Goal: Task Accomplishment & Management: Complete application form

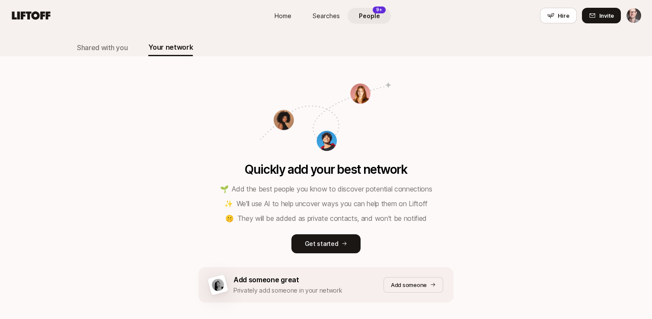
scroll to position [58, 0]
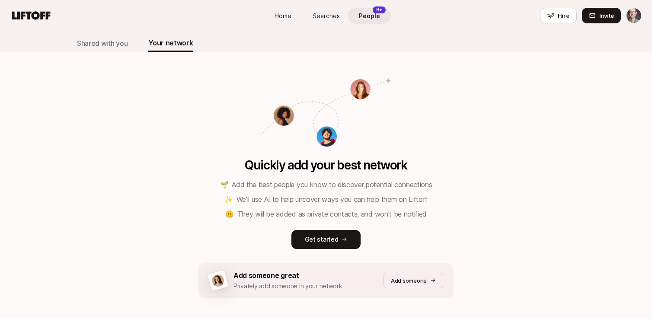
scroll to position [75, 0]
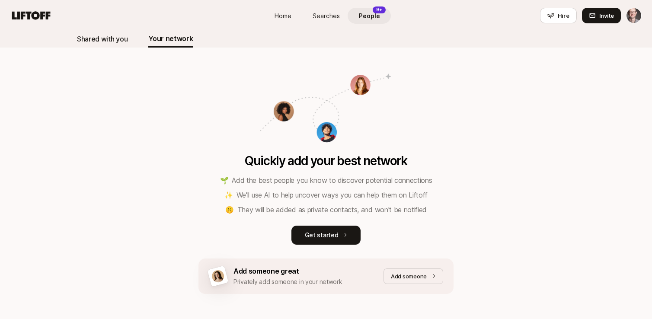
click at [109, 38] on div "Shared with you" at bounding box center [102, 38] width 51 height 11
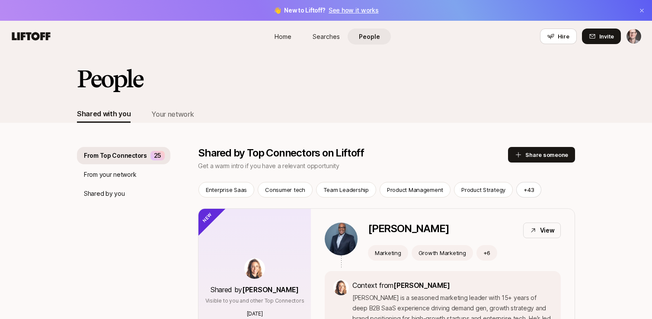
click at [353, 10] on link "See how it works" at bounding box center [354, 9] width 50 height 7
click at [181, 118] on div "Your network" at bounding box center [172, 114] width 42 height 11
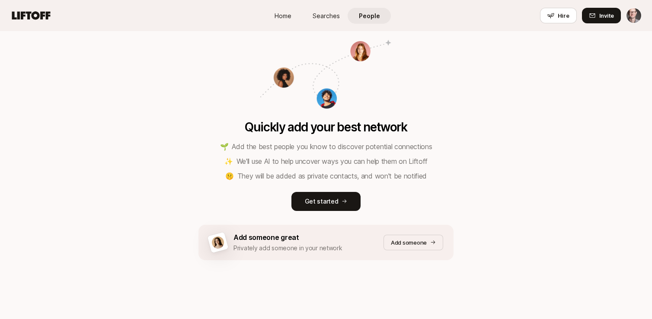
scroll to position [109, 0]
click at [326, 201] on p "Get started" at bounding box center [322, 201] width 34 height 10
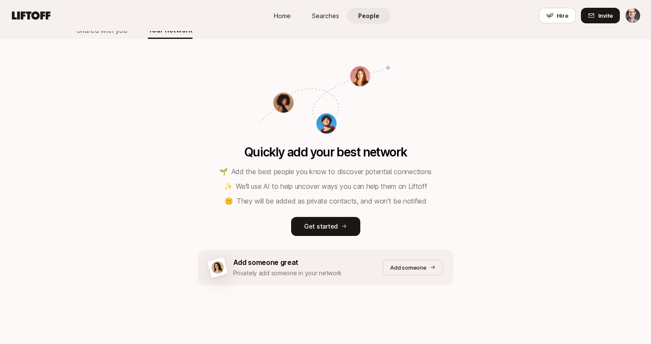
scroll to position [84, 0]
click at [327, 226] on p "Get started" at bounding box center [321, 226] width 34 height 10
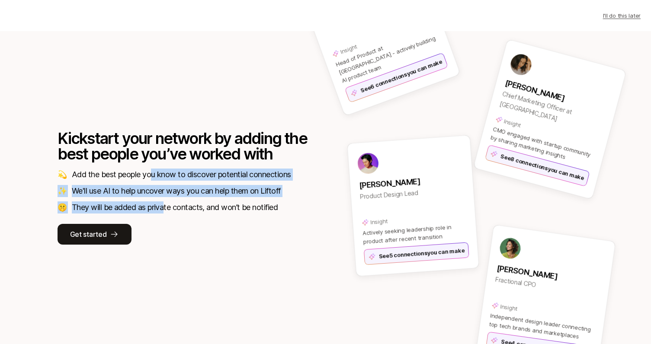
drag, startPoint x: 153, startPoint y: 174, endPoint x: 168, endPoint y: 208, distance: 36.6
click at [168, 208] on div "💫 Add the best people you know to discover potential connections ✨ We'll use AI…" at bounding box center [183, 191] width 251 height 45
click at [168, 208] on p "They will be added as private contacts, and won’t be notified" at bounding box center [175, 207] width 206 height 12
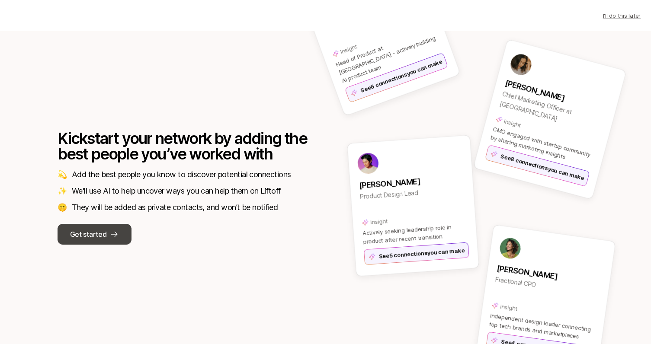
click at [91, 229] on p "Get started" at bounding box center [88, 234] width 36 height 11
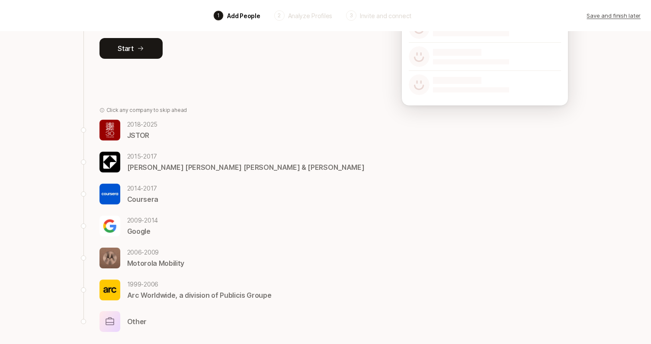
scroll to position [144, 0]
click at [119, 256] on img at bounding box center [109, 257] width 21 height 21
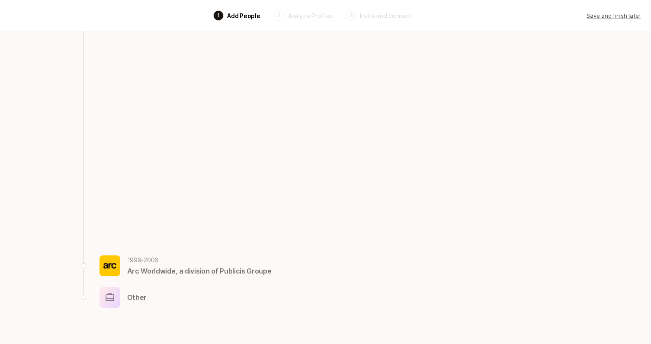
scroll to position [0, 0]
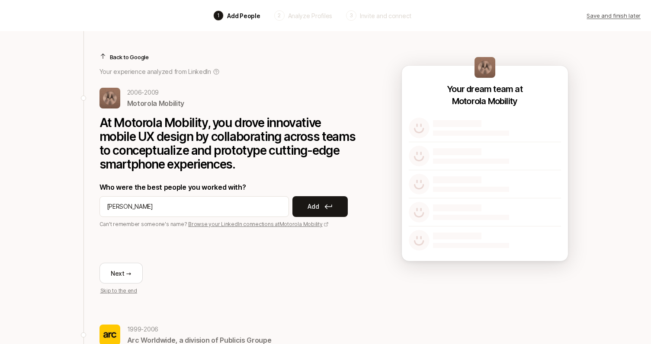
type input "Josh Campbell"
click at [164, 204] on input "Josh Campbell" at bounding box center [194, 206] width 175 height 10
click at [29, 256] on div "Back 1 Add People 2 Analyze Profiles 3 Invite and connect Save and finish later…" at bounding box center [325, 197] width 651 height 394
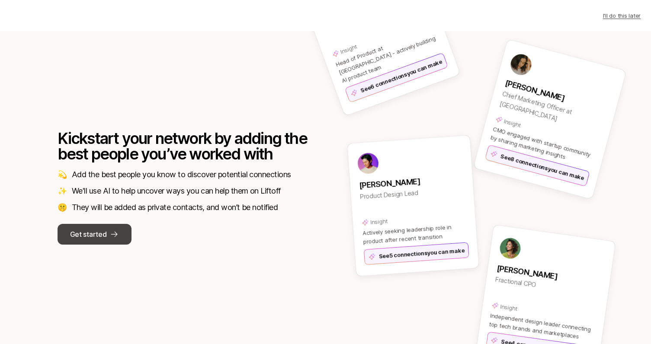
click at [91, 233] on p "Get started" at bounding box center [88, 234] width 36 height 11
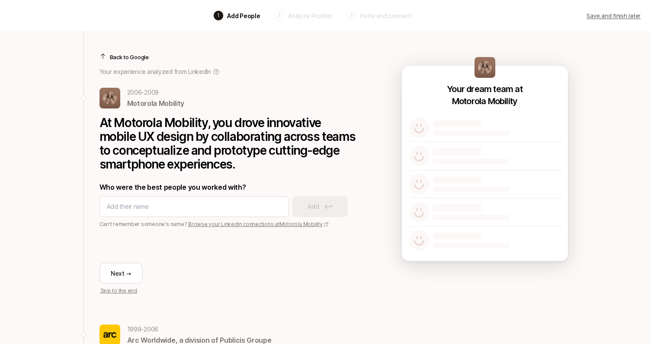
click at [128, 54] on p "Back to Google" at bounding box center [129, 57] width 39 height 9
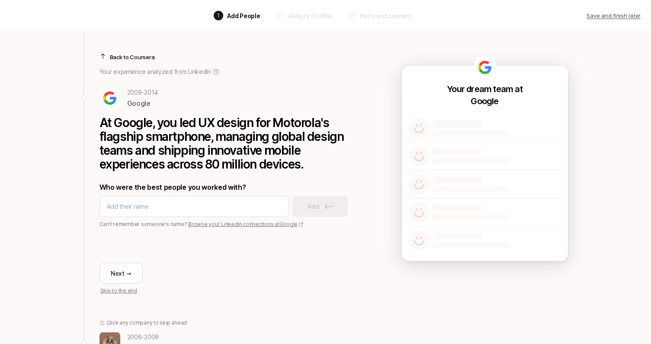
click at [131, 57] on p "Back to Coursera" at bounding box center [132, 57] width 45 height 9
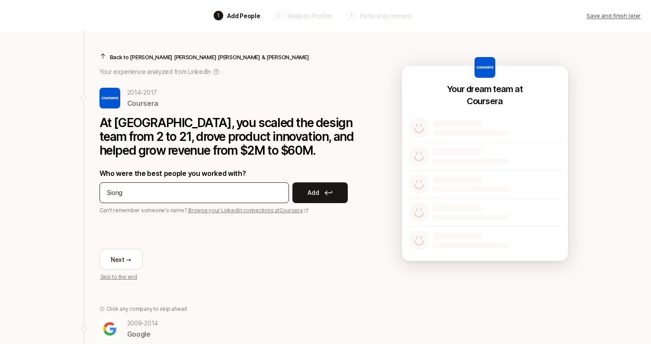
type input "Siong"
type input "Siong Chin Chan"
click at [317, 191] on p "Add" at bounding box center [312, 193] width 11 height 10
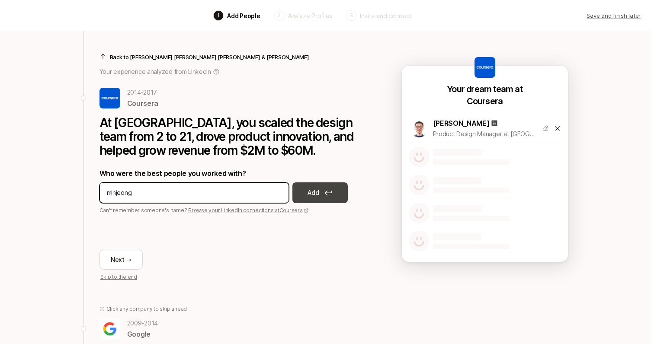
type input "Minjeong"
type input "Minjeong Kim"
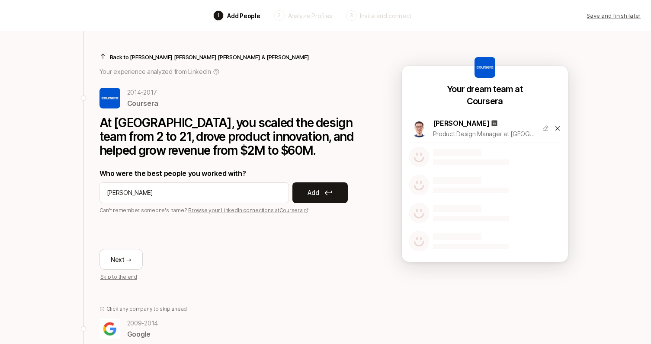
click at [68, 267] on div "Back 1 Add People 2 Analyze Profiles 3 Invite and connect Save and finish later…" at bounding box center [325, 226] width 651 height 452
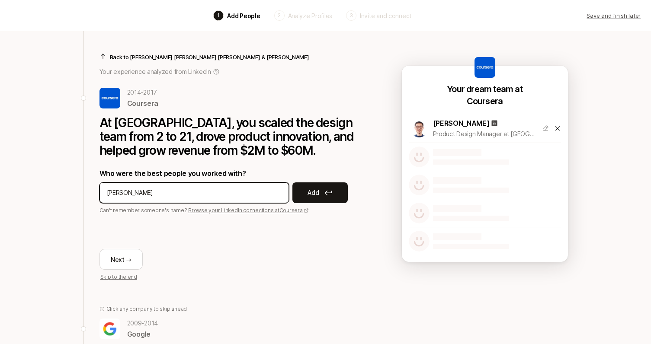
click at [118, 195] on input "Minjeong Kim" at bounding box center [194, 193] width 175 height 10
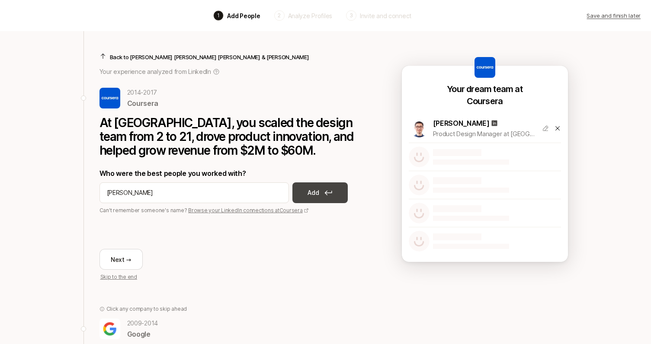
click at [318, 192] on p "Add" at bounding box center [312, 193] width 11 height 10
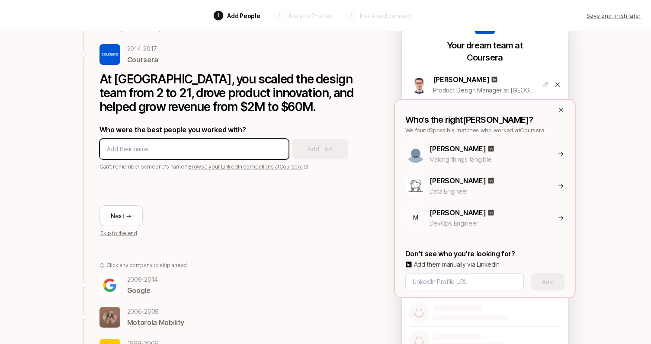
scroll to position [45, 0]
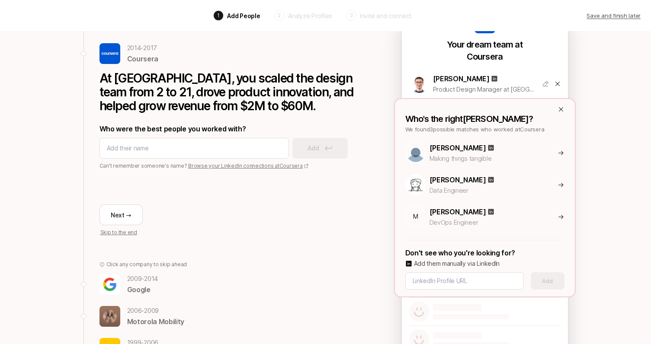
click at [559, 152] on icon at bounding box center [560, 153] width 6 height 7
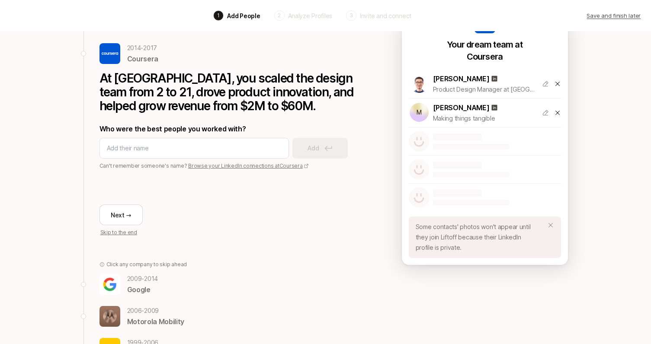
click at [449, 109] on p "Minjeong Kim" at bounding box center [461, 107] width 57 height 11
click at [492, 106] on icon at bounding box center [495, 108] width 6 height 6
click at [208, 153] on input at bounding box center [194, 148] width 175 height 10
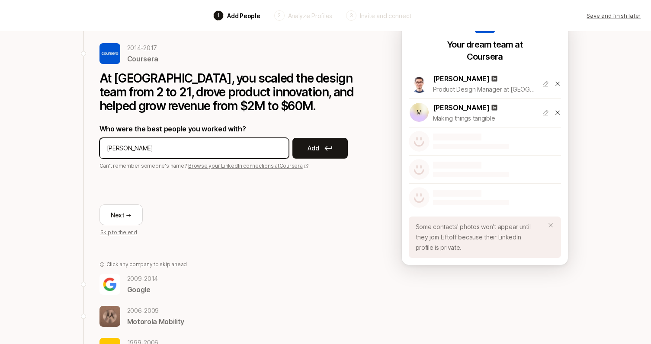
type input "Jim Renaud"
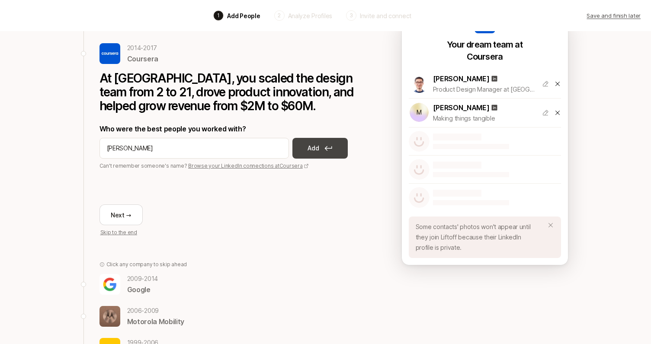
click at [318, 147] on p "Add" at bounding box center [312, 148] width 11 height 10
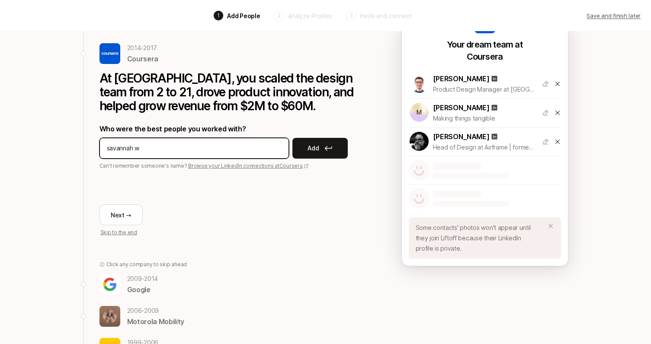
type input "savannah wh"
type input "Savannah Whitney"
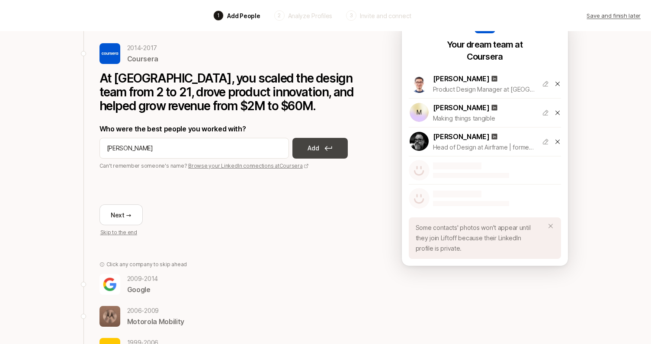
click at [320, 147] on button "Add" at bounding box center [319, 148] width 55 height 21
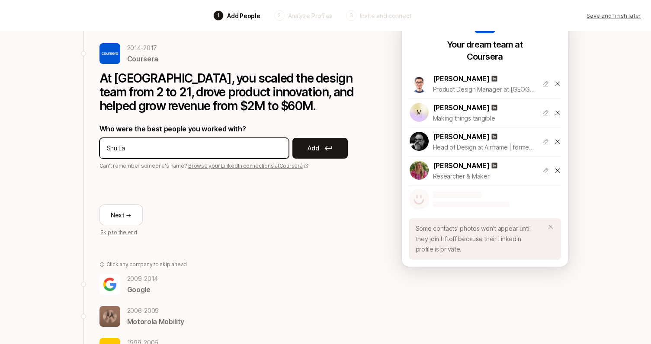
type input "Shu Lai"
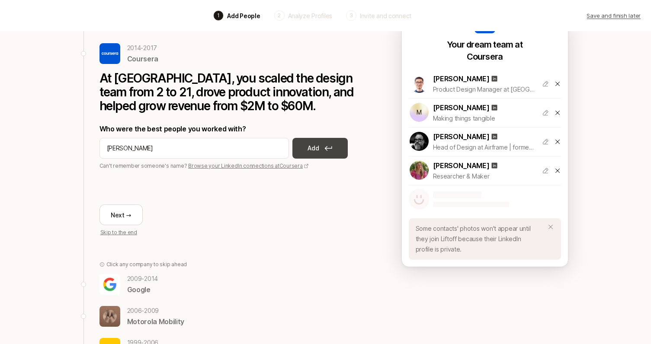
click at [318, 150] on p "Add" at bounding box center [312, 148] width 11 height 10
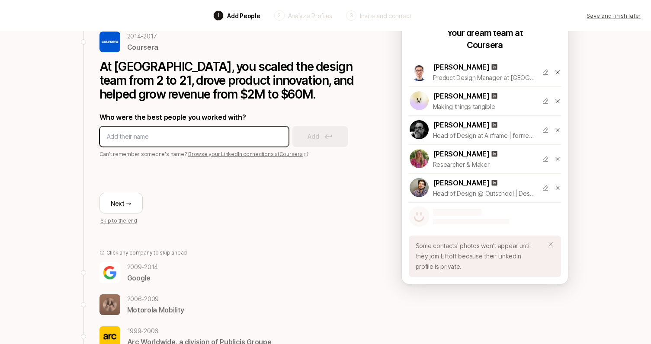
scroll to position [57, 0]
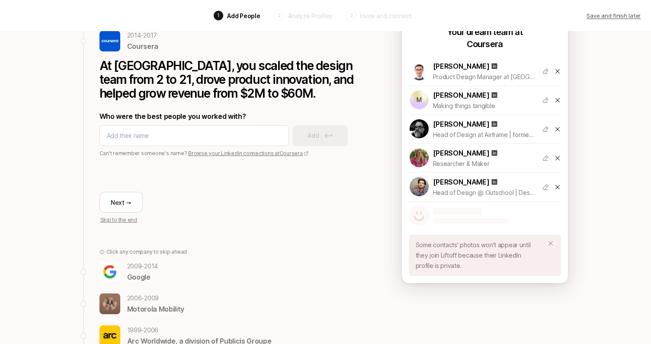
click at [284, 154] on link "Browse your LinkedIn connections at Coursera" at bounding box center [248, 153] width 121 height 6
click at [144, 132] on input at bounding box center [194, 136] width 175 height 10
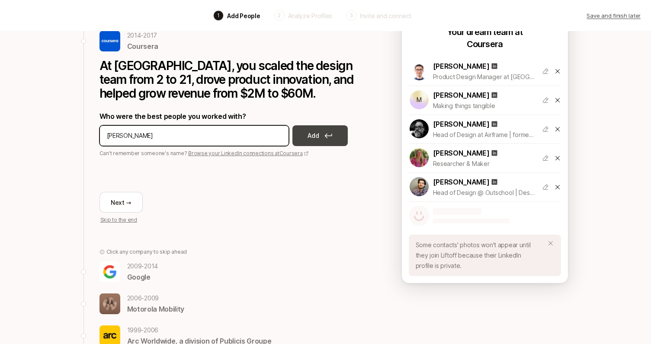
type input "Jenny wen"
click at [321, 137] on button "Add" at bounding box center [319, 135] width 55 height 21
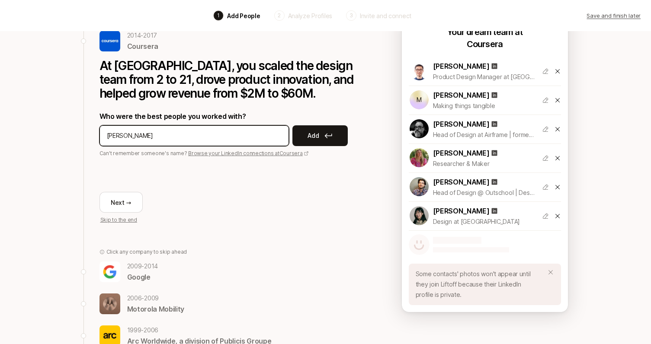
type input "chris Palmatier"
type input "Chris Palmatier"
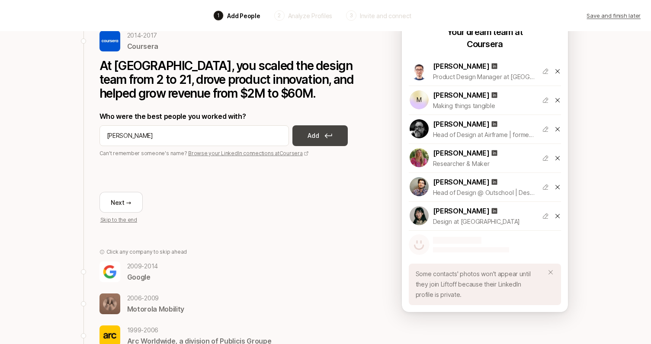
click at [317, 135] on p "Add" at bounding box center [312, 136] width 11 height 10
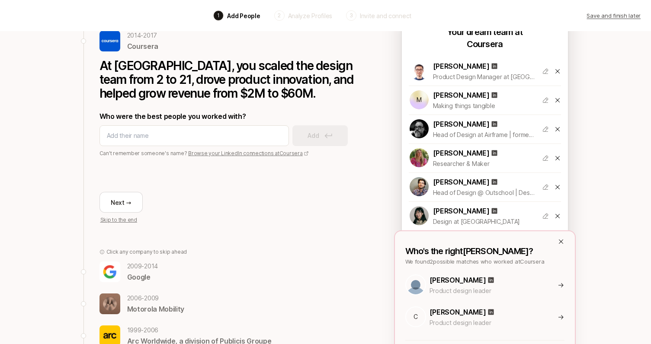
click at [560, 287] on icon at bounding box center [560, 285] width 6 height 7
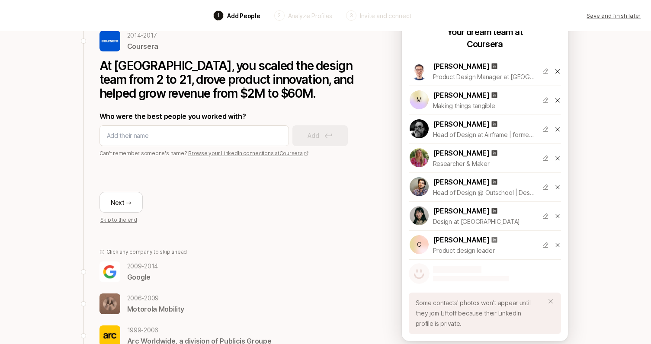
click at [492, 239] on icon at bounding box center [495, 240] width 6 height 6
click at [304, 153] on icon at bounding box center [306, 153] width 5 height 5
click at [137, 134] on input at bounding box center [194, 136] width 175 height 10
paste input "Shwetabh MittalView Shwetabh Mittal’s profile"
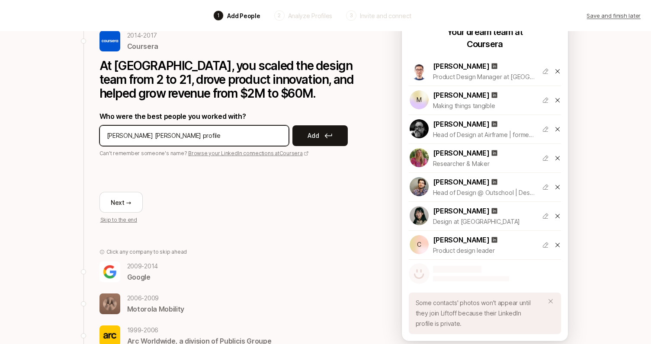
drag, startPoint x: 152, startPoint y: 135, endPoint x: 269, endPoint y: 135, distance: 117.2
click at [269, 135] on input "Shwetabh MittalView Shwetabh Mittal’s profile" at bounding box center [194, 136] width 175 height 10
type input "Shwetabh Mittal"
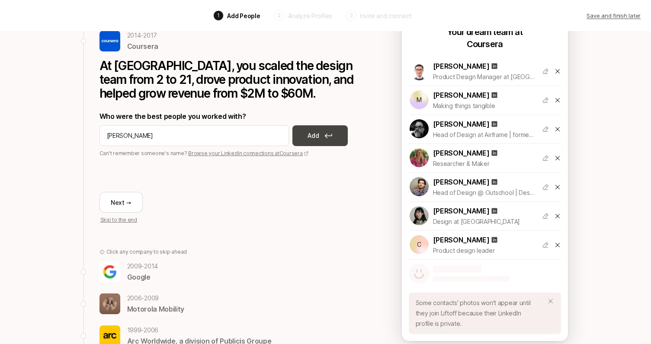
click at [312, 137] on p "Add" at bounding box center [312, 136] width 11 height 10
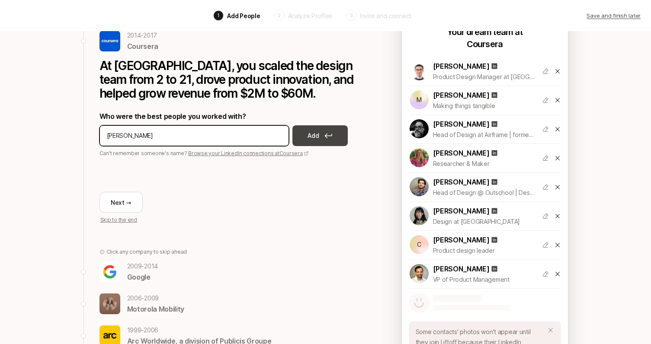
type input "Richard wong"
click at [317, 136] on p "Add" at bounding box center [312, 136] width 11 height 10
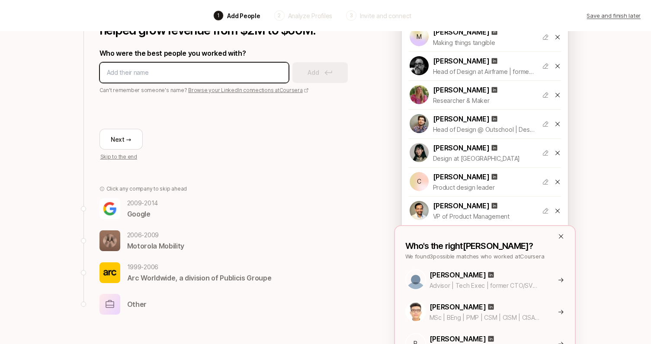
scroll to position [128, 0]
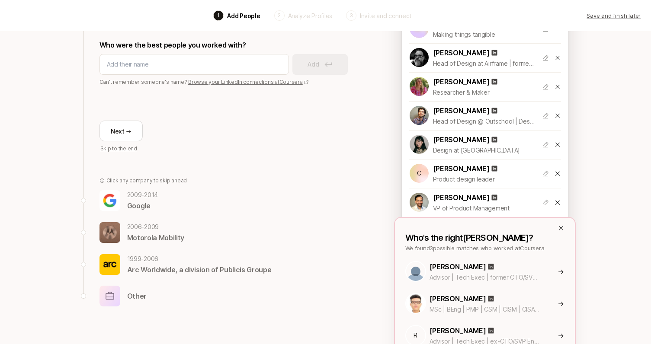
click at [560, 271] on icon at bounding box center [560, 272] width 6 height 7
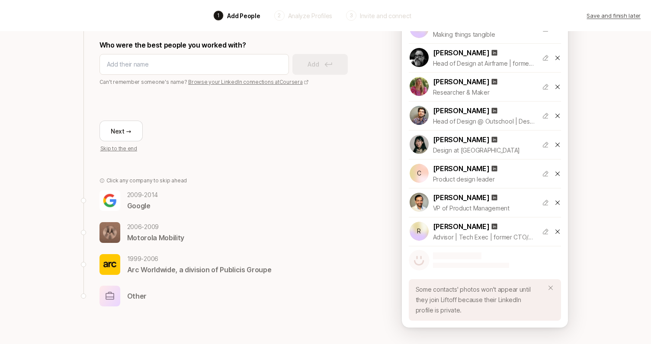
scroll to position [108, 0]
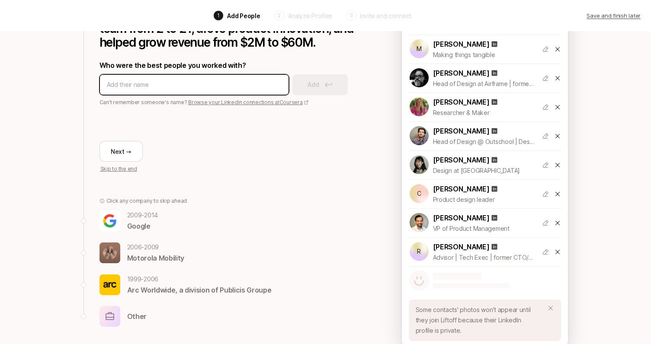
click at [142, 83] on input at bounding box center [194, 85] width 175 height 10
type input "j"
paste input "Jia Liu"
type input "Jia Liu"
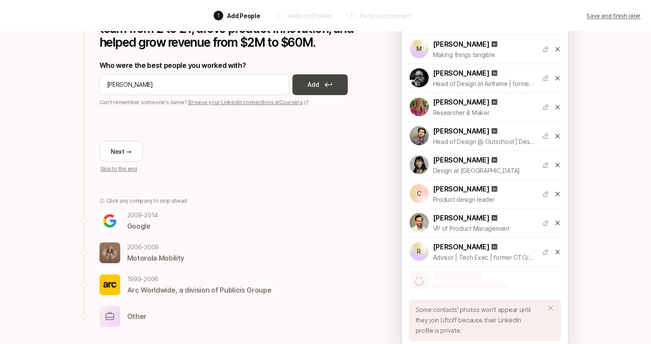
click at [320, 87] on button "Add" at bounding box center [319, 84] width 55 height 21
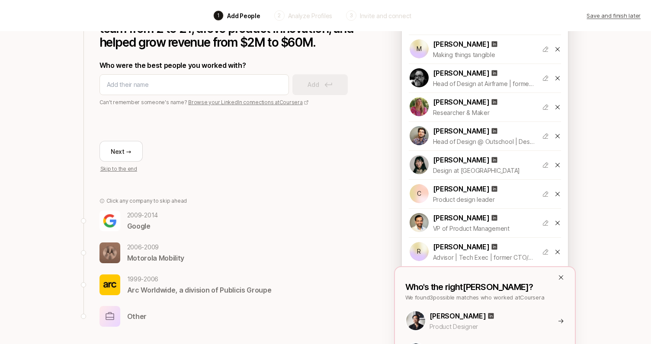
click at [561, 319] on icon at bounding box center [560, 321] width 6 height 7
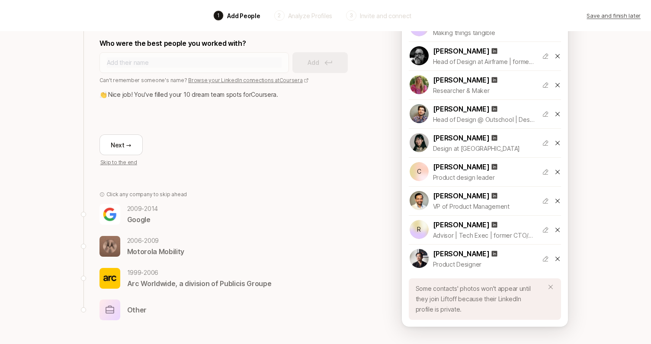
scroll to position [130, 0]
click at [551, 288] on icon at bounding box center [550, 287] width 4 height 4
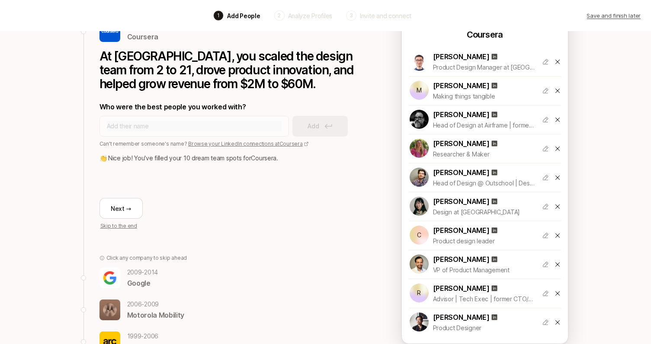
scroll to position [67, 0]
click at [557, 267] on icon at bounding box center [557, 264] width 7 height 7
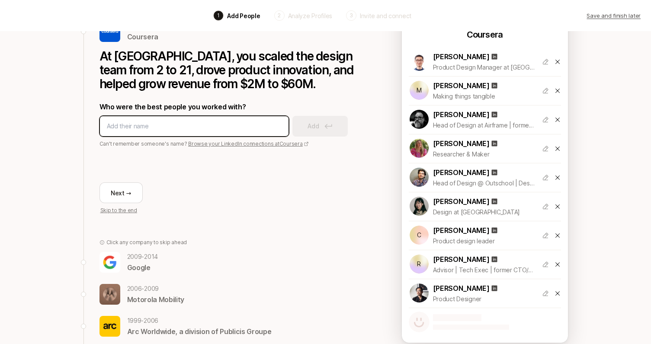
click at [198, 125] on input at bounding box center [194, 126] width 175 height 10
type input "Jon wong"
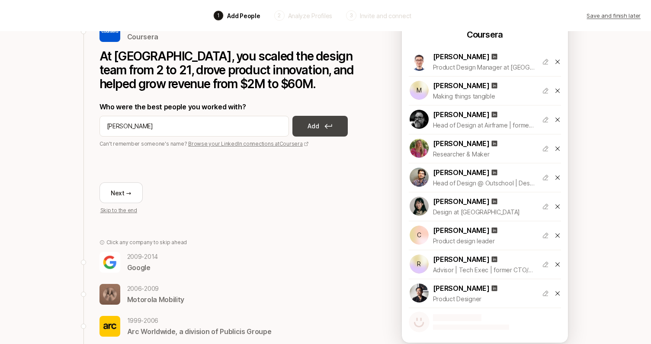
click at [312, 123] on p "Add" at bounding box center [312, 126] width 11 height 10
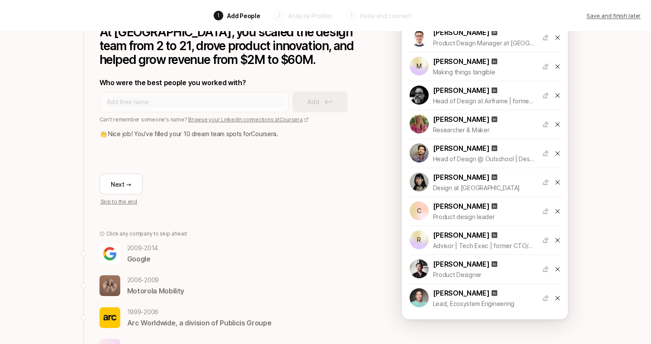
scroll to position [93, 0]
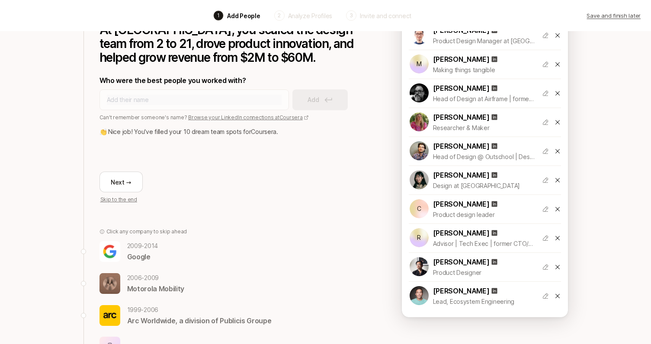
click at [558, 239] on icon at bounding box center [557, 238] width 4 height 4
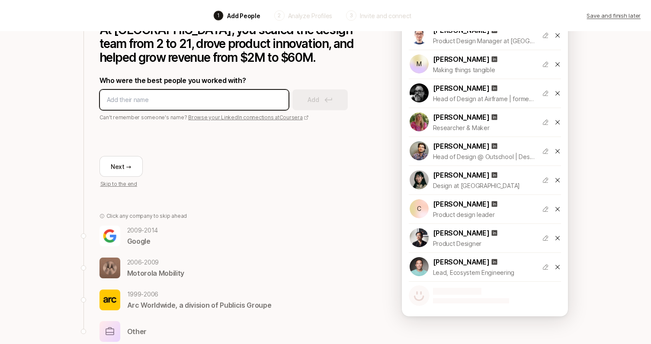
click at [190, 99] on input at bounding box center [194, 100] width 175 height 10
type input "tom Willerer"
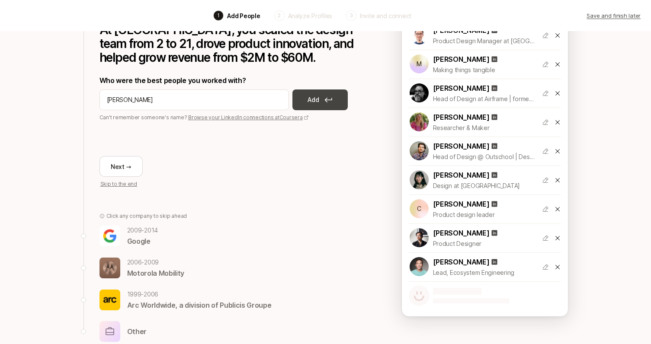
drag, startPoint x: 151, startPoint y: 112, endPoint x: 315, endPoint y: 99, distance: 164.5
click at [315, 99] on p "Add" at bounding box center [312, 100] width 11 height 10
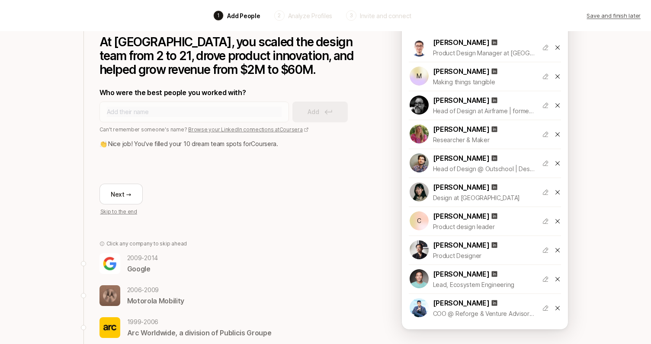
scroll to position [81, 0]
click at [557, 278] on icon at bounding box center [557, 278] width 7 height 7
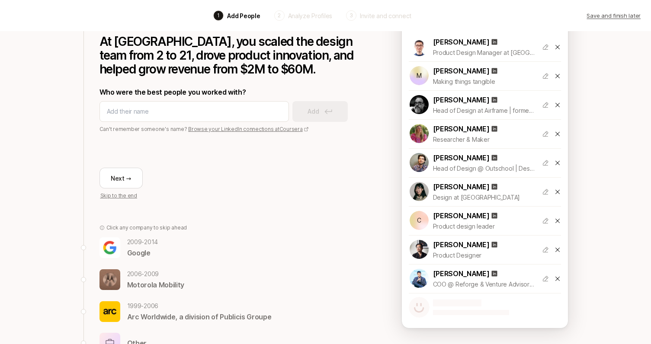
click at [454, 307] on div at bounding box center [471, 308] width 76 height 16
click at [437, 307] on div at bounding box center [471, 308] width 76 height 16
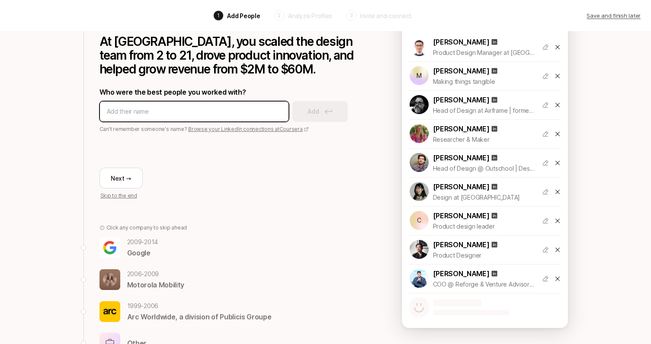
click at [197, 115] on input at bounding box center [194, 111] width 175 height 10
paste input "Xueyan WangView Xueyan Wang’s profile"
drag, startPoint x: 146, startPoint y: 109, endPoint x: 295, endPoint y: 134, distance: 151.3
click at [295, 134] on div "At Coursera, you scaled the design team from 2 to 21, drove product innovation,…" at bounding box center [228, 114] width 259 height 172
type input "Xueyan Wang"
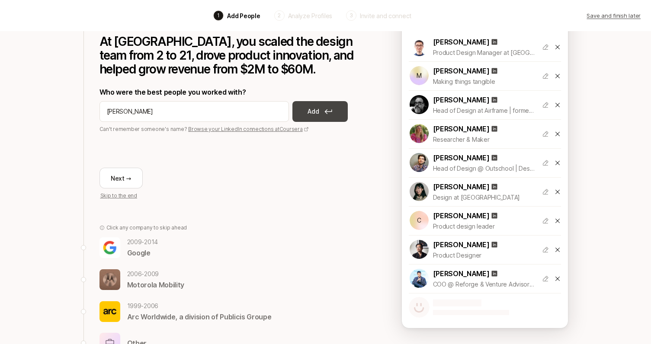
click at [327, 112] on icon at bounding box center [327, 111] width 7 height 5
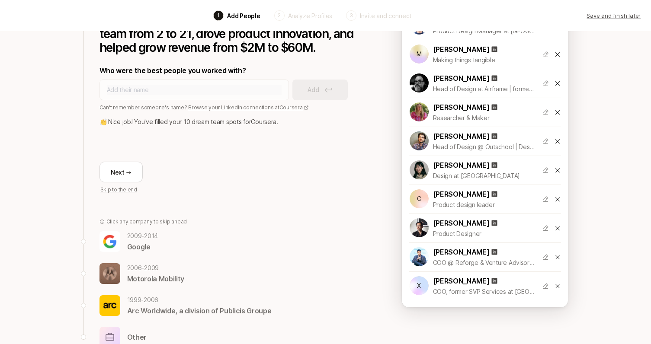
scroll to position [103, 0]
click at [124, 168] on button "Next →" at bounding box center [120, 172] width 43 height 21
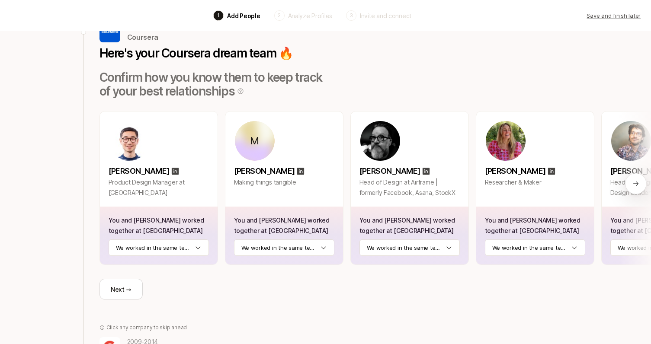
scroll to position [16, 0]
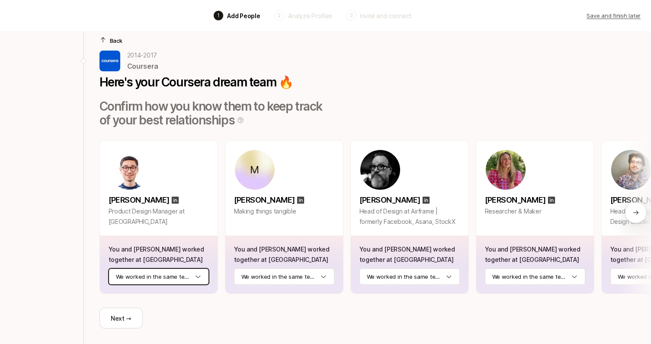
click at [198, 274] on html "Back 1 Add People 2 Analyze Profiles 3 Invite and connect Save and finish later…" at bounding box center [325, 156] width 651 height 344
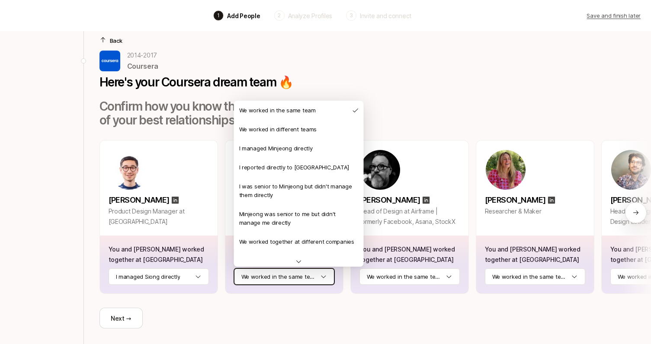
click at [294, 276] on html "Back 1 Add People 2 Analyze Profiles 3 Invite and connect Save and finish later…" at bounding box center [325, 156] width 651 height 344
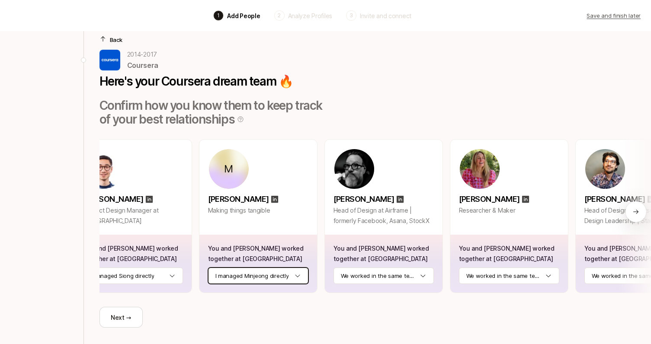
scroll to position [0, 0]
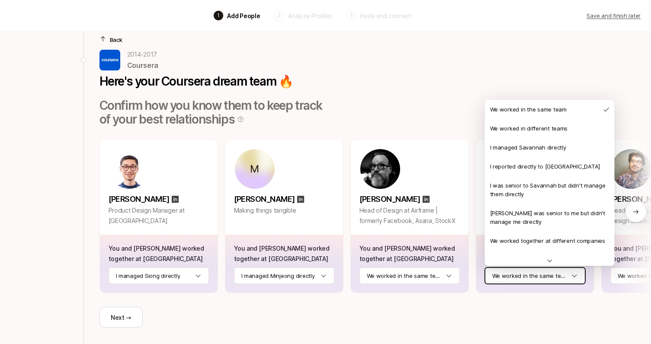
click at [572, 278] on html "Back 1 Add People 2 Analyze Profiles 3 Invite and connect Save and finish later…" at bounding box center [325, 155] width 651 height 344
click at [514, 48] on html "Back 1 Add People 2 Analyze Profiles 3 Invite and connect Save and finish later…" at bounding box center [325, 155] width 651 height 344
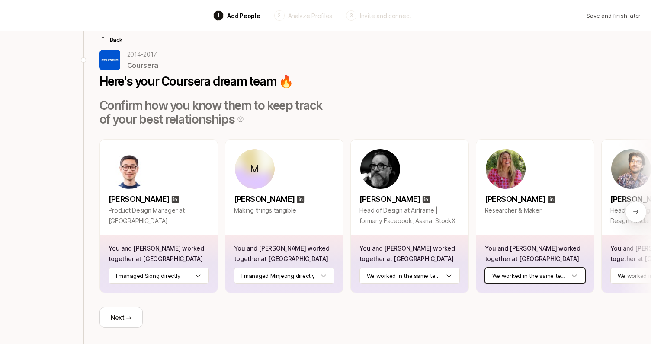
click at [545, 275] on html "Back 1 Add People 2 Analyze Profiles 3 Invite and connect Save and finish later…" at bounding box center [325, 155] width 651 height 344
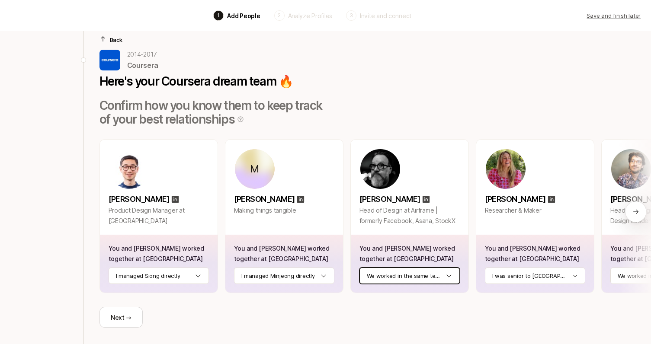
click at [446, 277] on html "Back 1 Add People 2 Analyze Profiles 3 Invite and connect Save and finish later…" at bounding box center [325, 155] width 651 height 344
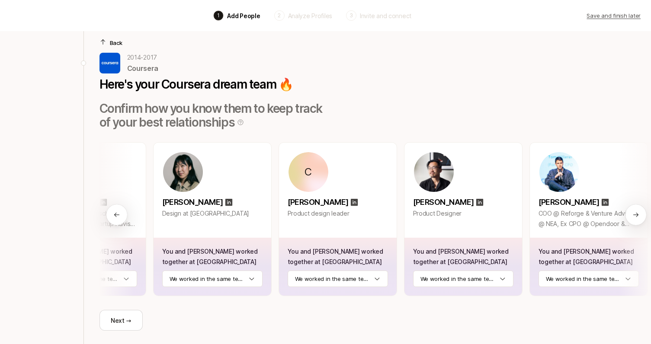
scroll to position [0, 606]
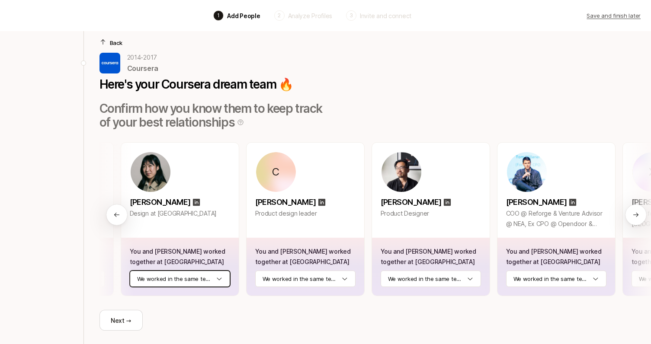
click at [219, 278] on html "Back 1 Add People 2 Analyze Profiles 3 Invite and connect Save and finish later…" at bounding box center [325, 158] width 651 height 344
click at [221, 279] on html "Back 1 Add People 2 Analyze Profiles 3 Invite and connect Save and finish later…" at bounding box center [325, 158] width 651 height 344
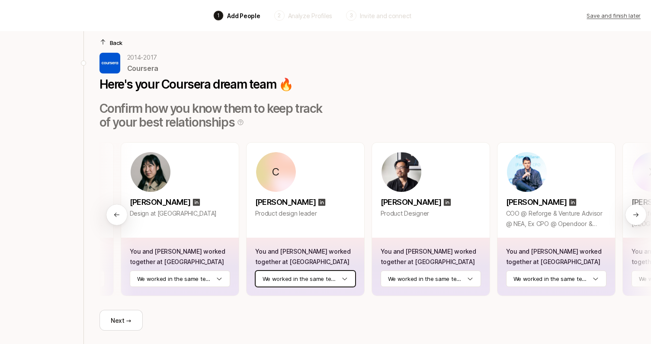
click at [313, 278] on html "Back 1 Add People 2 Analyze Profiles 3 Invite and connect Save and finish later…" at bounding box center [325, 158] width 651 height 344
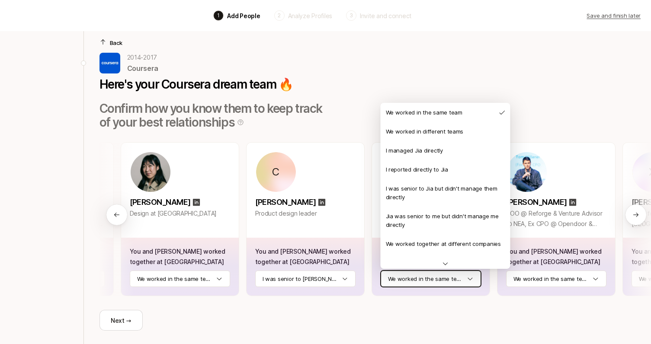
click at [409, 275] on html "Back 1 Add People 2 Analyze Profiles 3 Invite and connect Save and finish later…" at bounding box center [325, 158] width 651 height 344
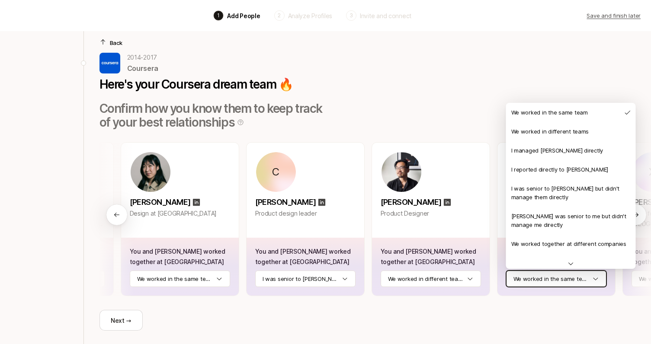
click at [563, 280] on html "Back 1 Add People 2 Analyze Profiles 3 Invite and connect Save and finish later…" at bounding box center [325, 158] width 651 height 344
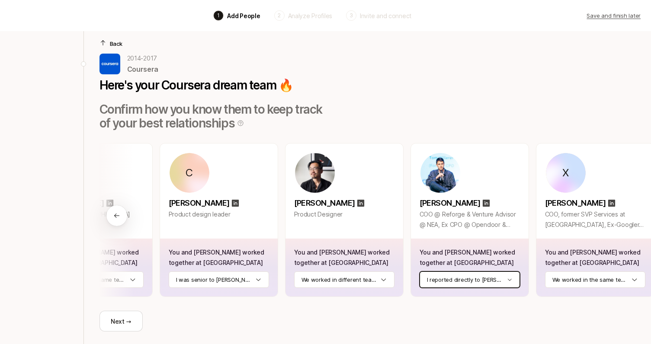
scroll to position [0, 694]
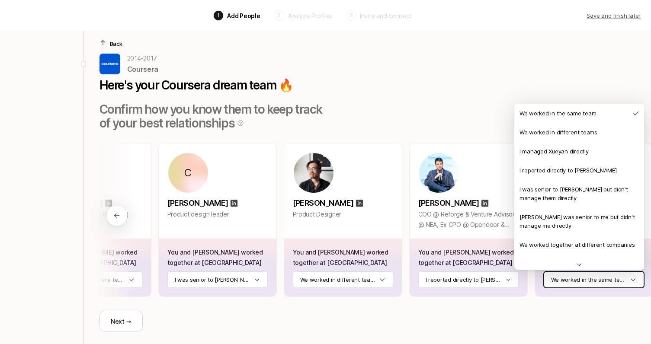
click at [580, 278] on html "Back 1 Add People 2 Analyze Profiles 3 Invite and connect Save and finish later…" at bounding box center [325, 159] width 651 height 344
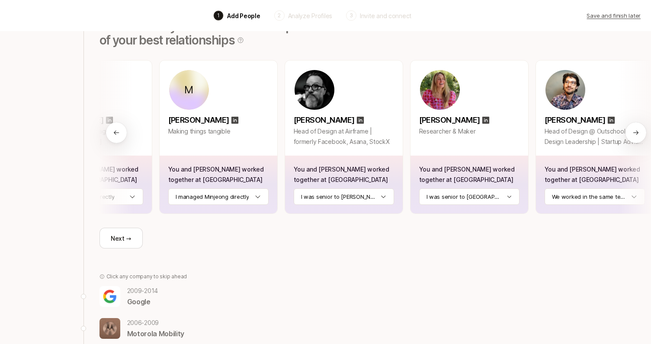
scroll to position [0, 0]
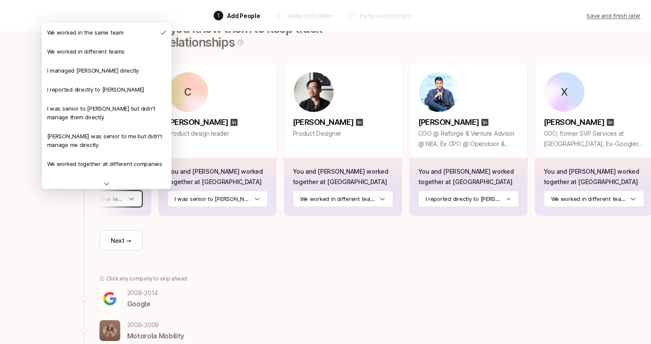
click at [134, 199] on html "Back 1 Add People 2 Analyze Profiles 3 Invite and connect Save and finish later…" at bounding box center [325, 78] width 651 height 344
click at [135, 201] on html "Back 1 Add People 2 Analyze Profiles 3 Invite and connect Save and finish later…" at bounding box center [325, 78] width 651 height 344
click at [230, 247] on html "Back 1 Add People 2 Analyze Profiles 3 Invite and connect Save and finish later…" at bounding box center [325, 78] width 651 height 344
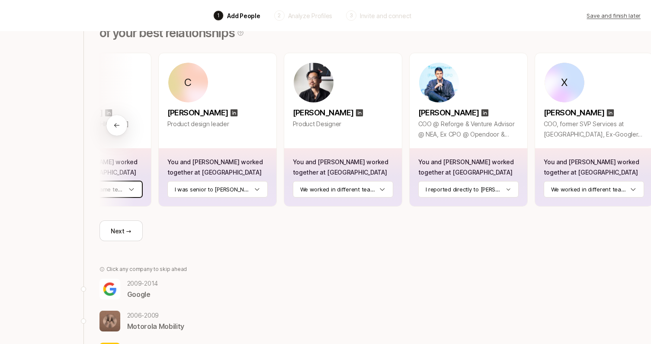
scroll to position [104, 0]
click at [241, 188] on html "Back 1 Add People 2 Analyze Profiles 3 Invite and connect Save and finish later…" at bounding box center [325, 68] width 651 height 344
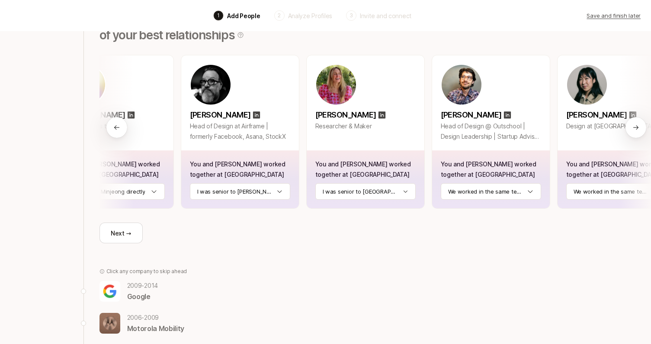
scroll to position [0, 118]
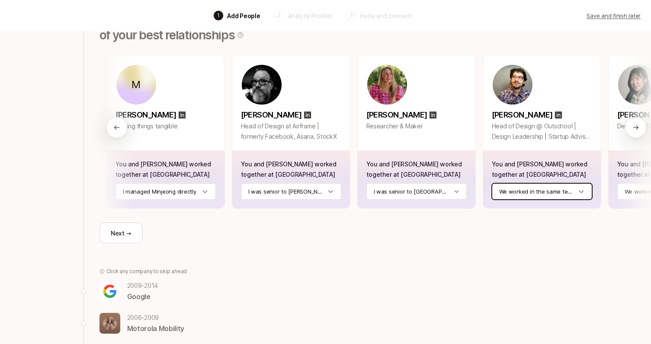
click at [536, 192] on html "Back 1 Add People 2 Analyze Profiles 3 Invite and connect Save and finish later…" at bounding box center [325, 70] width 651 height 344
click at [469, 256] on div "Back 2014 - 2017 Coursera Here's your Coursera dream team 🔥 Confirm how you kno…" at bounding box center [371, 172] width 576 height 485
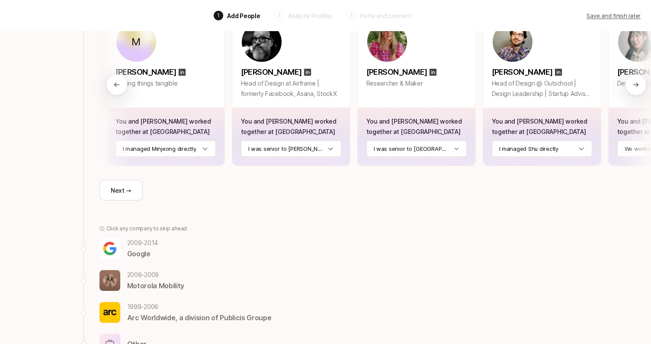
scroll to position [147, 0]
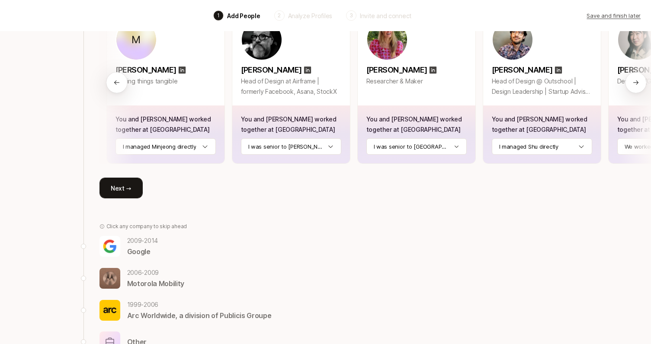
click at [125, 192] on button "Next →" at bounding box center [120, 188] width 43 height 21
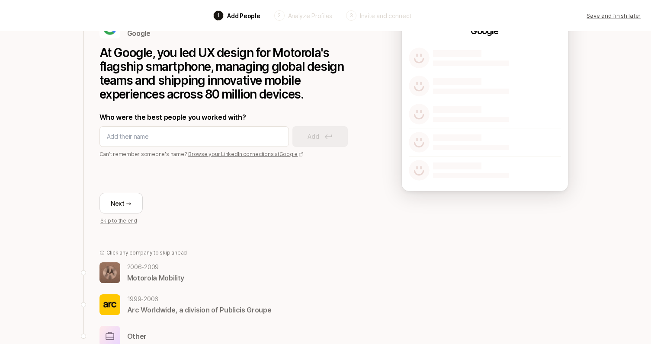
scroll to position [61, 0]
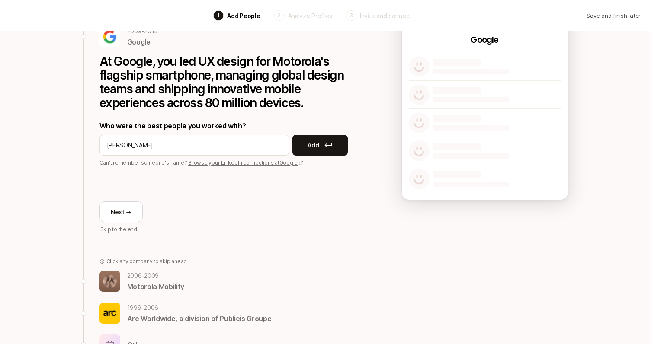
click at [142, 157] on div "Who were the best people you worked with? Stevi mcbrian Add Can't remember some…" at bounding box center [228, 143] width 259 height 47
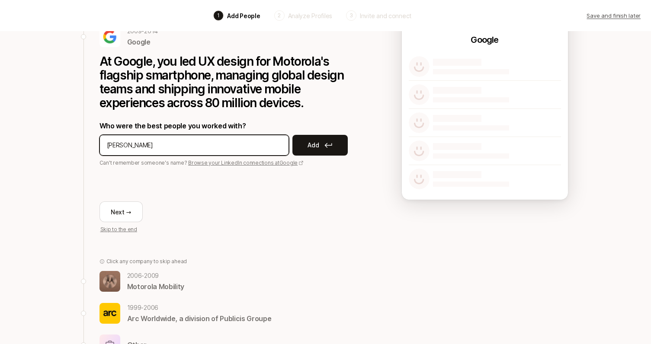
click at [135, 147] on input "Stevi mcbrian" at bounding box center [194, 145] width 175 height 10
type input "Stevi McCartney"
drag, startPoint x: 163, startPoint y: 152, endPoint x: 175, endPoint y: 147, distance: 13.3
click at [175, 147] on input "Stevi McCartney" at bounding box center [194, 145] width 175 height 10
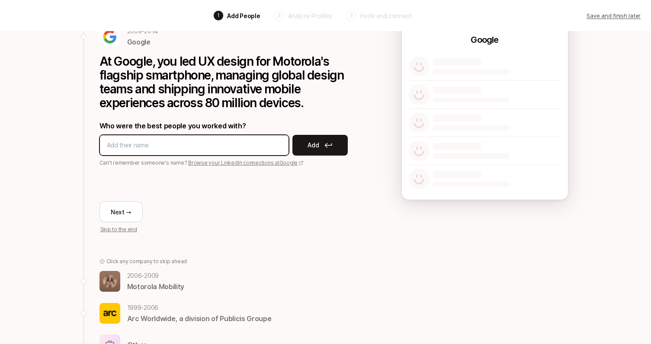
type input "Stevi McCartney"
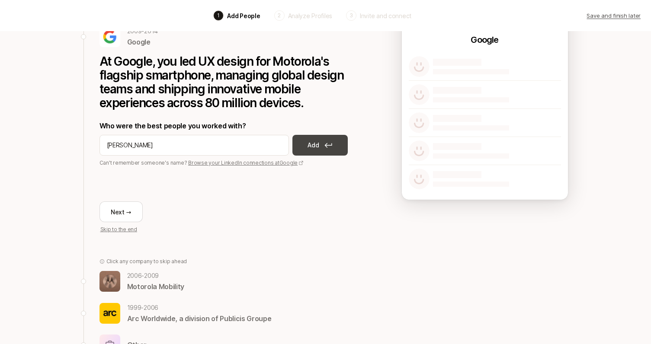
click at [316, 144] on p "Add" at bounding box center [312, 145] width 11 height 10
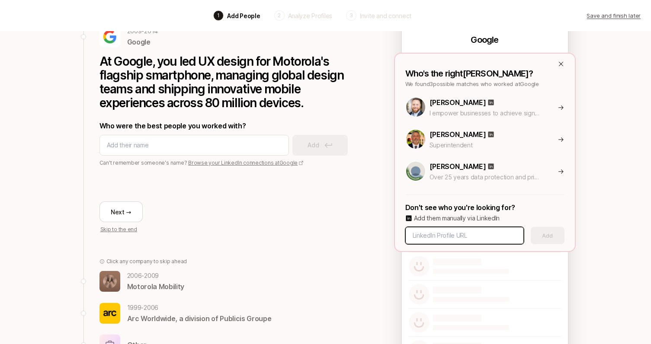
click at [438, 237] on input at bounding box center [464, 235] width 104 height 10
type input "stevi mcbrian"
click at [432, 237] on input "stevi mcbrian" at bounding box center [464, 235] width 104 height 10
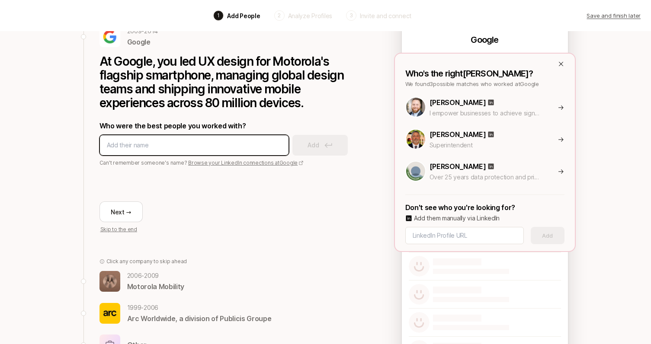
click at [173, 143] on input at bounding box center [194, 145] width 175 height 10
paste input "stevi mcbrian"
type input "stevi mcbrian"
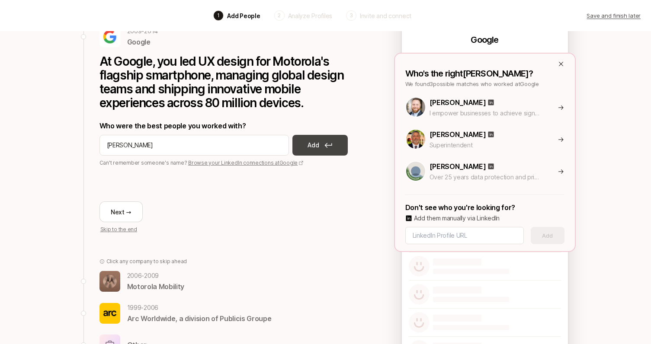
click at [305, 147] on button "Add" at bounding box center [319, 145] width 55 height 21
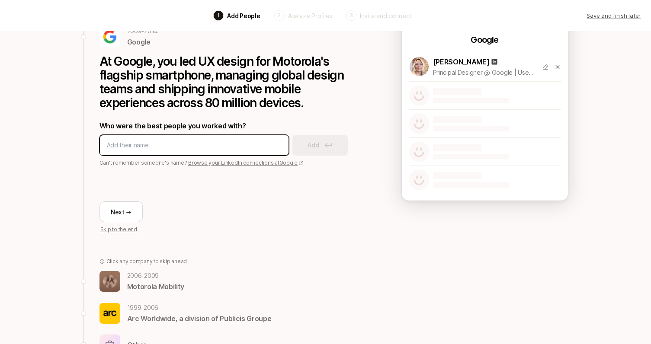
click at [134, 142] on input at bounding box center [194, 145] width 175 height 10
type input "nate fortin"
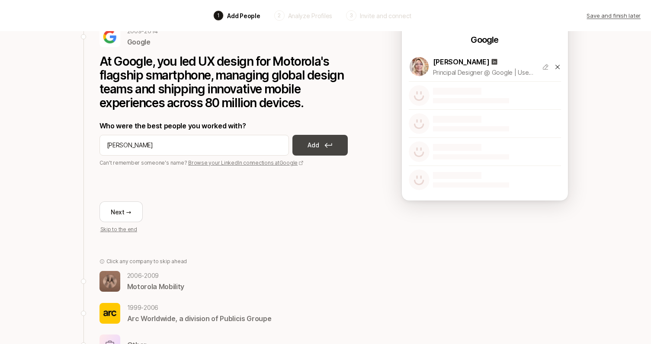
click at [317, 146] on p "Add" at bounding box center [312, 145] width 11 height 10
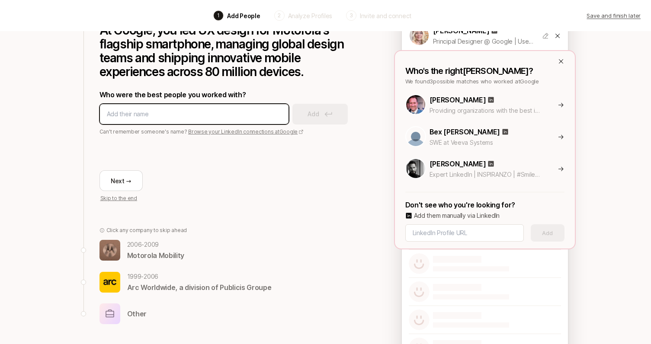
scroll to position [99, 0]
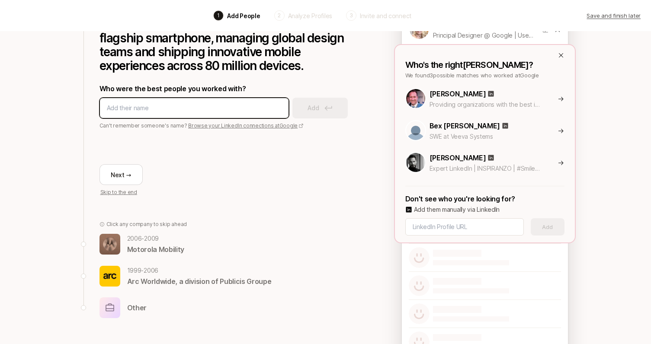
click at [142, 110] on input at bounding box center [194, 108] width 175 height 10
type input "Nathan fortin"
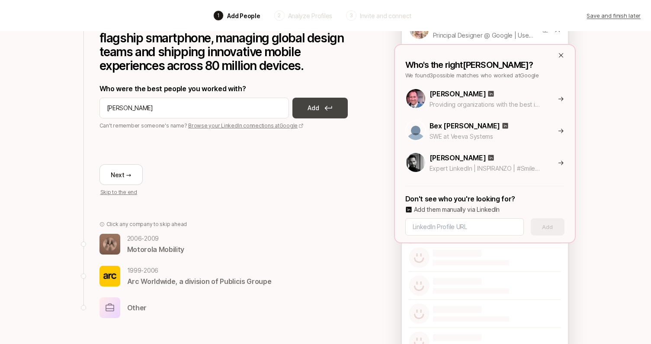
click at [324, 106] on icon at bounding box center [328, 108] width 8 height 5
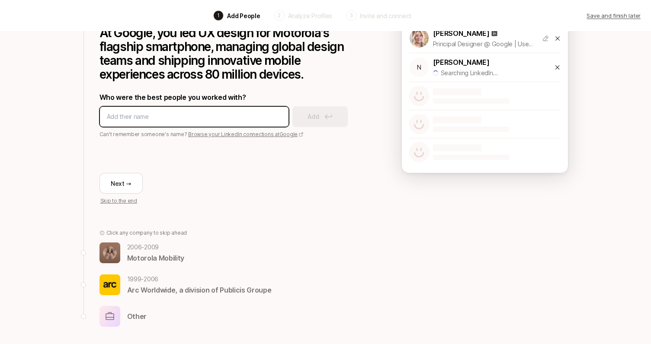
scroll to position [90, 0]
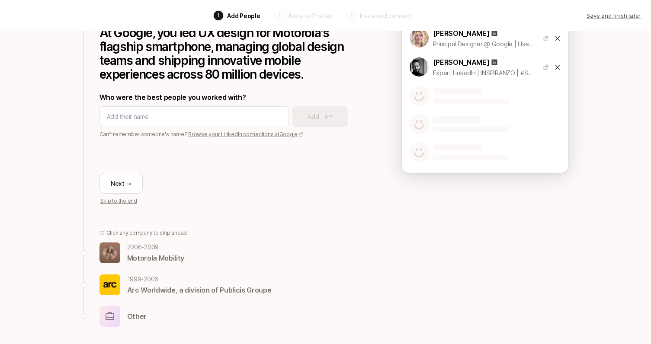
click at [558, 65] on icon at bounding box center [557, 67] width 7 height 7
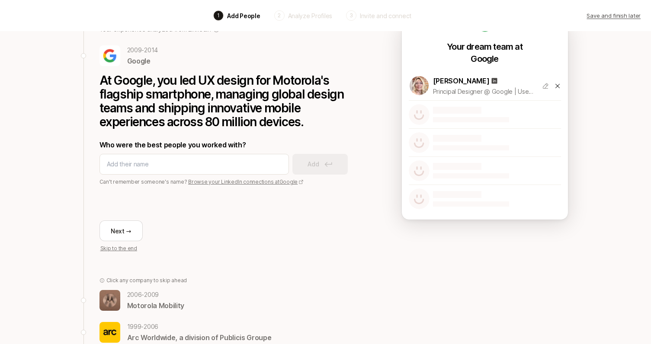
scroll to position [10, 0]
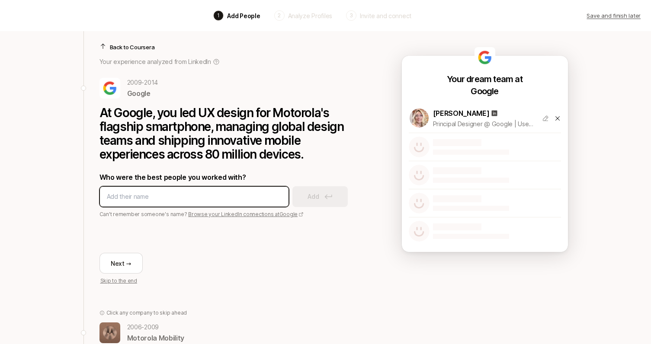
click at [153, 196] on input at bounding box center [194, 197] width 175 height 10
paste input "https://www.linkedin.com/in/nfortin/"
type input "https://www.linkedin.com/in/nfortin/"
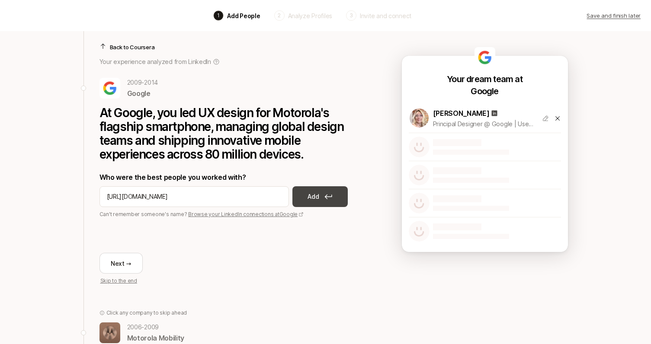
click at [315, 197] on p "Add" at bounding box center [312, 197] width 11 height 10
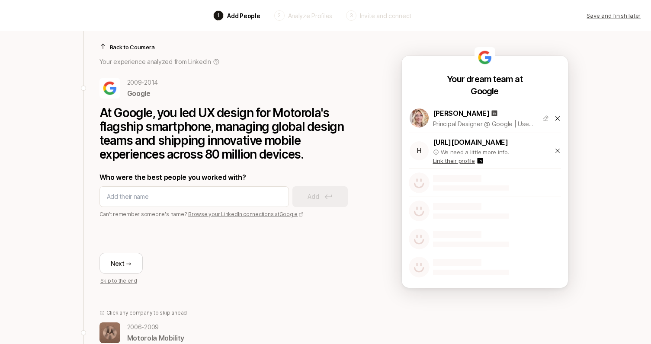
click at [465, 158] on p "Link their profile" at bounding box center [454, 161] width 42 height 9
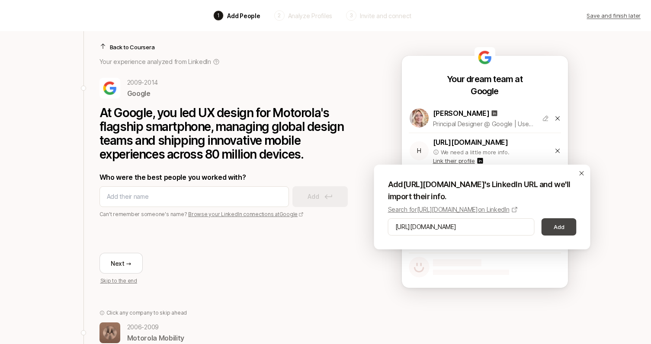
type input "https://www.linkedin.com/in/nfortin/"
click at [553, 228] on button "Add" at bounding box center [558, 226] width 35 height 17
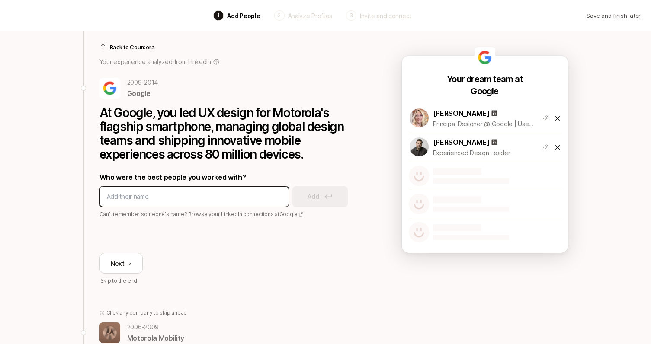
click at [190, 195] on input at bounding box center [194, 197] width 175 height 10
click at [298, 214] on icon at bounding box center [300, 214] width 5 height 5
click at [140, 192] on input at bounding box center [194, 197] width 175 height 10
type input "mike Jakab"
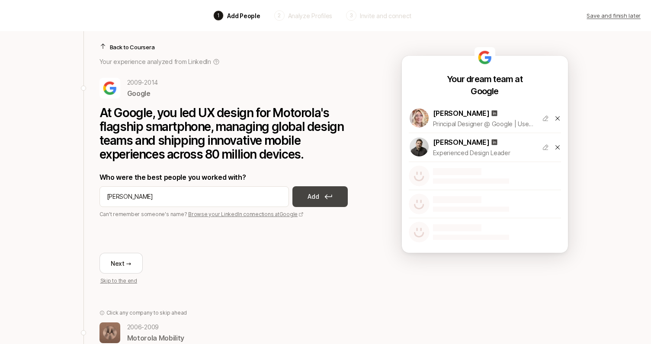
drag, startPoint x: 140, startPoint y: 192, endPoint x: 310, endPoint y: 198, distance: 169.6
click at [310, 198] on p "Add" at bounding box center [312, 197] width 11 height 10
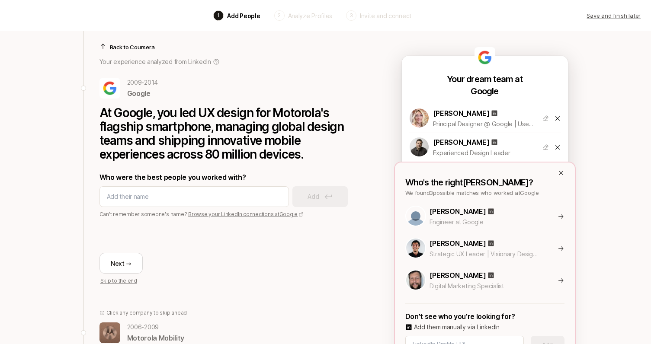
click at [561, 247] on icon at bounding box center [560, 248] width 6 height 7
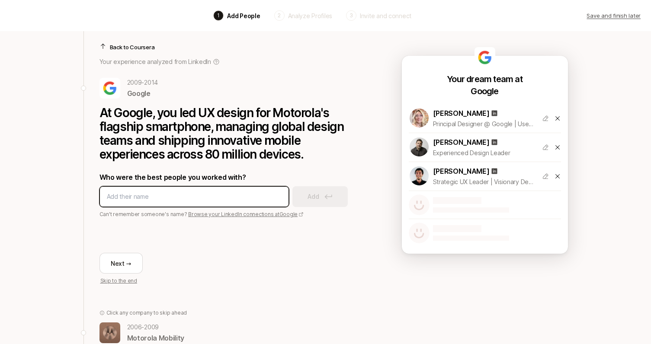
click at [176, 192] on input at bounding box center [194, 197] width 175 height 10
type input "Kristin arnold"
type input "Kristin Arnold"
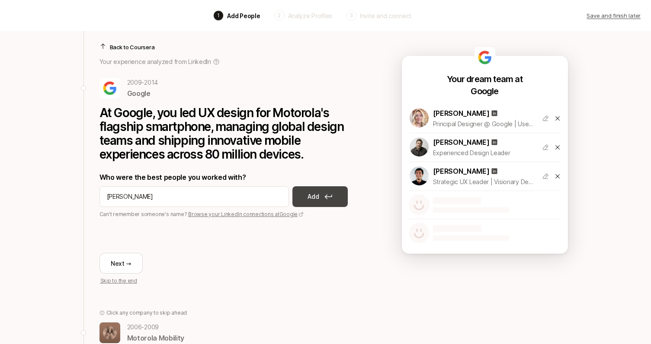
click at [322, 199] on button "Add" at bounding box center [319, 196] width 55 height 21
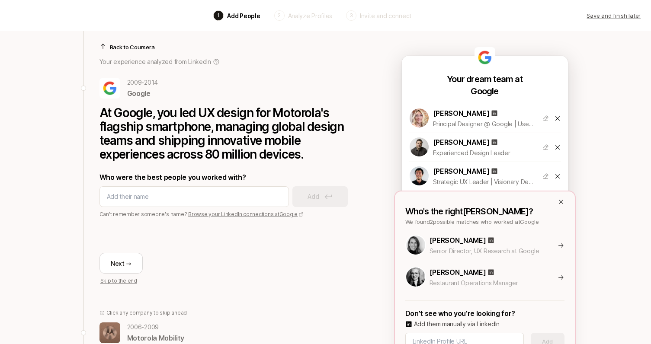
click at [560, 243] on icon at bounding box center [560, 245] width 6 height 7
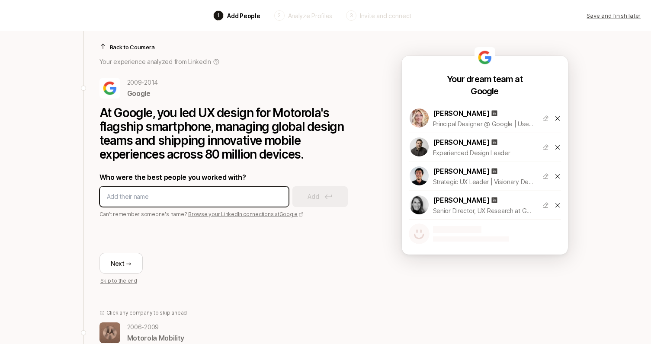
click at [192, 199] on input at bounding box center [194, 197] width 175 height 10
click at [140, 196] on input "Ryan Powell" at bounding box center [194, 197] width 175 height 10
type input "Ryan Powell"
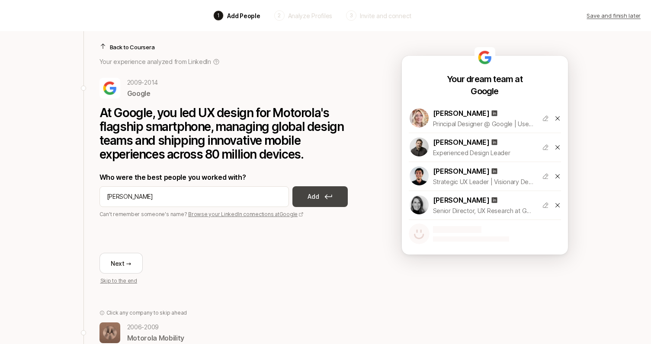
click at [315, 193] on p "Add" at bounding box center [312, 197] width 11 height 10
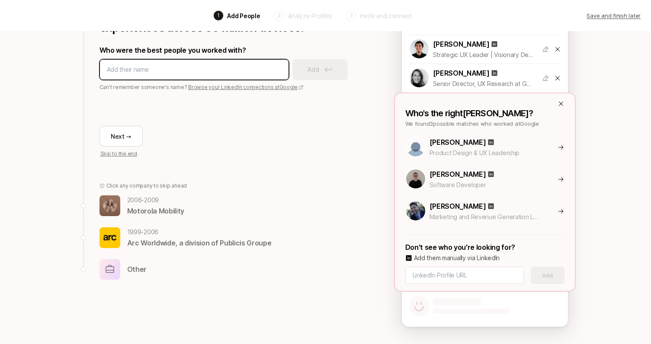
scroll to position [137, 0]
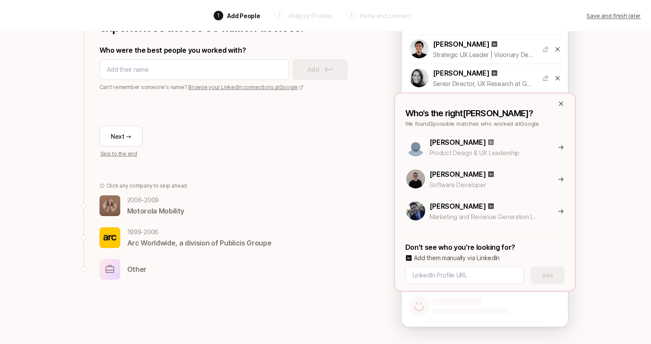
click at [488, 141] on icon at bounding box center [491, 143] width 6 height 6
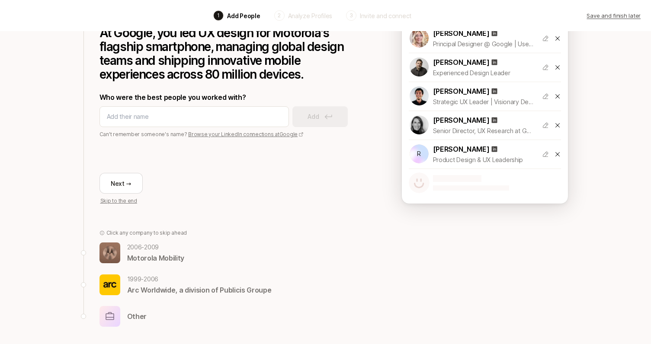
scroll to position [54, 0]
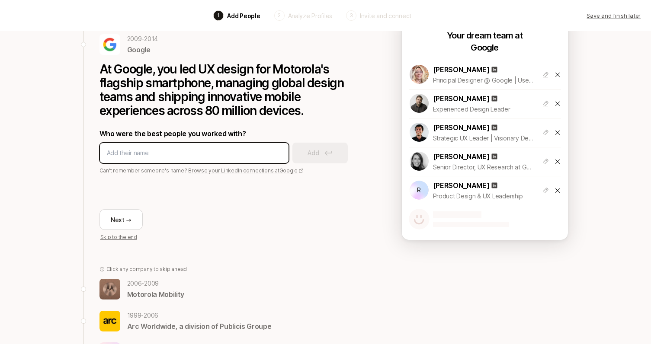
click at [181, 150] on input at bounding box center [194, 153] width 175 height 10
paste input "Yun-Ling LeeView Yun-Ling Lee’s profile"
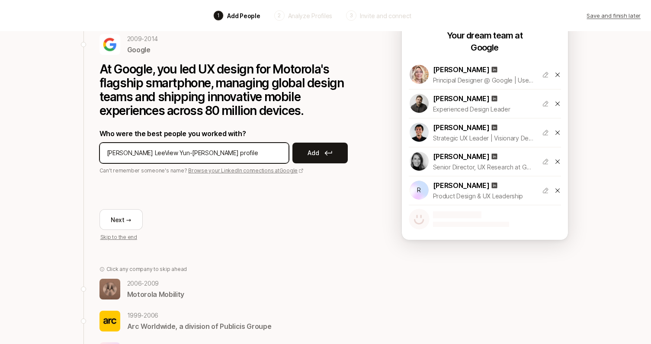
drag, startPoint x: 143, startPoint y: 153, endPoint x: 291, endPoint y: 156, distance: 148.8
click at [291, 156] on div "Yun-Ling LeeView Yun-Ling Lee’s profile Add" at bounding box center [228, 153] width 259 height 21
type input "Yun-Ling Lee"
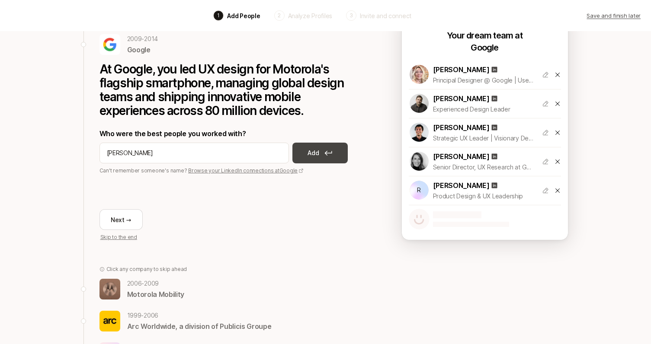
click at [326, 154] on icon at bounding box center [328, 152] width 8 height 5
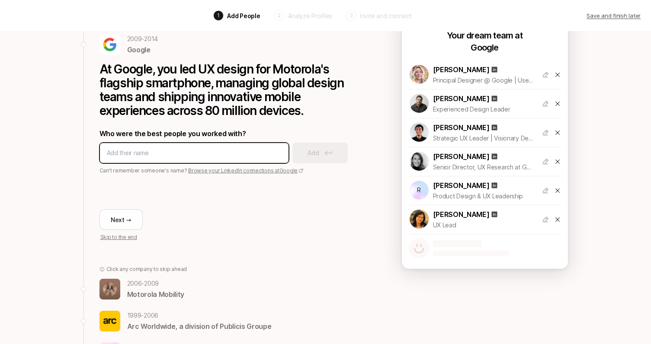
click at [194, 154] on input at bounding box center [194, 153] width 175 height 10
paste input "Blade Olson"
type input "Blade Olson"
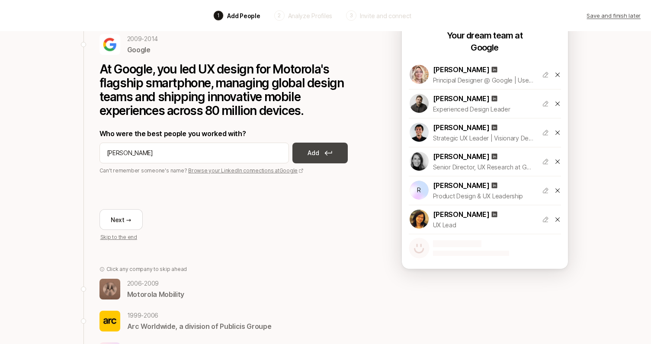
click at [317, 153] on p "Add" at bounding box center [312, 153] width 11 height 10
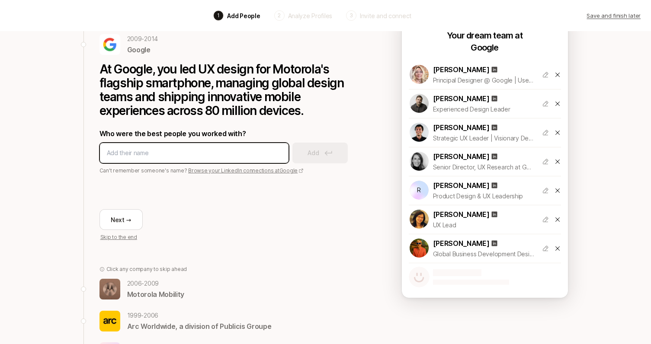
paste input "Rana (Fakhouri) Welch"
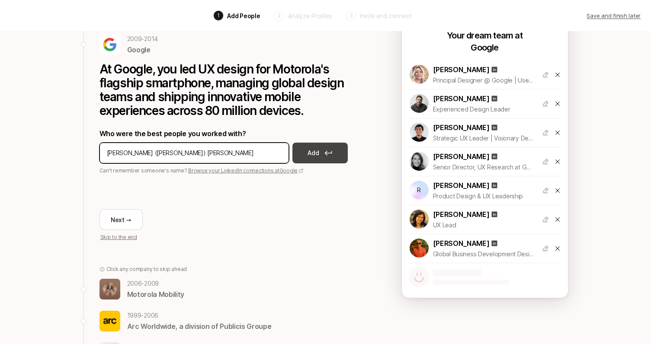
type input "Rana (Fakhouri) Welch"
click at [329, 151] on icon at bounding box center [328, 152] width 8 height 5
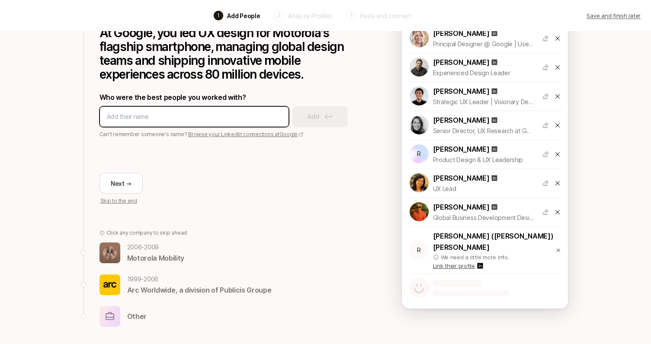
scroll to position [90, 0]
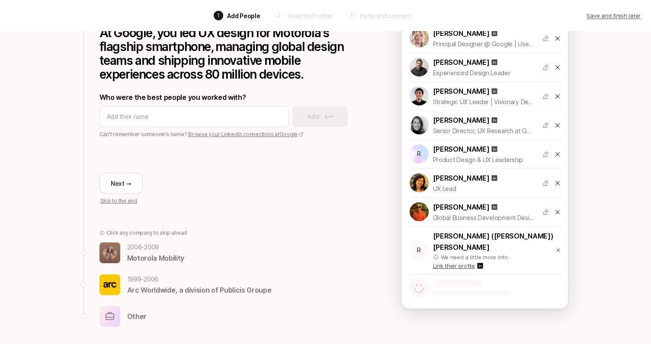
click at [479, 263] on icon at bounding box center [480, 266] width 6 height 6
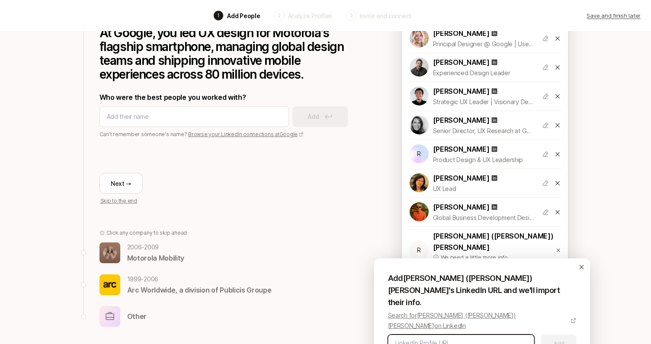
click at [429, 319] on input at bounding box center [461, 343] width 132 height 10
paste input "https://www.linkedin.com/in/ranawelch/"
type input "https://www.linkedin.com/in/ranawelch/"
click at [550, 319] on button "Add" at bounding box center [558, 343] width 35 height 17
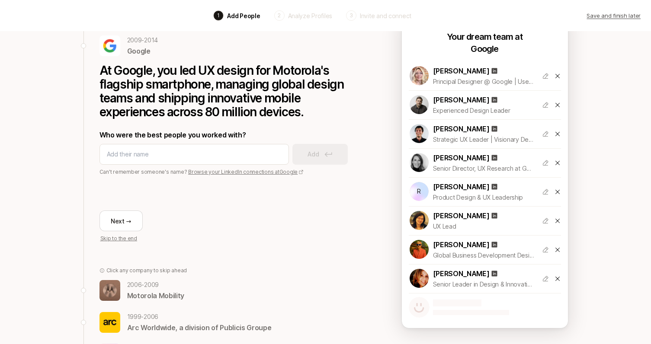
scroll to position [49, 0]
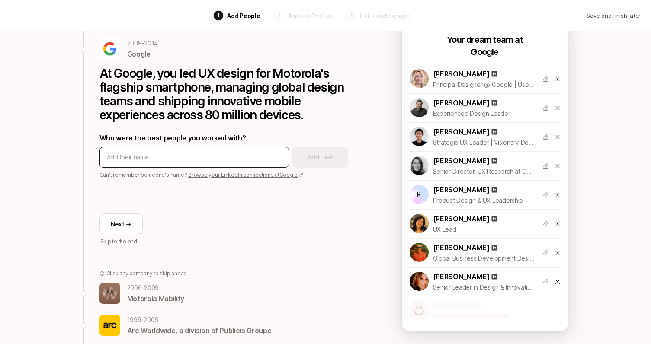
click at [190, 163] on div at bounding box center [193, 157] width 189 height 21
click at [188, 161] on input at bounding box center [194, 157] width 175 height 10
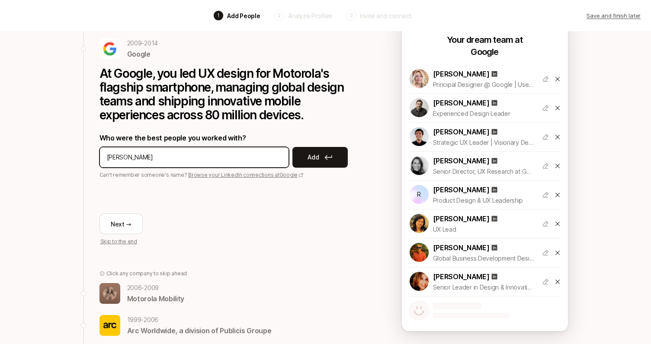
click at [159, 158] on input "Katie morganroth" at bounding box center [194, 157] width 175 height 10
click at [141, 158] on input "Katie morganroth" at bounding box center [194, 157] width 175 height 10
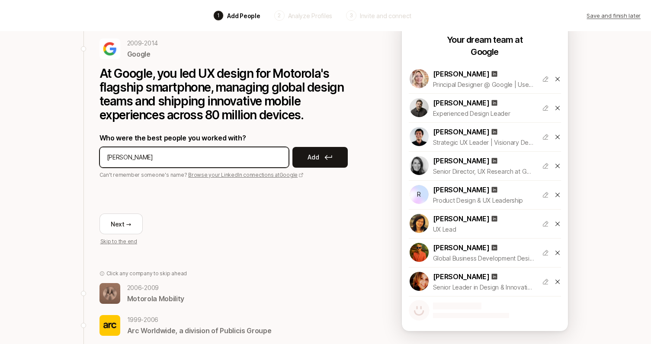
click at [141, 158] on input "Katie morganroth" at bounding box center [194, 157] width 175 height 10
type input "Katie morganroth"
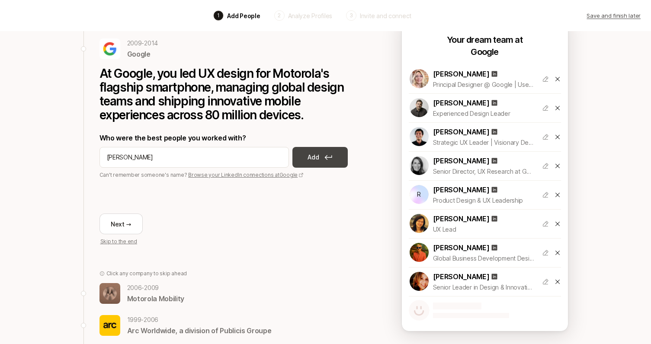
click at [320, 157] on button "Add" at bounding box center [319, 157] width 55 height 21
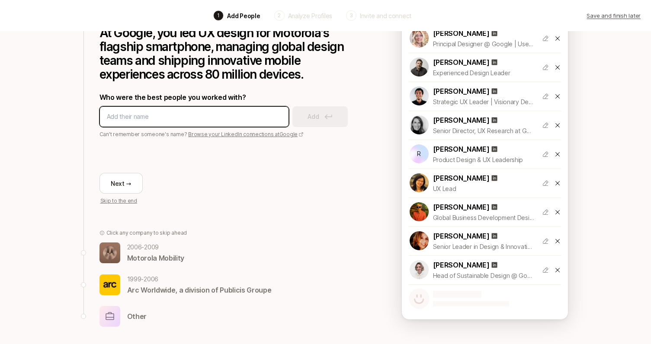
scroll to position [90, 0]
type input "m"
type input "matt menz"
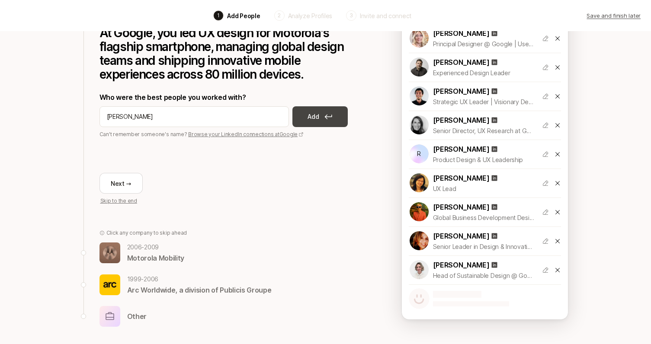
click at [321, 114] on button "Add" at bounding box center [319, 116] width 55 height 21
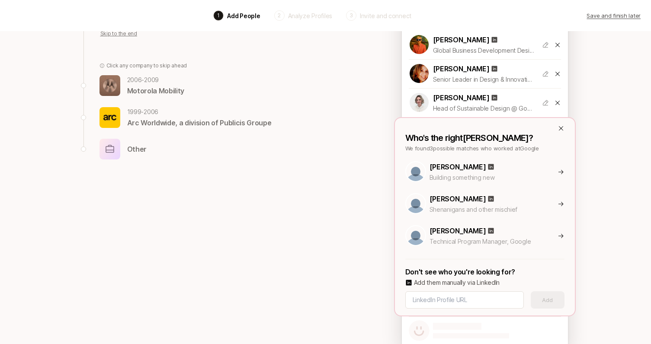
scroll to position [258, 0]
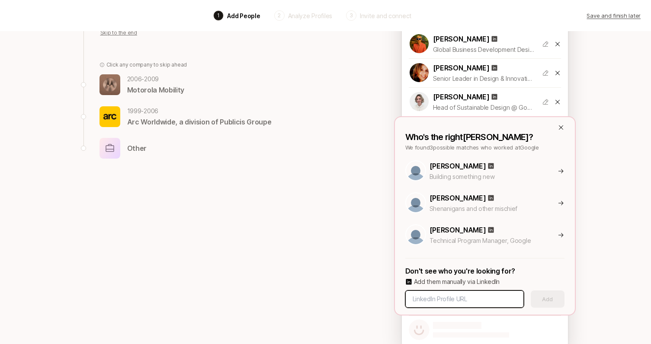
click at [434, 300] on input at bounding box center [464, 299] width 104 height 10
type input "Matthew menz"
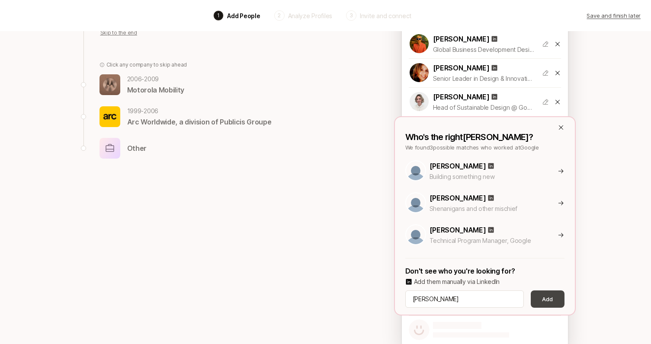
click at [551, 296] on button "Add" at bounding box center [548, 299] width 34 height 17
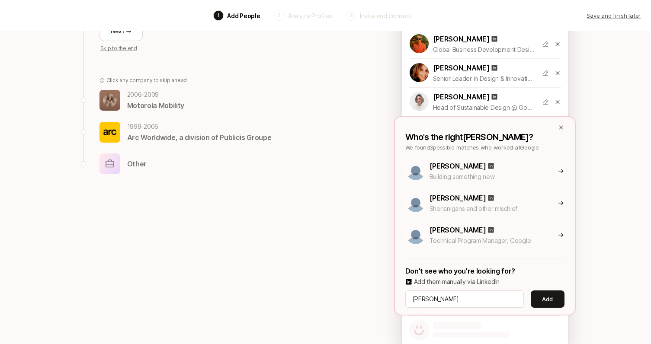
click at [559, 127] on icon at bounding box center [560, 127] width 7 height 7
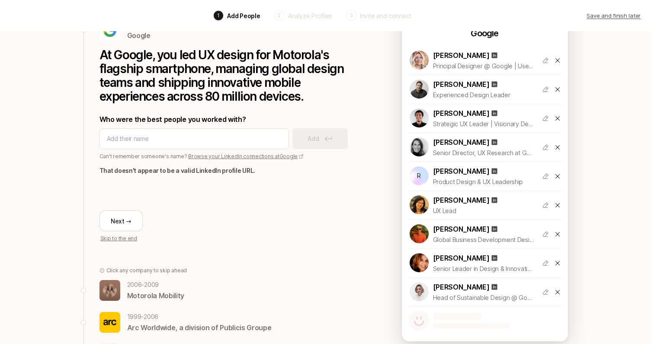
scroll to position [103, 0]
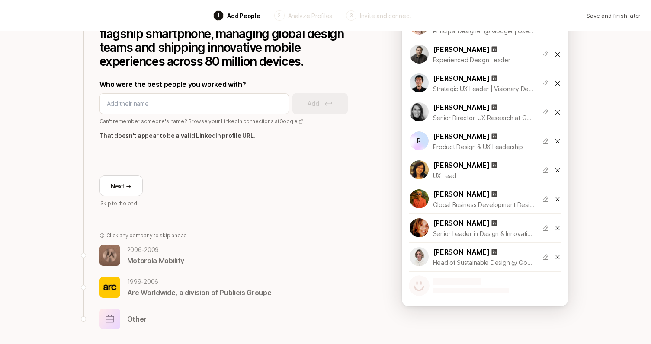
click at [445, 284] on div at bounding box center [457, 281] width 48 height 7
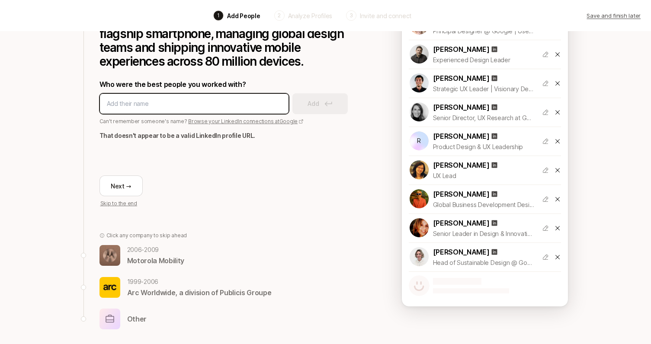
click at [157, 103] on input at bounding box center [194, 104] width 175 height 10
type input "matt menz"
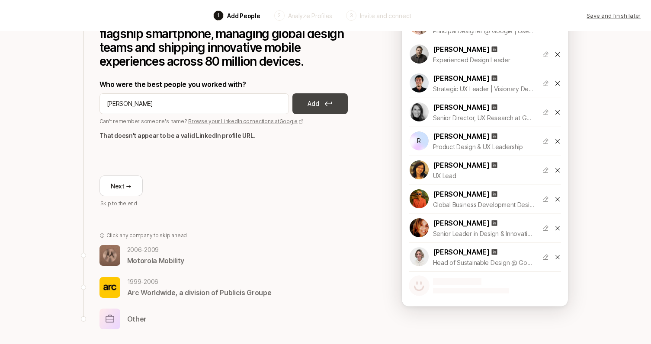
click at [318, 109] on p "Add" at bounding box center [312, 104] width 11 height 10
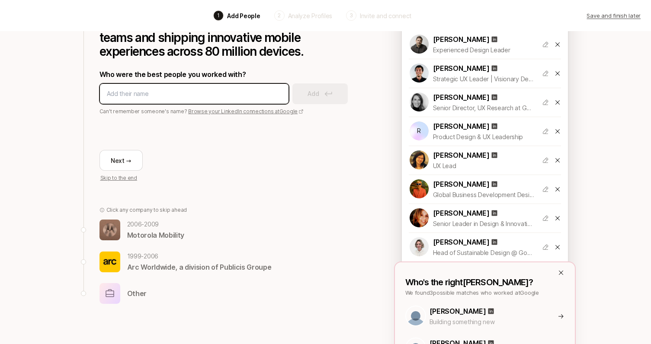
scroll to position [98, 0]
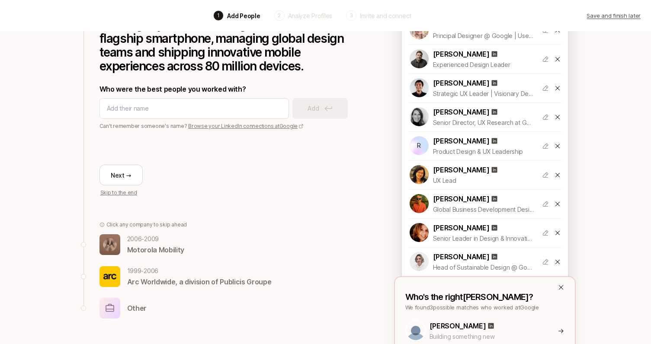
click at [560, 288] on icon at bounding box center [560, 287] width 4 height 4
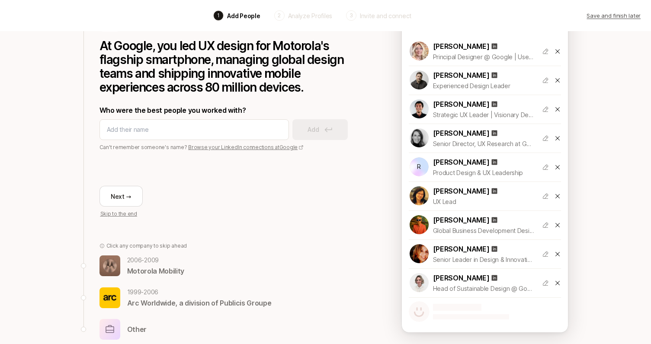
scroll to position [78, 0]
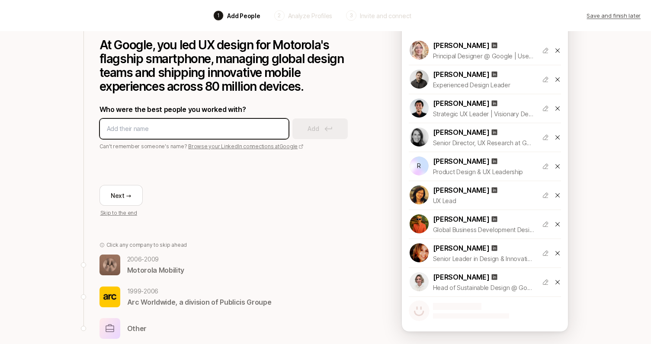
click at [144, 128] on input at bounding box center [194, 129] width 175 height 10
type input "Matthew menz"
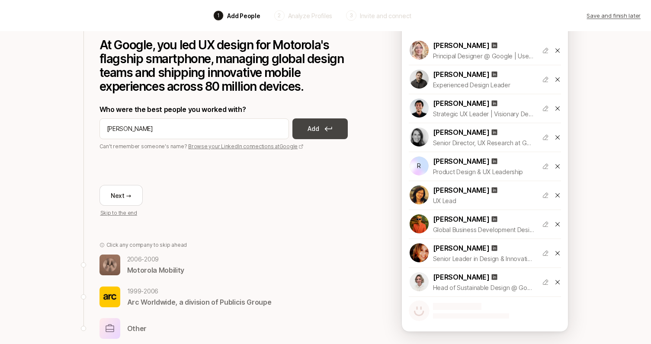
click at [317, 127] on p "Add" at bounding box center [312, 129] width 11 height 10
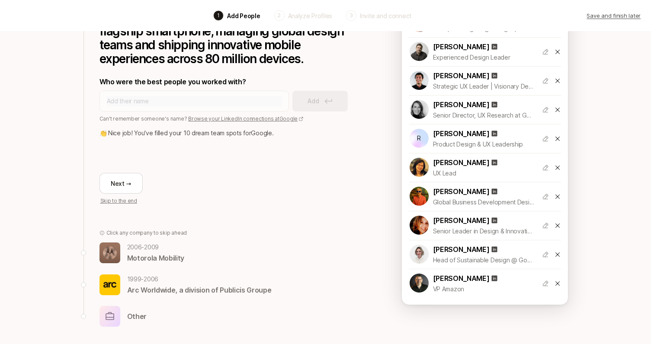
scroll to position [106, 0]
click at [137, 256] on p "Motorola Mobility" at bounding box center [156, 258] width 58 height 11
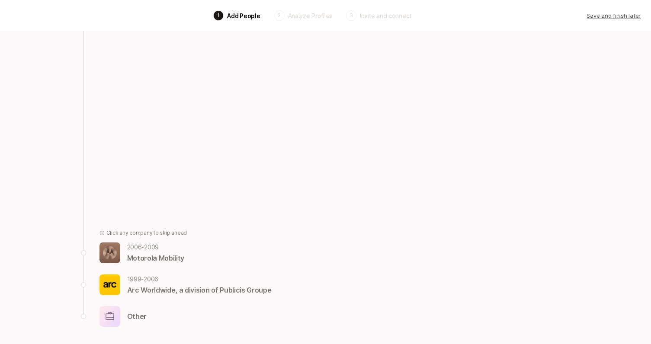
scroll to position [50, 0]
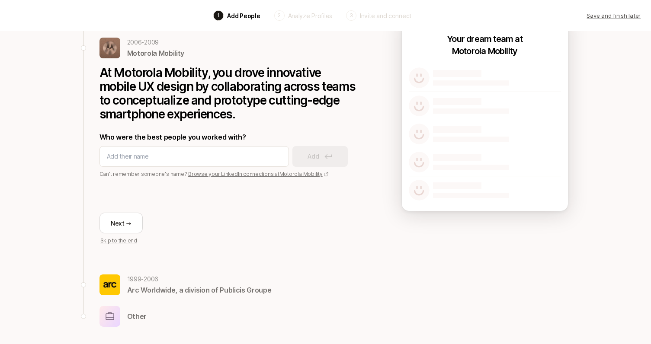
click at [323, 174] on icon at bounding box center [325, 174] width 5 height 5
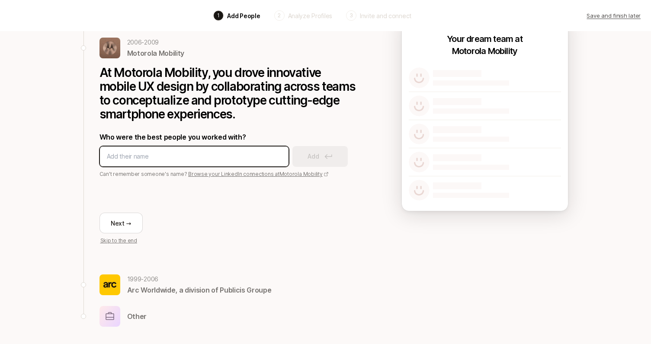
click at [145, 155] on input at bounding box center [194, 156] width 175 height 10
paste input "YOOJUNG AHN"
type input "YOOJUNG AHN"
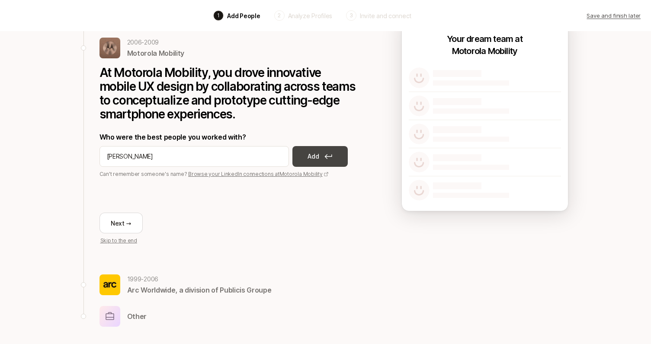
click at [311, 157] on p "Add" at bounding box center [312, 156] width 11 height 10
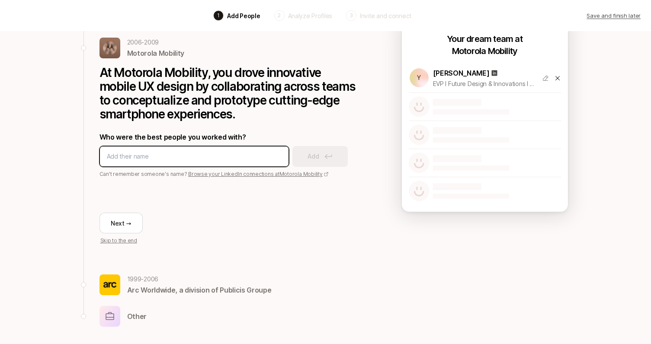
paste input "Lauren SchwendimannView Lauren Schwendimann’s profile"
drag, startPoint x: 169, startPoint y: 157, endPoint x: 299, endPoint y: 157, distance: 129.3
click at [299, 157] on div "Lauren SchwendimannView Lauren Schwendimann’s profile Add" at bounding box center [228, 156] width 259 height 21
type input "Lauren Schwendimann"
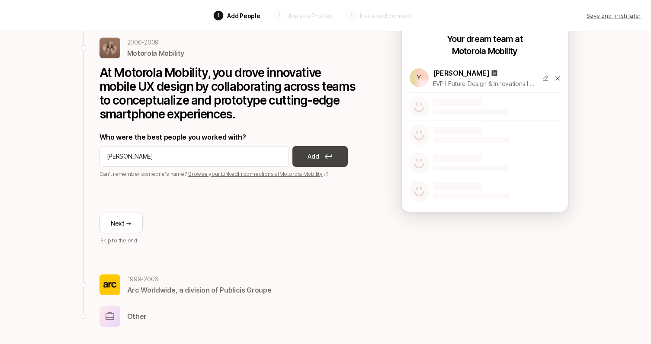
click at [322, 158] on button "Add" at bounding box center [319, 156] width 55 height 21
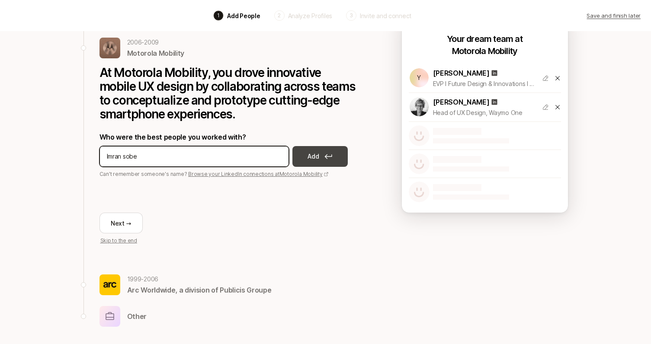
type input "Imran sobe"
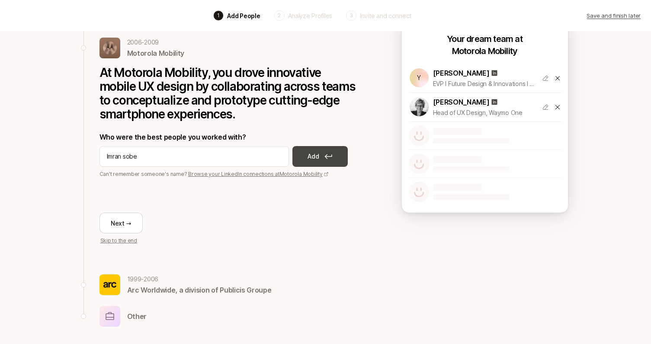
click at [314, 161] on p "Add" at bounding box center [312, 156] width 11 height 10
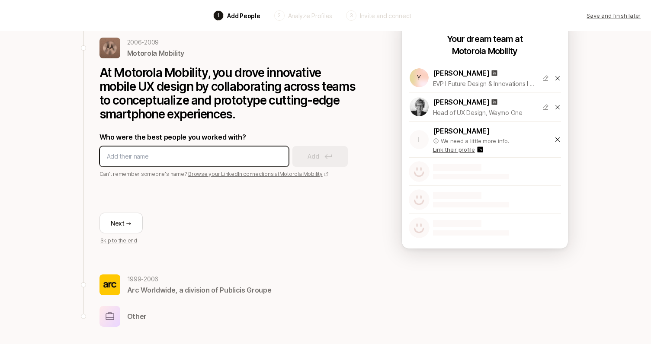
paste input "Imran Sobh"
type input "Imran Sobh"
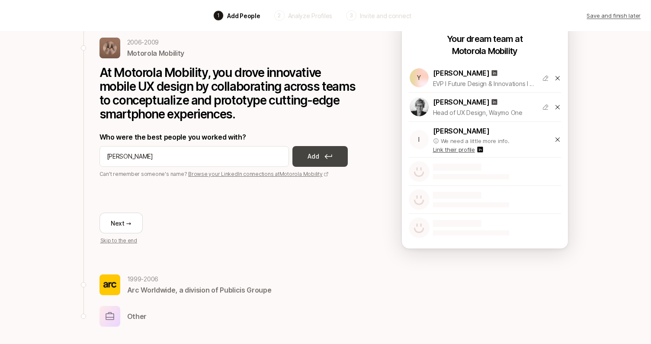
click at [323, 156] on button "Add" at bounding box center [319, 156] width 55 height 21
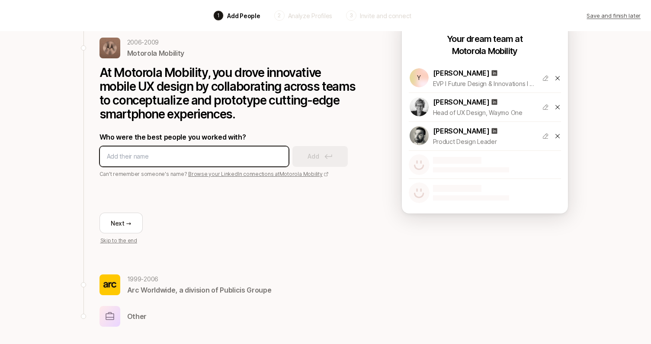
paste input "Jeff DeVries"
type input "Jeff DeVries"
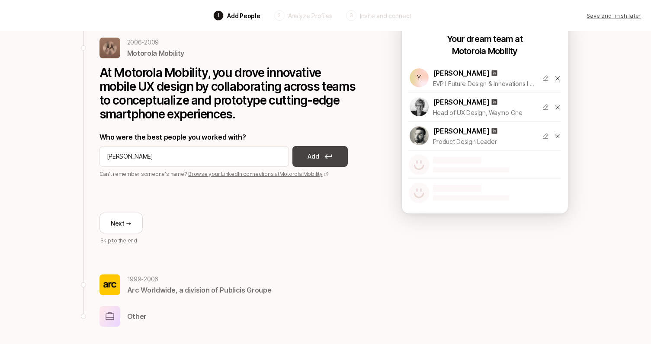
click at [316, 157] on p "Add" at bounding box center [312, 156] width 11 height 10
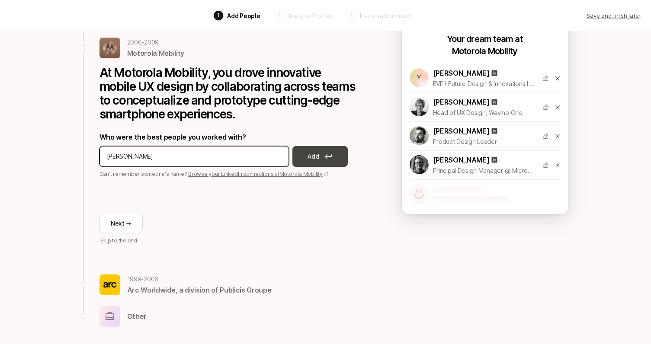
type input "Doug walston"
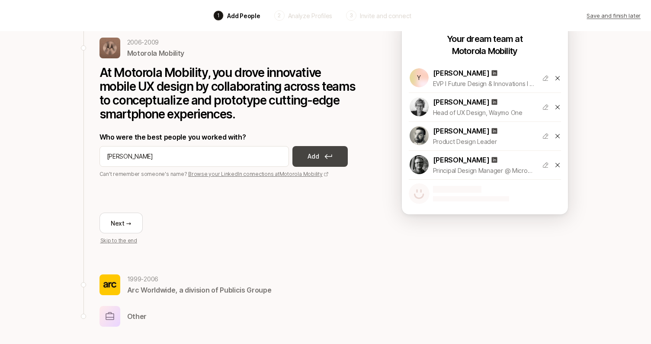
click at [317, 160] on p "Add" at bounding box center [312, 156] width 11 height 10
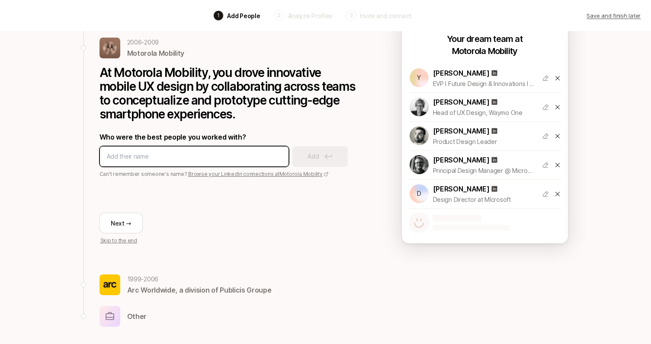
click at [172, 156] on input at bounding box center [194, 156] width 175 height 10
type input "Alan tan"
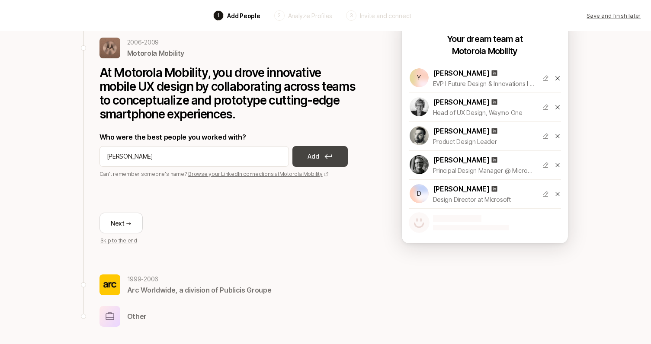
click at [311, 160] on p "Add" at bounding box center [312, 156] width 11 height 10
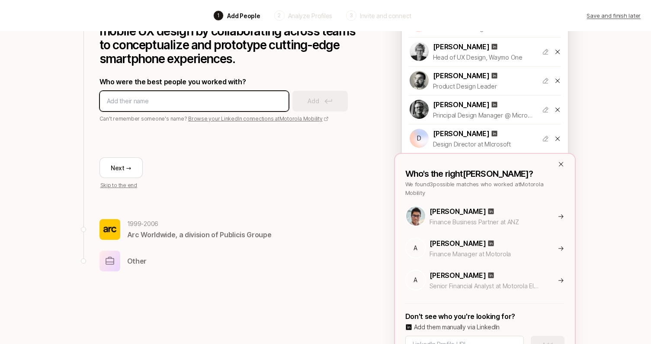
scroll to position [106, 0]
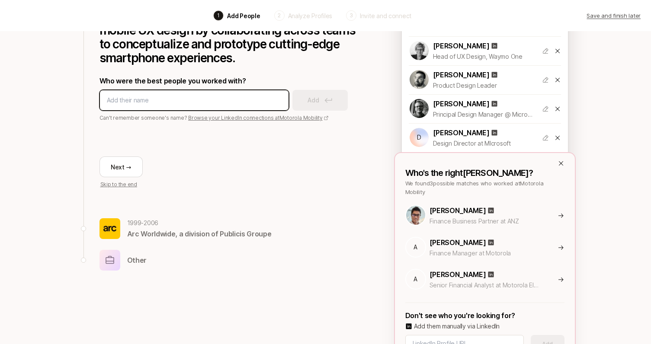
click at [142, 96] on input at bounding box center [194, 100] width 175 height 10
paste input "JoEllen KamesView JoEllen Kames’ profile"
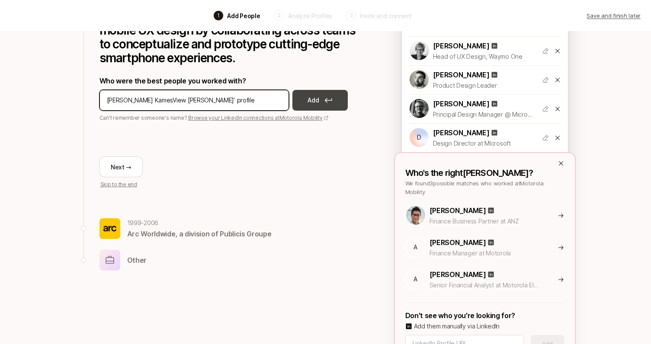
drag, startPoint x: 147, startPoint y: 102, endPoint x: 315, endPoint y: 105, distance: 168.7
click at [313, 105] on div "JoEllen KamesView JoEllen Kames’ profile Add" at bounding box center [228, 100] width 259 height 21
type input "JoEllen Kames"
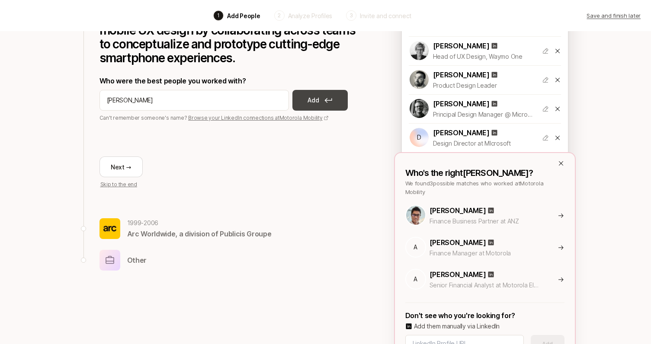
click at [340, 101] on button "Add" at bounding box center [319, 100] width 55 height 21
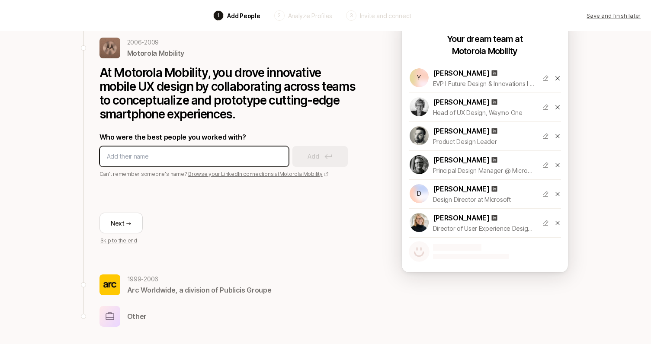
paste input "ChoRong Johnston"
type input "ChoRong Johnston"
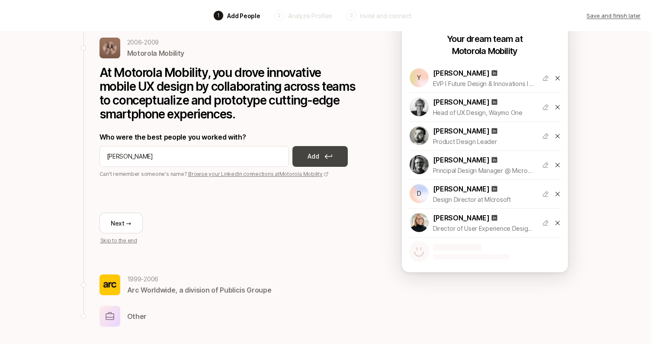
click at [320, 160] on button "Add" at bounding box center [319, 156] width 55 height 21
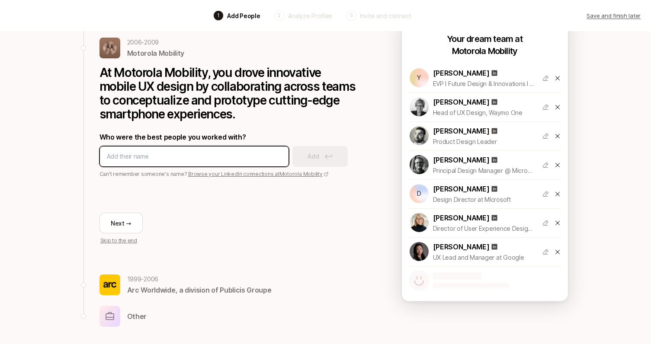
click at [155, 156] on input at bounding box center [194, 156] width 175 height 10
paste input "Agatha AllenView Agatha Allen’s profile"
drag, startPoint x: 141, startPoint y: 158, endPoint x: 291, endPoint y: 159, distance: 150.0
click at [291, 159] on div "Agatha AllenView Agatha Allen’s profile Add" at bounding box center [228, 156] width 259 height 21
type input "Agatha Allen"
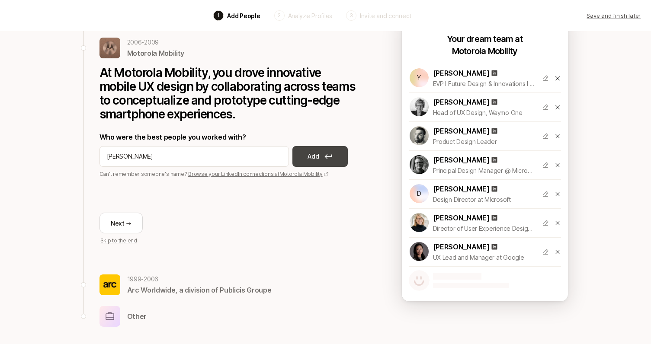
click at [324, 157] on icon at bounding box center [328, 156] width 8 height 5
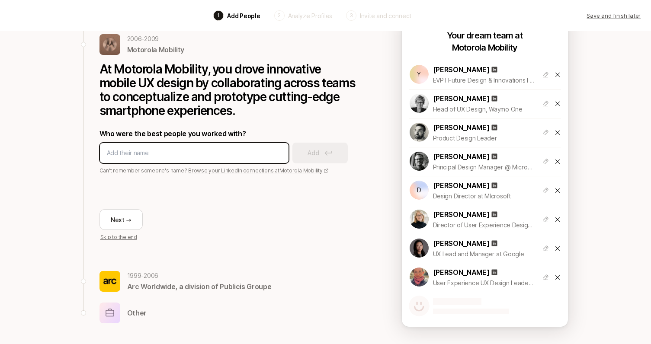
scroll to position [54, 0]
drag, startPoint x: 212, startPoint y: 147, endPoint x: 214, endPoint y: 157, distance: 9.9
click at [214, 157] on input "Kevin for" at bounding box center [194, 153] width 175 height 10
type input "Kevin for"
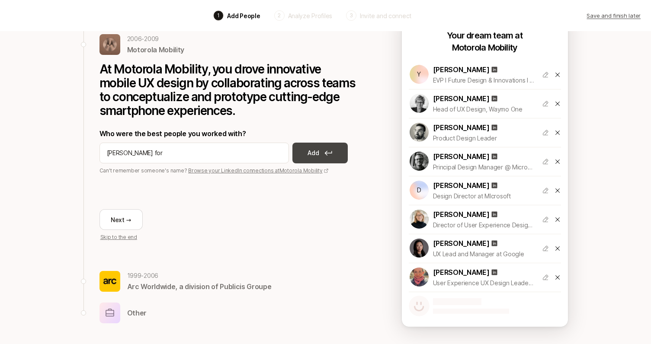
click at [315, 156] on p "Add" at bounding box center [312, 153] width 11 height 10
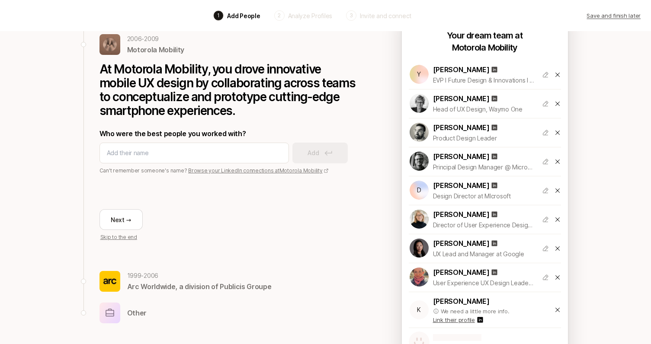
click at [557, 310] on icon at bounding box center [557, 310] width 4 height 4
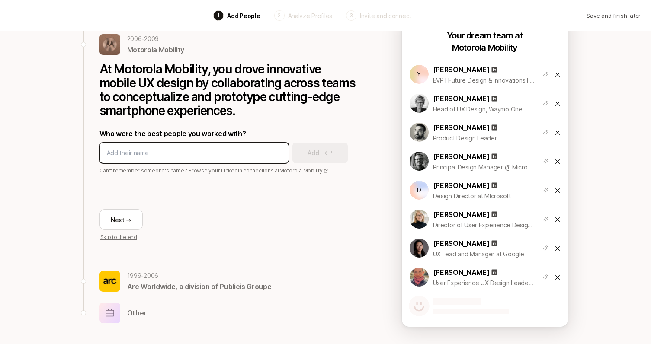
click at [160, 150] on input at bounding box center [194, 153] width 175 height 10
type input "Kevin Foy"
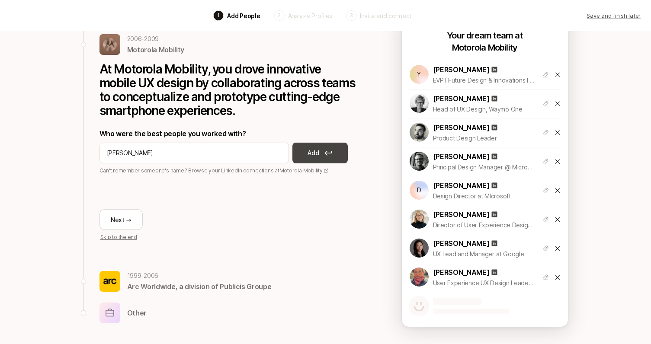
click at [315, 155] on p "Add" at bounding box center [312, 153] width 11 height 10
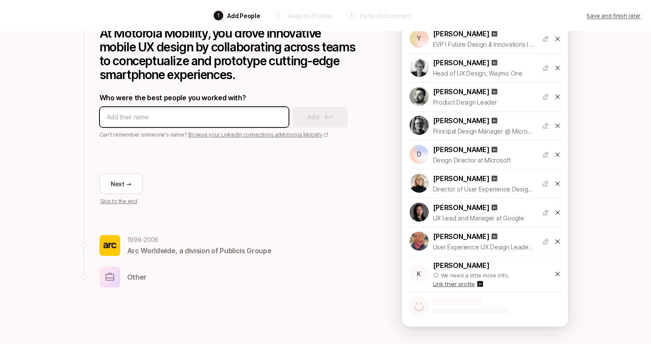
scroll to position [90, 0]
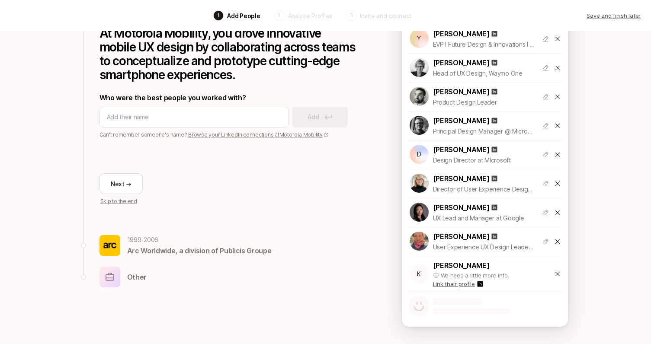
click at [558, 272] on icon at bounding box center [557, 274] width 7 height 7
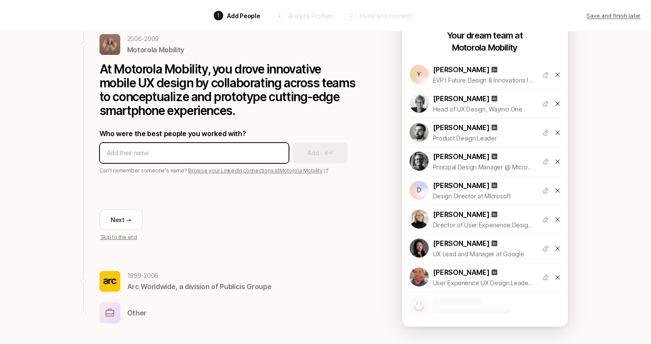
click at [137, 153] on input at bounding box center [194, 153] width 175 height 10
type input "Elisa Vargas"
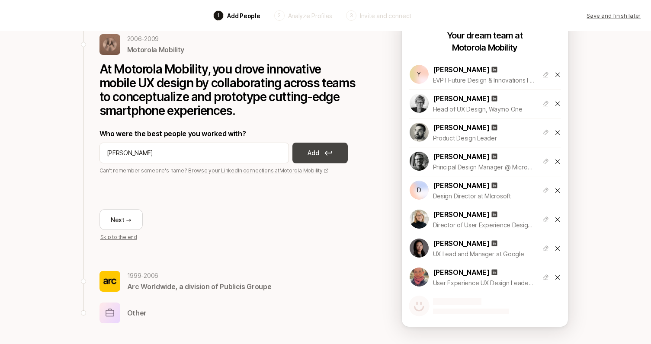
click at [318, 153] on p "Add" at bounding box center [312, 153] width 11 height 10
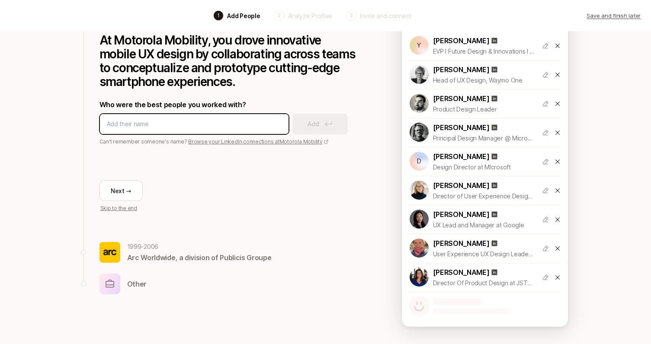
scroll to position [83, 0]
click at [147, 122] on input at bounding box center [194, 124] width 175 height 10
paste input "Alfred LuiView Alfred Lui’s profile"
drag, startPoint x: 134, startPoint y: 124, endPoint x: 282, endPoint y: 135, distance: 148.3
click at [282, 135] on div "Who were the best people you worked with? Alfred LuiView Alfred Lui’s profile A…" at bounding box center [228, 122] width 259 height 47
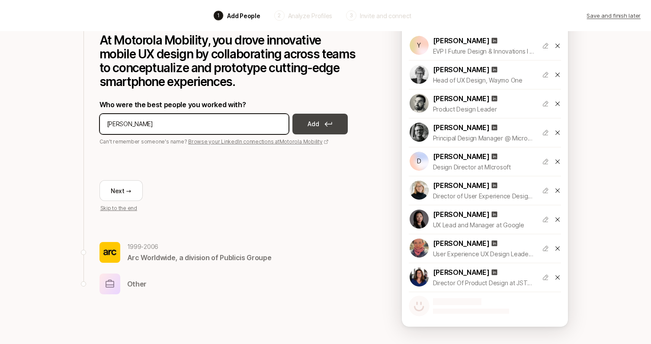
type input "Alfred Lui"
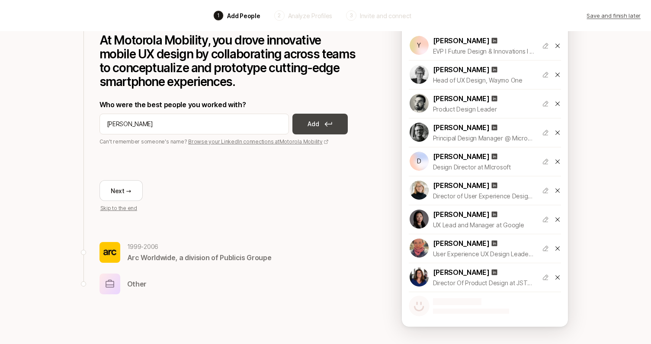
click at [333, 128] on button "Add" at bounding box center [319, 124] width 55 height 21
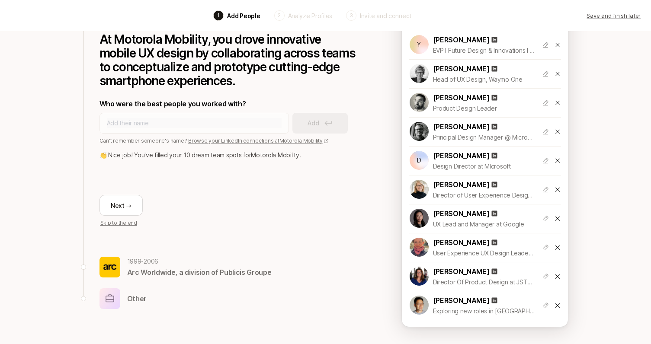
scroll to position [83, 0]
click at [125, 205] on button "Next →" at bounding box center [120, 205] width 43 height 21
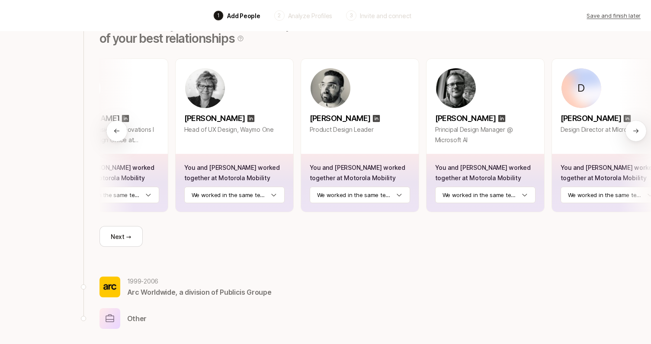
scroll to position [0, 0]
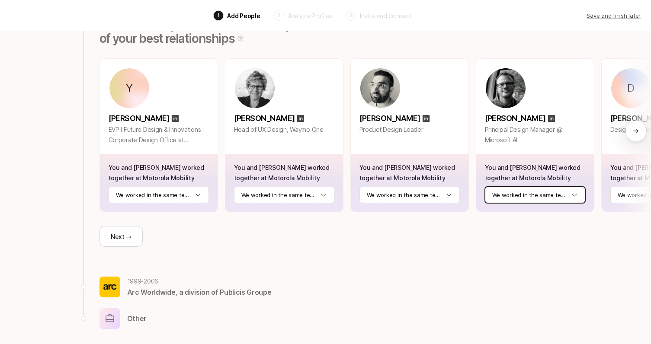
click at [575, 195] on html "Back 1 Add People 2 Analyze Profiles 3 Invite and connect Save and finish later…" at bounding box center [325, 74] width 651 height 344
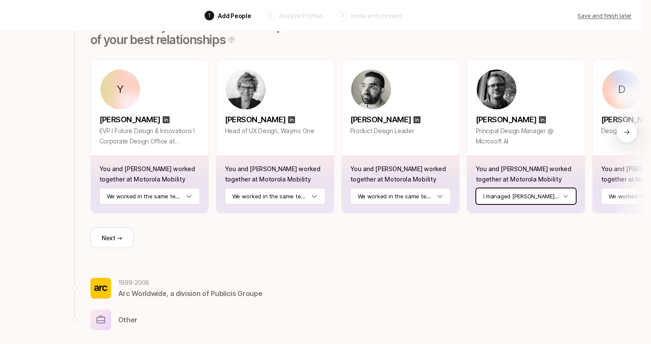
scroll to position [97, 9]
click at [625, 131] on icon at bounding box center [626, 132] width 7 height 7
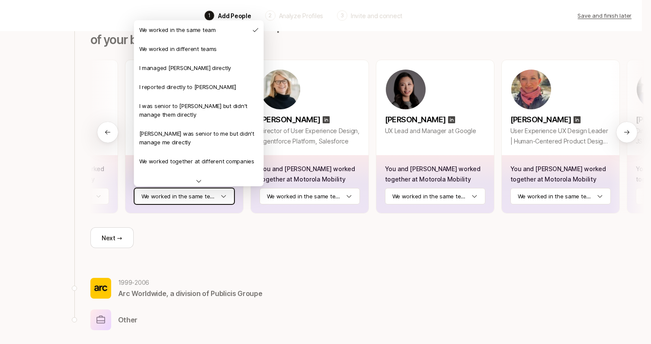
click at [221, 201] on html "Back 1 Add People 2 Analyze Profiles 3 Invite and connect Save and finish later…" at bounding box center [316, 75] width 651 height 344
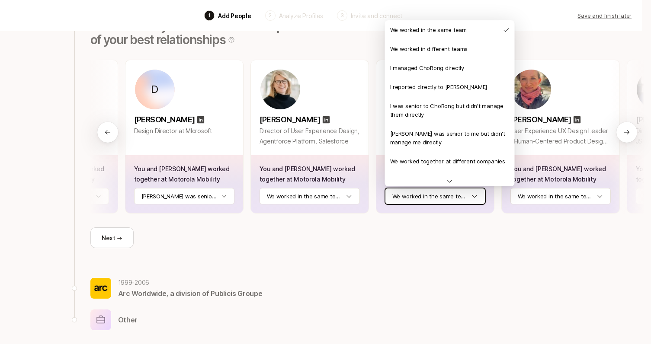
click at [476, 200] on html "Back 1 Add People 2 Analyze Profiles 3 Invite and connect Save and finish later…" at bounding box center [316, 75] width 651 height 344
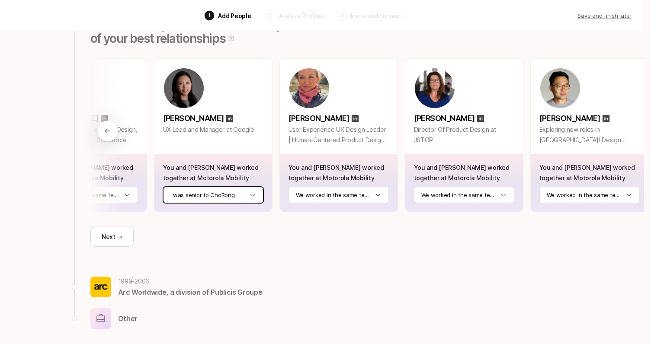
scroll to position [0, 694]
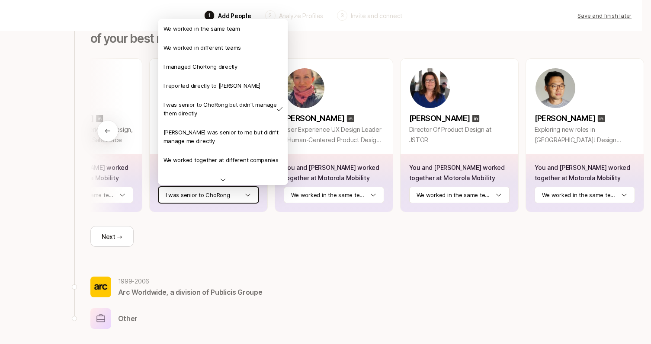
click at [246, 195] on html "Back 1 Add People 2 Analyze Profiles 3 Invite and connect Save and finish later…" at bounding box center [316, 74] width 651 height 344
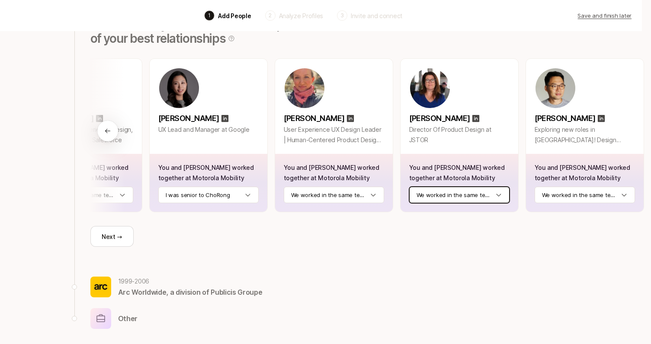
click at [483, 196] on html "Back 1 Add People 2 Analyze Profiles 3 Invite and connect Save and finish later…" at bounding box center [316, 74] width 651 height 344
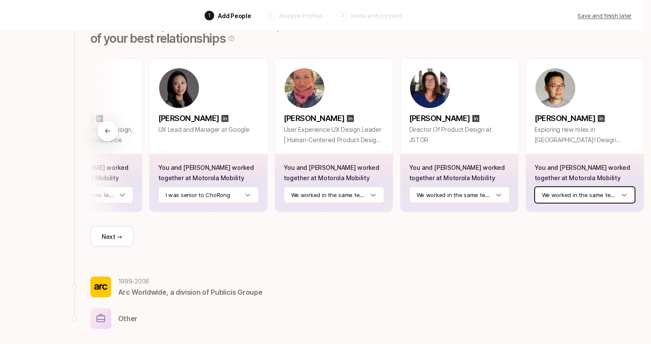
click at [589, 198] on html "Back 1 Add People 2 Analyze Profiles 3 Invite and connect Save and finish later…" at bounding box center [316, 74] width 651 height 344
click at [598, 235] on html "Back 1 Add People 2 Analyze Profiles 3 Invite and connect Save and finish later…" at bounding box center [316, 74] width 651 height 344
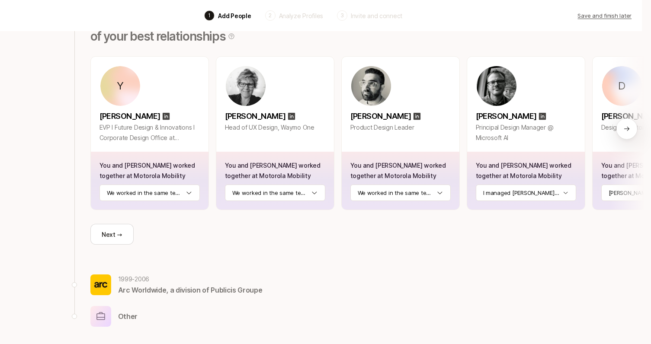
scroll to position [100, 9]
click at [116, 235] on button "Next →" at bounding box center [111, 234] width 43 height 21
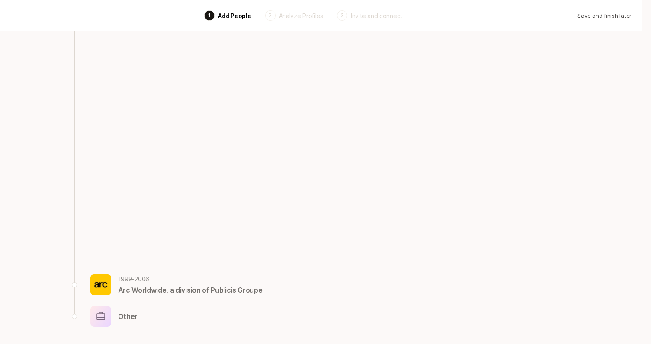
scroll to position [40, 0]
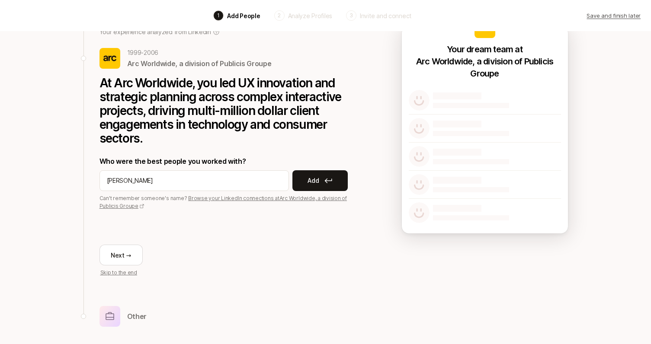
type input "Kyle tait"
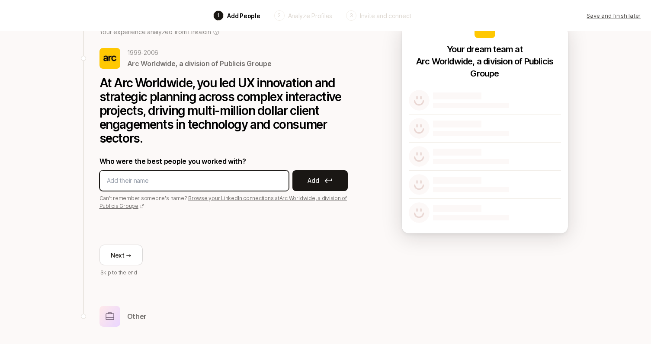
type input "Kyle Tait"
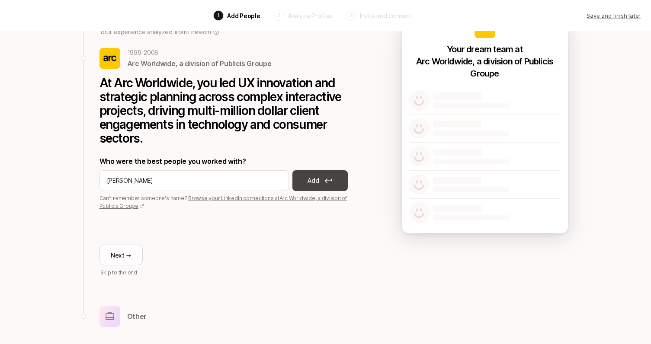
click at [319, 180] on p "Add" at bounding box center [312, 181] width 11 height 10
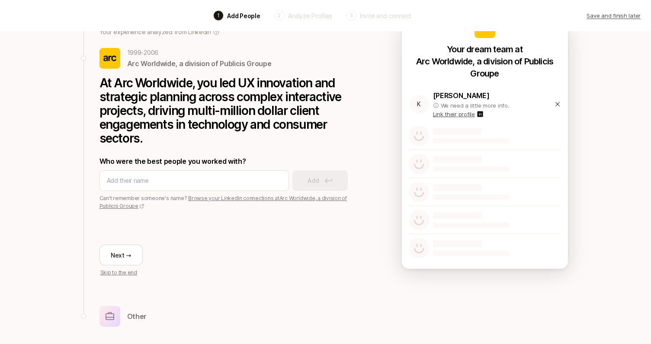
click at [452, 96] on p "Kyle Tait" at bounding box center [483, 95] width 101 height 11
click at [477, 114] on icon at bounding box center [480, 115] width 6 height 6
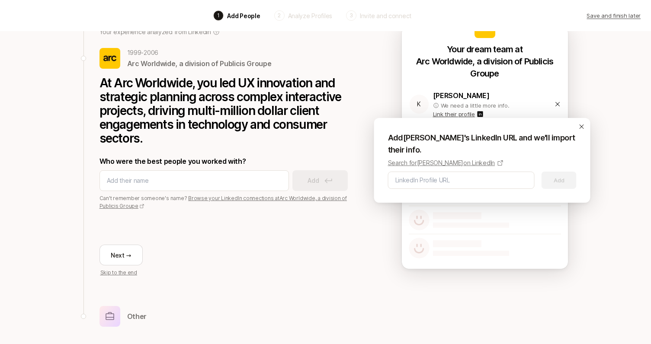
click at [443, 163] on p "Search for Kyle Tait on LinkedIn" at bounding box center [441, 163] width 107 height 10
click at [425, 184] on input at bounding box center [461, 180] width 132 height 10
paste input "https://www.linkedin.com/in/kyletait/"
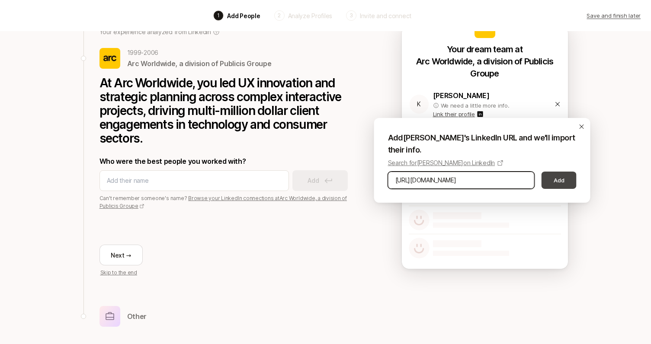
type input "https://www.linkedin.com/in/kyletait/"
click at [552, 175] on button "Add" at bounding box center [558, 180] width 35 height 17
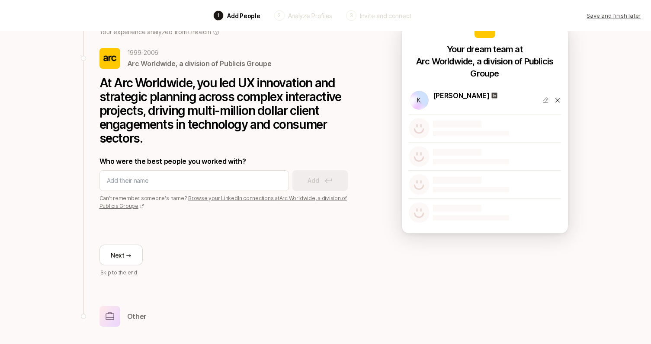
click at [139, 206] on icon at bounding box center [141, 206] width 5 height 5
click at [141, 180] on input at bounding box center [194, 181] width 175 height 10
paste input "Matthew MorozView Matthew Moroz’s profile"
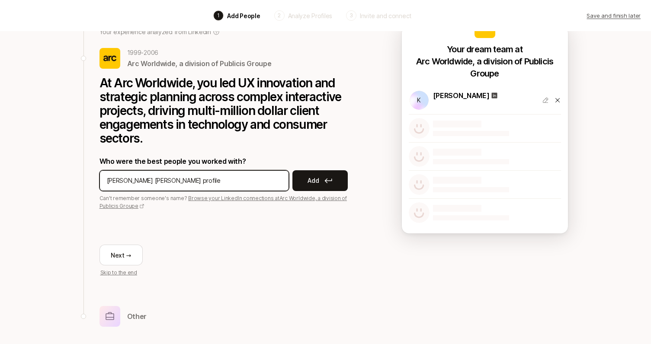
drag, startPoint x: 151, startPoint y: 180, endPoint x: 288, endPoint y: 182, distance: 136.2
click at [281, 182] on div "Matthew MorozView Matthew Moroz’s profile" at bounding box center [193, 180] width 189 height 21
type input "Matthew Moroz"
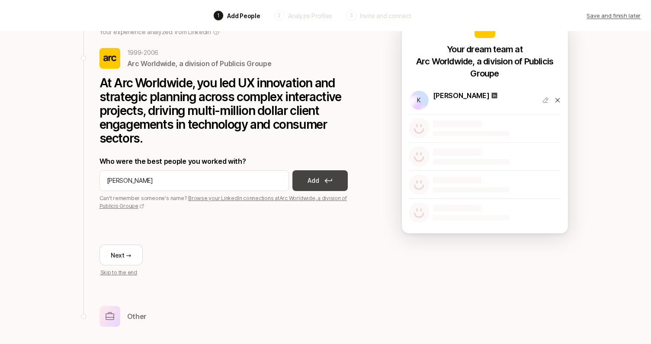
click at [325, 179] on icon at bounding box center [328, 180] width 8 height 5
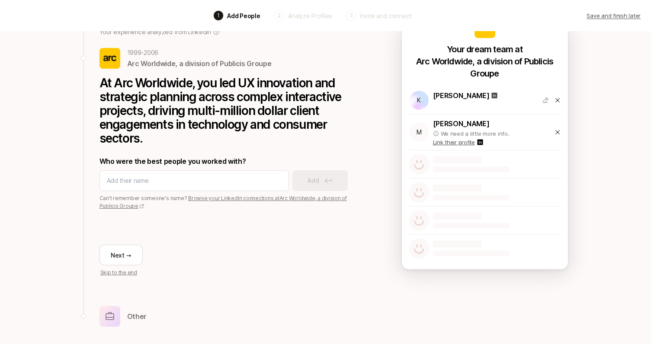
click at [479, 141] on icon at bounding box center [480, 143] width 6 height 6
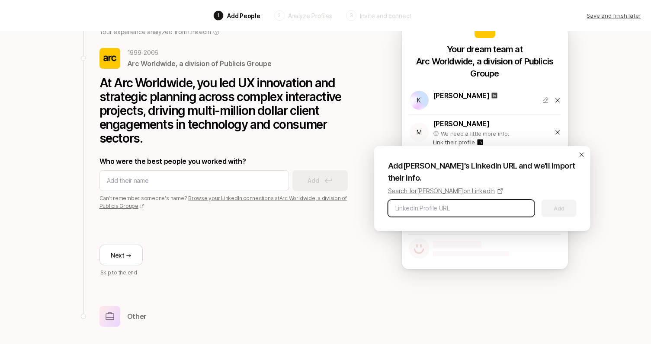
paste input "https://www.linkedin.com/in/moroz/"
type input "https://www.linkedin.com/in/moroz/"
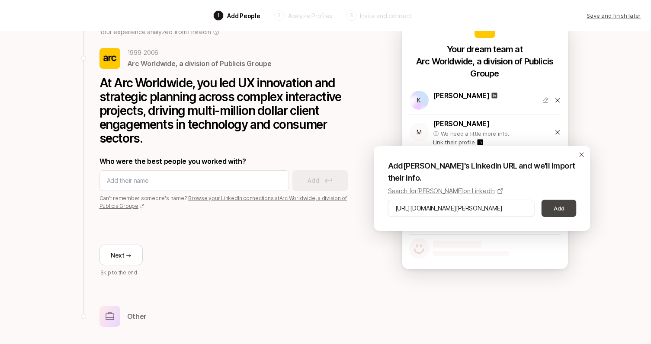
click at [560, 208] on button "Add" at bounding box center [558, 208] width 35 height 17
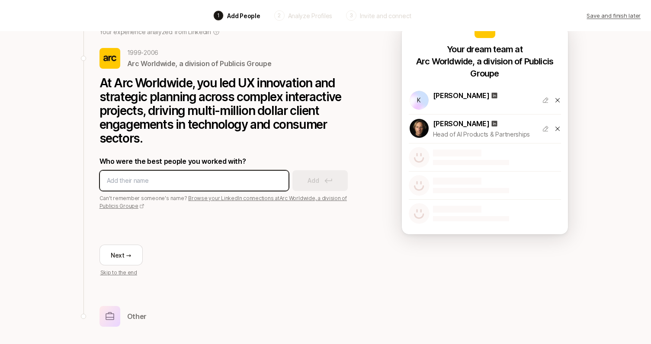
click at [165, 182] on input at bounding box center [194, 181] width 175 height 10
type input "susan curtis"
click at [163, 177] on input "susan curtis" at bounding box center [194, 181] width 175 height 10
type input "Susan Curtis"
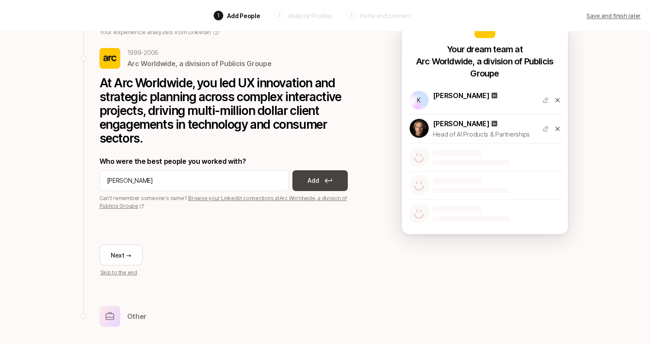
click at [310, 186] on button "Add" at bounding box center [319, 180] width 55 height 21
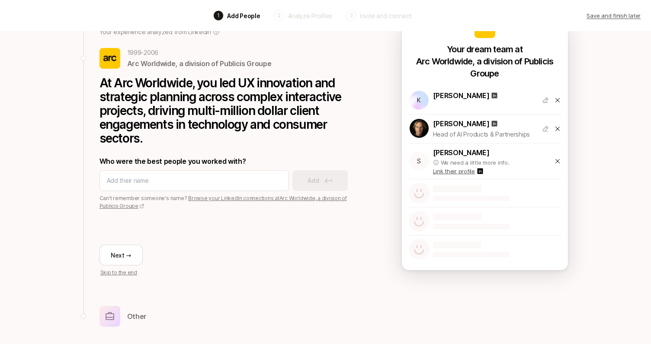
click at [480, 172] on icon at bounding box center [480, 172] width 6 height 6
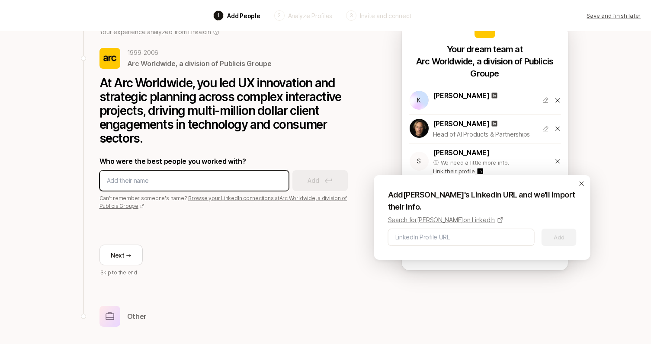
click at [166, 182] on input at bounding box center [194, 181] width 175 height 10
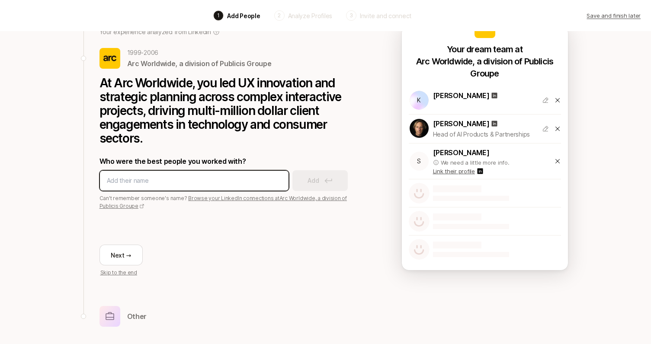
paste input "Ingrid Weiterschan"
type input "Ingrid Weiterschan"
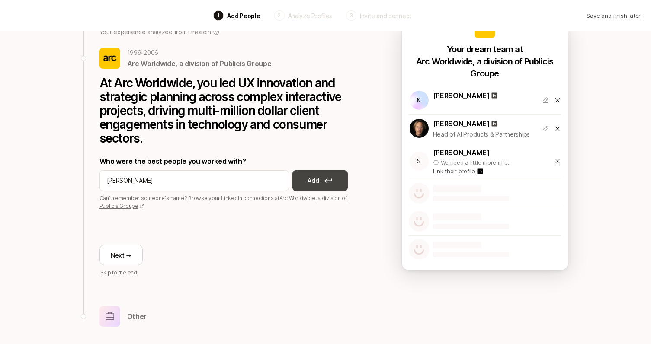
click at [318, 179] on p "Add" at bounding box center [312, 181] width 11 height 10
drag, startPoint x: 497, startPoint y: 153, endPoint x: 431, endPoint y: 154, distance: 66.2
click at [431, 154] on div "I Ingrid Weiterschan We need a little more info. Link their profile" at bounding box center [459, 161] width 101 height 29
copy p "Ingrid Weiterschan"
click at [479, 172] on icon at bounding box center [480, 172] width 6 height 6
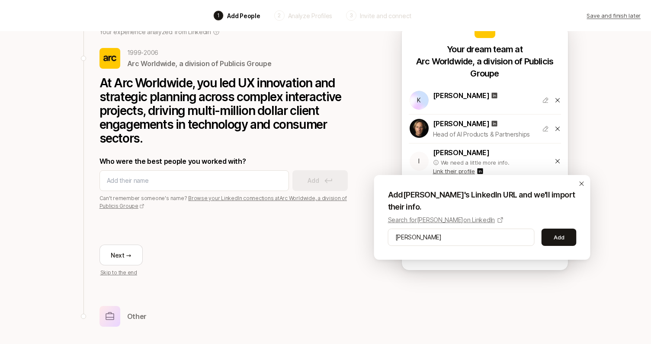
click at [502, 221] on icon at bounding box center [499, 219] width 5 height 5
click at [430, 237] on input "Ingrid Weiterschan" at bounding box center [461, 237] width 132 height 10
paste input "https://www.linkedin.com/in/ingrid-weiterschan-pmp-44859a1/"
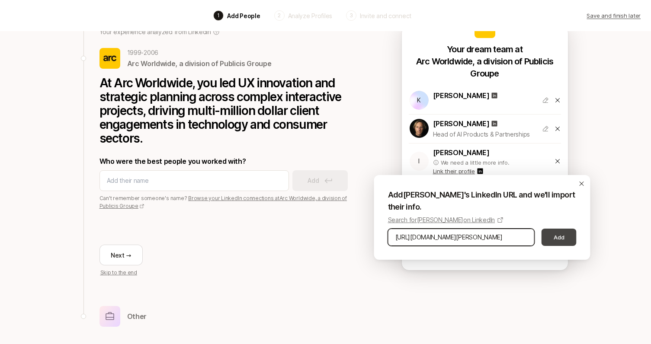
type input "https://www.linkedin.com/in/ingrid-weiterschan-pmp-44859a1/"
click at [560, 237] on button "Add" at bounding box center [558, 237] width 35 height 17
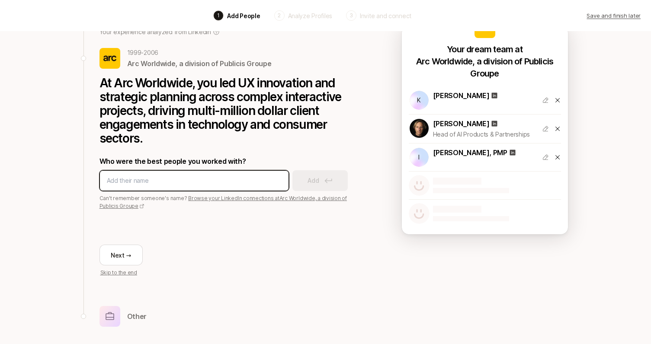
click at [156, 179] on input at bounding box center [194, 181] width 175 height 10
type input "Kathy Beymer"
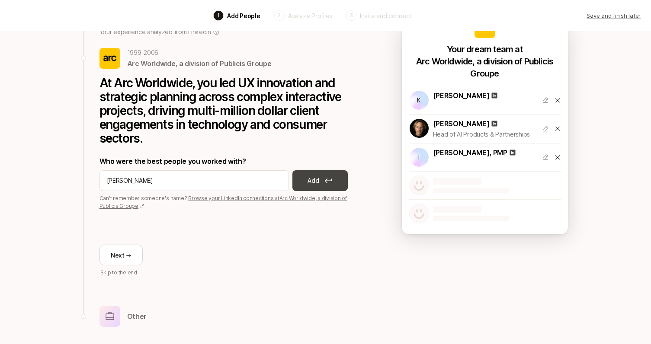
drag, startPoint x: 156, startPoint y: 179, endPoint x: 314, endPoint y: 176, distance: 158.7
click at [314, 176] on p "Add" at bounding box center [312, 181] width 11 height 10
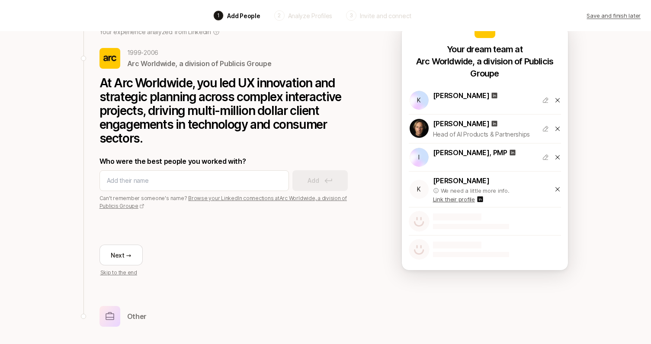
click at [479, 199] on icon at bounding box center [479, 199] width 7 height 7
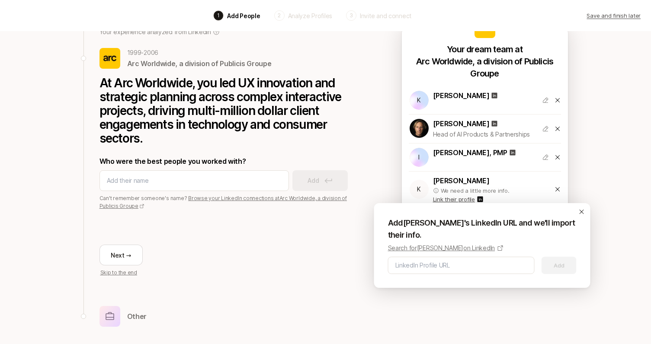
click at [421, 248] on p "Search for Kathy Beymer on LinkedIn" at bounding box center [441, 248] width 107 height 10
click at [581, 212] on icon at bounding box center [581, 212] width 4 height 4
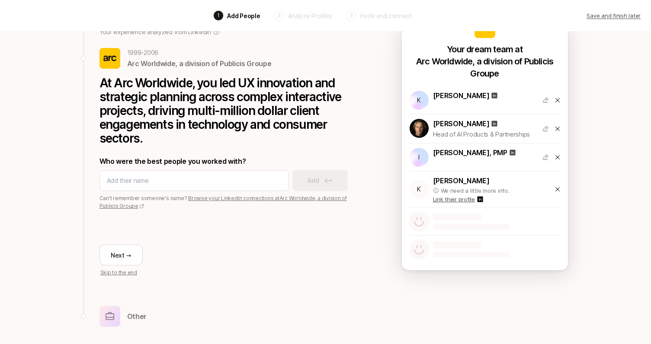
click at [461, 200] on p "Link their profile" at bounding box center [454, 199] width 42 height 9
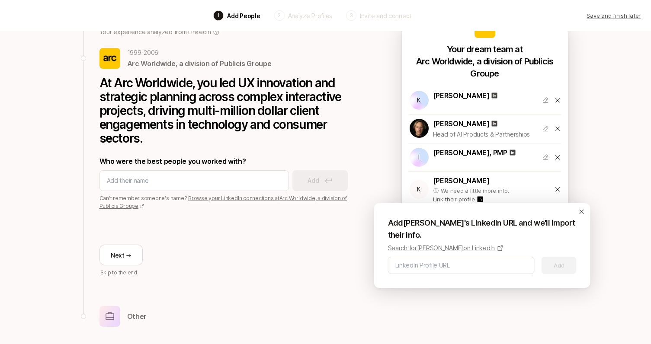
click at [463, 250] on p "Search for Kathy Beymer on LinkedIn" at bounding box center [441, 248] width 107 height 10
click at [432, 265] on input at bounding box center [461, 265] width 132 height 10
paste input "https://www.linkedin.com/in/kathybeymer/"
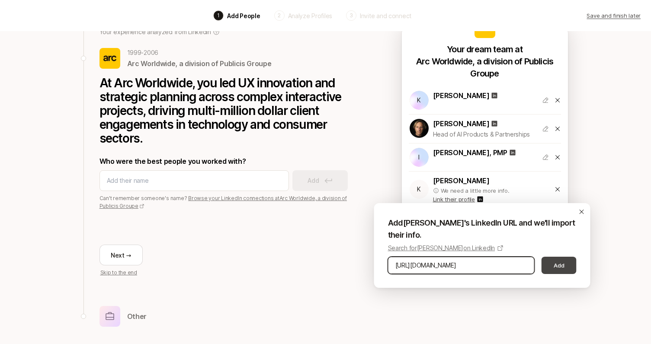
type input "https://www.linkedin.com/in/kathybeymer/"
click at [559, 264] on button "Add" at bounding box center [558, 265] width 35 height 17
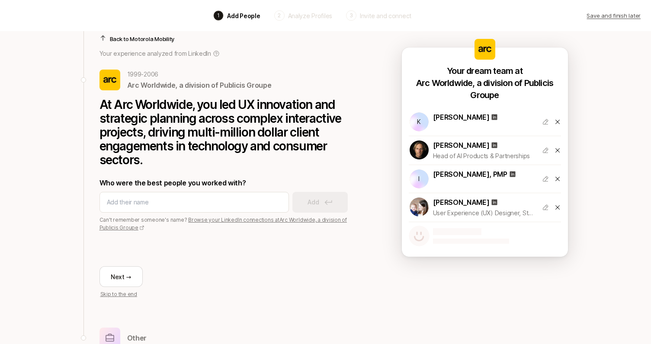
scroll to position [10, 0]
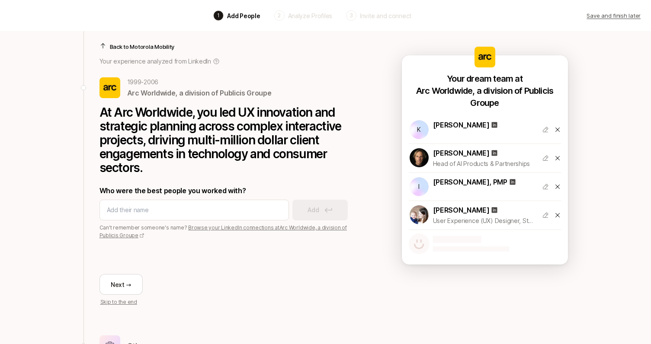
click at [430, 240] on div at bounding box center [485, 244] width 152 height 28
click at [451, 240] on div at bounding box center [457, 239] width 48 height 7
click at [217, 208] on input at bounding box center [194, 210] width 175 height 10
paste input "https://www.linkedin.com/in/sheauhui/"
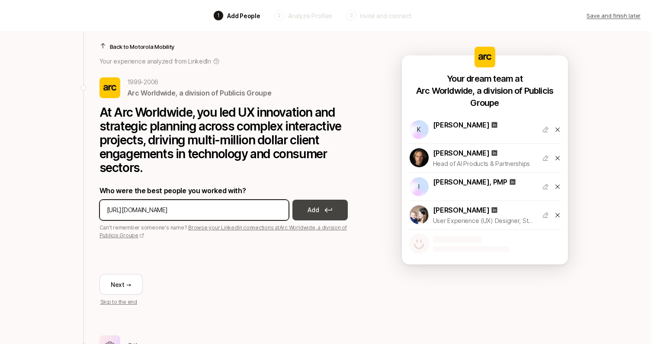
type input "https://www.linkedin.com/in/sheauhui/"
click at [326, 210] on icon at bounding box center [327, 210] width 7 height 5
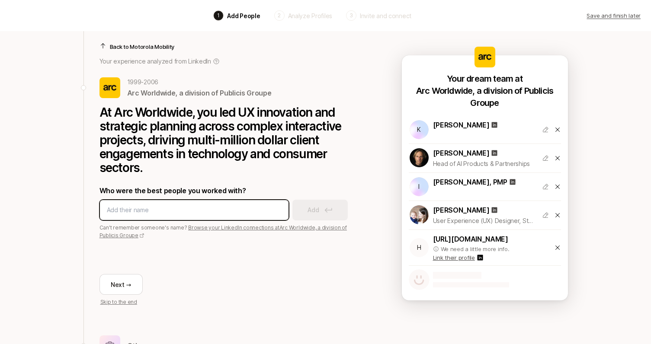
click at [151, 210] on input at bounding box center [194, 210] width 175 height 10
type input "sheau"
type input "Sheau-Hui Ching"
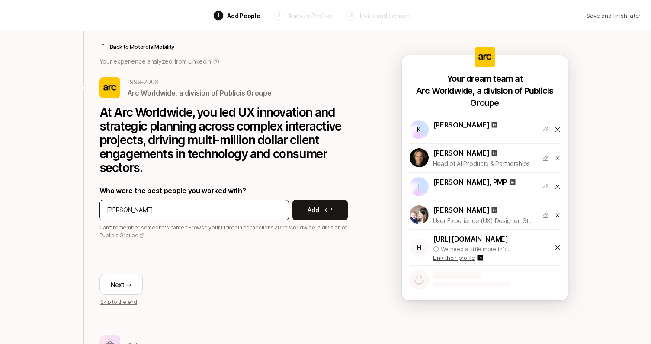
click at [143, 209] on input "Sheau-Hui Ching" at bounding box center [194, 210] width 175 height 10
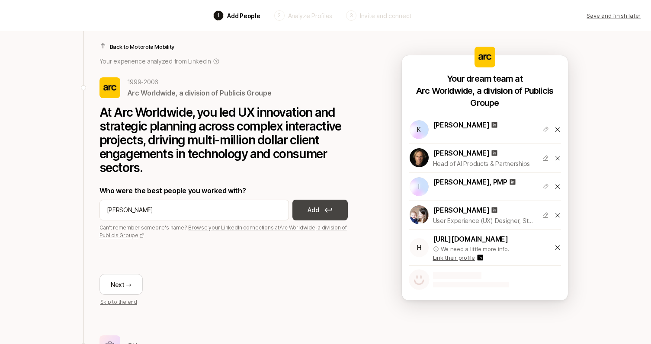
click at [313, 208] on p "Add" at bounding box center [312, 210] width 11 height 10
click at [464, 257] on p "Link their profile" at bounding box center [454, 257] width 42 height 9
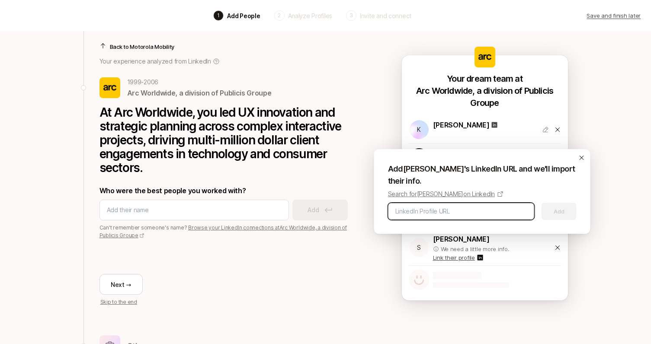
paste input "https://www.linkedin.com/in/sheauhui/"
type input "https://www.linkedin.com/in/sheauhui/"
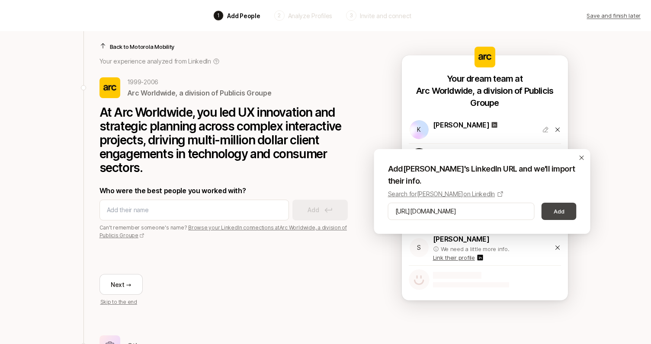
click at [559, 216] on button "Add" at bounding box center [558, 211] width 35 height 17
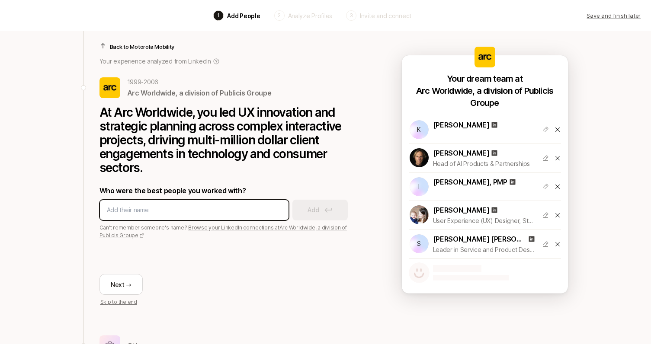
click at [182, 212] on input at bounding box center [194, 210] width 175 height 10
type input "Eric Bailey"
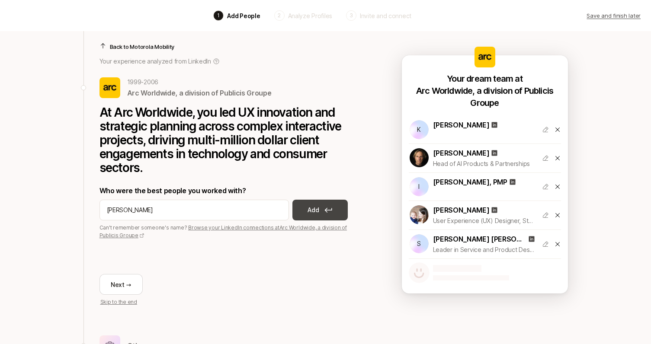
drag, startPoint x: 182, startPoint y: 212, endPoint x: 312, endPoint y: 214, distance: 129.7
click at [312, 214] on p "Add" at bounding box center [312, 210] width 11 height 10
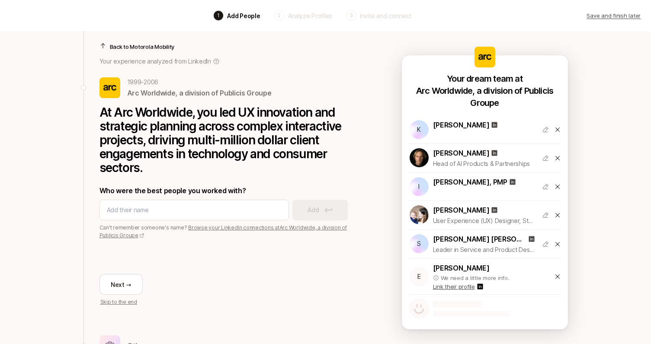
click at [465, 288] on p "Link their profile" at bounding box center [454, 286] width 42 height 9
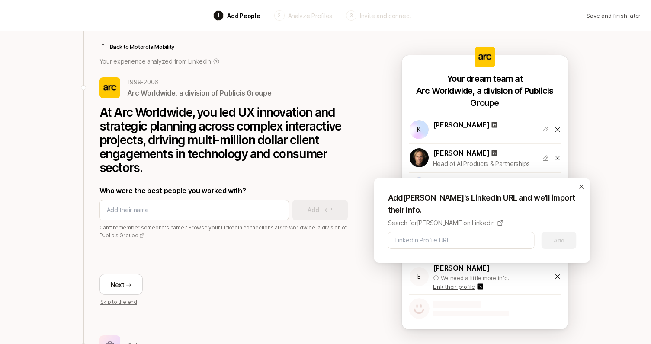
click at [452, 222] on p "Search for Eric Bailey on LinkedIn" at bounding box center [441, 223] width 107 height 10
click at [425, 241] on input at bounding box center [461, 240] width 132 height 10
paste input "https://www.linkedin.com/in/eric-bailey-1019013/"
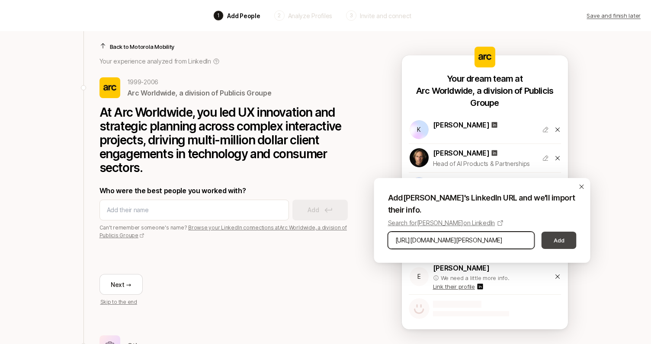
type input "https://www.linkedin.com/in/eric-bailey-1019013/"
click at [562, 240] on button "Add" at bounding box center [558, 240] width 35 height 17
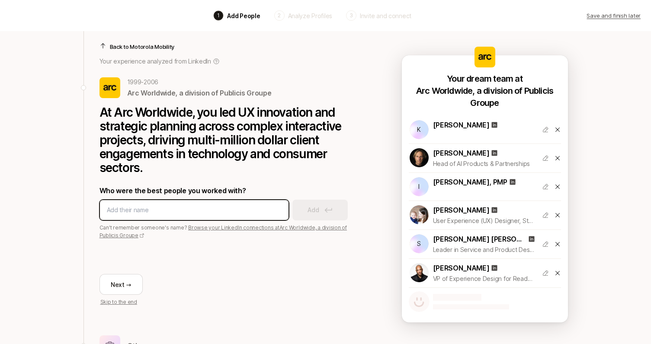
click at [166, 208] on input at bounding box center [194, 210] width 175 height 10
type input "Eric Antonow"
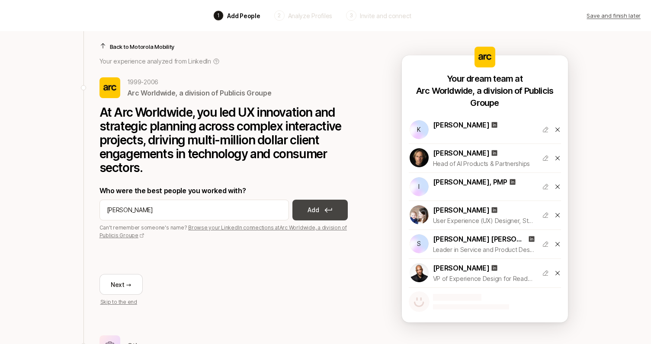
click at [315, 211] on p "Add" at bounding box center [312, 210] width 11 height 10
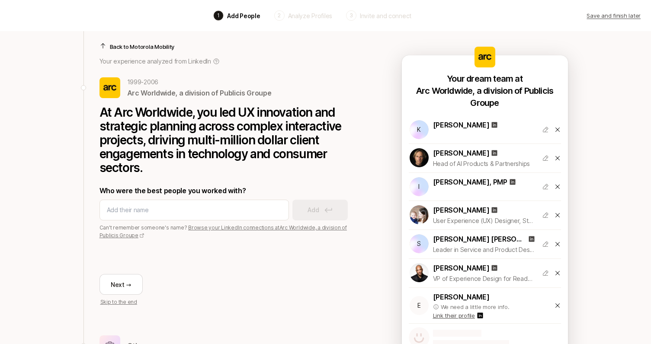
click at [463, 314] on p "Link their profile" at bounding box center [454, 315] width 42 height 9
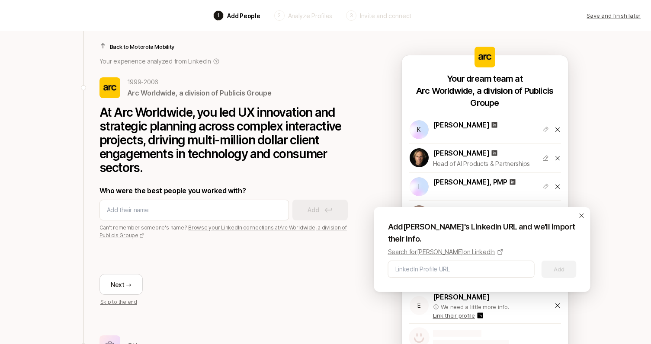
click at [459, 250] on p "Search for Eric Antonow on LinkedIn" at bounding box center [441, 252] width 107 height 10
click at [432, 267] on input at bounding box center [461, 269] width 132 height 10
paste input "https://www.linkedin.com/in/antonow/"
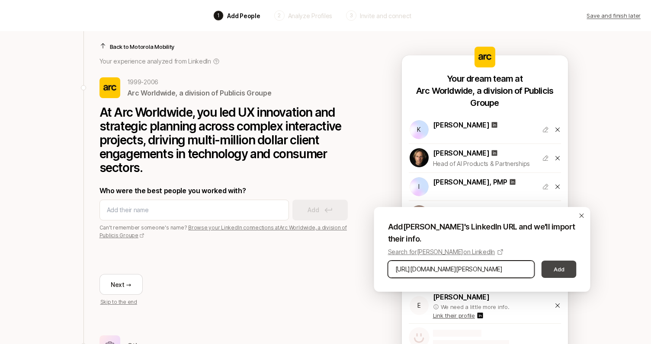
type input "https://www.linkedin.com/in/antonow/"
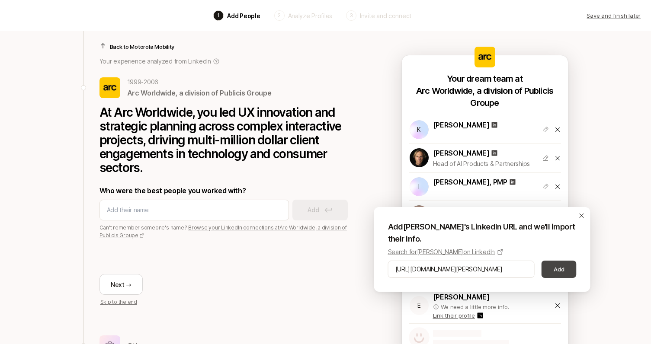
click at [561, 265] on button "Add" at bounding box center [558, 269] width 35 height 17
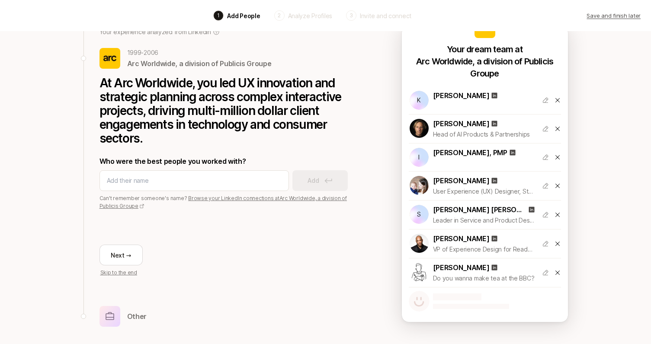
scroll to position [40, 0]
click at [193, 178] on input at bounding box center [194, 181] width 175 height 10
paste input "https://www.linkedin.com/in/brian-pentecost-4683a69/"
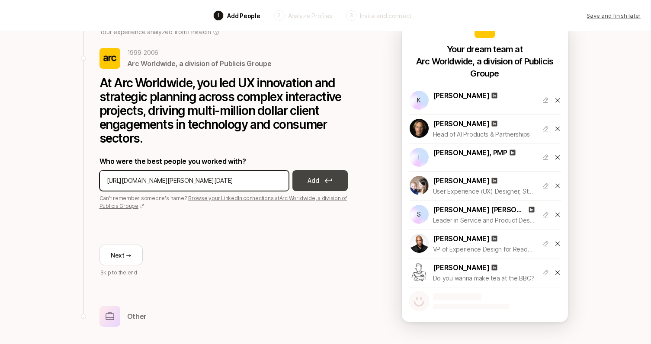
type input "https://www.linkedin.com/in/brian-pentecost-4683a69/"
click at [315, 179] on p "Add" at bounding box center [312, 181] width 11 height 10
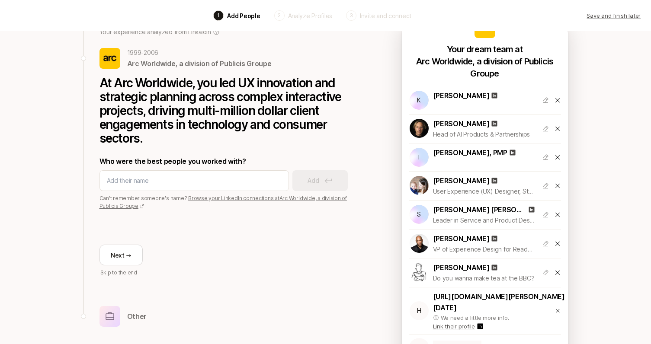
click at [461, 319] on p "Link their profile" at bounding box center [454, 326] width 42 height 9
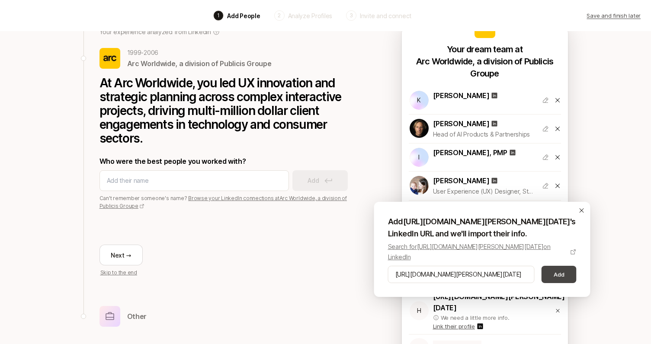
type input "https://www.linkedin.com/in/brian-pentecost-4683a69/"
click at [562, 275] on button "Add" at bounding box center [558, 274] width 35 height 17
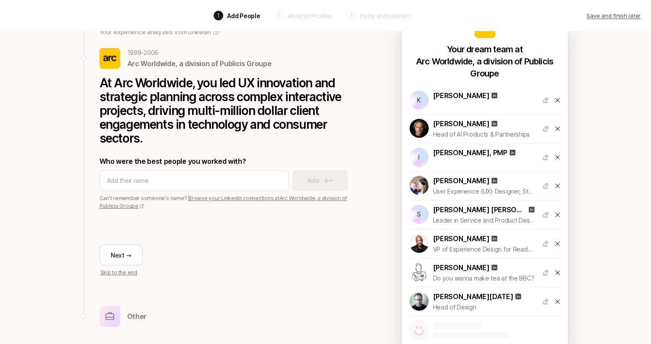
click at [222, 245] on div "Next → Skip to the end" at bounding box center [228, 243] width 259 height 67
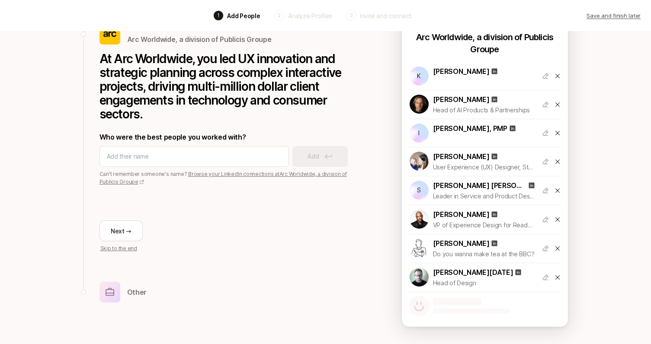
scroll to position [64, 0]
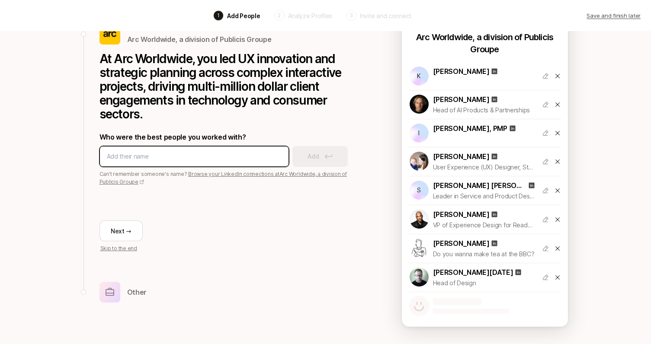
click at [158, 157] on input at bounding box center [194, 156] width 175 height 10
type input "susan curtis"
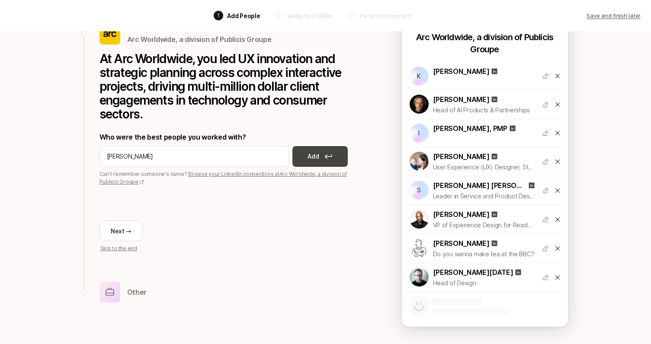
click at [319, 158] on button "Add" at bounding box center [319, 156] width 55 height 21
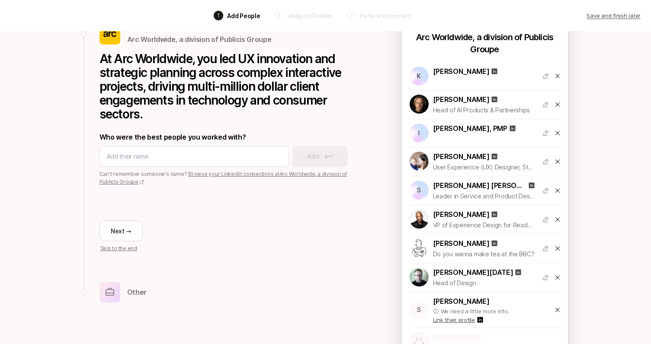
drag, startPoint x: 279, startPoint y: 191, endPoint x: 461, endPoint y: 320, distance: 222.8
click at [461, 319] on p "Link their profile" at bounding box center [454, 320] width 42 height 9
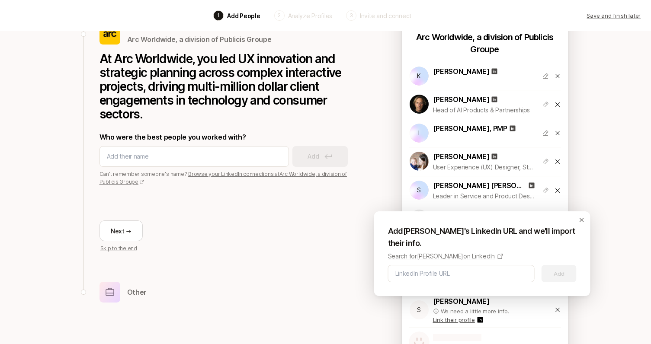
click at [475, 255] on p "Search for Susan Curtis on LinkedIn" at bounding box center [441, 256] width 107 height 10
click at [416, 272] on input at bounding box center [461, 274] width 132 height 10
paste input "https://www.linkedin.com/in/sucurtis/"
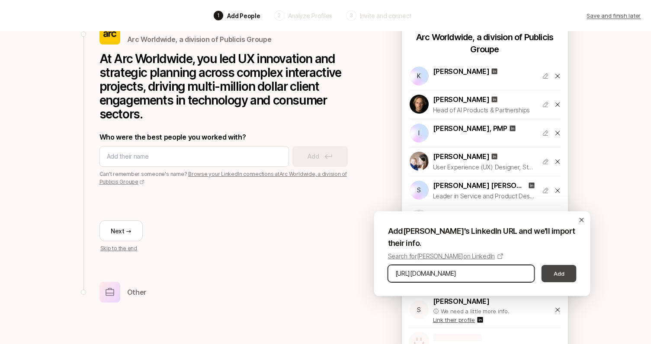
type input "https://www.linkedin.com/in/sucurtis/"
click at [549, 271] on button "Add" at bounding box center [558, 273] width 35 height 17
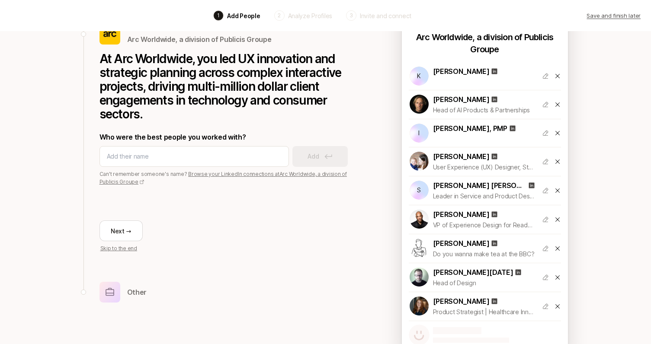
click at [224, 232] on div "Next → Skip to the end" at bounding box center [228, 219] width 259 height 67
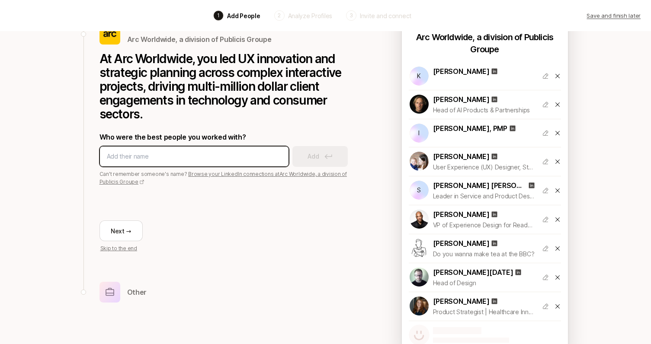
click at [136, 159] on input at bounding box center [194, 156] width 175 height 10
type input "Tim Irvine"
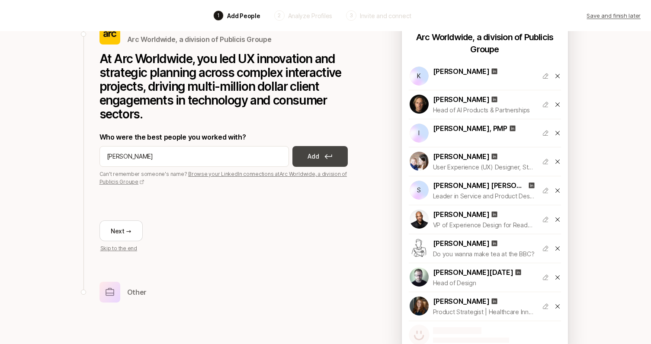
drag, startPoint x: 148, startPoint y: 162, endPoint x: 323, endPoint y: 151, distance: 175.9
click at [323, 151] on button "Add" at bounding box center [319, 156] width 55 height 21
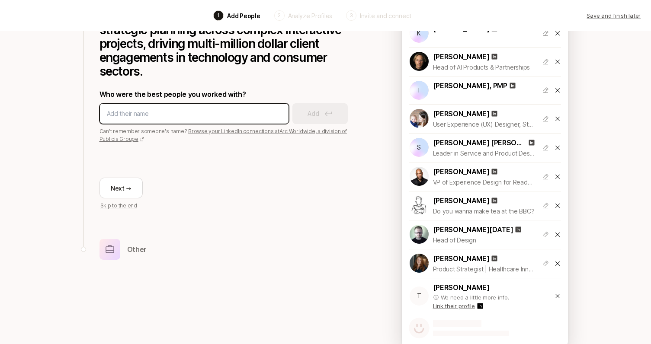
scroll to position [125, 0]
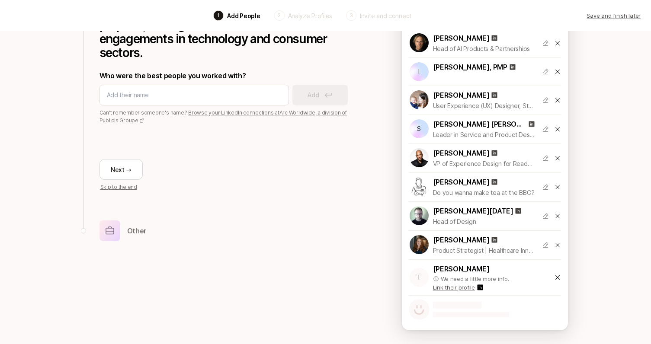
click at [465, 288] on p "Link their profile" at bounding box center [454, 287] width 42 height 9
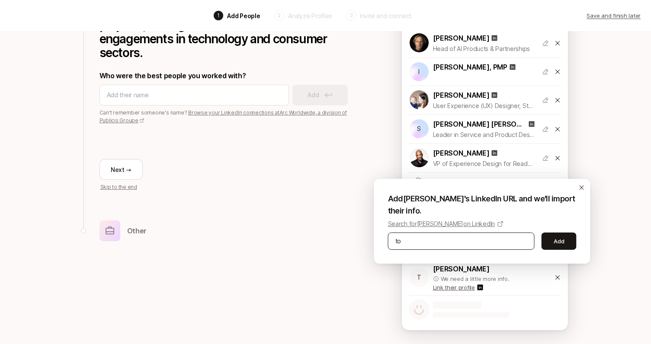
type input "t"
click at [462, 223] on p "Search for Tim Irvine on LinkedIn" at bounding box center [441, 224] width 107 height 10
click at [417, 243] on input at bounding box center [461, 241] width 132 height 10
paste input "https://www.linkedin.com/in/tim-irvine-9216881/"
type input "https://www.linkedin.com/in/tim-irvine-9216881/"
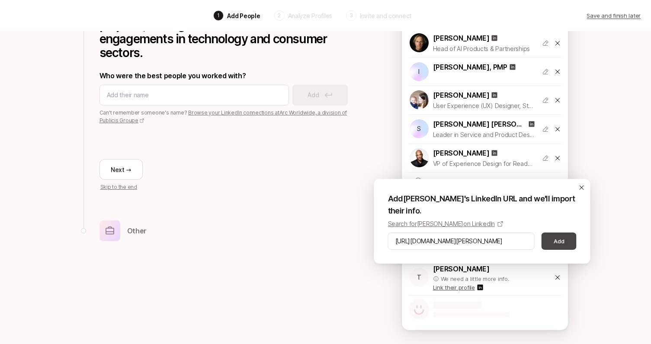
click at [560, 242] on button "Add" at bounding box center [558, 241] width 35 height 17
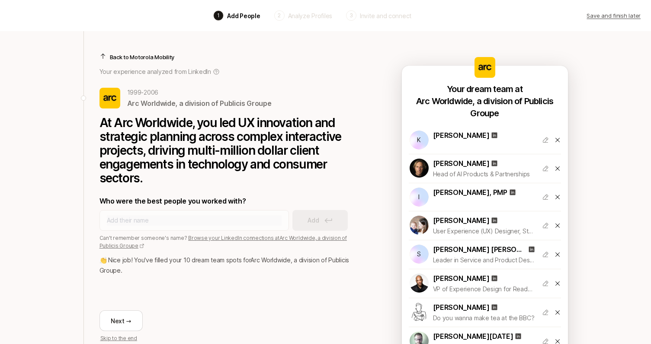
scroll to position [0, 0]
drag, startPoint x: 176, startPoint y: 162, endPoint x: 117, endPoint y: 53, distance: 124.2
click at [115, 53] on p "Back to Motorola Mobility" at bounding box center [142, 57] width 65 height 9
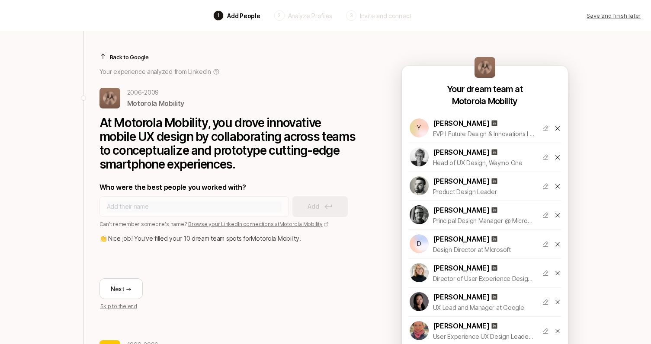
click at [117, 57] on p "Back to Google" at bounding box center [129, 57] width 39 height 9
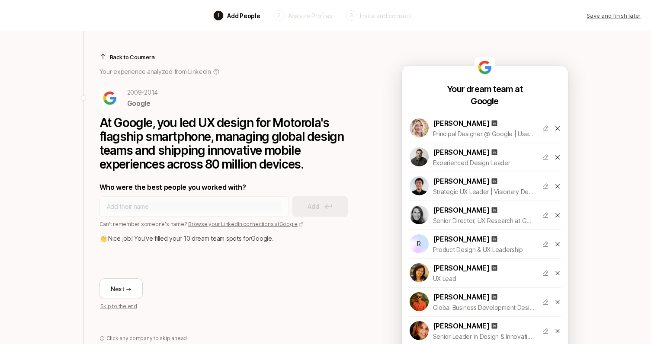
click at [132, 58] on p "Back to Coursera" at bounding box center [132, 57] width 45 height 9
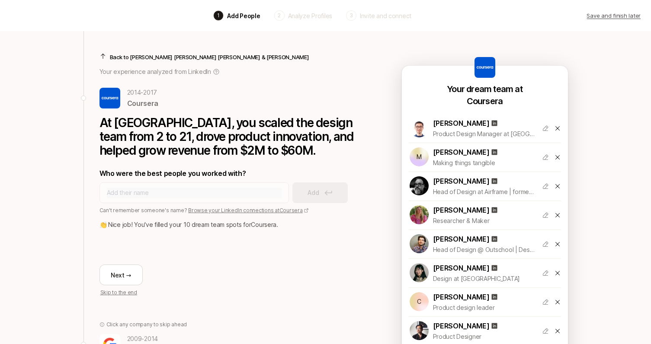
click at [155, 56] on p "Back to Kleiner Perkins Caufield & Byers" at bounding box center [209, 57] width 199 height 9
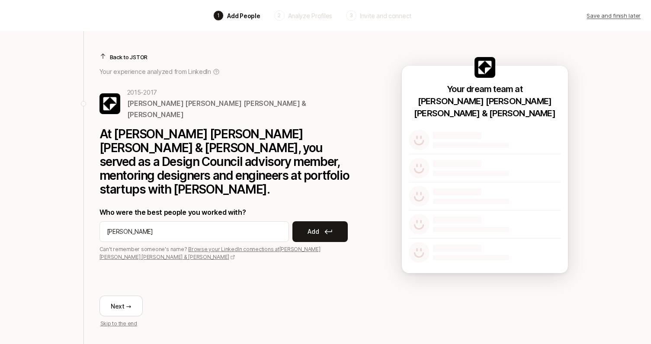
type input "Andy Chen"
drag, startPoint x: 179, startPoint y: 261, endPoint x: 307, endPoint y: 208, distance: 139.2
click at [307, 227] on p "Add" at bounding box center [312, 232] width 11 height 10
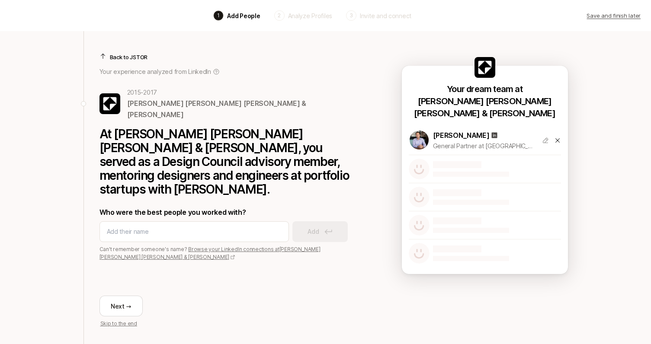
drag, startPoint x: 301, startPoint y: 290, endPoint x: 556, endPoint y: 126, distance: 303.7
click at [556, 137] on icon at bounding box center [557, 140] width 7 height 7
click at [124, 54] on p "Back to JSTOR" at bounding box center [129, 57] width 38 height 9
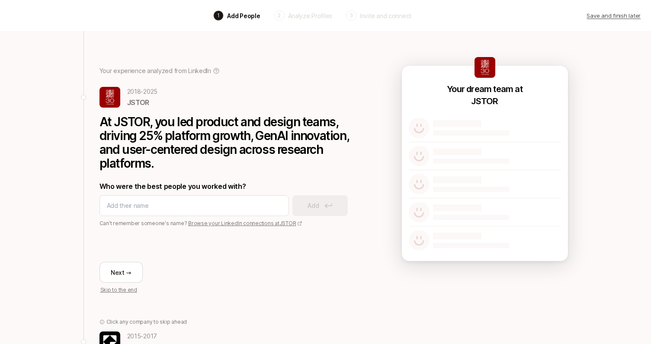
click at [26, 163] on div "Back 1 Add People 2 Analyze Profiles 3 Invite and connect Save and finish later…" at bounding box center [325, 264] width 651 height 529
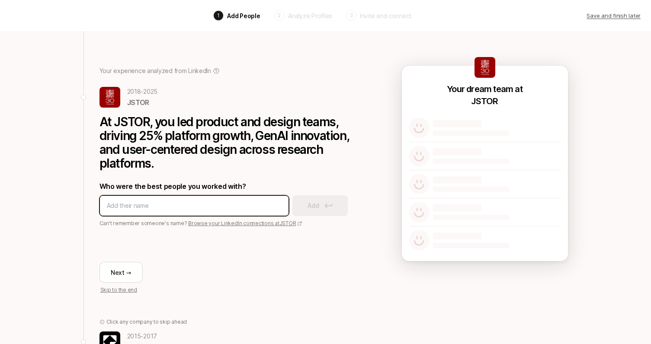
click at [231, 208] on input at bounding box center [194, 206] width 175 height 10
type input "Kelsey Trabue"
drag, startPoint x: 137, startPoint y: 210, endPoint x: 126, endPoint y: 201, distance: 13.6
click at [126, 201] on input "Kelsey Trabue" at bounding box center [194, 206] width 175 height 10
click at [151, 206] on input "Kelsey Trabue" at bounding box center [194, 206] width 175 height 10
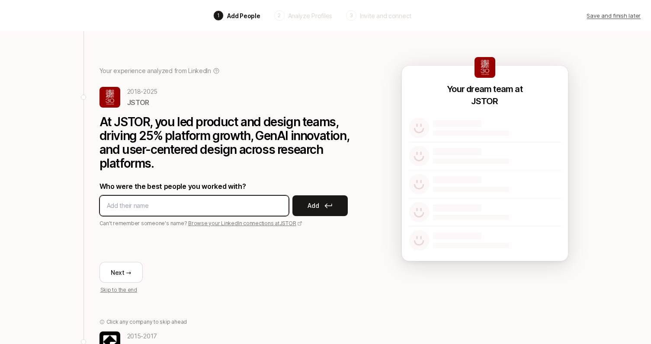
type input "Kelsey Trabue"
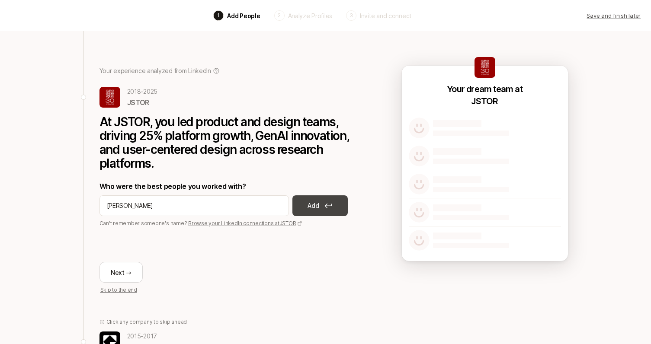
click at [317, 204] on p "Add" at bounding box center [312, 206] width 11 height 10
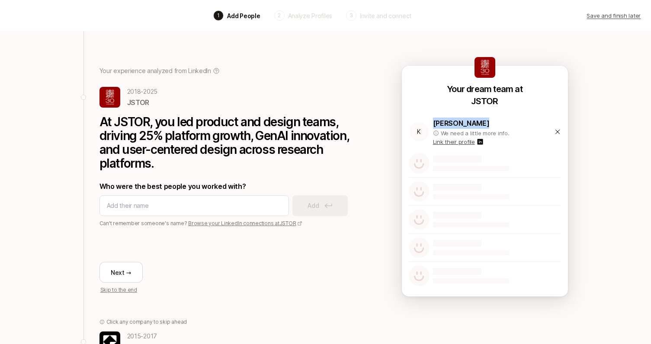
drag, startPoint x: 471, startPoint y: 123, endPoint x: 433, endPoint y: 123, distance: 38.0
click at [433, 123] on p "Kelsey Trabue" at bounding box center [483, 123] width 101 height 11
copy p "Kelsey Trabue"
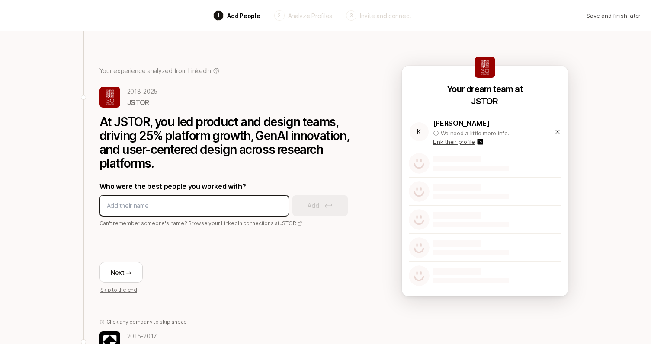
click at [143, 205] on input at bounding box center [194, 206] width 175 height 10
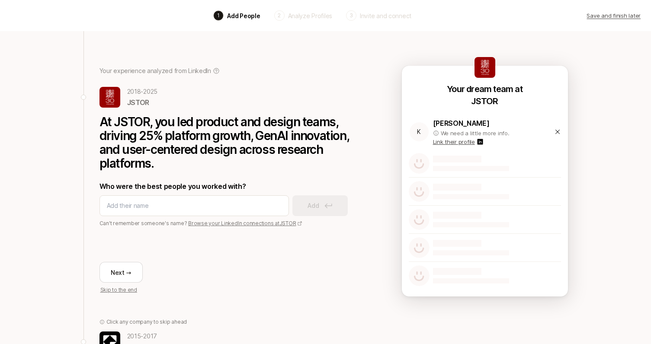
click at [556, 128] on icon at bounding box center [557, 131] width 7 height 7
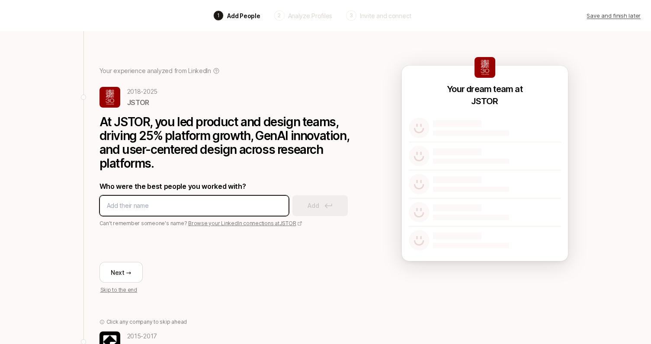
click at [166, 205] on input at bounding box center [194, 206] width 175 height 10
drag, startPoint x: 166, startPoint y: 205, endPoint x: 187, endPoint y: 203, distance: 21.7
click at [187, 203] on input "Kelsey cavity" at bounding box center [194, 206] width 175 height 10
type input "Kelsey cavit"
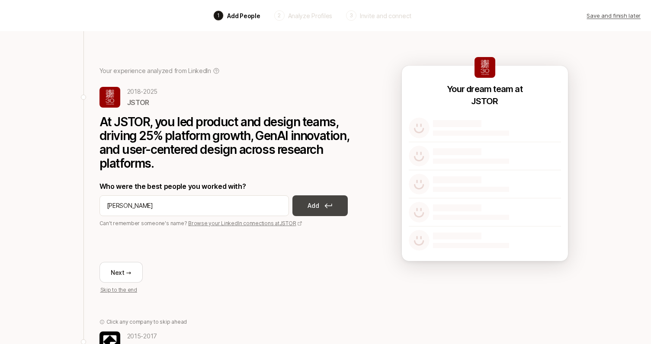
click at [320, 207] on button "Add" at bounding box center [319, 205] width 55 height 21
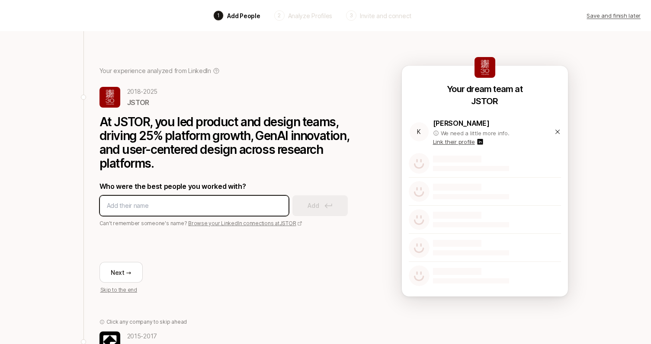
click at [156, 207] on input at bounding box center [194, 206] width 175 height 10
type input "Kelsey Cavitt"
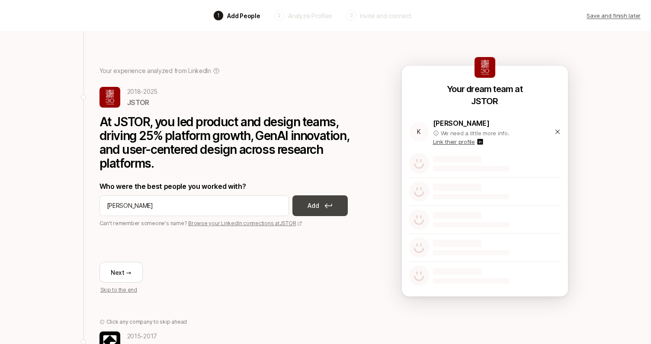
click at [338, 207] on button "Add" at bounding box center [319, 205] width 55 height 21
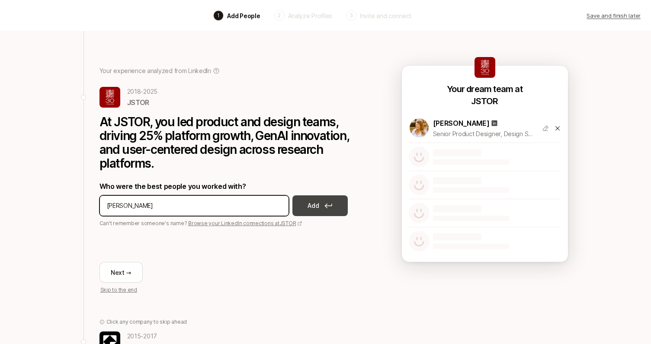
type input "Lori Lundy"
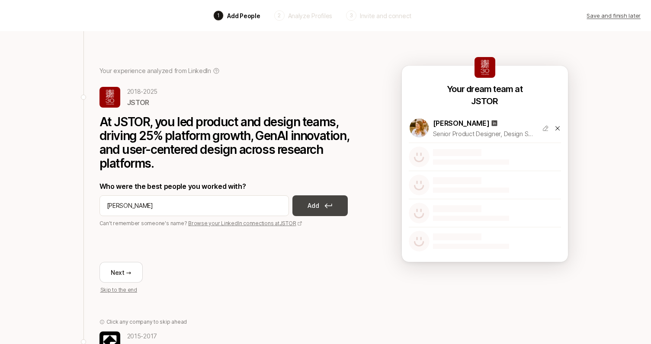
click at [335, 205] on button "Add" at bounding box center [319, 205] width 55 height 21
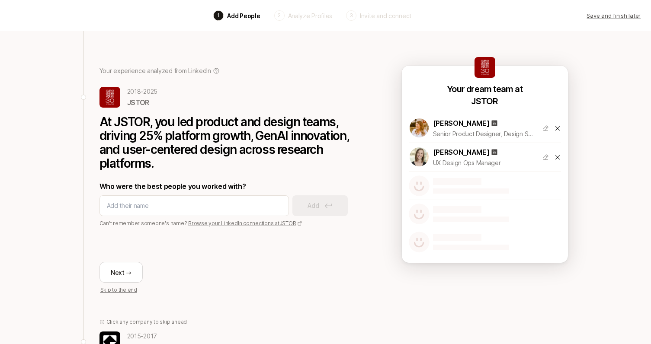
click at [281, 222] on link "Browse your LinkedIn connections at JSTOR" at bounding box center [245, 223] width 114 height 6
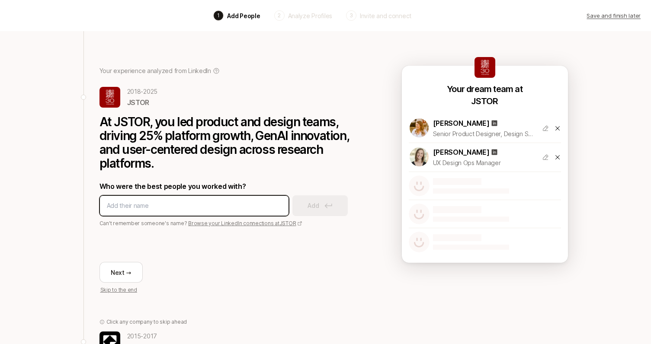
click at [216, 210] on input at bounding box center [194, 206] width 175 height 10
paste input "Diba Kaya"
type input "Diba Kaya"
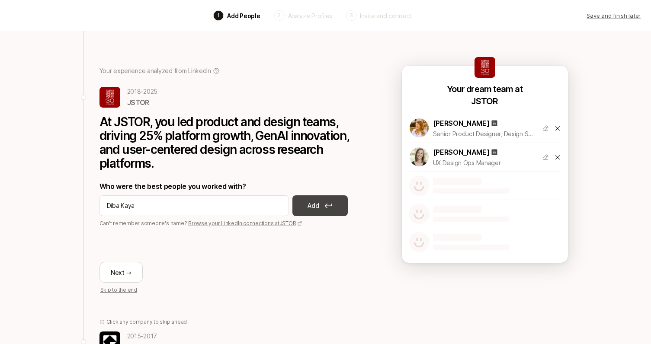
click at [327, 206] on icon at bounding box center [327, 206] width 7 height 5
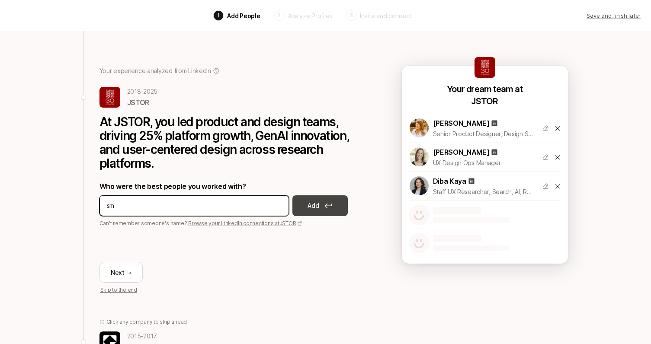
type input "s"
type input "Sam lolla"
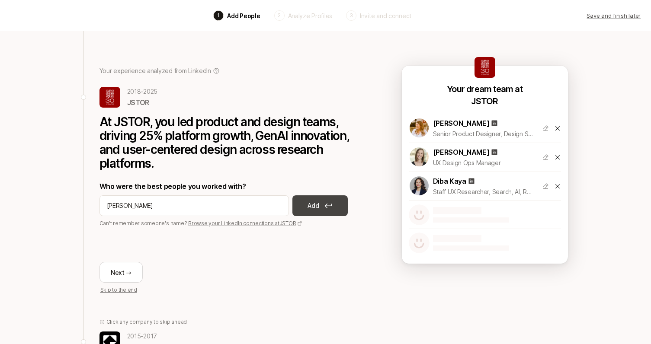
click at [311, 208] on p "Add" at bounding box center [312, 206] width 11 height 10
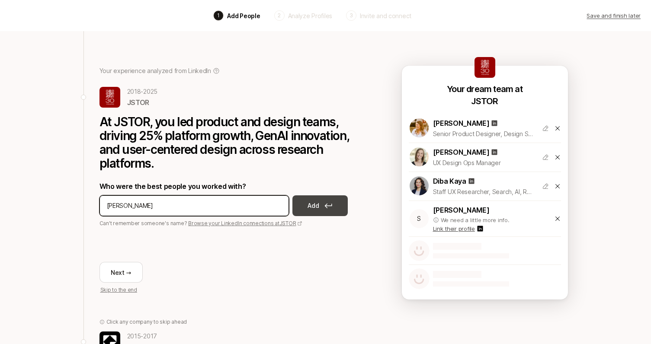
type input "sam pierce lolla"
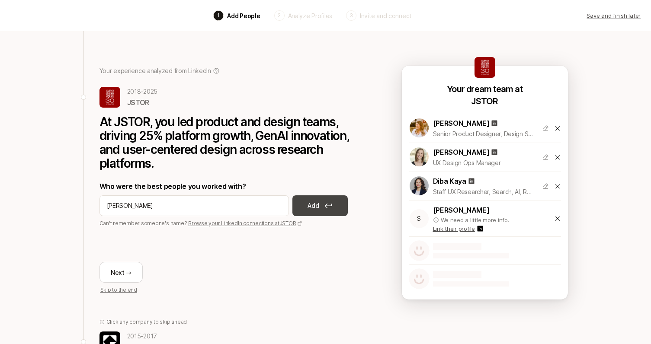
click at [319, 207] on button "Add" at bounding box center [319, 205] width 55 height 21
click at [462, 229] on p "Link their profile" at bounding box center [454, 228] width 42 height 9
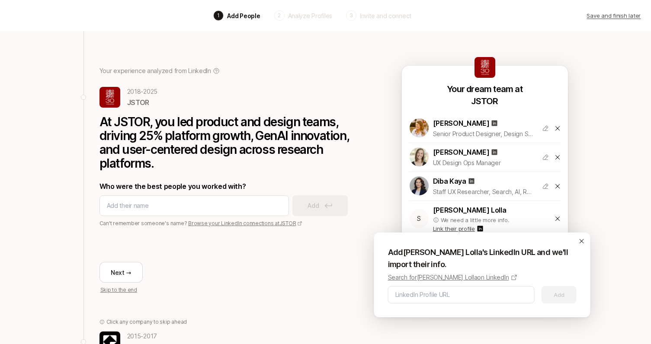
click at [457, 277] on p "Search for Sam Pierce Lolla on LinkedIn" at bounding box center [448, 277] width 121 height 10
click at [410, 294] on input at bounding box center [461, 295] width 132 height 10
paste input "https://www.linkedin.com/in/sampiercelolla/"
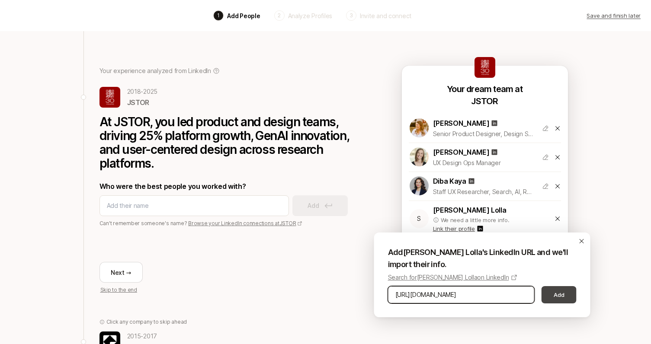
type input "https://www.linkedin.com/in/sampiercelolla/"
click at [566, 291] on button "Add" at bounding box center [558, 294] width 35 height 17
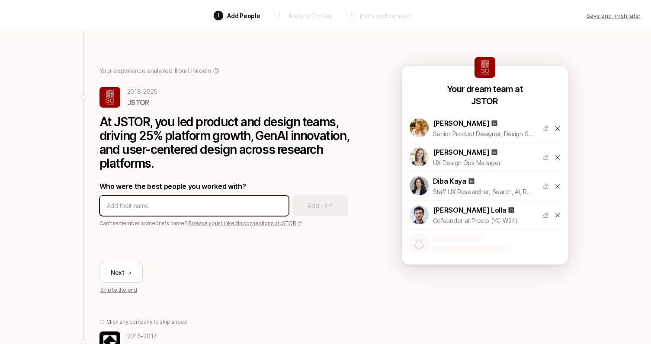
click at [249, 208] on input at bounding box center [194, 206] width 175 height 10
type input "Christina Spencer"
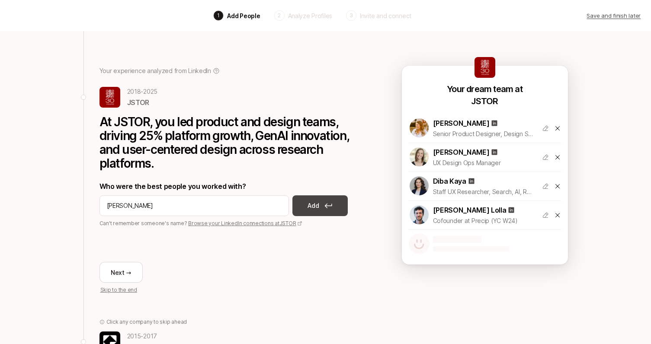
click at [319, 207] on p "Add" at bounding box center [312, 206] width 11 height 10
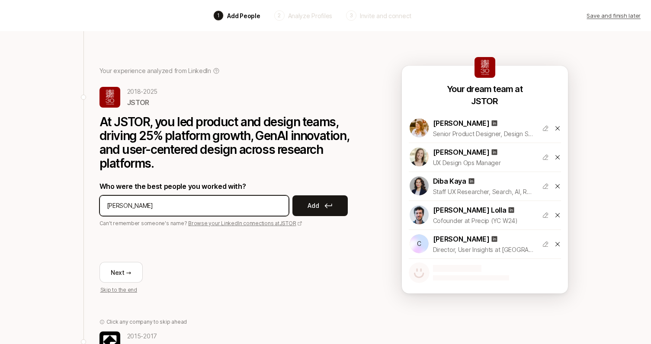
type input "Nate Bonham"
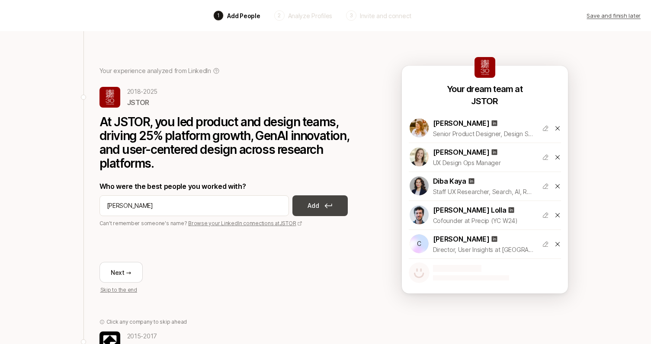
click at [315, 206] on p "Add" at bounding box center [312, 206] width 11 height 10
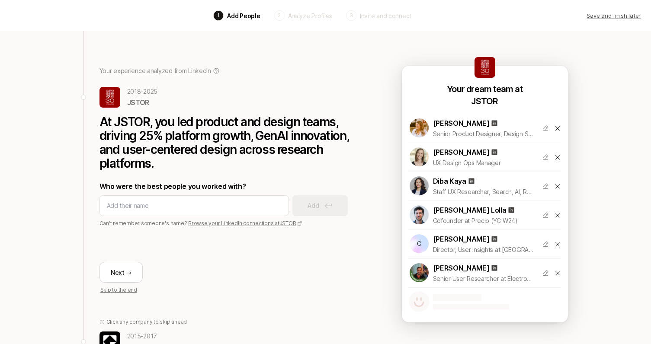
click at [472, 304] on div at bounding box center [471, 306] width 76 height 5
click at [455, 291] on div at bounding box center [485, 302] width 152 height 28
click at [447, 308] on div at bounding box center [471, 306] width 76 height 5
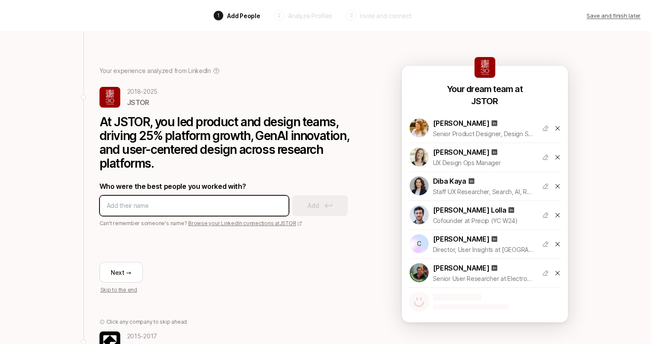
click at [199, 207] on input at bounding box center [194, 206] width 175 height 10
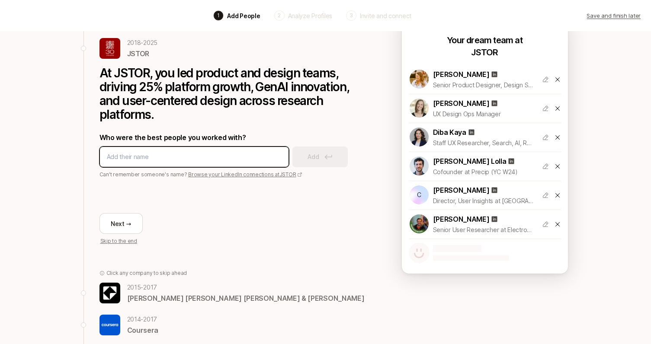
scroll to position [44, 0]
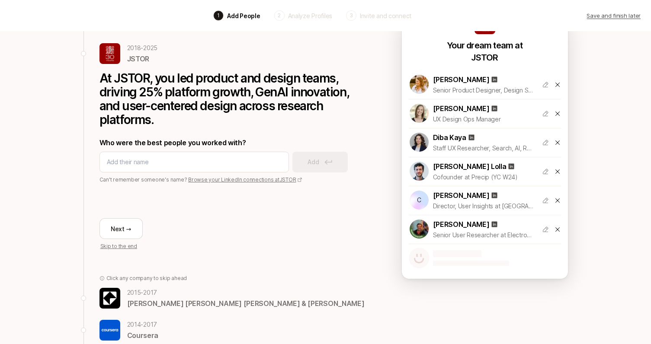
click at [557, 142] on icon at bounding box center [557, 143] width 4 height 4
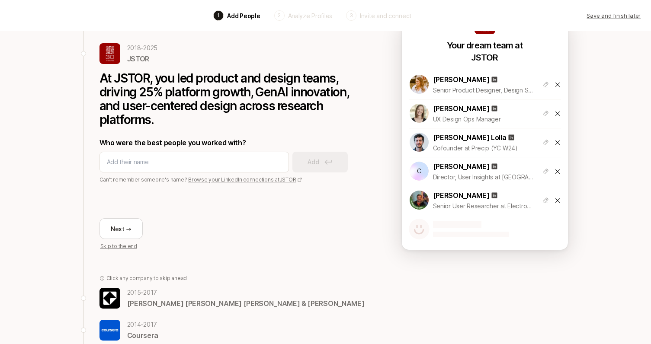
click at [556, 170] on icon at bounding box center [557, 171] width 4 height 4
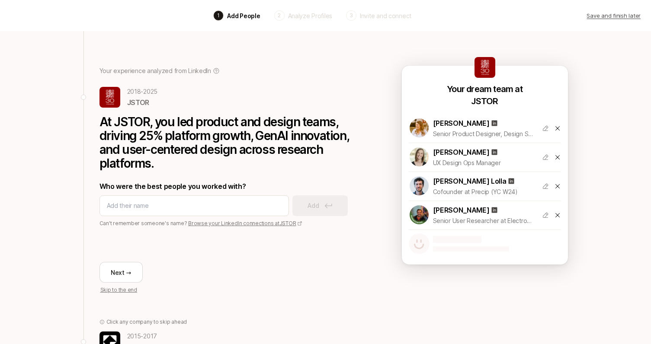
scroll to position [0, 0]
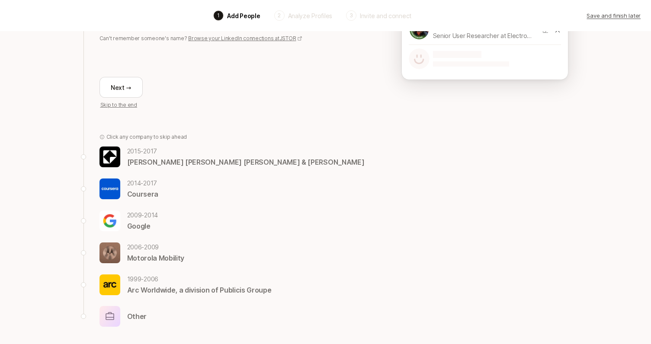
click at [179, 163] on p "Kleiner Perkins Caufield & Byers" at bounding box center [245, 162] width 237 height 11
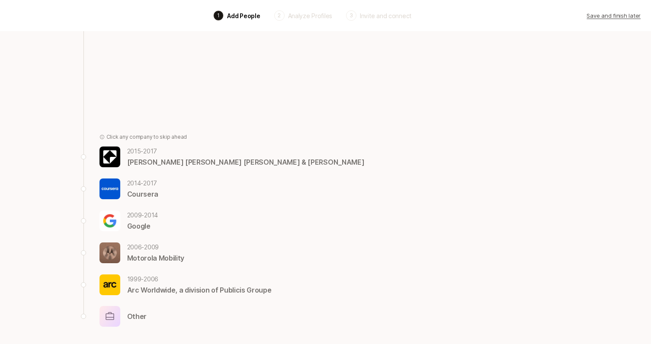
scroll to position [154, 0]
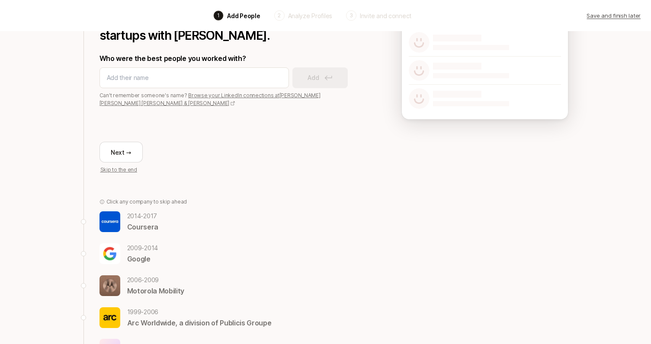
click at [157, 221] on p "Coursera" at bounding box center [142, 226] width 31 height 11
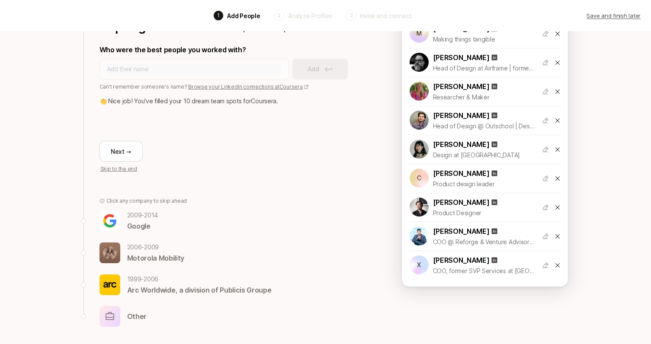
scroll to position [124, 0]
click at [141, 227] on p "Google" at bounding box center [142, 226] width 31 height 11
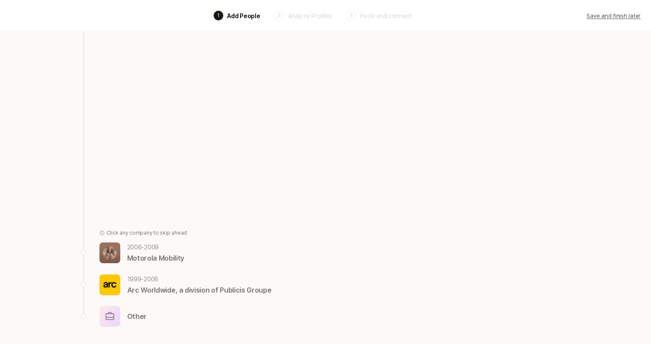
scroll to position [106, 0]
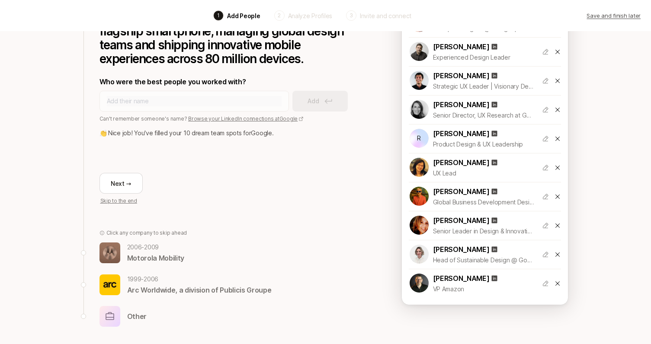
click at [181, 256] on p "Motorola Mobility" at bounding box center [156, 258] width 58 height 11
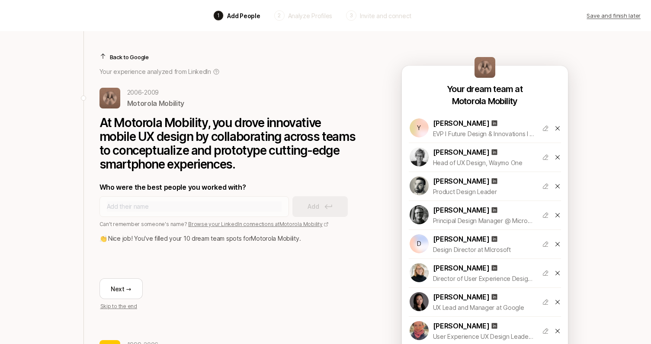
scroll to position [0, 0]
click at [130, 59] on p "Back to Google" at bounding box center [129, 57] width 39 height 9
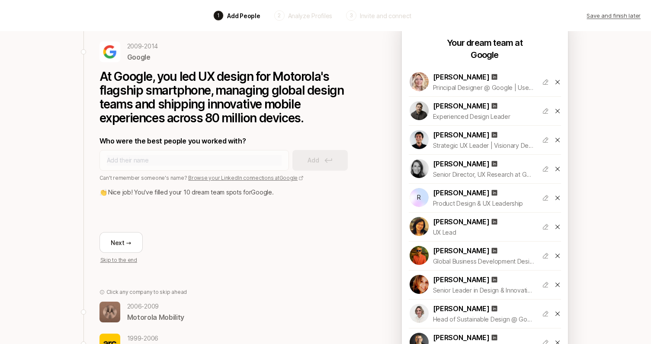
scroll to position [35, 0]
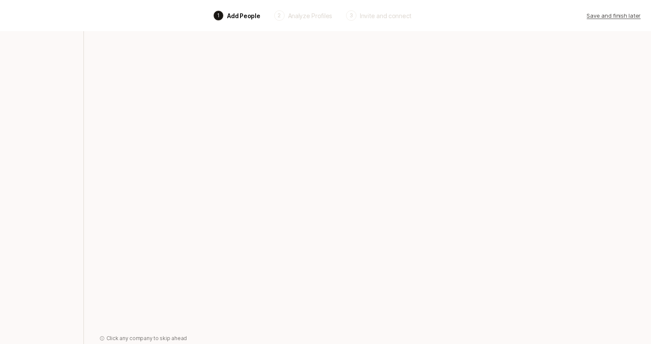
scroll to position [35, 0]
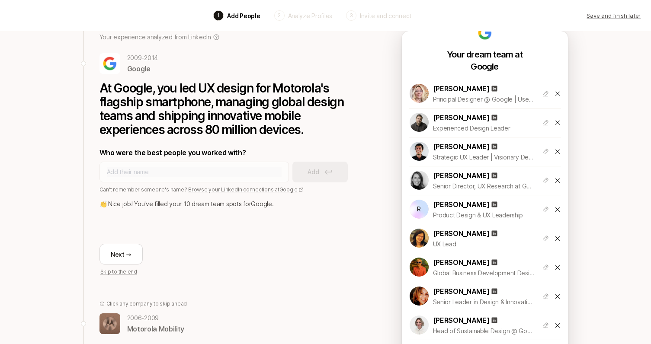
click at [611, 16] on p "Save and finish later" at bounding box center [613, 15] width 54 height 9
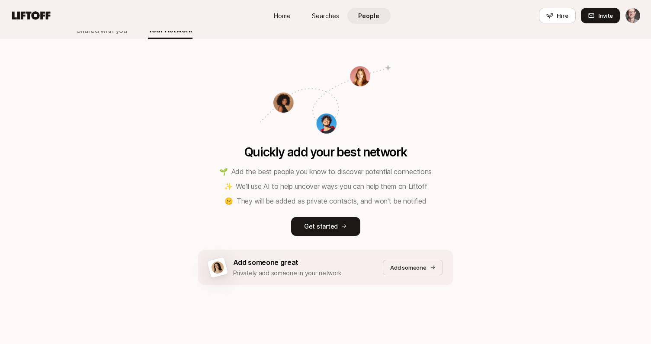
scroll to position [84, 0]
click at [331, 227] on p "Get started" at bounding box center [321, 226] width 34 height 10
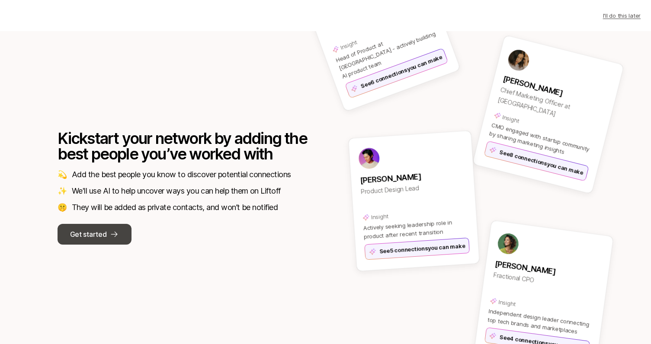
click at [108, 233] on button "Get started" at bounding box center [95, 234] width 74 height 21
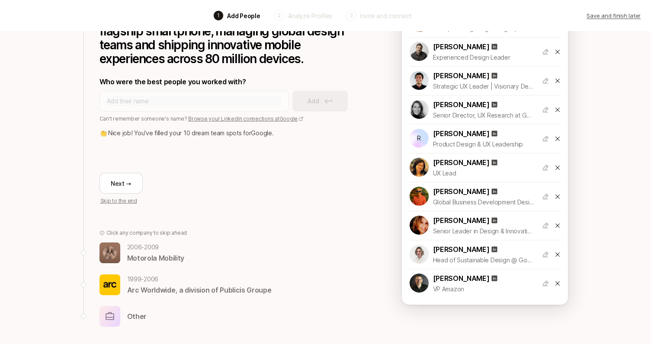
click at [184, 254] on div "2006 - 2009 Motorola Mobility" at bounding box center [228, 253] width 259 height 22
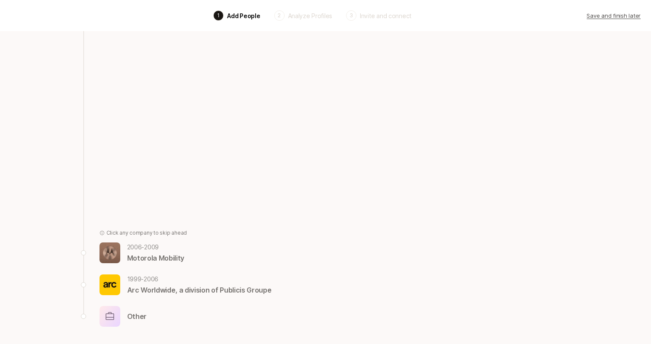
scroll to position [83, 0]
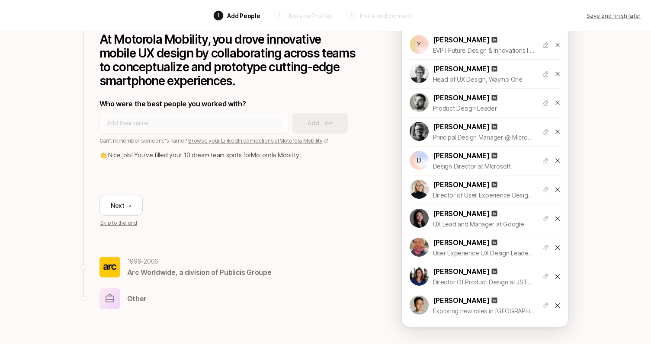
click at [558, 45] on icon at bounding box center [557, 45] width 7 height 7
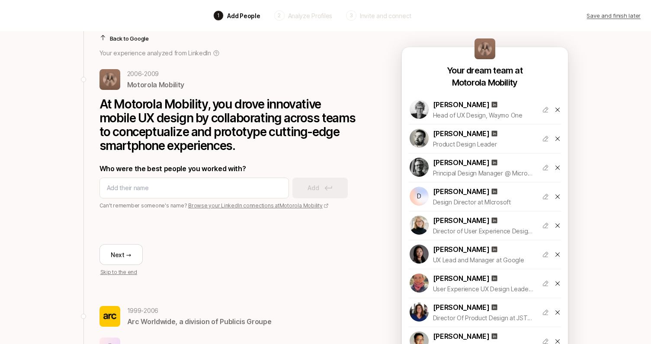
scroll to position [16, 0]
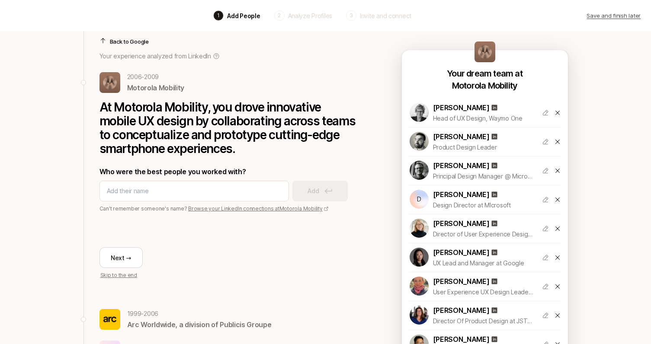
click at [132, 40] on p "Back to Google" at bounding box center [129, 41] width 39 height 9
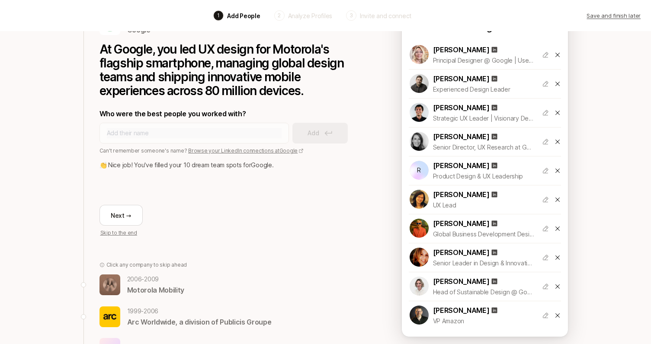
scroll to position [86, 0]
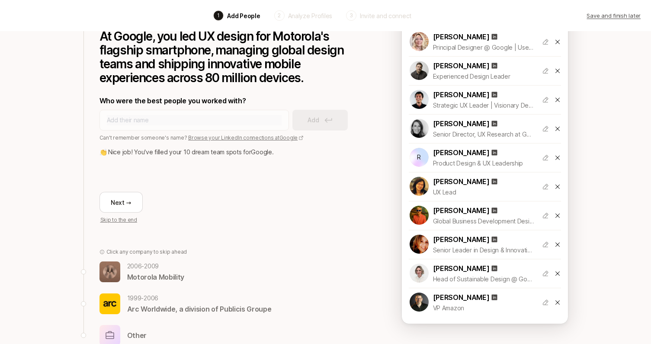
click at [176, 274] on p "Motorola Mobility" at bounding box center [156, 277] width 58 height 11
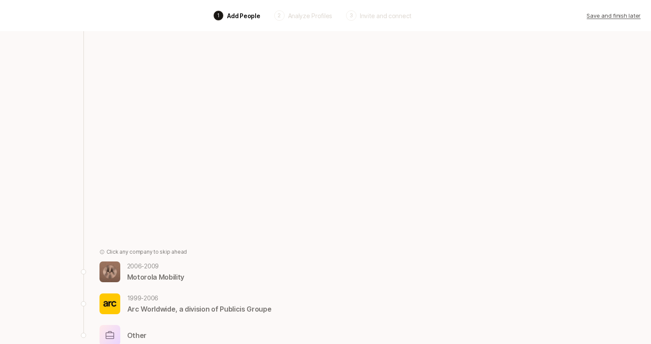
scroll to position [83, 0]
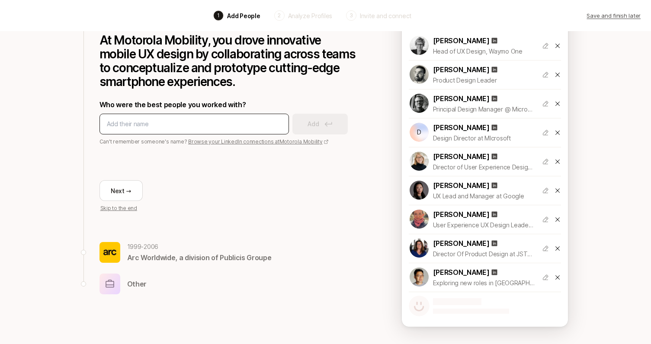
click at [180, 122] on input at bounding box center [194, 124] width 175 height 10
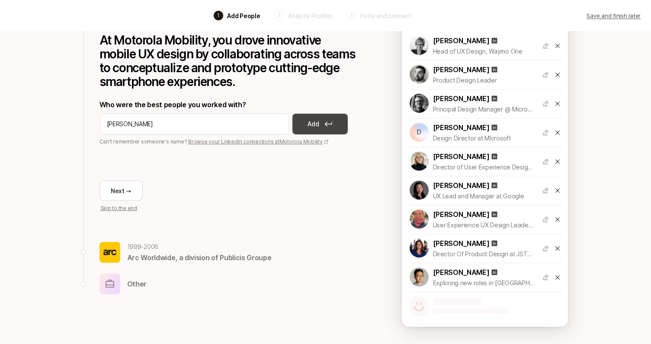
type input "Ryan powell"
click at [307, 127] on p "Add" at bounding box center [312, 124] width 11 height 10
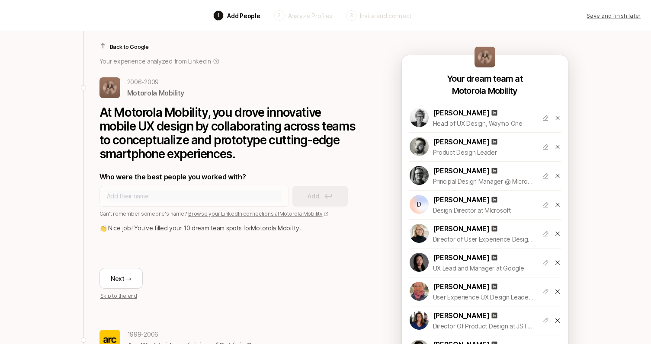
scroll to position [6, 0]
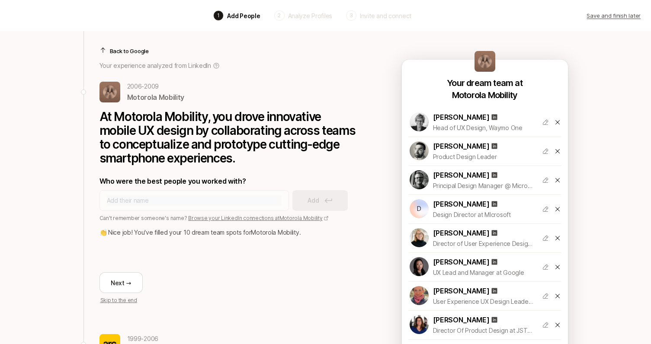
click at [134, 51] on p "Back to Google" at bounding box center [129, 51] width 39 height 9
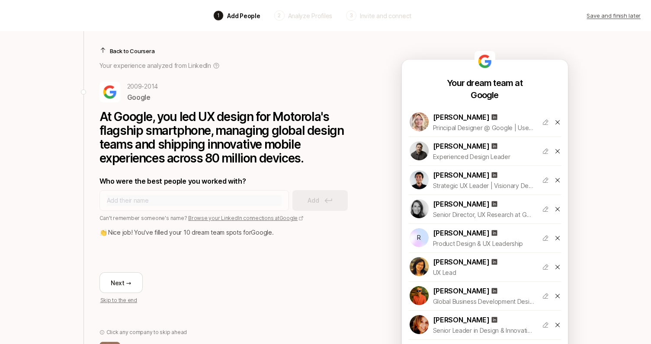
click at [557, 239] on icon at bounding box center [557, 238] width 4 height 4
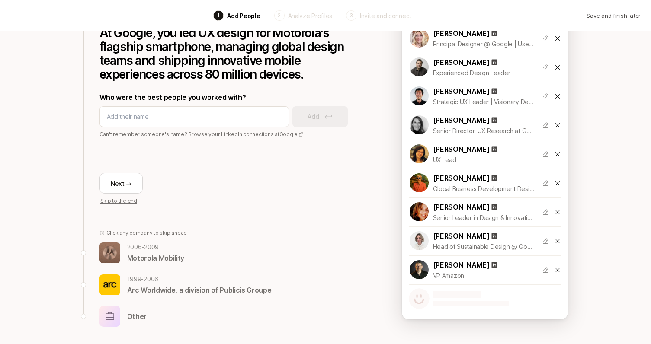
scroll to position [90, 0]
click at [178, 256] on p "Motorola Mobility" at bounding box center [156, 258] width 58 height 11
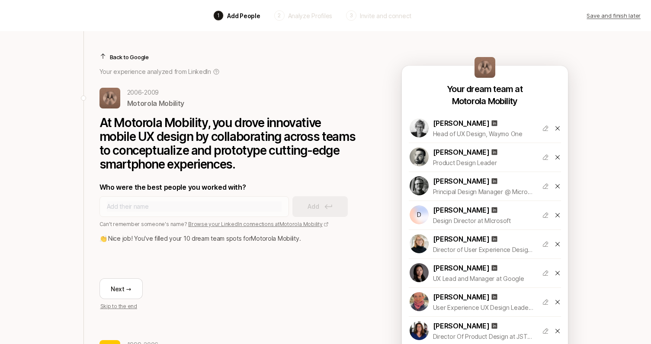
scroll to position [0, 0]
click at [138, 58] on p "Back to Google" at bounding box center [129, 57] width 39 height 9
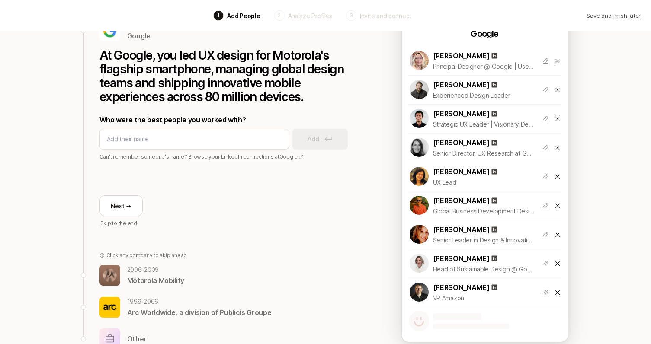
scroll to position [66, 0]
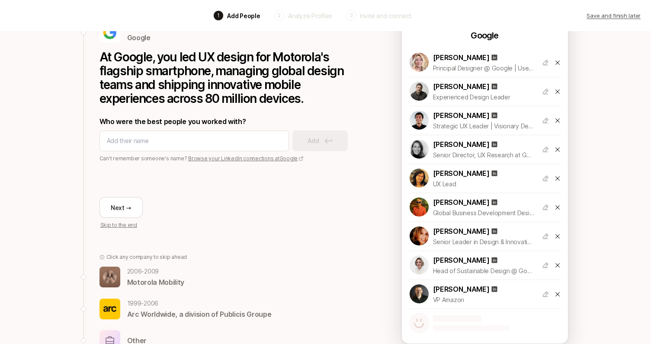
click at [141, 282] on p "Motorola Mobility" at bounding box center [156, 282] width 58 height 11
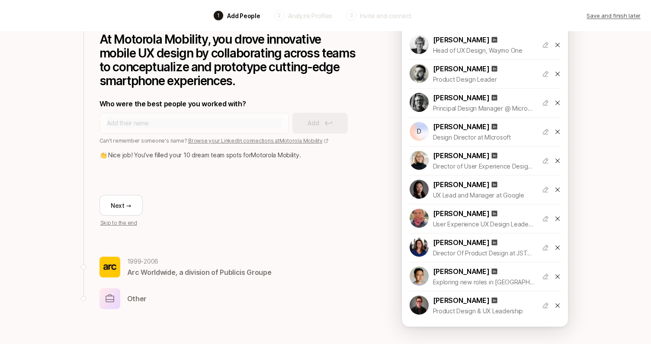
scroll to position [83, 0]
click at [126, 203] on button "Next →" at bounding box center [120, 205] width 43 height 21
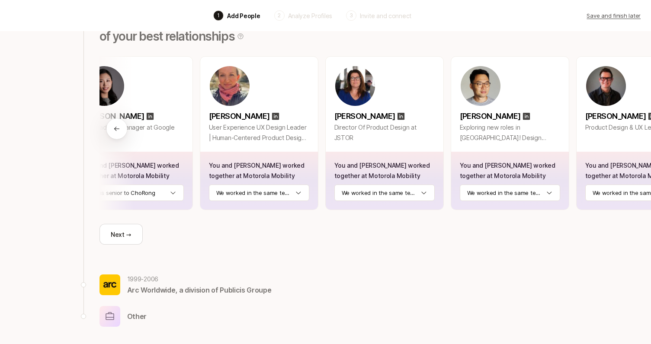
scroll to position [0, 694]
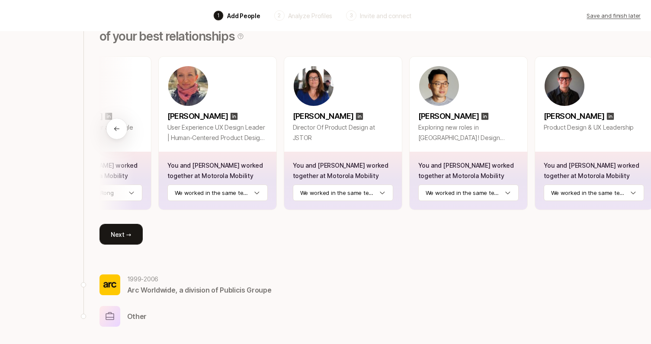
click at [118, 235] on button "Next →" at bounding box center [120, 234] width 43 height 21
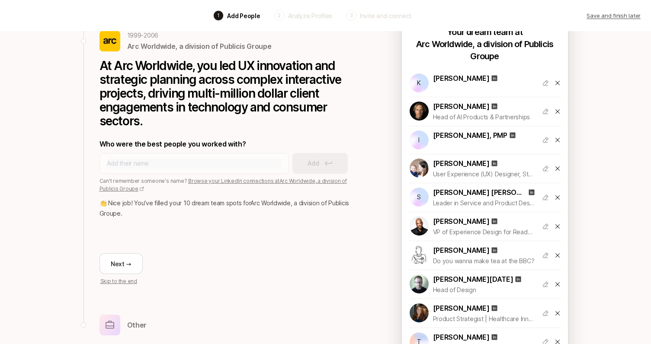
scroll to position [92, 0]
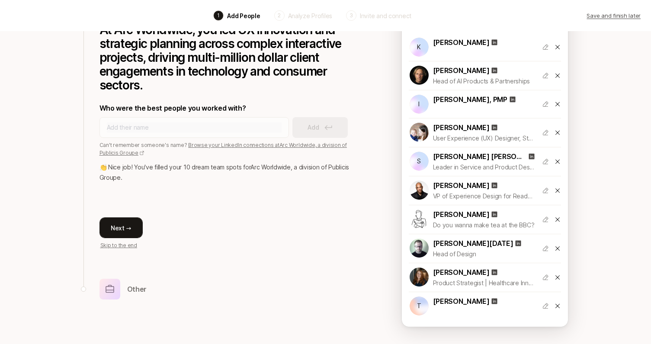
click at [124, 224] on button "Next →" at bounding box center [120, 227] width 43 height 21
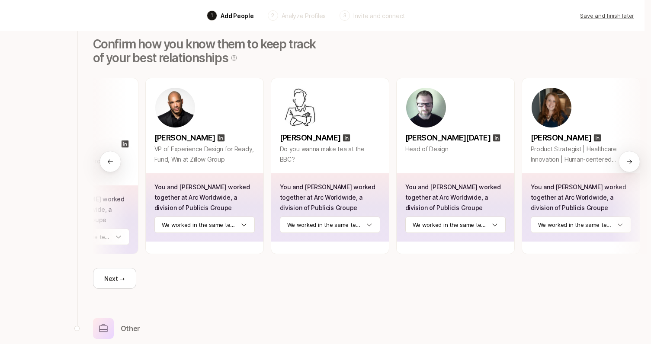
scroll to position [78, 6]
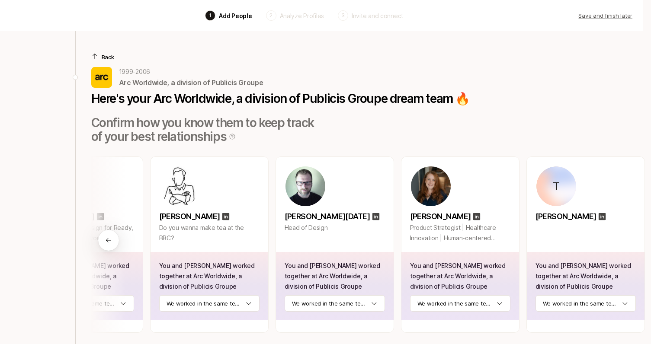
click at [106, 55] on p "Back" at bounding box center [108, 57] width 13 height 9
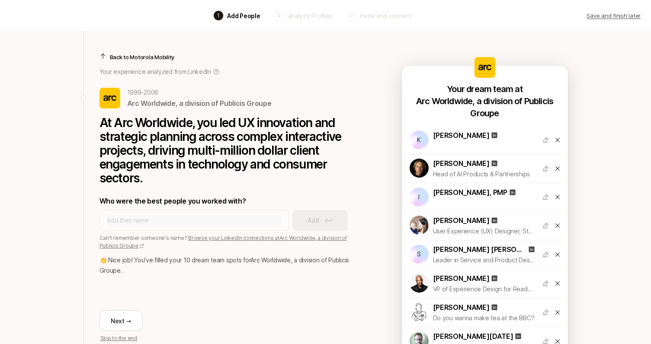
click at [107, 55] on div "Back to Motorola Mobility" at bounding box center [228, 57] width 259 height 9
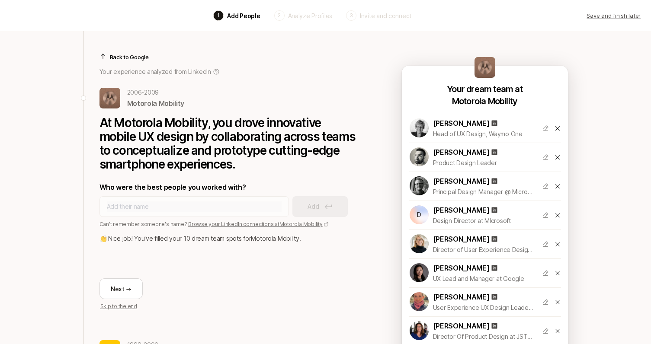
click at [107, 55] on div "Back to Google" at bounding box center [228, 57] width 259 height 9
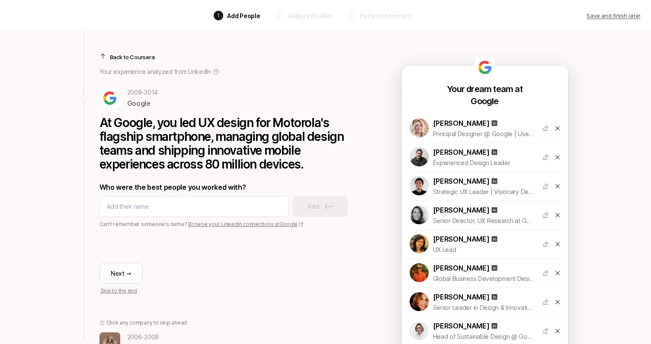
click at [107, 55] on div "Back to Coursera" at bounding box center [228, 57] width 259 height 9
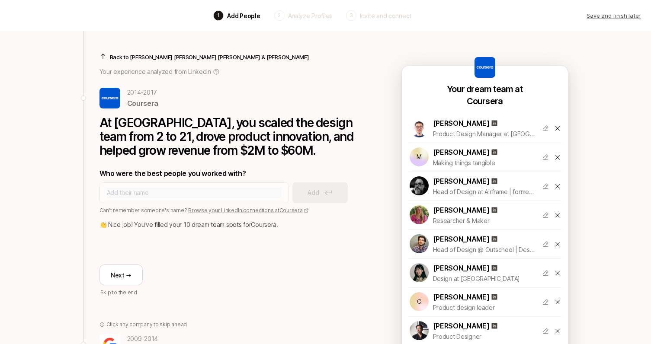
click at [107, 55] on div "Back to Kleiner Perkins Caufield & Byers" at bounding box center [228, 57] width 259 height 9
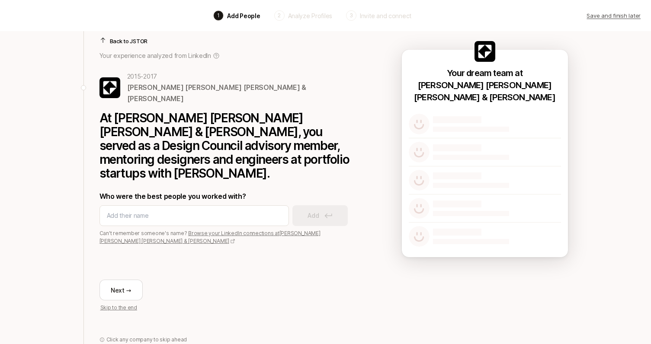
scroll to position [13, 0]
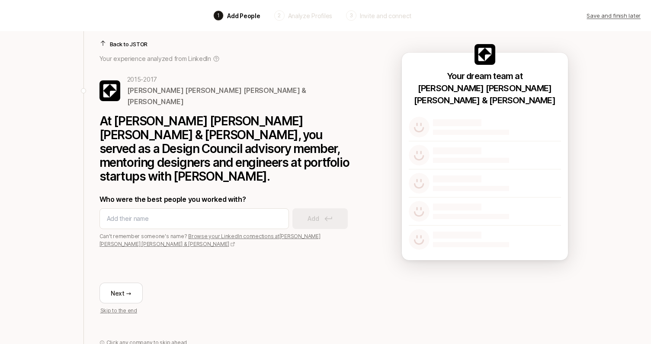
click at [122, 45] on p "Back to JSTOR" at bounding box center [129, 44] width 38 height 9
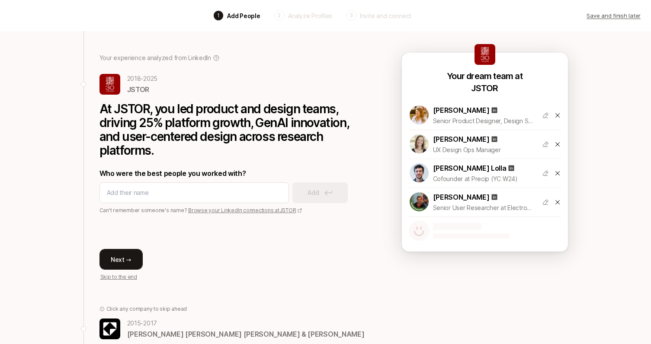
click at [116, 260] on button "Next →" at bounding box center [120, 259] width 43 height 21
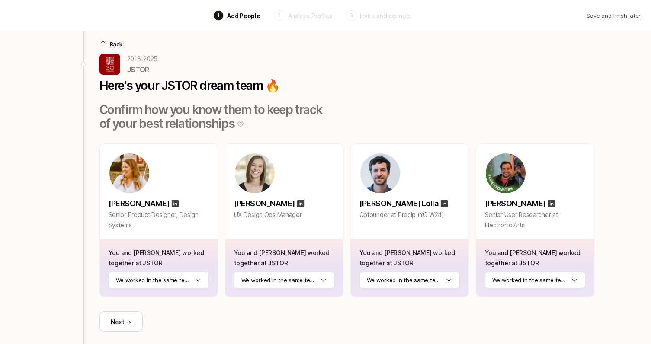
scroll to position [42, 0]
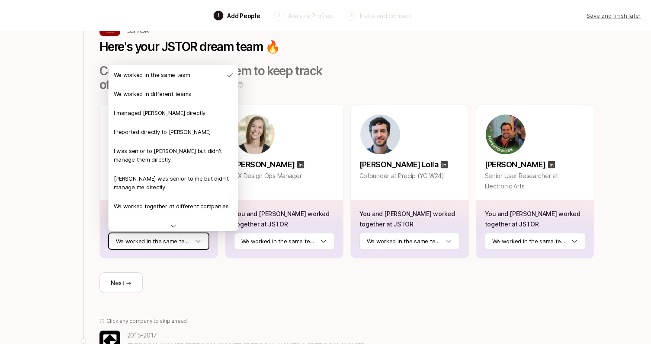
click at [199, 240] on html "Back 1 Add People 2 Analyze Profiles 3 Invite and connect Save and finish later…" at bounding box center [325, 120] width 651 height 344
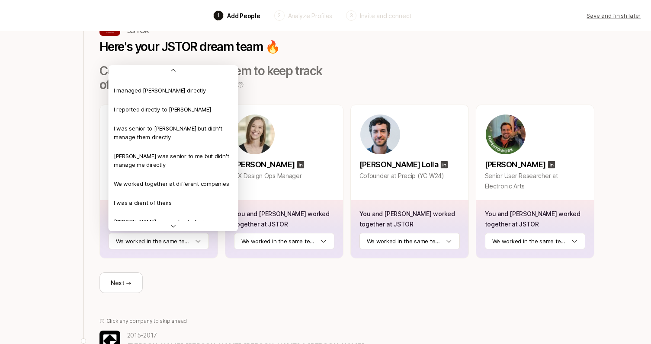
scroll to position [0, 0]
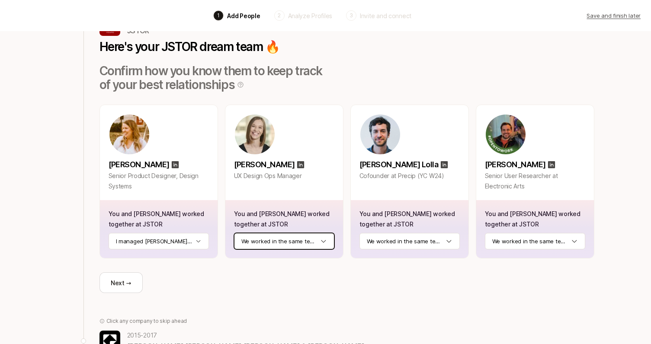
click at [301, 244] on html "Back 1 Add People 2 Analyze Profiles 3 Invite and connect Save and finish later…" at bounding box center [325, 120] width 651 height 344
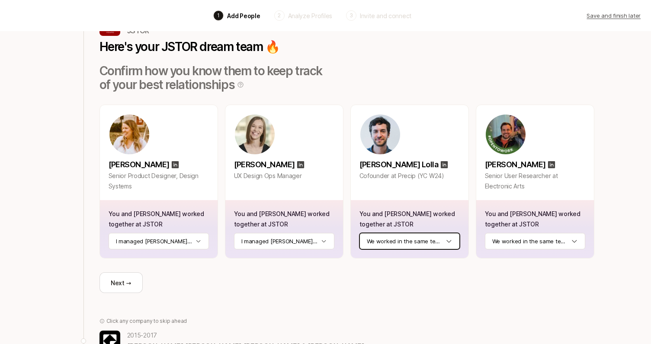
click at [407, 246] on html "Back 1 Add People 2 Analyze Profiles 3 Invite and connect Save and finish later…" at bounding box center [325, 120] width 651 height 344
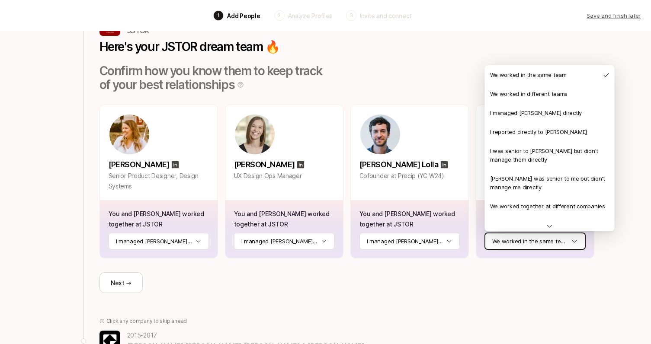
click at [501, 240] on html "Back 1 Add People 2 Analyze Profiles 3 Invite and connect Save and finish later…" at bounding box center [325, 120] width 651 height 344
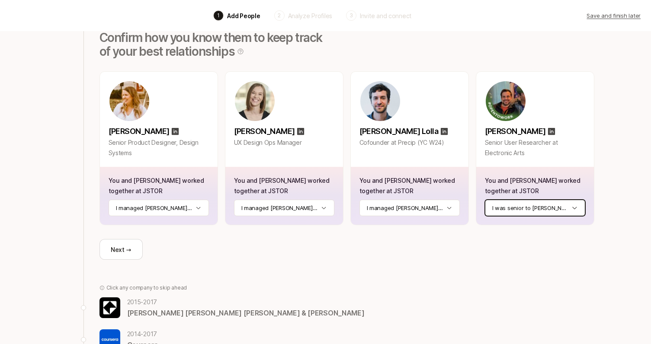
scroll to position [108, 0]
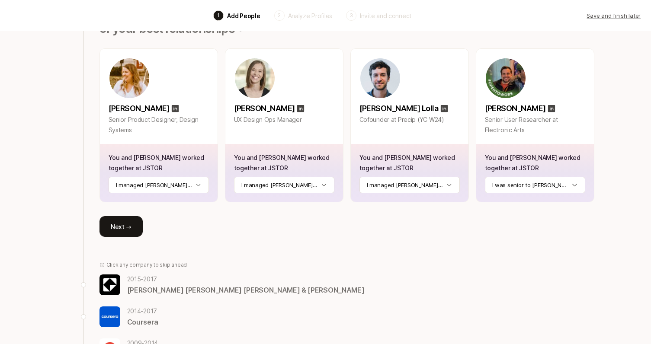
click at [121, 228] on button "Next →" at bounding box center [120, 226] width 43 height 21
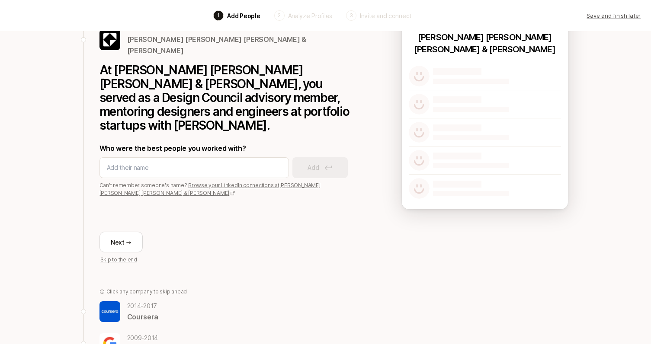
scroll to position [58, 0]
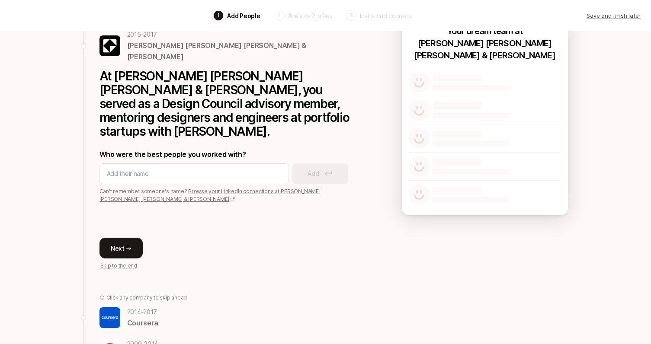
click at [125, 238] on button "Next →" at bounding box center [120, 248] width 43 height 21
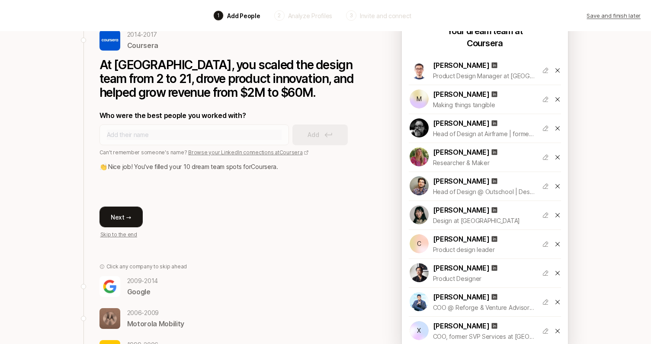
click at [128, 216] on button "Next →" at bounding box center [120, 217] width 43 height 21
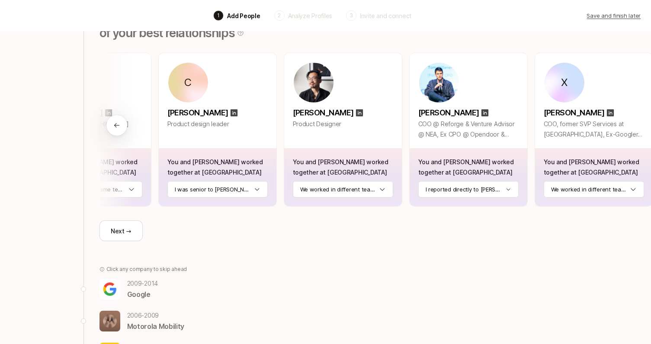
scroll to position [112, 0]
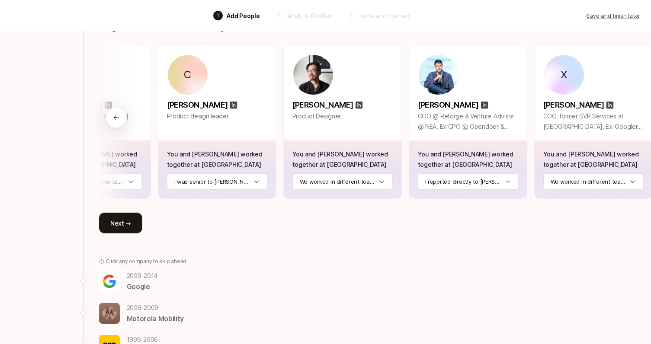
click at [125, 224] on button "Next →" at bounding box center [120, 223] width 43 height 21
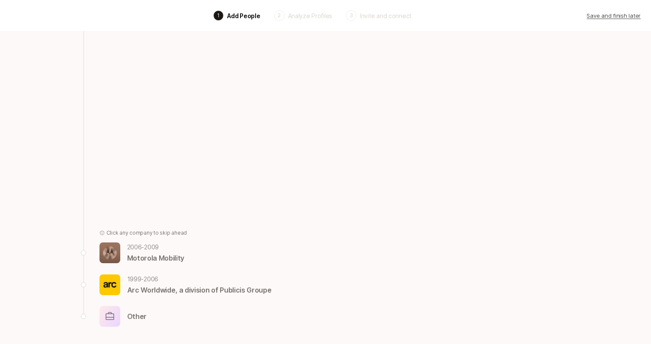
scroll to position [90, 0]
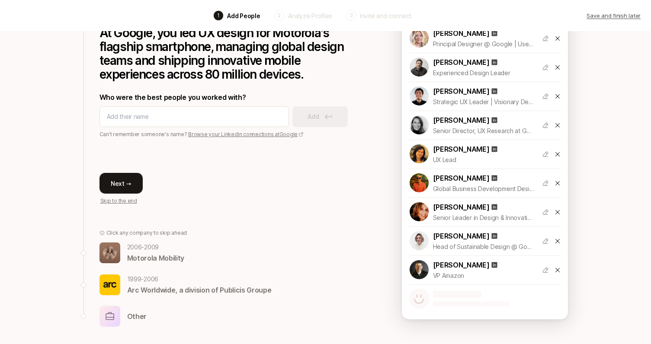
click at [119, 189] on button "Next →" at bounding box center [120, 183] width 43 height 21
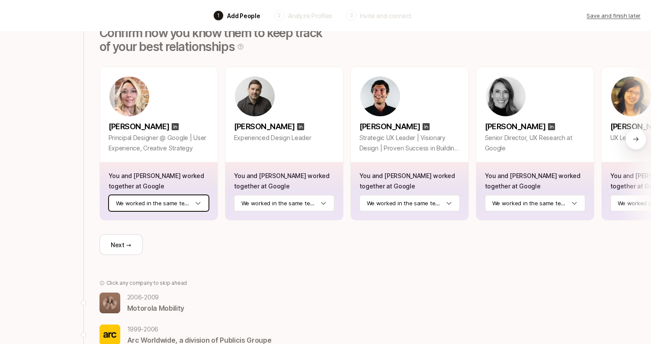
click at [200, 203] on html "Back 1 Add People 2 Analyze Profiles 3 Invite and connect Save and finish later…" at bounding box center [325, 82] width 651 height 344
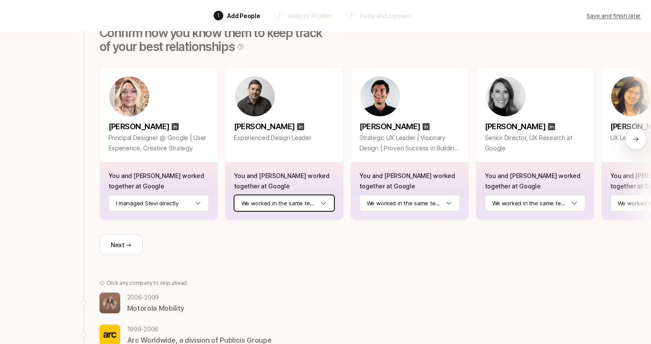
click at [273, 202] on html "Back 1 Add People 2 Analyze Profiles 3 Invite and connect Save and finish later…" at bounding box center [325, 82] width 651 height 344
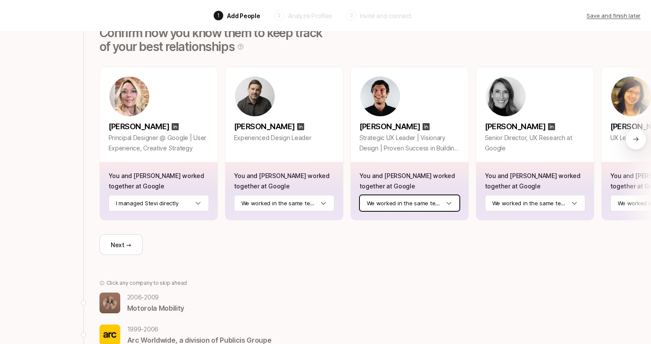
click at [403, 206] on html "Back 1 Add People 2 Analyze Profiles 3 Invite and connect Save and finish later…" at bounding box center [325, 82] width 651 height 344
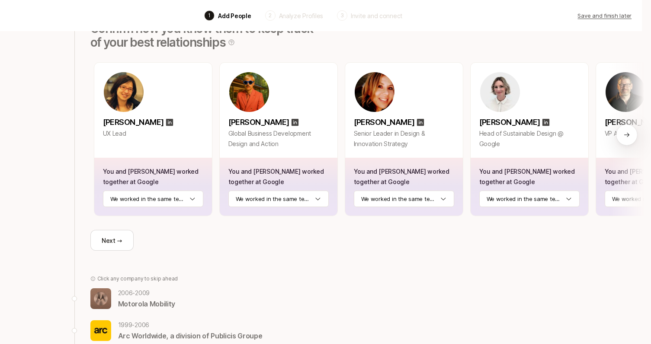
scroll to position [0, 518]
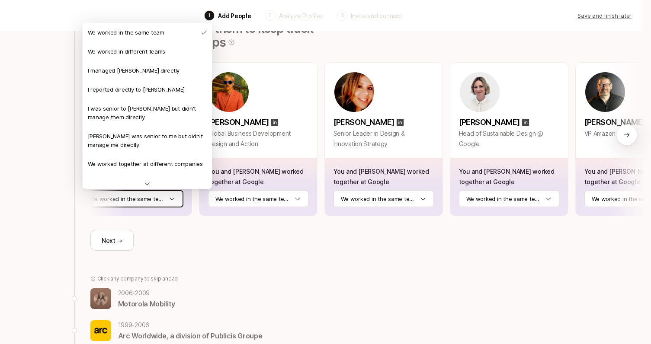
click at [174, 198] on html "Back 1 Add People 2 Analyze Profiles 3 Invite and connect Save and finish later…" at bounding box center [316, 78] width 651 height 344
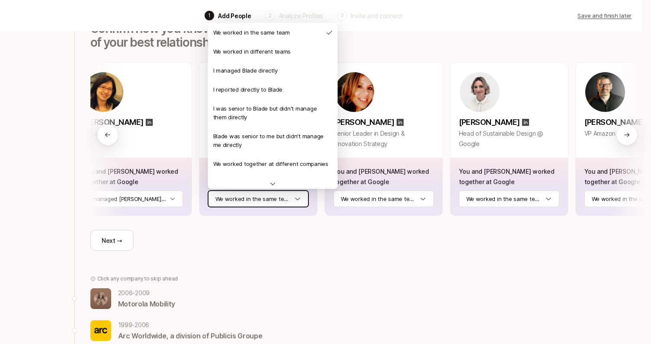
click at [285, 200] on html "Back 1 Add People 2 Analyze Profiles 3 Invite and connect Save and finish later…" at bounding box center [316, 78] width 651 height 344
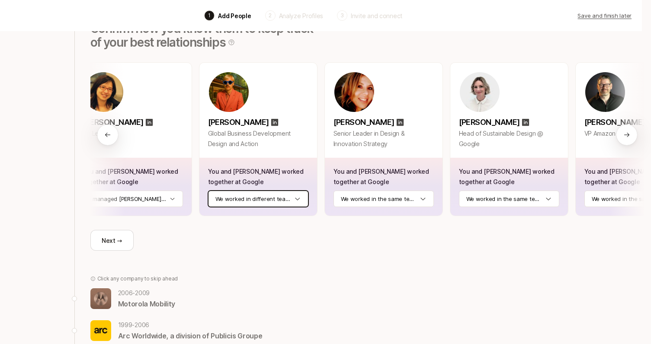
scroll to position [0, 568]
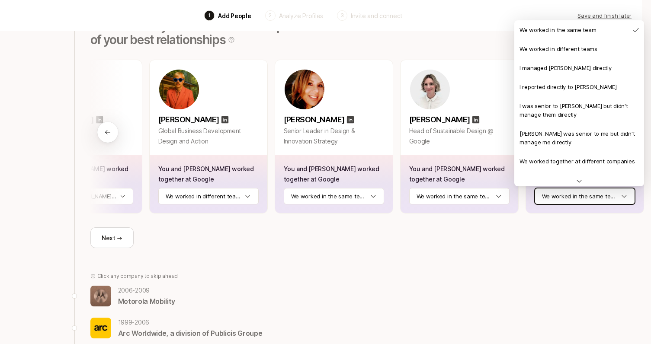
click at [560, 194] on html "Back 1 Add People 2 Analyze Profiles 3 Invite and connect Save and finish later…" at bounding box center [316, 75] width 651 height 344
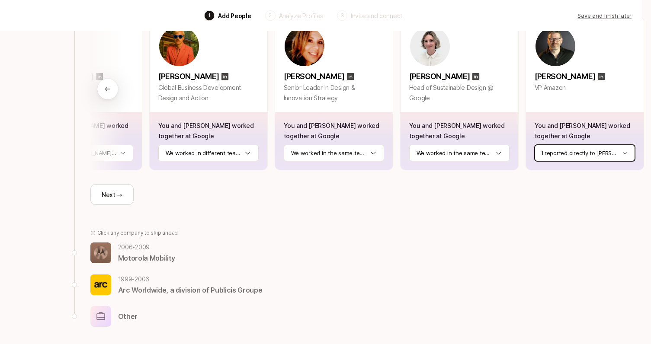
scroll to position [140, 9]
click at [121, 192] on button "Next →" at bounding box center [111, 194] width 43 height 21
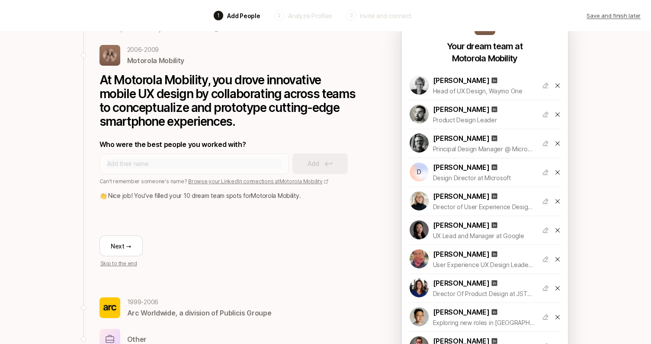
scroll to position [42, 0]
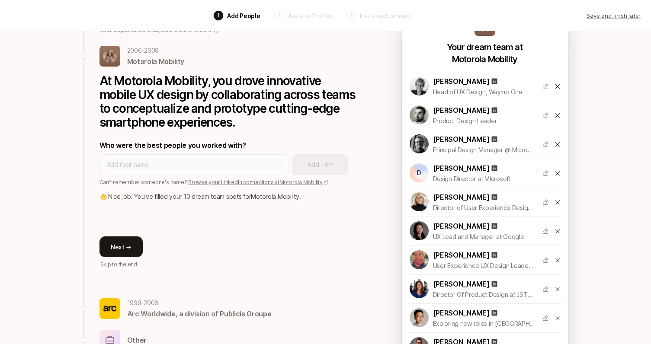
click at [125, 244] on button "Next →" at bounding box center [120, 247] width 43 height 21
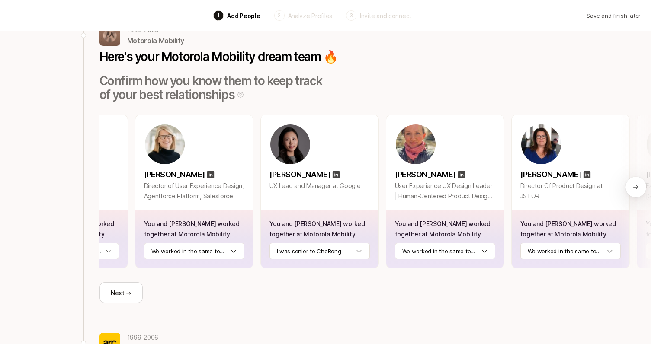
scroll to position [0, 515]
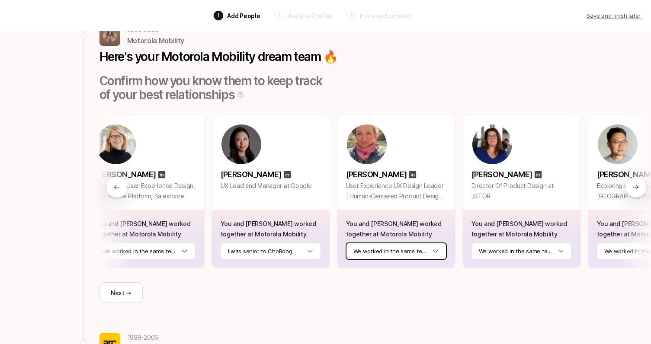
click at [433, 253] on html "Back 1 Add People 2 Analyze Profiles 3 Invite and connect Save and finish later…" at bounding box center [325, 130] width 651 height 344
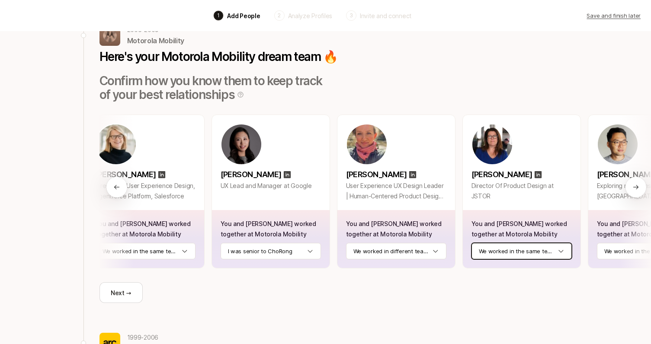
click at [518, 255] on html "Back 1 Add People 2 Analyze Profiles 3 Invite and connect Save and finish later…" at bounding box center [325, 130] width 651 height 344
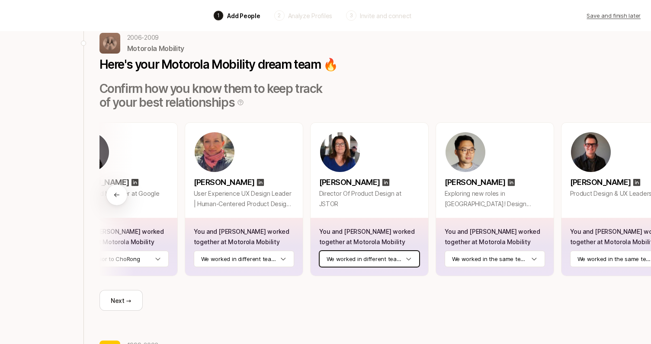
scroll to position [0, 694]
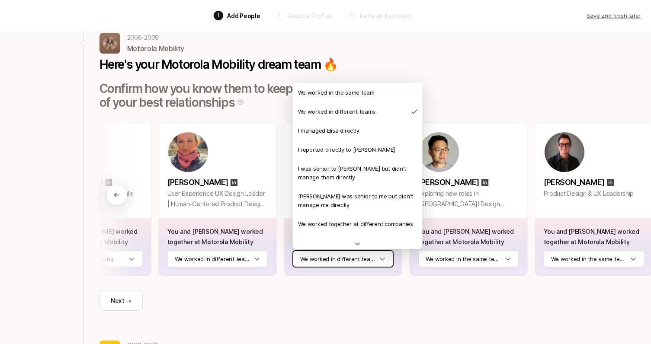
click at [364, 257] on html "Back 1 Add People 2 Analyze Profiles 3 Invite and connect Save and finish later…" at bounding box center [325, 138] width 651 height 344
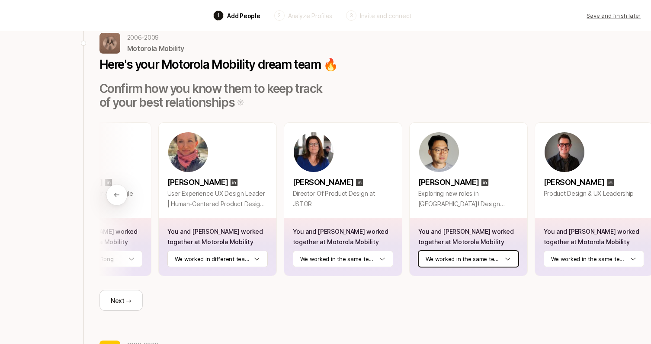
click at [481, 255] on html "Back 1 Add People 2 Analyze Profiles 3 Invite and connect Save and finish later…" at bounding box center [325, 138] width 651 height 344
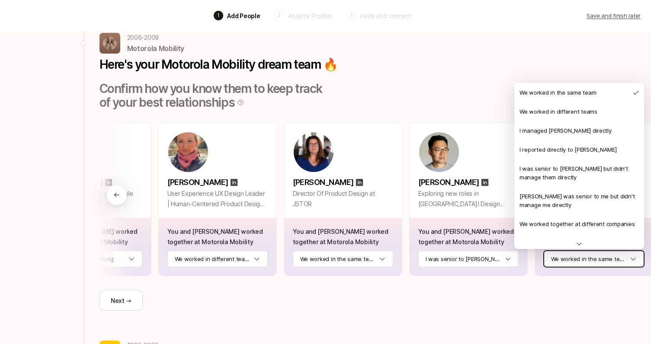
click at [572, 263] on html "Back 1 Add People 2 Analyze Profiles 3 Invite and connect Save and finish later…" at bounding box center [325, 138] width 651 height 344
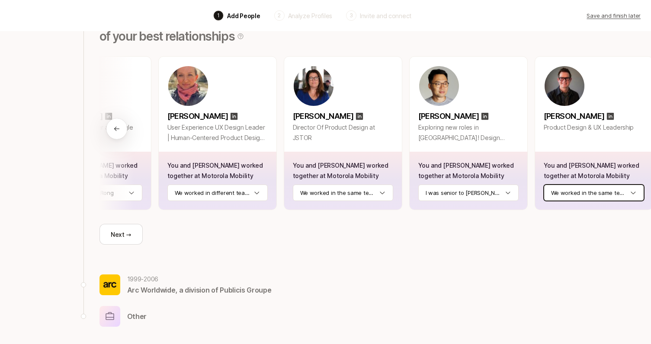
scroll to position [100, 0]
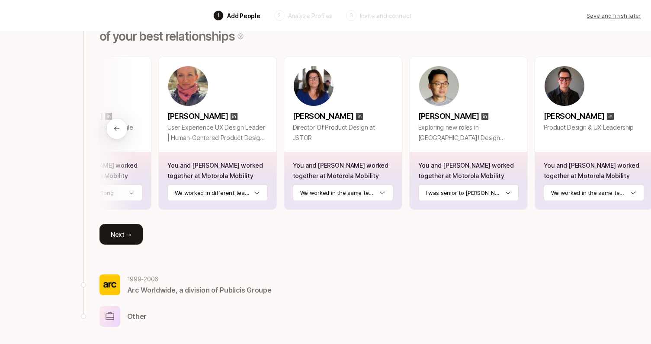
click at [122, 238] on button "Next →" at bounding box center [120, 234] width 43 height 21
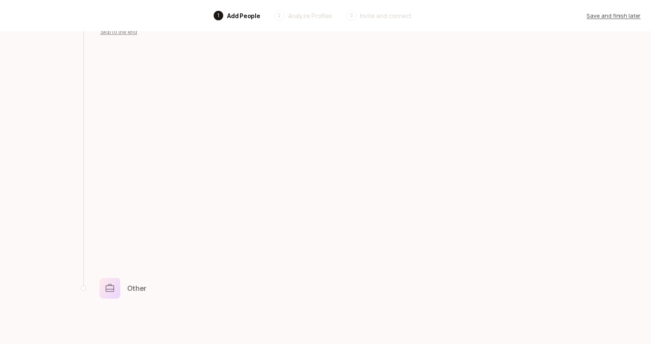
scroll to position [93, 0]
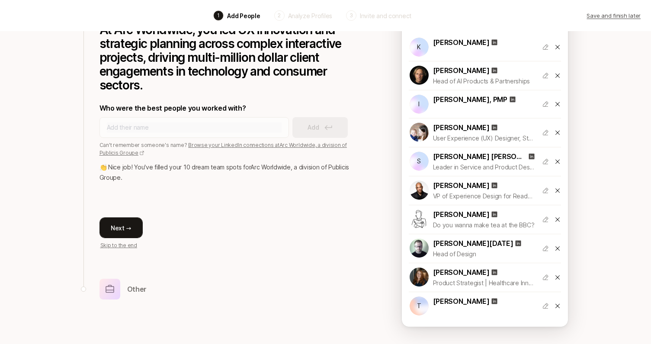
click at [122, 227] on button "Next →" at bounding box center [120, 227] width 43 height 21
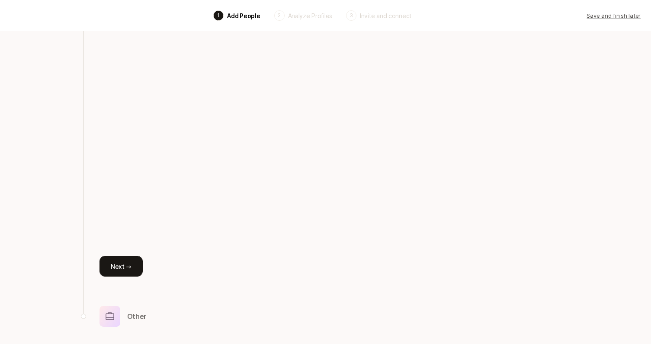
scroll to position [79, 0]
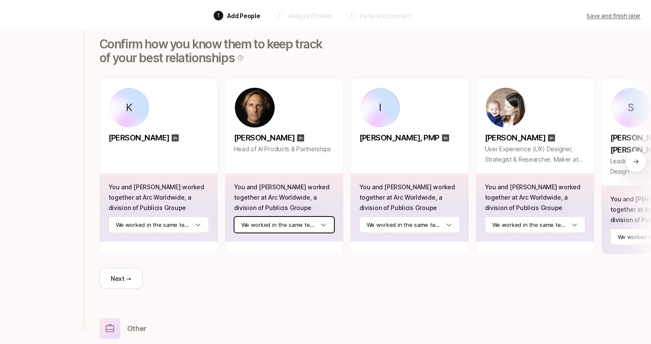
click at [301, 228] on html "Back 1 Add People 2 Analyze Profiles 3 Invite and connect Save and finish later…" at bounding box center [325, 93] width 651 height 344
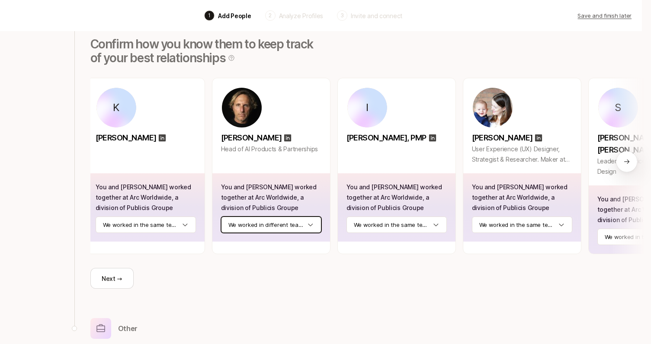
scroll to position [0, 0]
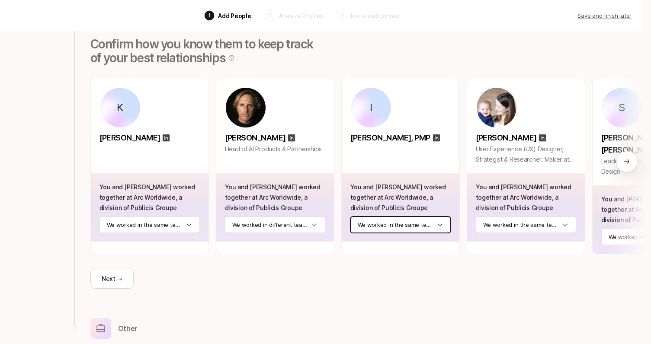
click at [366, 227] on html "Back 1 Add People 2 Analyze Profiles 3 Invite and connect Save and finish later…" at bounding box center [316, 93] width 651 height 344
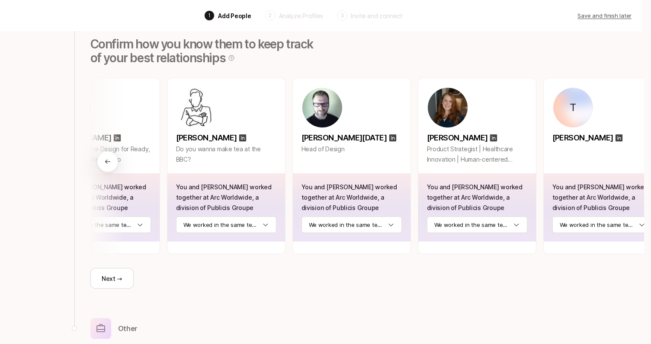
scroll to position [0, 694]
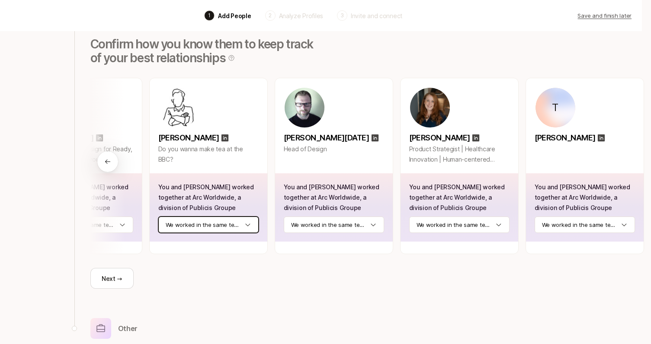
click at [206, 224] on html "Back 1 Add People 2 Analyze Profiles 3 Invite and connect Save and finish later…" at bounding box center [316, 93] width 651 height 344
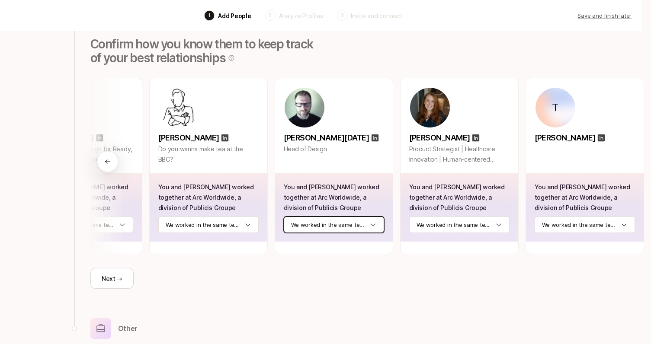
click at [343, 223] on html "Back 1 Add People 2 Analyze Profiles 3 Invite and connect Save and finish later…" at bounding box center [316, 93] width 651 height 344
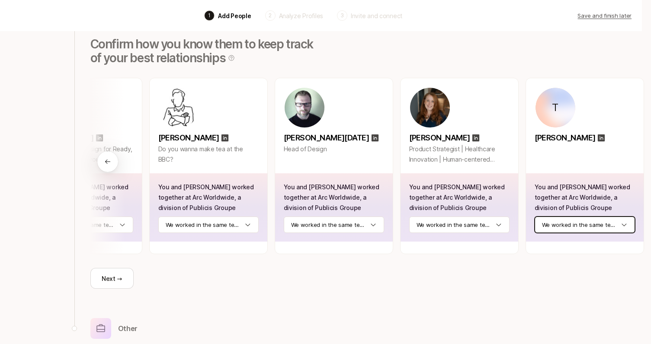
click at [563, 222] on html "Back 1 Add People 2 Analyze Profiles 3 Invite and connect Save and finish later…" at bounding box center [316, 93] width 651 height 344
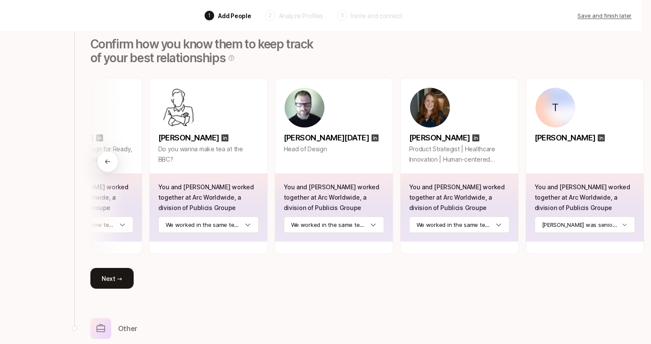
click at [116, 269] on button "Next →" at bounding box center [111, 278] width 43 height 21
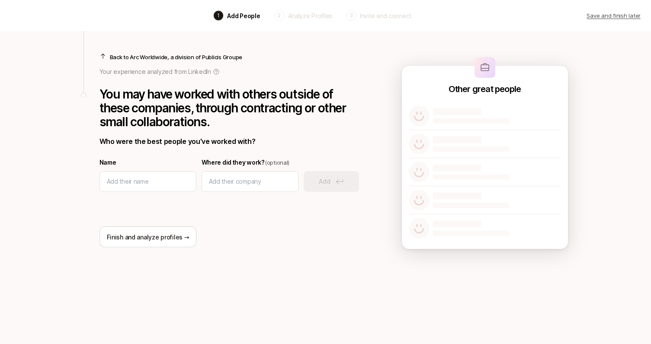
scroll to position [0, 0]
click at [196, 57] on p "Back to Arc Worldwide, a division of Publicis Groupe" at bounding box center [176, 57] width 132 height 9
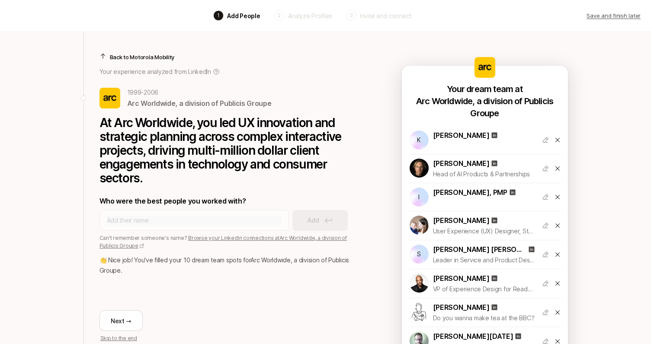
click at [179, 57] on div "Back to Motorola Mobility" at bounding box center [228, 57] width 259 height 9
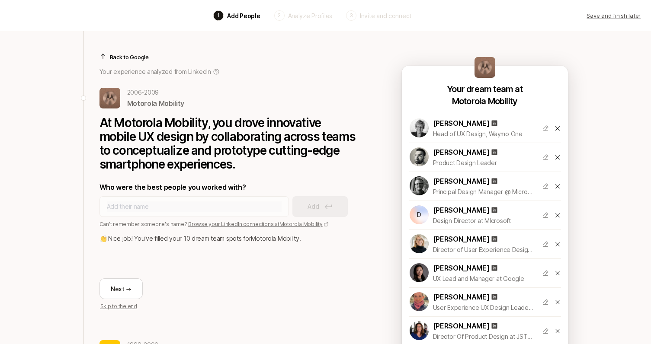
click at [179, 57] on div "Back to Google" at bounding box center [228, 57] width 259 height 9
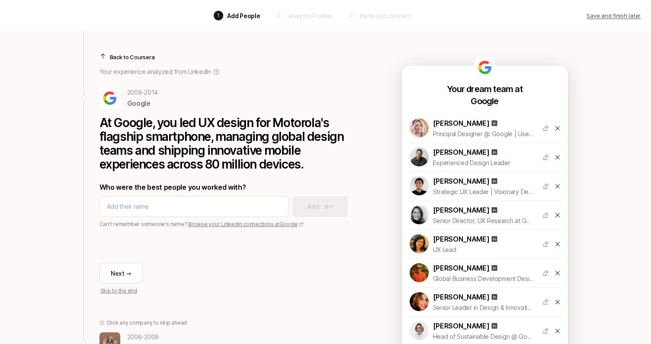
click at [179, 57] on div "Back to Coursera" at bounding box center [228, 57] width 259 height 9
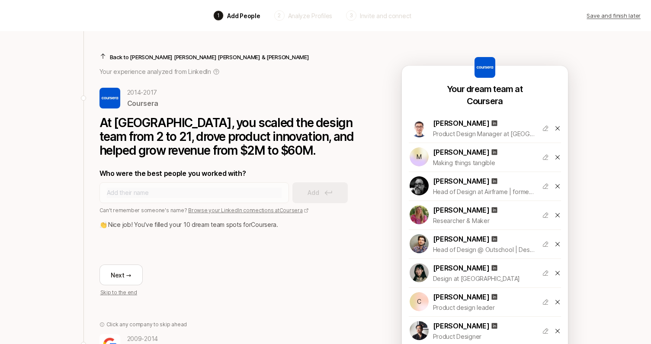
click at [179, 57] on p "Back to Kleiner Perkins Caufield & Byers" at bounding box center [209, 57] width 199 height 9
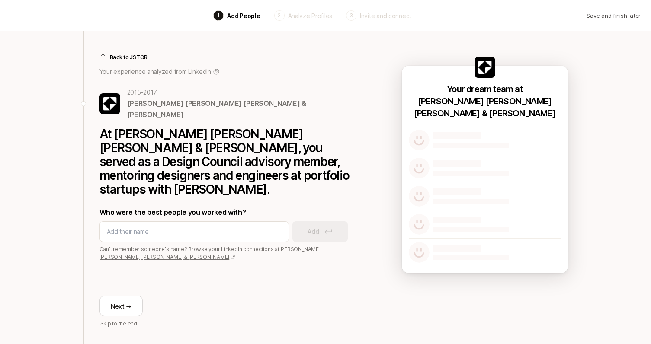
click at [179, 57] on div "Back to JSTOR" at bounding box center [228, 57] width 259 height 9
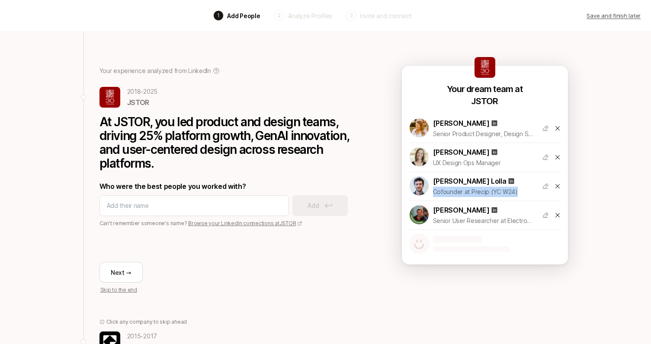
drag, startPoint x: 515, startPoint y: 192, endPoint x: 431, endPoint y: 194, distance: 84.8
click at [431, 194] on div "Sam Pierce Lolla Cofounder at Precip (YC W24)" at bounding box center [472, 187] width 126 height 22
copy p "Cofounder at Precip (YC W24)"
click at [555, 186] on icon at bounding box center [557, 186] width 7 height 7
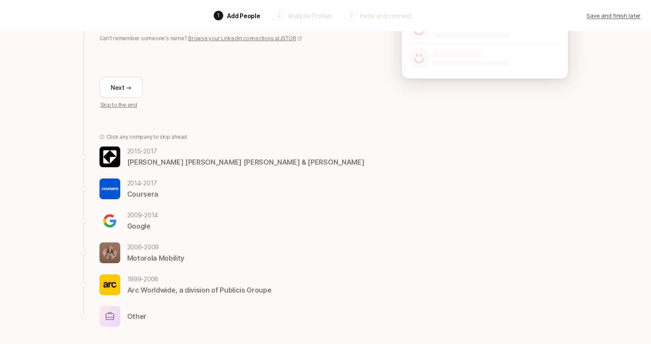
scroll to position [185, 0]
click at [136, 319] on p "Other" at bounding box center [136, 316] width 19 height 11
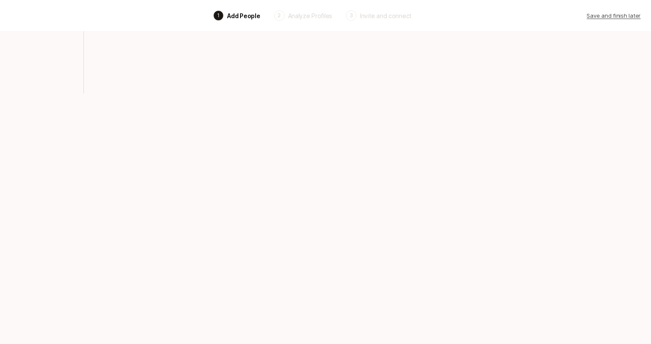
scroll to position [0, 0]
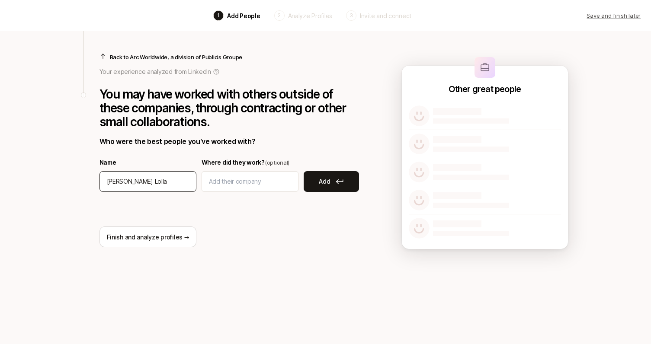
type input "Sam Pierce Lolla"
click at [235, 182] on input at bounding box center [250, 181] width 82 height 10
paste input "Y Combinator"
click at [226, 213] on div "Finish and analyze profiles →" at bounding box center [228, 219] width 259 height 55
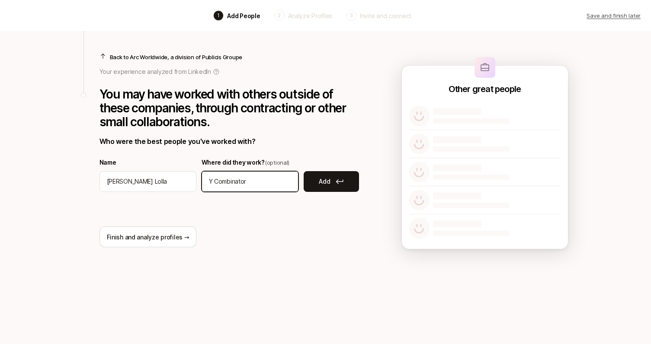
click at [249, 182] on input "Y Combinator" at bounding box center [250, 181] width 82 height 10
type input "Y Combinator alumni, 2 startups"
click at [424, 143] on img at bounding box center [419, 144] width 21 height 21
click at [460, 112] on div at bounding box center [457, 111] width 48 height 7
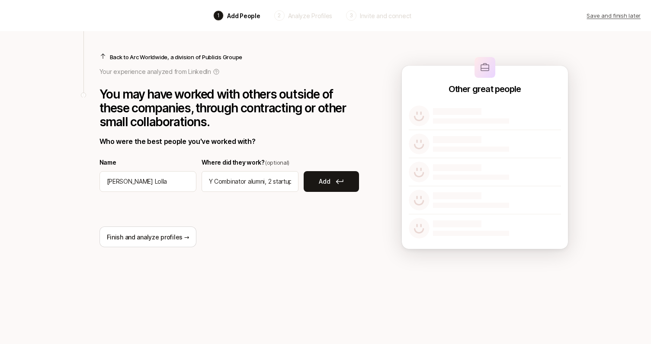
click at [460, 112] on div at bounding box center [457, 111] width 48 height 7
click at [454, 121] on div at bounding box center [471, 120] width 76 height 5
click at [336, 182] on icon at bounding box center [340, 181] width 8 height 5
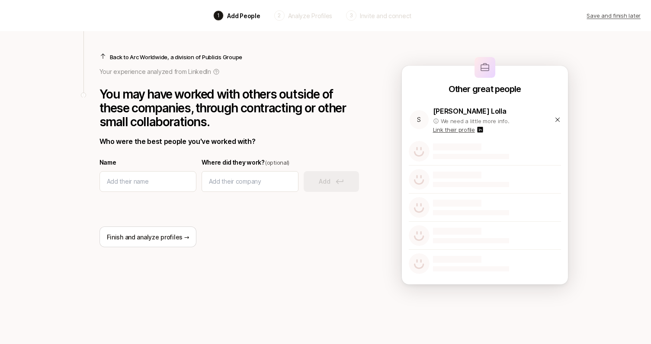
click at [468, 130] on p "Link their profile" at bounding box center [454, 129] width 42 height 9
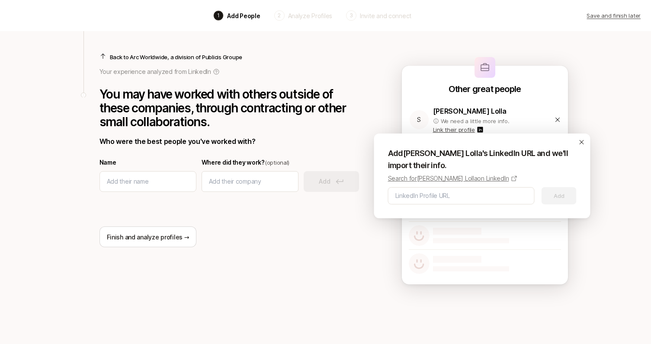
click at [476, 176] on p "Search for Sam Pierce Lolla on LinkedIn" at bounding box center [448, 178] width 121 height 10
click at [434, 198] on input at bounding box center [461, 196] width 132 height 10
paste input "https://www.linkedin.com/in/sampiercelolla/"
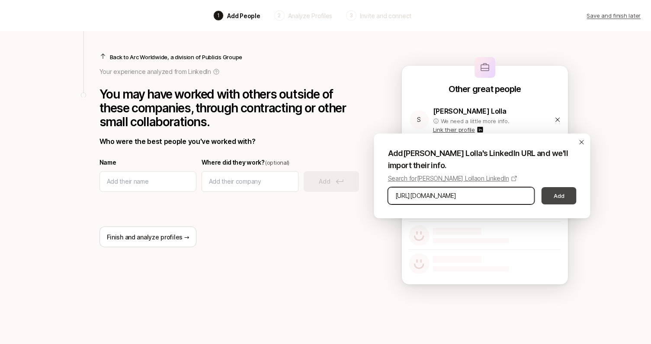
type input "https://www.linkedin.com/in/sampiercelolla/"
click at [558, 195] on button "Add" at bounding box center [558, 195] width 35 height 17
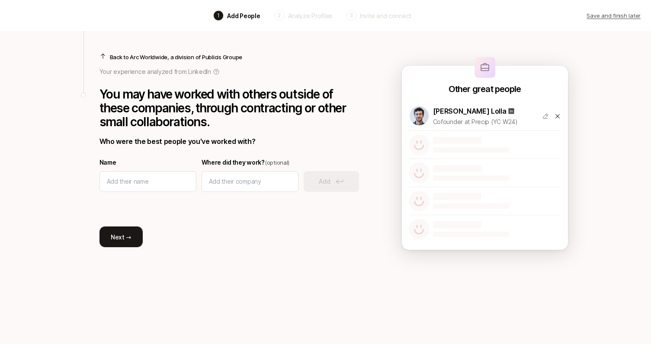
click at [125, 234] on button "Next →" at bounding box center [120, 237] width 43 height 21
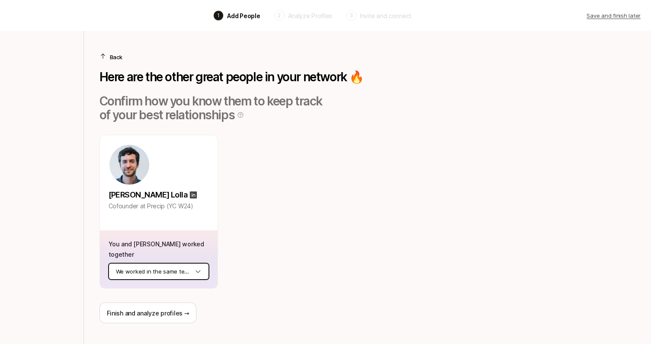
click at [159, 261] on html "Back 1 Add People 2 Analyze Profiles 3 Invite and connect Save and finish later…" at bounding box center [325, 172] width 651 height 344
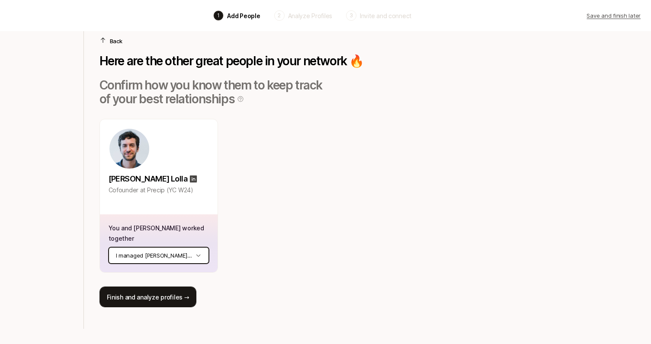
scroll to position [16, 0]
click at [159, 292] on button "Finish and analyze profiles →" at bounding box center [147, 297] width 97 height 21
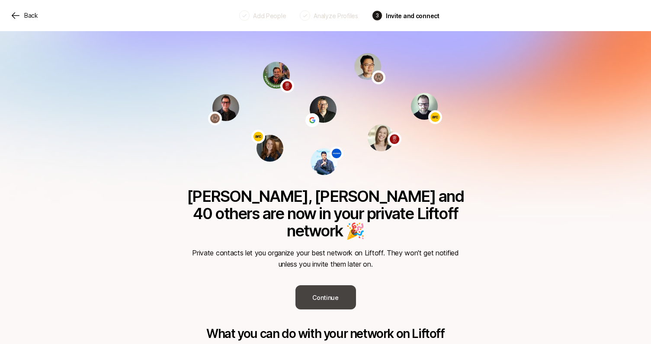
click at [338, 285] on button "Continue" at bounding box center [325, 297] width 61 height 24
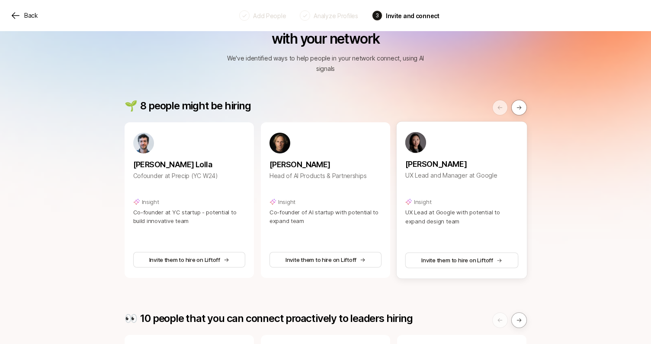
scroll to position [54, 0]
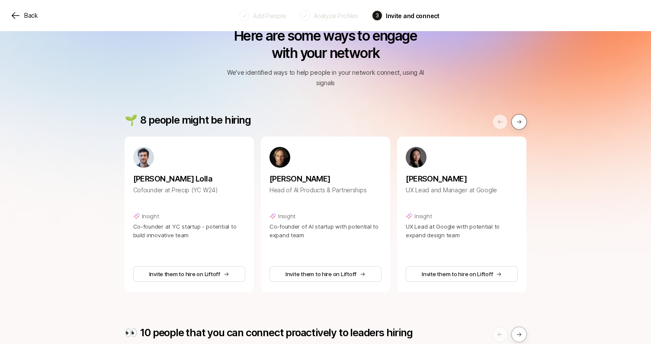
click at [519, 120] on icon at bounding box center [518, 122] width 5 height 4
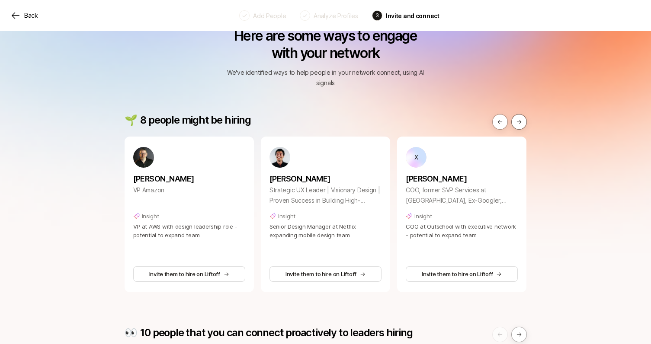
click at [519, 120] on icon at bounding box center [518, 122] width 5 height 4
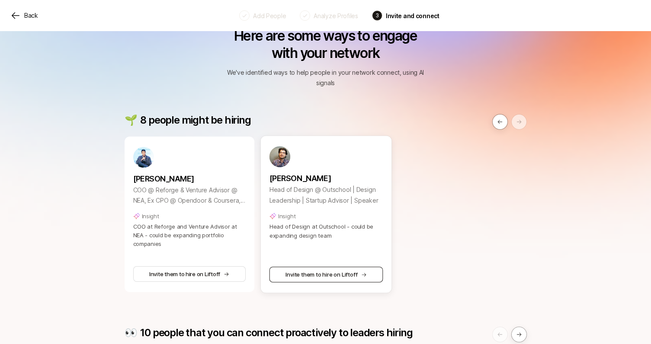
click at [329, 267] on button "Invite them to hire on Liftoff" at bounding box center [326, 275] width 114 height 16
click at [352, 267] on button "Invite them to hire on Liftoff" at bounding box center [326, 275] width 114 height 16
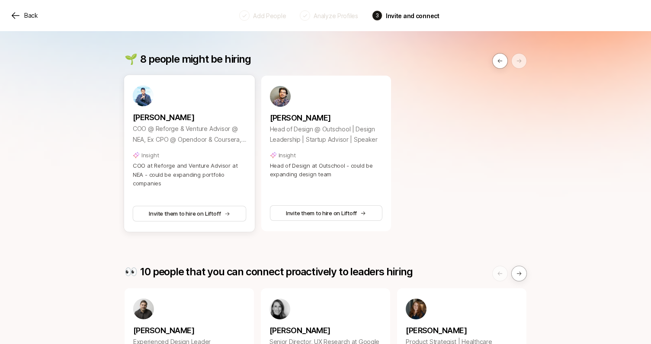
scroll to position [98, 0]
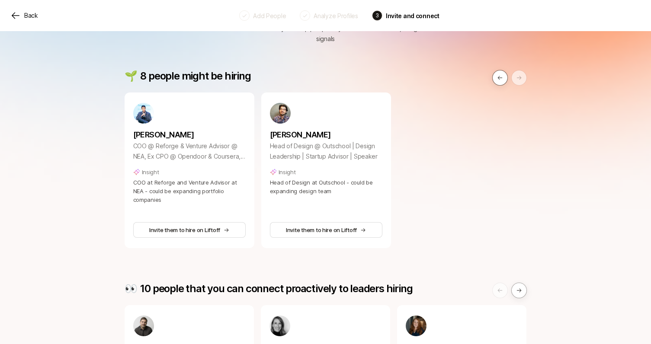
click at [496, 74] on button at bounding box center [500, 78] width 16 height 16
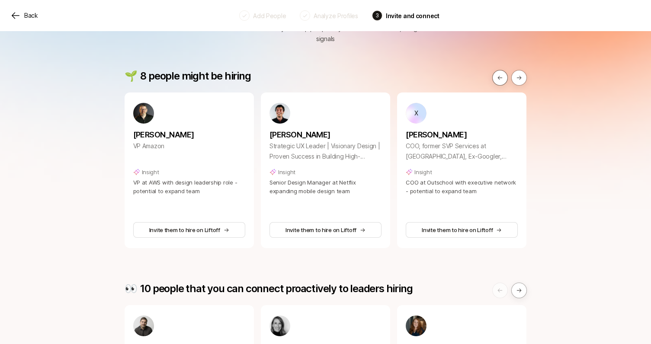
click at [496, 74] on button at bounding box center [500, 78] width 16 height 16
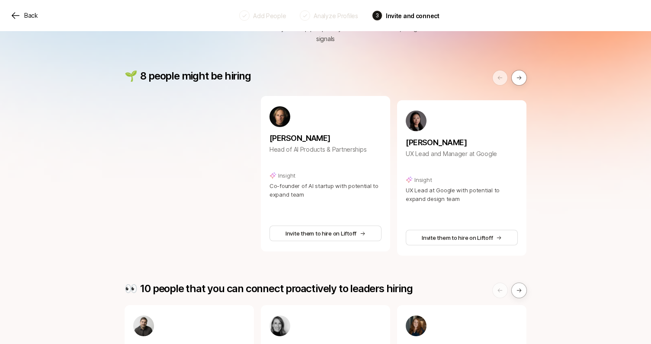
click at [496, 74] on button at bounding box center [500, 78] width 16 height 16
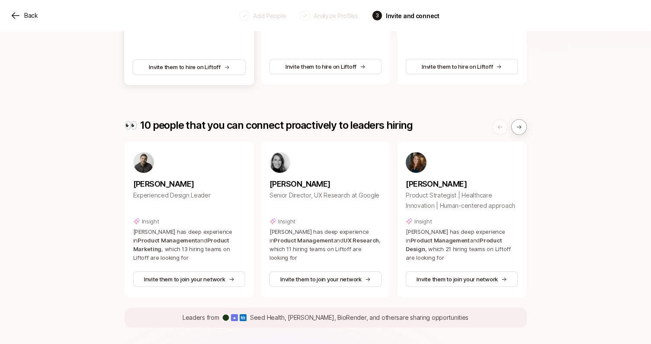
scroll to position [326, 0]
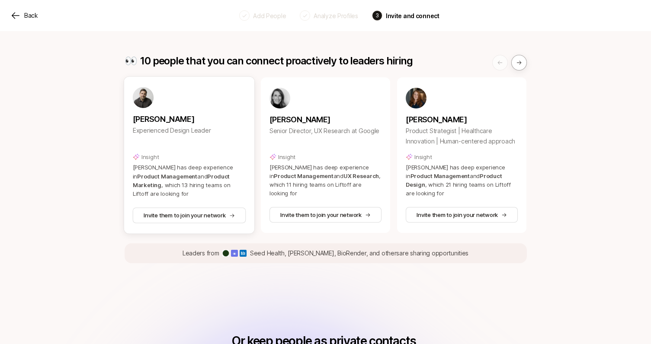
click at [167, 153] on div "Insight" at bounding box center [188, 157] width 113 height 9
click at [144, 95] on img at bounding box center [142, 97] width 21 height 21
click at [192, 208] on button "Invite them to join your network" at bounding box center [188, 216] width 113 height 16
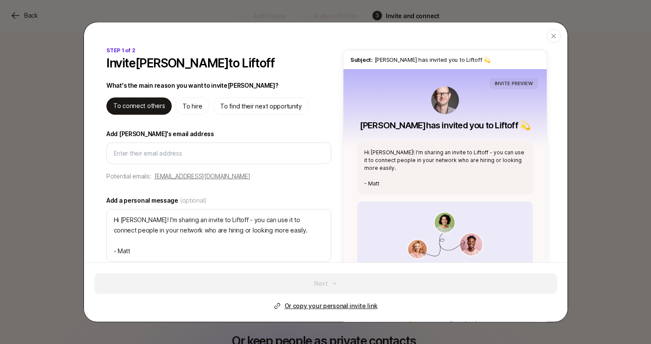
click at [194, 110] on p "To hire" at bounding box center [191, 106] width 19 height 10
type textarea "x"
type textarea "Hi Nate! I'm sharing an invite to Liftoff - you can use it to hire, and find hi…"
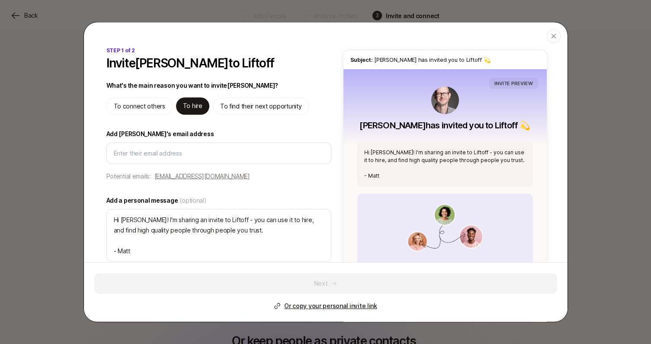
click at [154, 106] on p "To connect others" at bounding box center [139, 106] width 51 height 10
type textarea "x"
type textarea "Hi Nate! I'm sharing an invite to Liftoff - you can use it to connect people in…"
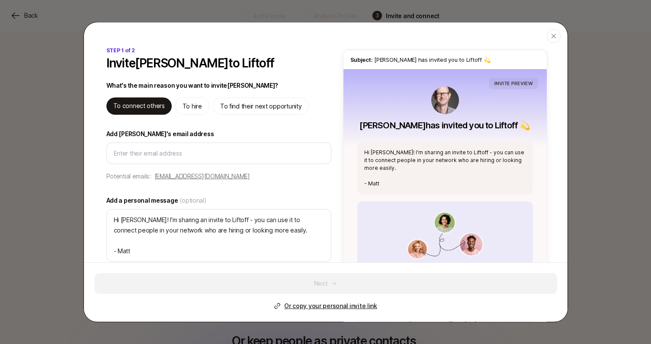
click at [190, 107] on p "To hire" at bounding box center [191, 106] width 19 height 10
type textarea "x"
type textarea "Hi Nate! I'm sharing an invite to Liftoff - you can use it to hire, and find hi…"
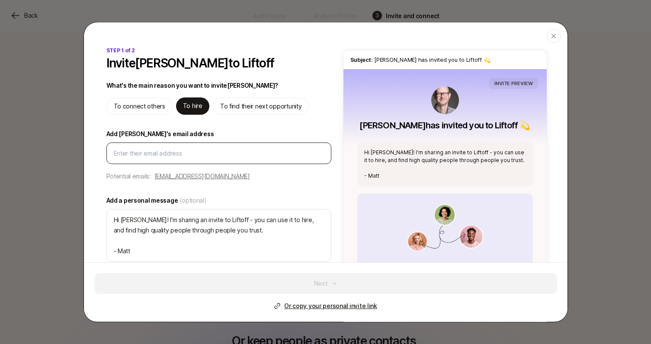
click at [153, 148] on div at bounding box center [218, 154] width 225 height 22
click at [145, 151] on input "Add Nate's email address" at bounding box center [219, 153] width 210 height 10
click at [98, 179] on div "STEP 1 of 2 Invite Nate Fortin to Liftoff What's the main reason you want to in…" at bounding box center [325, 217] width 483 height 340
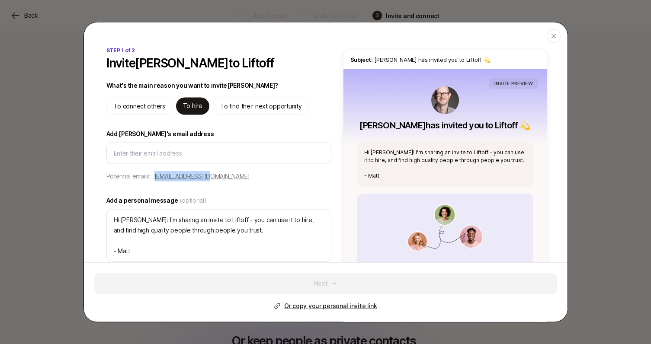
drag, startPoint x: 213, startPoint y: 178, endPoint x: 153, endPoint y: 178, distance: 59.2
click at [153, 178] on div "STEP 1 of 2 Invite Nate Fortin to Liftoff What's the main reason you want to in…" at bounding box center [219, 217] width 228 height 340
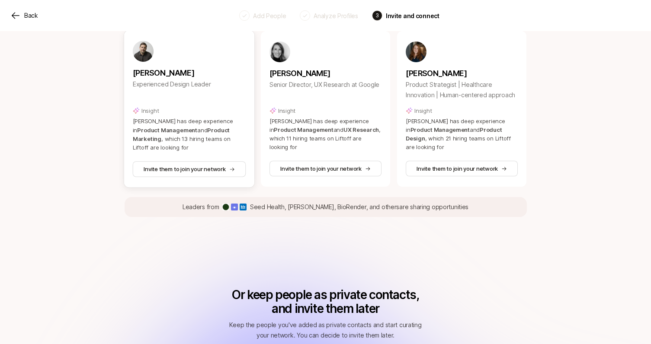
scroll to position [372, 0]
click at [209, 162] on button "Invite them to join your network" at bounding box center [188, 169] width 113 height 16
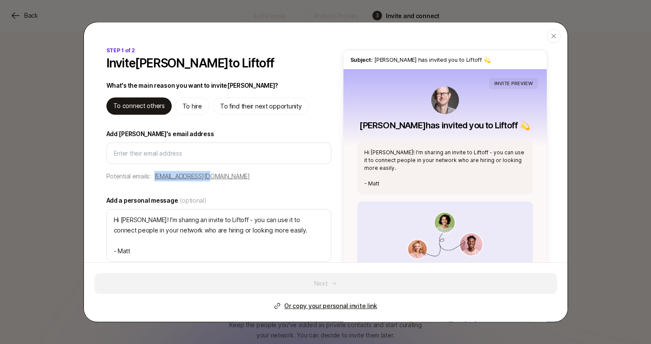
drag, startPoint x: 209, startPoint y: 176, endPoint x: 155, endPoint y: 176, distance: 54.5
click at [155, 176] on div "STEP 1 of 2 Invite Nate Fortin to Liftoff What's the main reason you want to in…" at bounding box center [219, 221] width 228 height 348
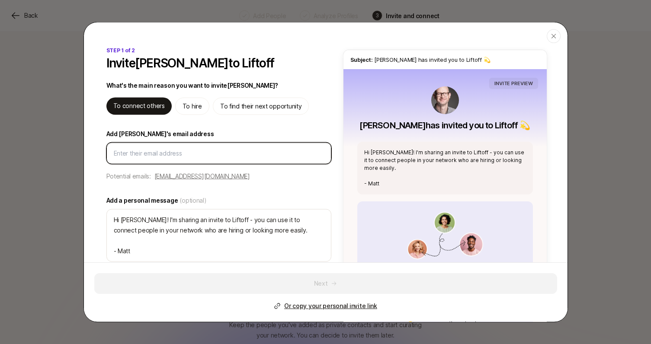
click at [156, 152] on input "Add Nate's email address" at bounding box center [219, 153] width 210 height 10
paste input "nfortin@gmail.com"
type textarea "x"
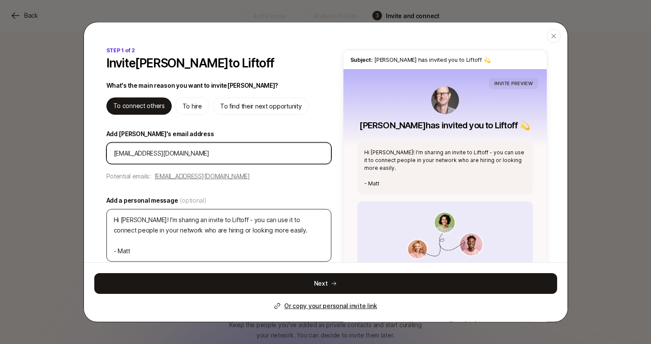
type input "nfortin@gmail.com"
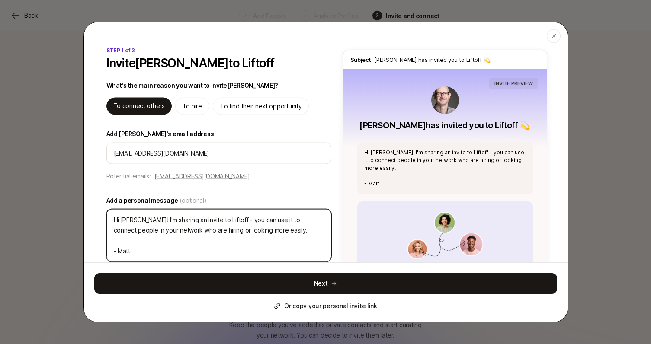
click at [211, 223] on textarea "Hi Nate! I'm sharing an invite to Liftoff - you can use it to connect people in…" at bounding box center [218, 235] width 225 height 53
click at [265, 233] on textarea "Hi Nate! I'm sharing an invite to Liftoff - you can use it to connect people in…" at bounding box center [218, 235] width 225 height 53
type textarea "x"
type textarea "Hi Nate! I'm sharing an invite to Liftoff - you can use it to connect people in…"
type textarea "x"
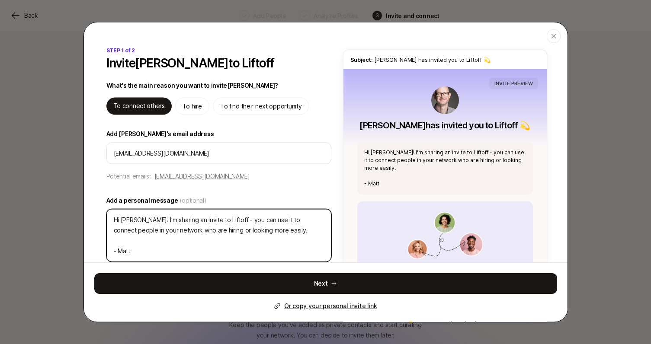
type textarea "Hi Nate! I'm sharing an invite to Liftoff - you can use it to connect people in…"
type textarea "x"
type textarea "Hi Nate! I'm sharing an invite to Liftoff - you can use it to connect people in…"
type textarea "x"
type textarea "Hi Nate! I'm sharing an invite to Liftoff - you can use it to connect people in…"
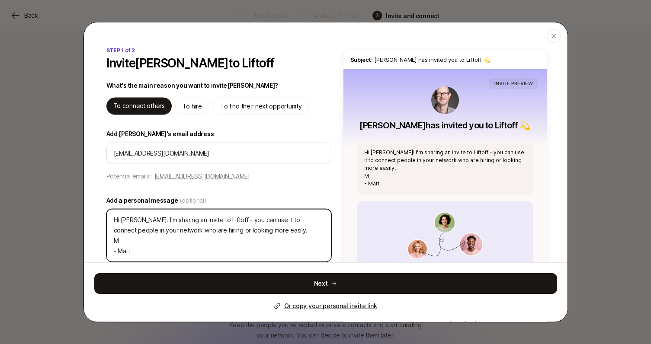
type textarea "x"
type textarea "Hi Nate! I'm sharing an invite to Liftoff - you can use it to connect people in…"
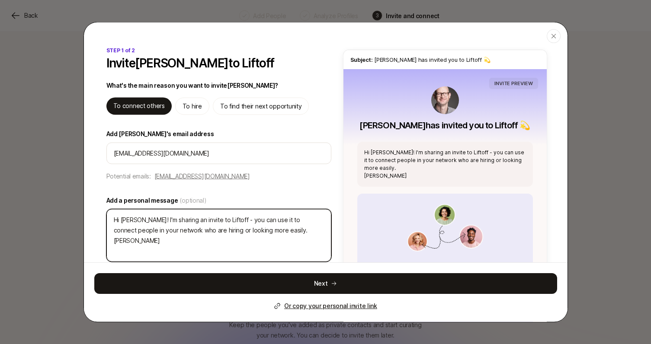
type textarea "x"
type textarea "Hi Nate! I'm sharing an invite to Liftoff - you can use it to connect people in…"
type textarea "x"
type textarea "Hi Nate! I'm sharing an invite to Liftoff - you can use it to connect people in…"
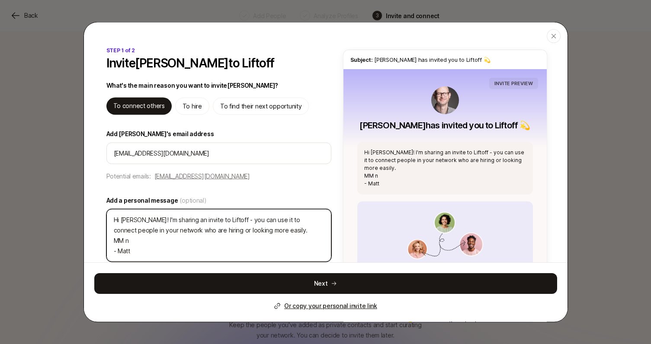
type textarea "x"
type textarea "Hi Nate! I'm sharing an invite to Liftoff - you can use it to connect people in…"
type textarea "x"
type textarea "Hi Nate! I'm sharing an invite to Liftoff - you can use it to connect people in…"
type textarea "x"
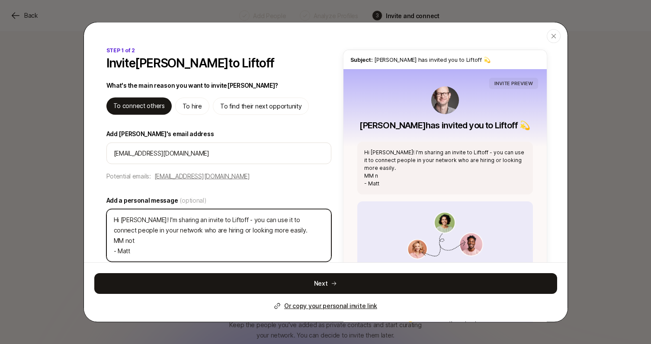
type textarea "Hi Nate! I'm sharing an invite to Liftoff - you can use it to connect people in…"
type textarea "x"
type textarea "Hi Nate! I'm sharing an invite to Liftoff - you can use it to connect people in…"
type textarea "x"
type textarea "Hi Nate! I'm sharing an invite to Liftoff - you can use it to connect people in…"
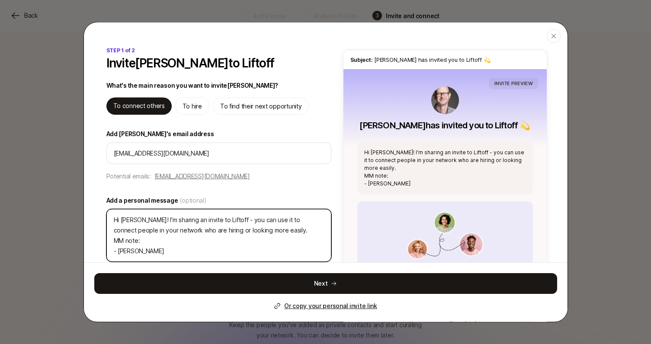
type textarea "x"
type textarea "Hi Nate! I'm sharing an invite to Liftoff - you can use it to connect people in…"
type textarea "x"
type textarea "Hi Nate! I'm sharing an invite to Liftoff - you can use it to connect people in…"
type textarea "x"
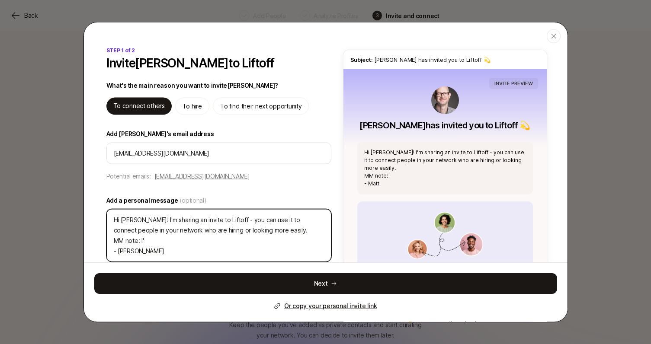
type textarea "Hi Nate! I'm sharing an invite to Liftoff - you can use it to connect people in…"
type textarea "x"
type textarea "Hi Nate! I'm sharing an invite to Liftoff - you can use it to connect people in…"
type textarea "x"
type textarea "Hi Nate! I'm sharing an invite to Liftoff - you can use it to connect people in…"
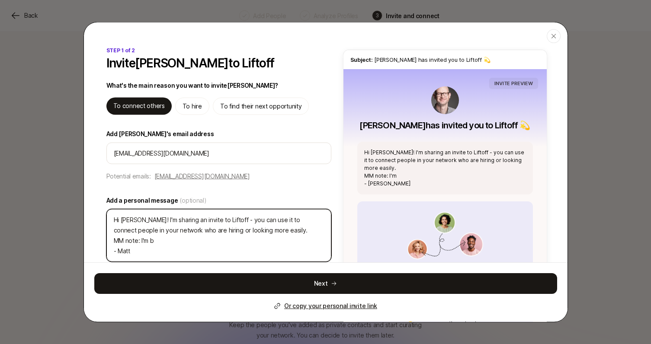
type textarea "x"
type textarea "Hi Nate! I'm sharing an invite to Liftoff - you can use it to connect people in…"
type textarea "x"
type textarea "Hi Nate! I'm sharing an invite to Liftoff - you can use it to connect people in…"
type textarea "x"
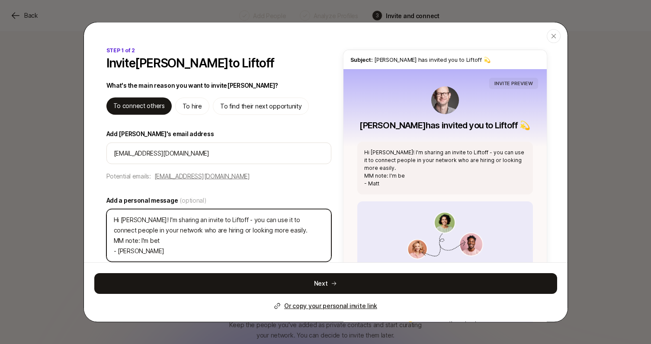
type textarea "Hi Nate! I'm sharing an invite to Liftoff - you can use it to connect people in…"
type textarea "x"
type textarea "Hi Nate! I'm sharing an invite to Liftoff - you can use it to connect people in…"
type textarea "x"
type textarea "Hi Nate! I'm sharing an invite to Liftoff - you can use it to connect people in…"
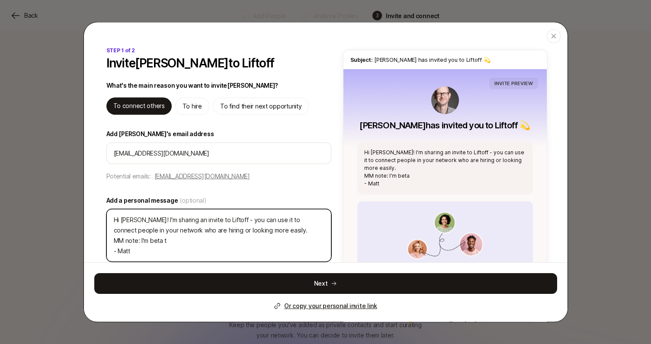
type textarea "x"
type textarea "Hi Nate! I'm sharing an invite to Liftoff - you can use it to connect people in…"
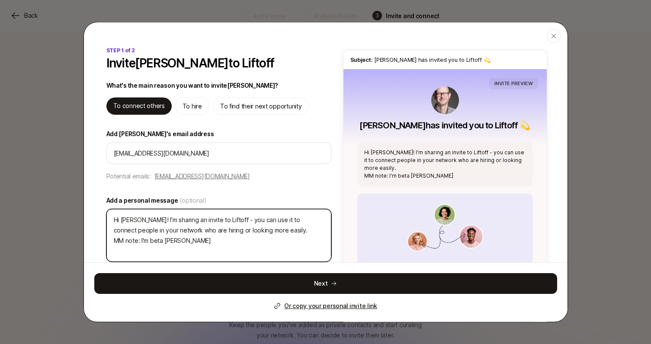
type textarea "x"
type textarea "Hi Nate! I'm sharing an invite to Liftoff - you can use it to connect people in…"
type textarea "x"
type textarea "Hi Nate! I'm sharing an invite to Liftoff - you can use it to connect people in…"
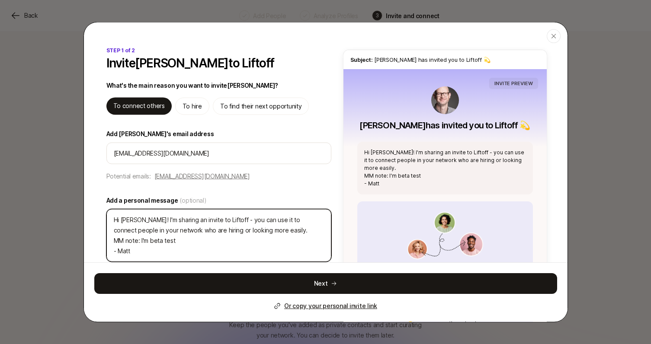
type textarea "x"
type textarea "Hi Nate! I'm sharing an invite to Liftoff - you can use it to connect people in…"
type textarea "x"
type textarea "Hi Nate! I'm sharing an invite to Liftoff - you can use it to connect people in…"
type textarea "x"
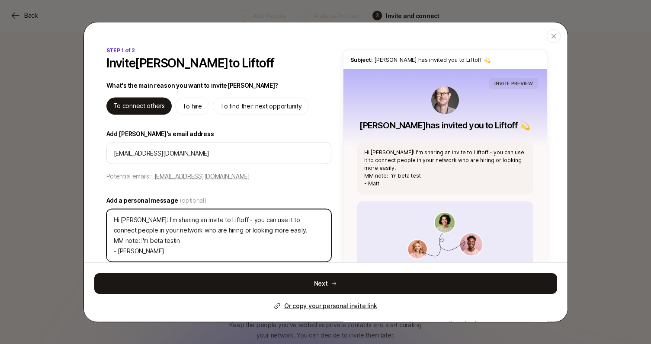
type textarea "Hi Nate! I'm sharing an invite to Liftoff - you can use it to connect people in…"
type textarea "x"
type textarea "Hi Nate! I'm sharing an invite to Liftoff - you can use it to connect people in…"
type textarea "x"
type textarea "Hi Nate! I'm sharing an invite to Liftoff - you can use it to connect people in…"
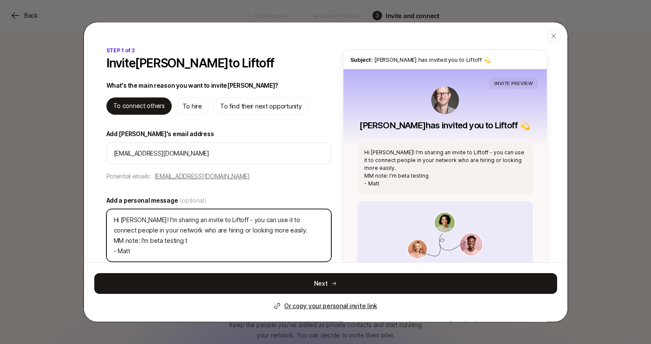
type textarea "x"
type textarea "Hi Nate! I'm sharing an invite to Liftoff - you can use it to connect people in…"
type textarea "x"
type textarea "Hi Nate! I'm sharing an invite to Liftoff - you can use it to connect people in…"
type textarea "x"
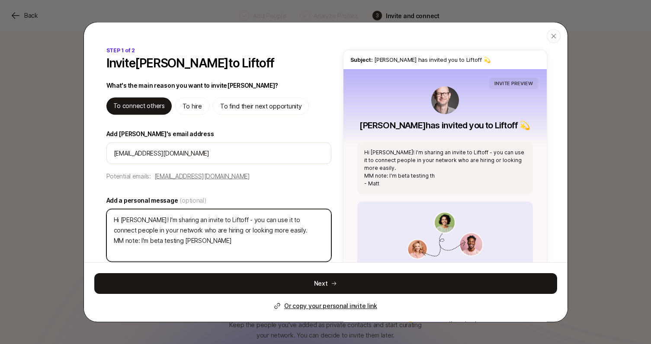
type textarea "Hi Nate! I'm sharing an invite to Liftoff - you can use it to connect people in…"
type textarea "x"
type textarea "Hi Nate! I'm sharing an invite to Liftoff - you can use it to connect people in…"
type textarea "x"
type textarea "Hi Nate! I'm sharing an invite to Liftoff - you can use it to connect people in…"
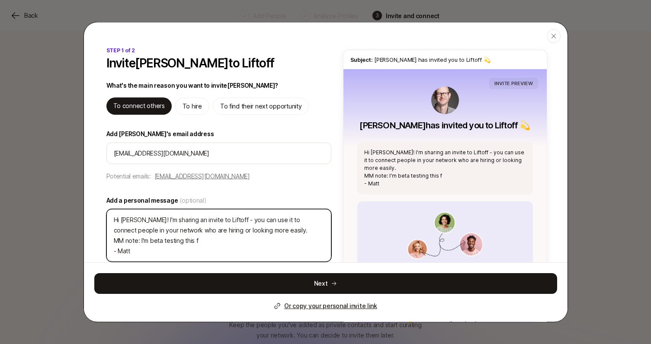
type textarea "x"
type textarea "Hi Nate! I'm sharing an invite to Liftoff - you can use it to connect people in…"
type textarea "x"
type textarea "Hi Nate! I'm sharing an invite to Liftoff - you can use it to connect people in…"
type textarea "x"
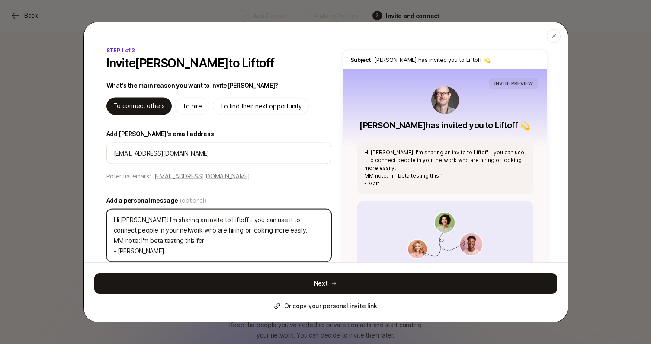
type textarea "Hi Nate! I'm sharing an invite to Liftoff - you can use it to connect people in…"
type textarea "x"
type textarea "Hi Nate! I'm sharing an invite to Liftoff - you can use it to connect people in…"
type textarea "x"
type textarea "Hi Nate! I'm sharing an invite to Liftoff - you can use it to connect people in…"
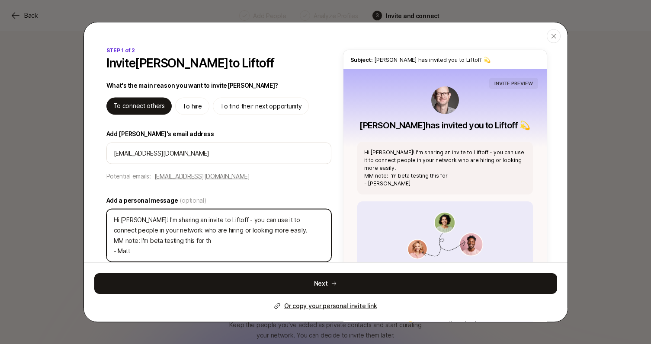
type textarea "x"
type textarea "Hi Nate! I'm sharing an invite to Liftoff - you can use it to connect people in…"
type textarea "x"
type textarea "Hi Nate! I'm sharing an invite to Liftoff - you can use it to connect people in…"
type textarea "x"
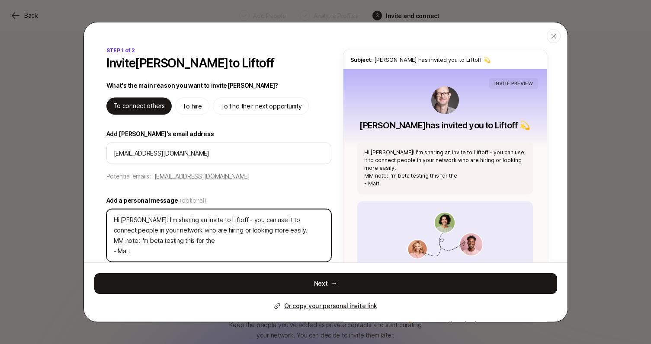
type textarea "Hi Nate! I'm sharing an invite to Liftoff - you can use it to connect people in…"
type textarea "x"
type textarea "Hi Nate! I'm sharing an invite to Liftoff - you can use it to connect people in…"
type textarea "x"
type textarea "Hi Nate! I'm sharing an invite to Liftoff - you can use it to connect people in…"
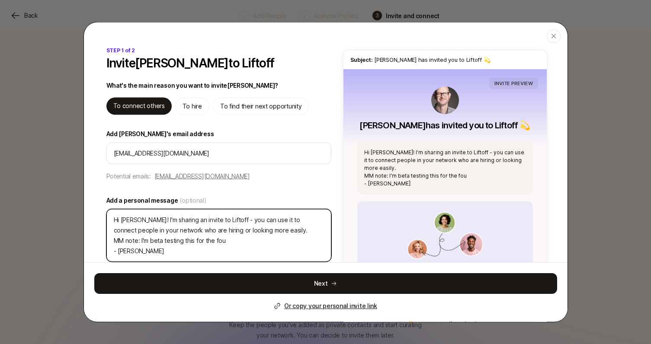
type textarea "x"
type textarea "Hi Nate! I'm sharing an invite to Liftoff - you can use it to connect people in…"
type textarea "x"
type textarea "Hi Nate! I'm sharing an invite to Liftoff - you can use it to connect people in…"
type textarea "x"
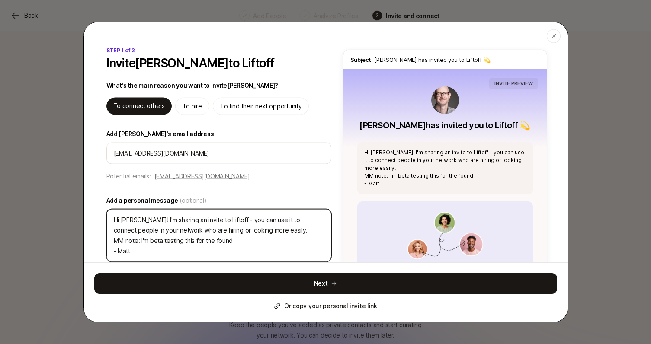
type textarea "Hi Nate! I'm sharing an invite to Liftoff - you can use it to connect people in…"
type textarea "x"
type textarea "Hi Nate! I'm sharing an invite to Liftoff - you can use it to connect people in…"
type textarea "x"
type textarea "Hi Nate! I'm sharing an invite to Liftoff - you can use it to connect people in…"
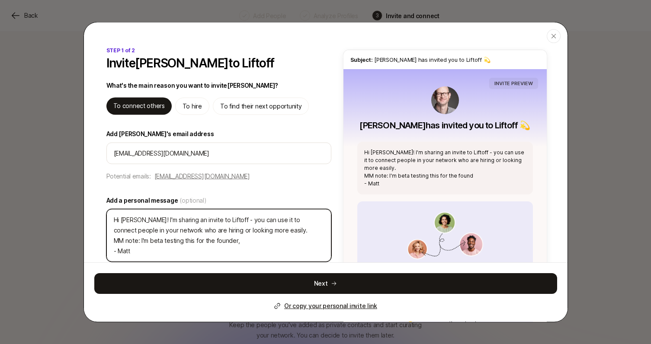
type textarea "x"
type textarea "Hi Nate! I'm sharing an invite to Liftoff - you can use it to connect people in…"
type textarea "x"
type textarea "Hi Nate! I'm sharing an invite to Liftoff - you can use it to connect people in…"
type textarea "x"
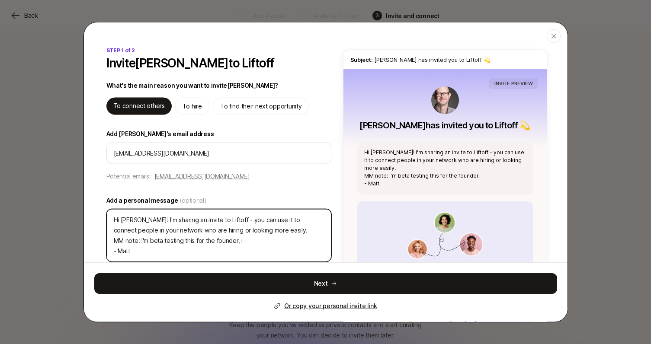
type textarea "Hi Nate! I'm sharing an invite to Liftoff - you can use it to connect people in…"
type textarea "x"
type textarea "Hi Nate! I'm sharing an invite to Liftoff - you can use it to connect people in…"
type textarea "x"
type textarea "Hi Nate! I'm sharing an invite to Liftoff - you can use it to connect people in…"
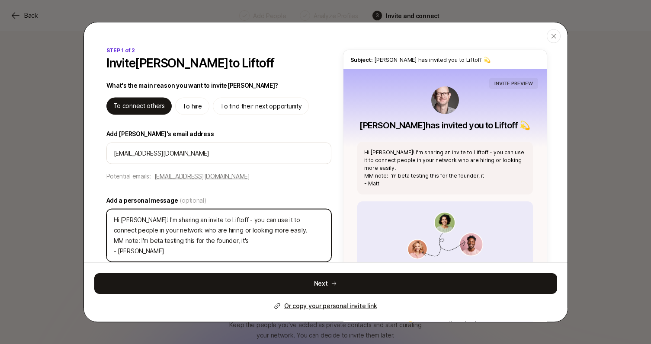
type textarea "x"
type textarea "Hi Nate! I'm sharing an invite to Liftoff - you can use it to connect people in…"
type textarea "x"
type textarea "Hi Nate! I'm sharing an invite to Liftoff - you can use it to connect people in…"
type textarea "x"
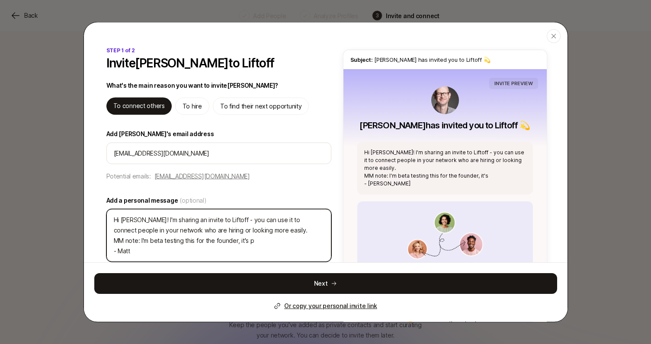
type textarea "Hi Nate! I'm sharing an invite to Liftoff - you can use it to connect people in…"
type textarea "x"
type textarea "Hi Nate! I'm sharing an invite to Liftoff - you can use it to connect people in…"
type textarea "x"
type textarea "Hi Nate! I'm sharing an invite to Liftoff - you can use it to connect people in…"
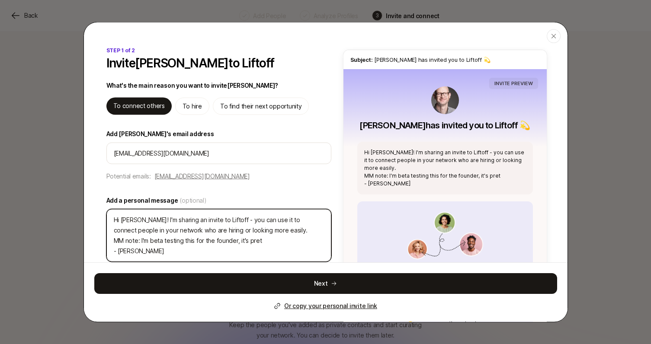
type textarea "x"
type textarea "Hi Nate! I'm sharing an invite to Liftoff - you can use it to connect people in…"
type textarea "x"
type textarea "Hi Nate! I'm sharing an invite to Liftoff - you can use it to connect people in…"
type textarea "x"
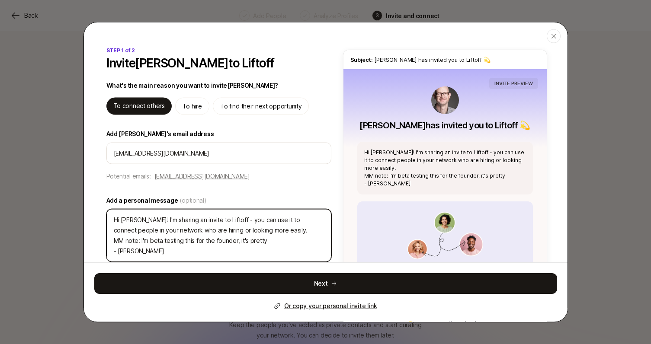
type textarea "Hi Nate! I'm sharing an invite to Liftoff - you can use it to connect people in…"
type textarea "x"
type textarea "Hi Nate! I'm sharing an invite to Liftoff - you can use it to connect people in…"
type textarea "x"
type textarea "Hi Nate! I'm sharing an invite to Liftoff - you can use it to connect people in…"
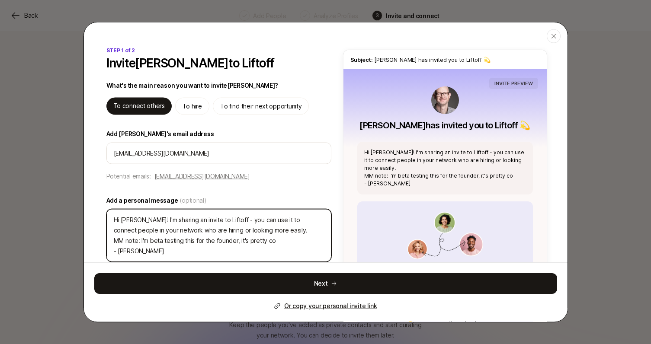
type textarea "x"
type textarea "Hi Nate! I'm sharing an invite to Liftoff - you can use it to connect people in…"
type textarea "x"
type textarea "Hi Nate! I'm sharing an invite to Liftoff - you can use it to connect people in…"
type textarea "x"
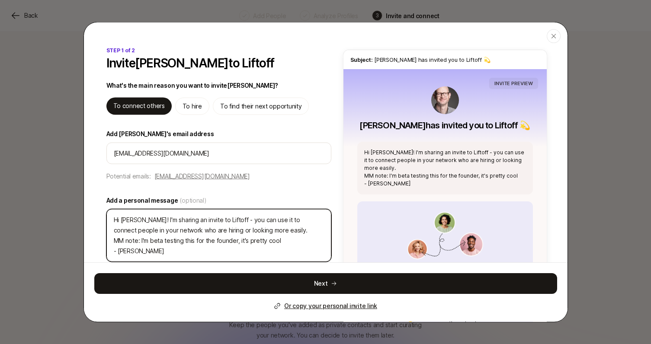
type textarea "Hi Nate! I'm sharing an invite to Liftoff - you can use it to connect people in…"
type textarea "x"
type textarea "Hi Nate! I'm sharing an invite to Liftoff - you can use it to connect people in…"
type textarea "x"
type textarea "Hi Nate! I'm sharing an invite to Liftoff - you can use it to connect people in…"
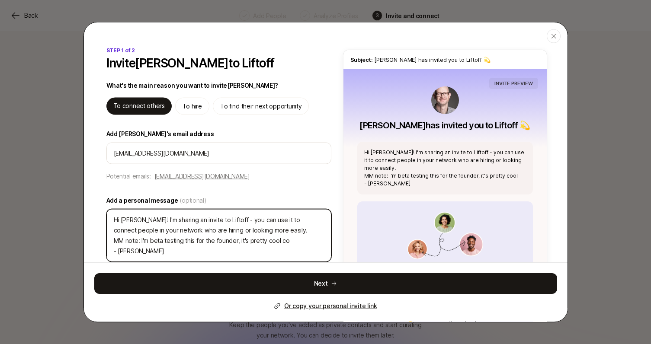
type textarea "x"
type textarea "Hi Nate! I'm sharing an invite to Liftoff - you can use it to connect people in…"
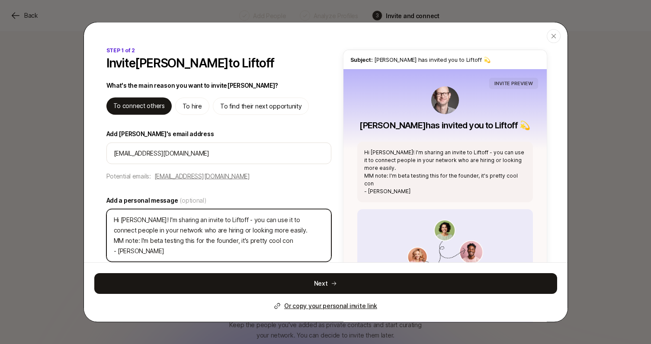
type textarea "x"
type textarea "Hi Nate! I'm sharing an invite to Liftoff - you can use it to connect people in…"
type textarea "x"
type textarea "Hi Nate! I'm sharing an invite to Liftoff - you can use it to connect people in…"
type textarea "x"
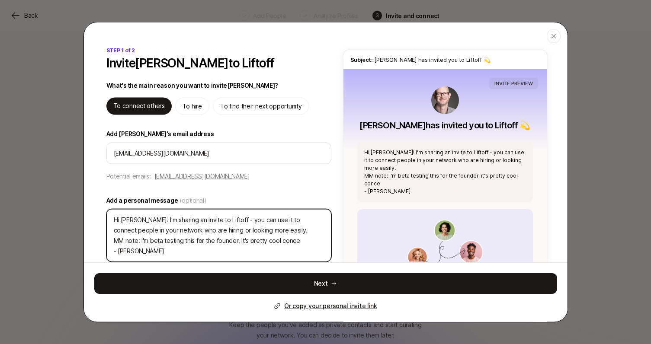
type textarea "Hi Nate! I'm sharing an invite to Liftoff - you can use it to connect people in…"
type textarea "x"
type textarea "Hi Nate! I'm sharing an invite to Liftoff - you can use it to connect people in…"
type textarea "x"
type textarea "Hi Nate! I'm sharing an invite to Liftoff - you can use it to connect people in…"
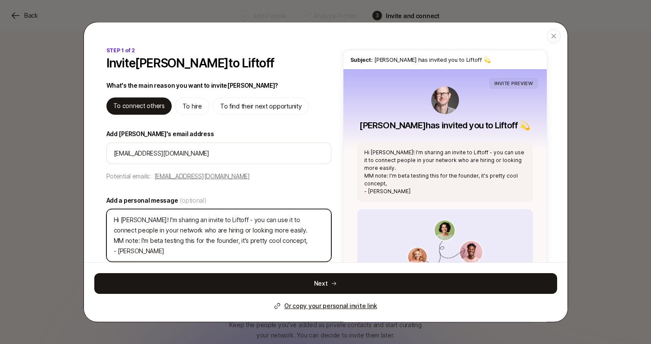
type textarea "x"
type textarea "Hi Nate! I'm sharing an invite to Liftoff - you can use it to connect people in…"
type textarea "x"
type textarea "Hi Nate! I'm sharing an invite to Liftoff - you can use it to connect people in…"
type textarea "x"
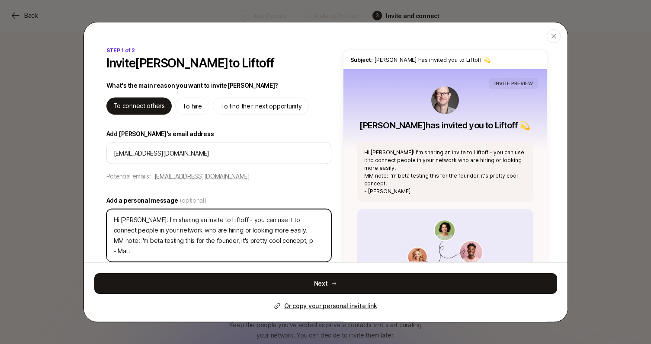
type textarea "Hi Nate! I'm sharing an invite to Liftoff - you can use it to connect people in…"
type textarea "x"
type textarea "Hi Nate! I'm sharing an invite to Liftoff - you can use it to connect people in…"
type textarea "x"
type textarea "Hi Nate! I'm sharing an invite to Liftoff - you can use it to connect people in…"
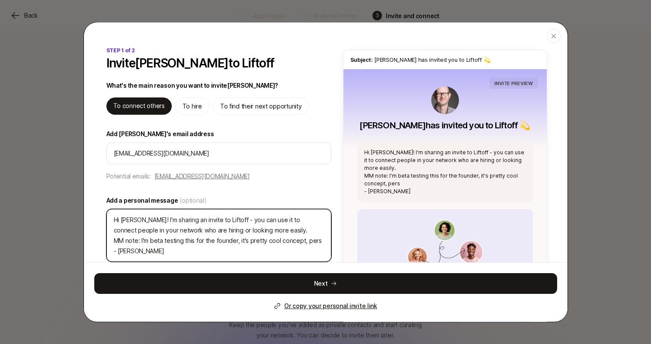
type textarea "x"
type textarea "Hi Nate! I'm sharing an invite to Liftoff - you can use it to connect people in…"
type textarea "x"
type textarea "Hi Nate! I'm sharing an invite to Liftoff - you can use it to connect people in…"
type textarea "x"
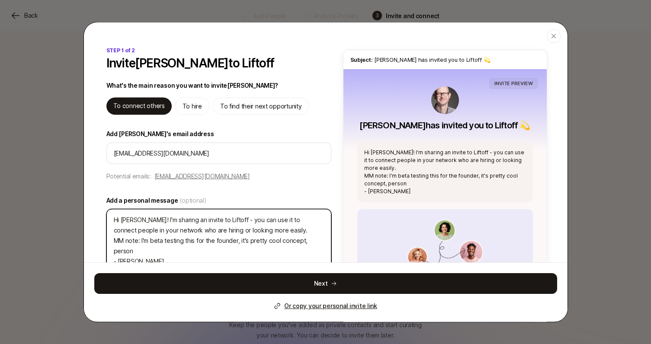
type textarea "Hi Nate! I'm sharing an invite to Liftoff - you can use it to connect people in…"
type textarea "x"
type textarea "Hi Nate! I'm sharing an invite to Liftoff - you can use it to connect people in…"
type textarea "x"
type textarea "Hi Nate! I'm sharing an invite to Liftoff - you can use it to connect people in…"
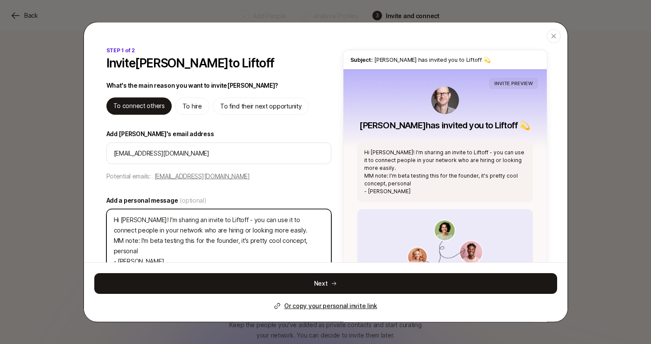
type textarea "x"
type textarea "Hi Nate! I'm sharing an invite to Liftoff - you can use it to connect people in…"
type textarea "x"
type textarea "Hi Nate! I'm sharing an invite to Liftoff - you can use it to connect people in…"
type textarea "x"
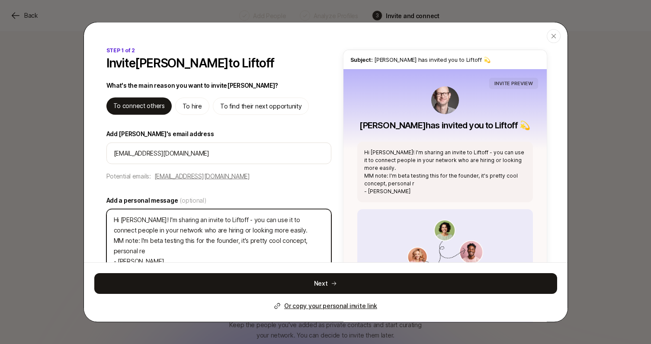
type textarea "Hi Nate! I'm sharing an invite to Liftoff - you can use it to connect people in…"
type textarea "x"
type textarea "Hi Nate! I'm sharing an invite to Liftoff - you can use it to connect people in…"
type textarea "x"
type textarea "Hi Nate! I'm sharing an invite to Liftoff - you can use it to connect people in…"
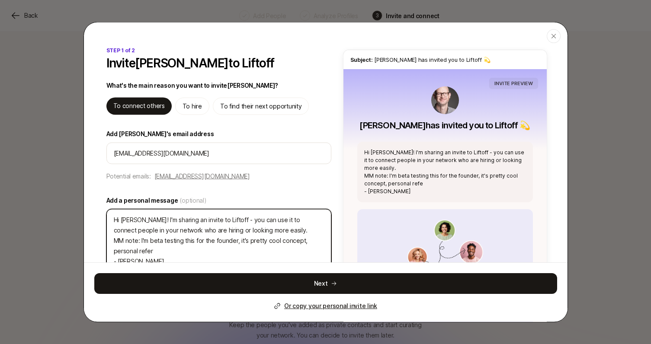
type textarea "x"
type textarea "Hi Nate! I'm sharing an invite to Liftoff - you can use it to connect people in…"
type textarea "x"
type textarea "Hi Nate! I'm sharing an invite to Liftoff - you can use it to connect people in…"
type textarea "x"
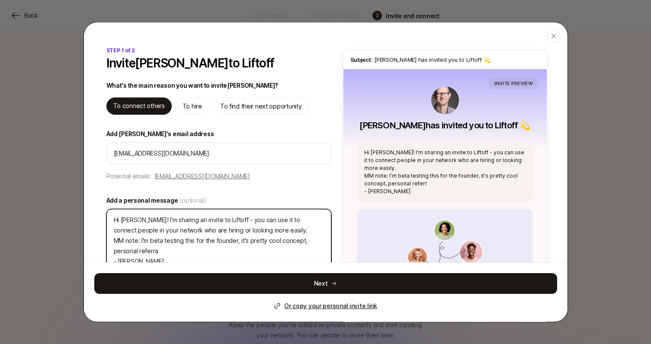
type textarea "Hi Nate! I'm sharing an invite to Liftoff - you can use it to connect people in…"
type textarea "x"
type textarea "Hi Nate! I'm sharing an invite to Liftoff - you can use it to connect people in…"
type textarea "x"
type textarea "Hi Nate! I'm sharing an invite to Liftoff - you can use it to connect people in…"
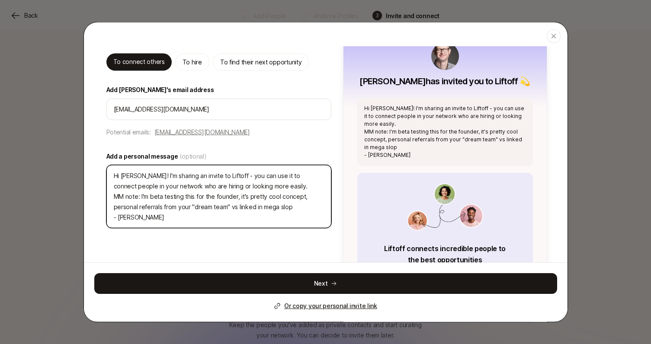
scroll to position [51, 0]
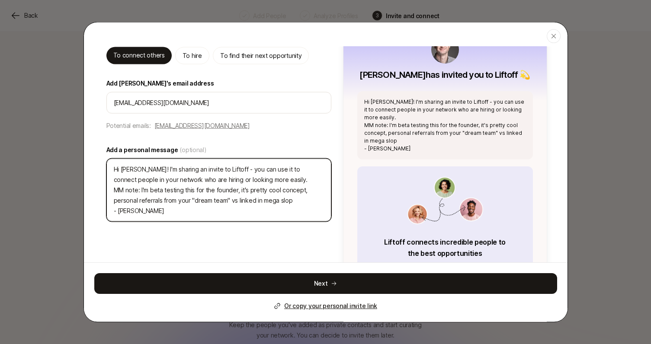
drag, startPoint x: 290, startPoint y: 203, endPoint x: 99, endPoint y: 190, distance: 191.6
click at [99, 190] on div "STEP 1 of 2 Invite Nate Fortin to Liftoff What's the main reason you want to in…" at bounding box center [325, 177] width 483 height 363
click at [241, 189] on textarea "Hi Nate! I'm sharing an invite to Liftoff - you can use it to connect people in…" at bounding box center [218, 190] width 225 height 63
click at [294, 200] on textarea "Hi Nate! I'm sharing an invite to Liftoff - you can use it to connect people in…" at bounding box center [218, 190] width 225 height 63
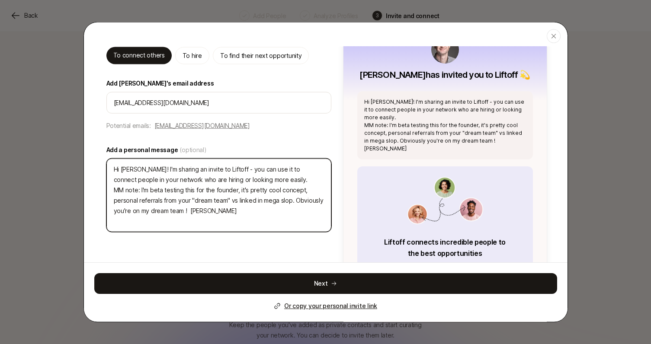
drag, startPoint x: 199, startPoint y: 212, endPoint x: 103, endPoint y: 191, distance: 98.7
click at [103, 191] on div "STEP 1 of 2 Invite Nate Fortin to Liftoff What's the main reason you want to in…" at bounding box center [325, 177] width 483 height 363
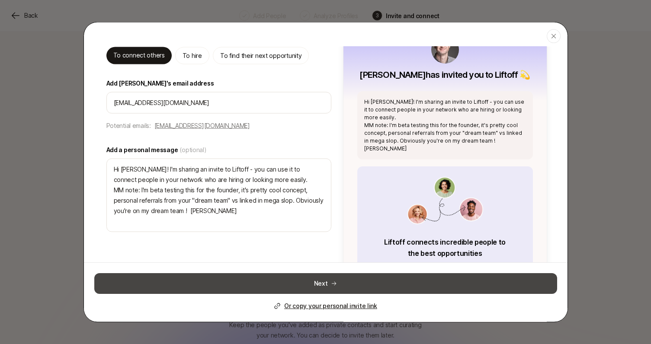
click at [323, 286] on button "Next" at bounding box center [325, 283] width 463 height 21
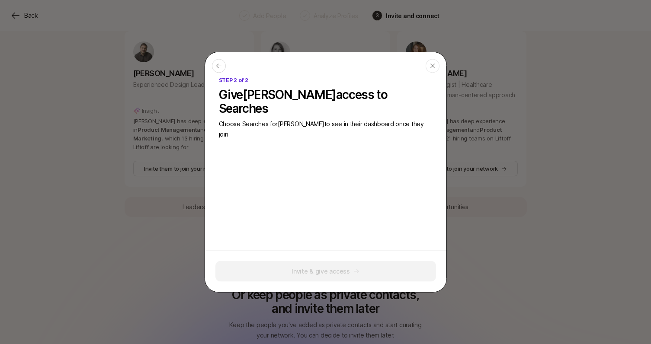
scroll to position [0, 0]
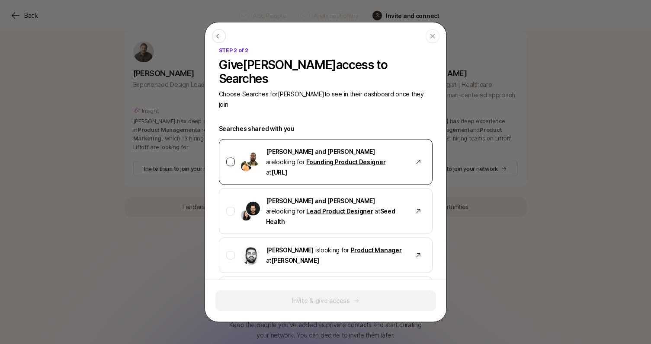
click at [232, 158] on div at bounding box center [230, 162] width 9 height 9
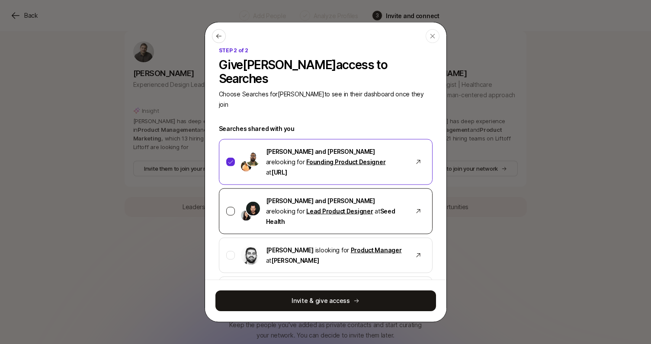
click at [230, 189] on div "Ben Grove and Jennifer Lee are looking for Lead Product Designer at Seed Health" at bounding box center [326, 212] width 214 height 46
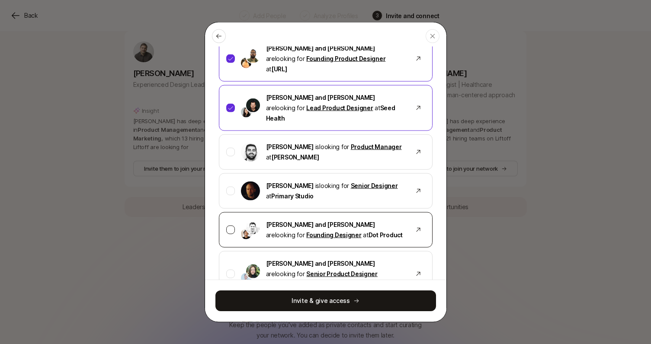
scroll to position [113, 0]
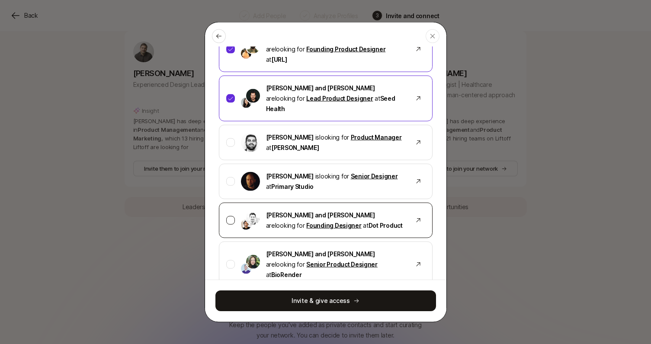
click at [231, 216] on div at bounding box center [230, 220] width 9 height 9
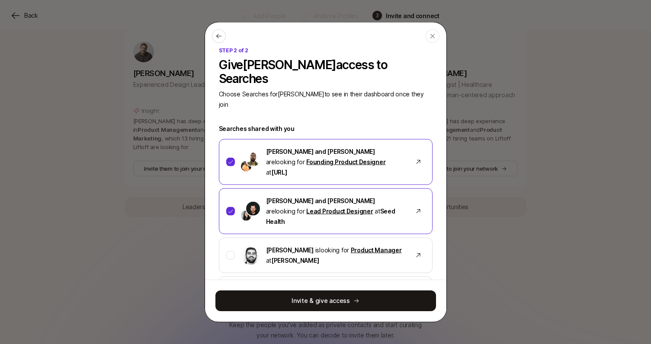
scroll to position [0, 0]
click at [231, 159] on icon at bounding box center [230, 162] width 6 height 6
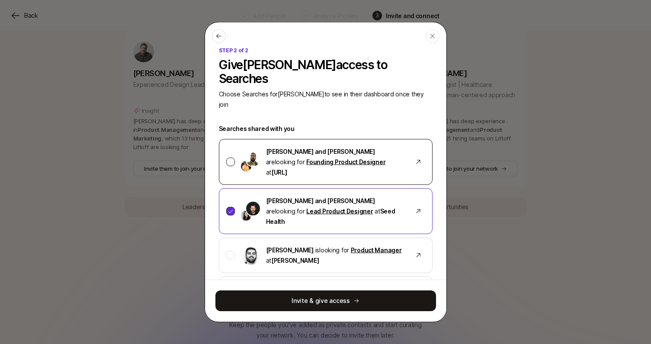
click at [226, 207] on div at bounding box center [230, 211] width 9 height 9
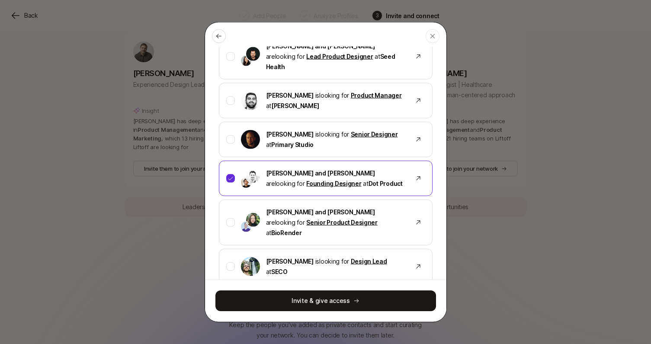
scroll to position [164, 0]
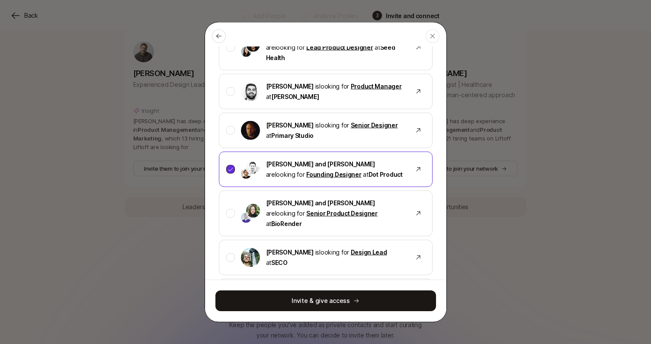
click at [228, 166] on icon at bounding box center [230, 169] width 6 height 6
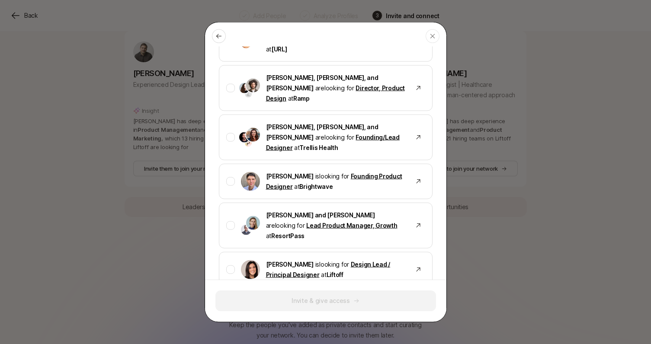
scroll to position [470, 0]
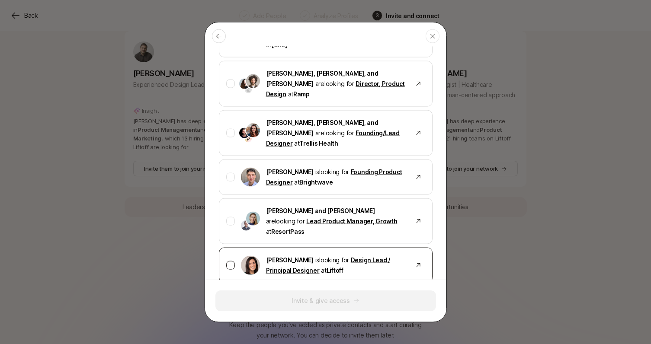
click at [228, 261] on div at bounding box center [230, 265] width 9 height 9
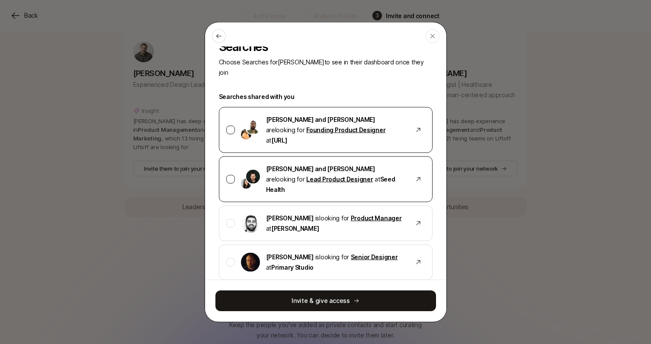
scroll to position [44, 0]
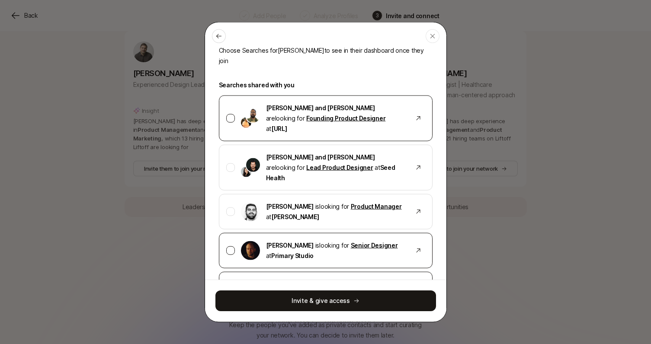
click at [228, 246] on div at bounding box center [230, 250] width 9 height 9
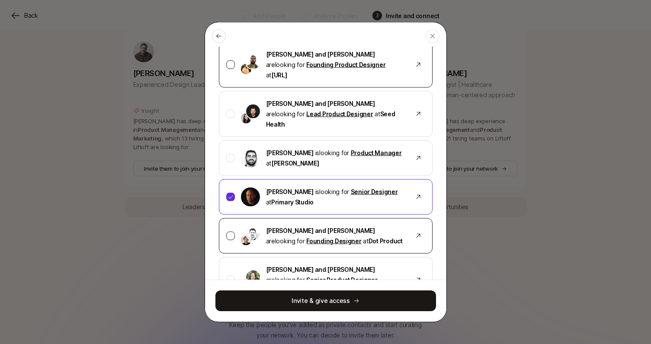
scroll to position [112, 0]
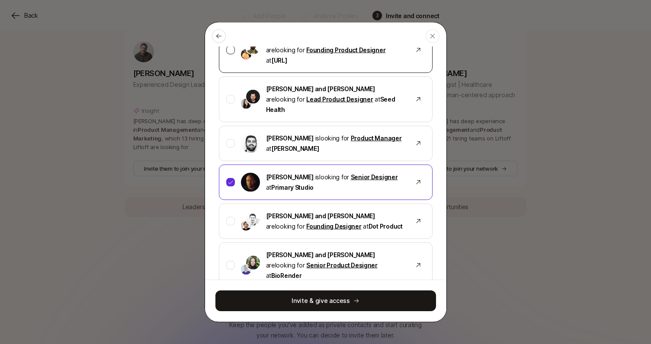
click at [229, 217] on div at bounding box center [230, 221] width 9 height 9
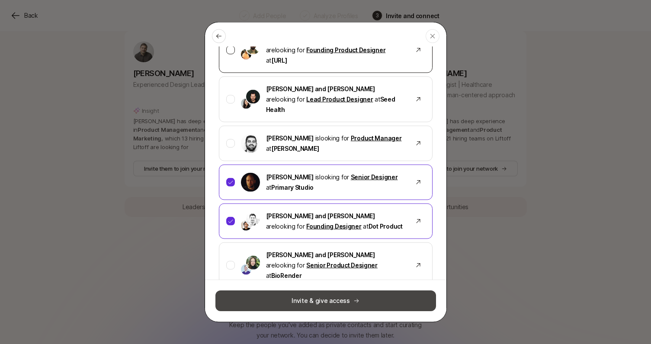
click at [337, 298] on button "Invite & give access" at bounding box center [325, 301] width 221 height 21
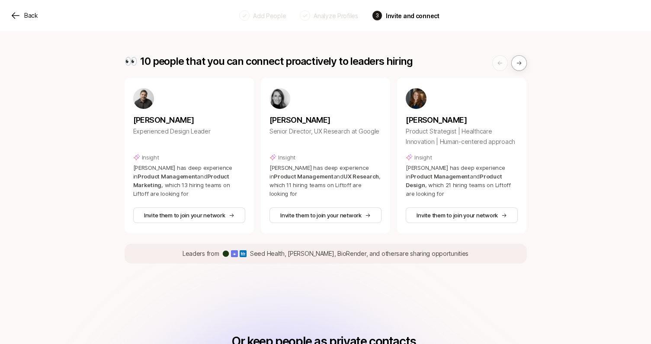
scroll to position [313, 0]
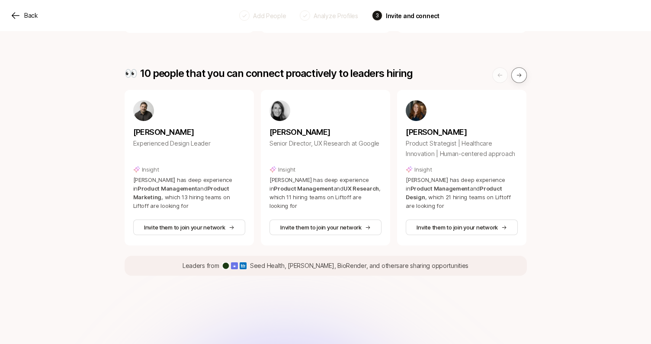
click at [519, 74] on icon at bounding box center [518, 76] width 5 height 4
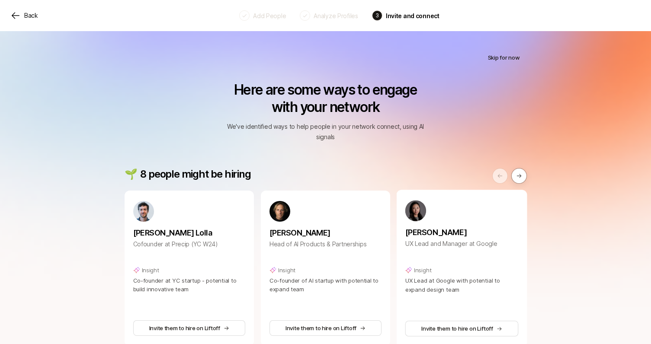
scroll to position [0, 0]
click at [519, 173] on icon at bounding box center [519, 176] width 6 height 6
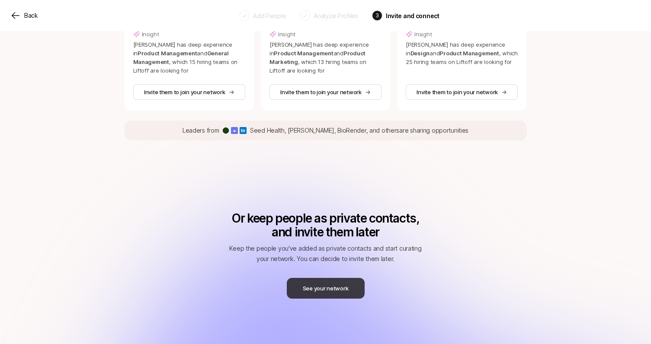
scroll to position [448, 0]
click at [338, 278] on button "See your network" at bounding box center [326, 288] width 78 height 21
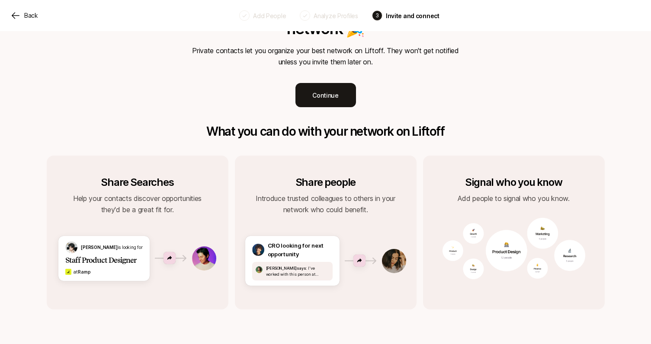
scroll to position [202, 0]
click at [128, 207] on div "Share Searches Help your contacts discover opportunities they'd be a great fit …" at bounding box center [138, 233] width 182 height 154
click at [343, 83] on button "Continue" at bounding box center [325, 95] width 61 height 24
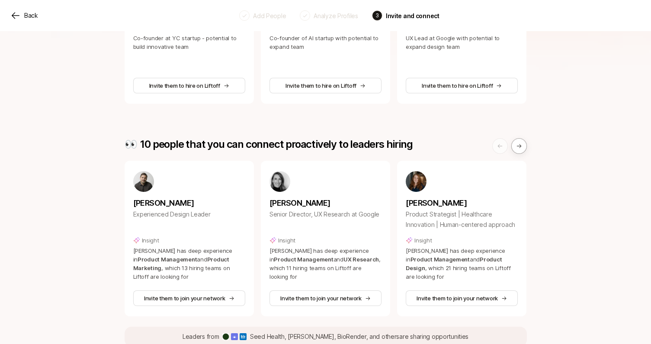
scroll to position [259, 0]
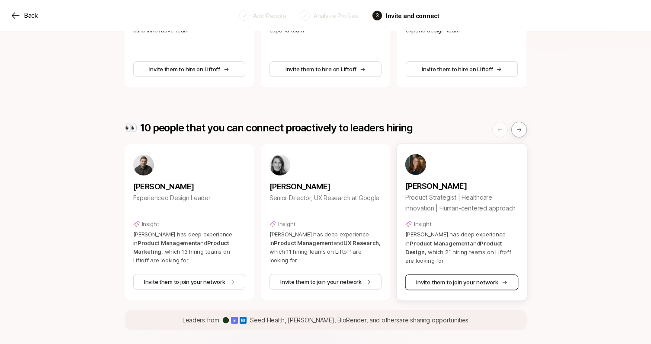
click at [476, 275] on button "Invite them to join your network" at bounding box center [461, 283] width 113 height 16
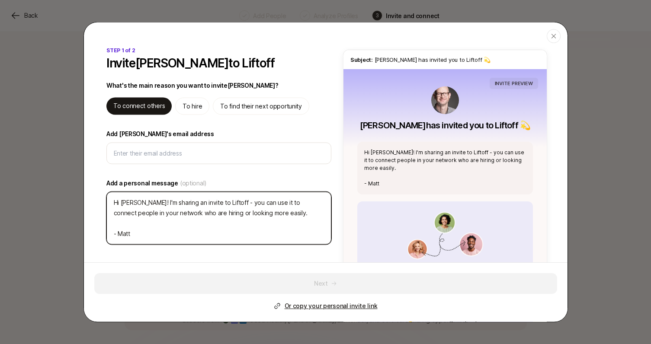
click at [166, 221] on textarea "Hi Susan! I'm sharing an invite to Liftoff - you can use it to connect people i…" at bounding box center [218, 218] width 225 height 53
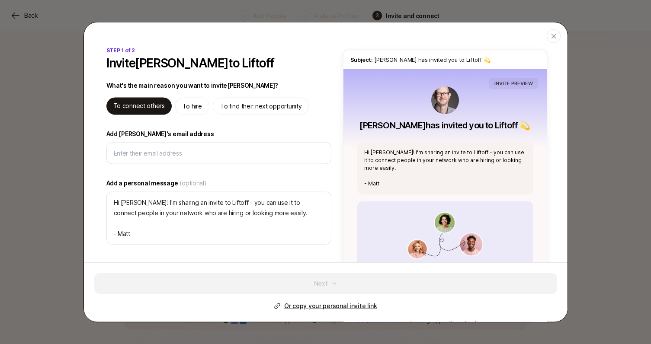
click at [91, 192] on div "STEP 1 of 2 Invite Susan Curtis to Liftoff What's the main reason you want to i…" at bounding box center [325, 221] width 483 height 348
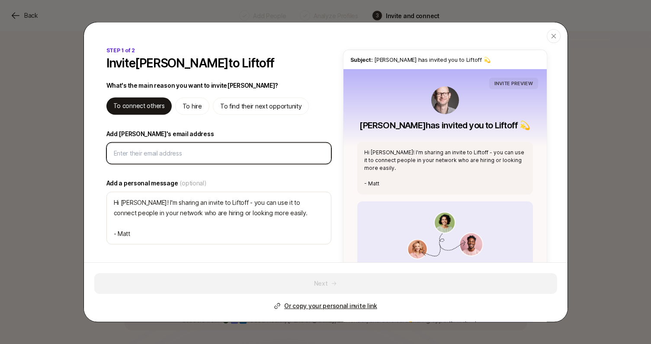
click at [180, 155] on input "Add Susan's email address" at bounding box center [219, 153] width 210 height 10
paste input "susan@bloompathstudios.com"
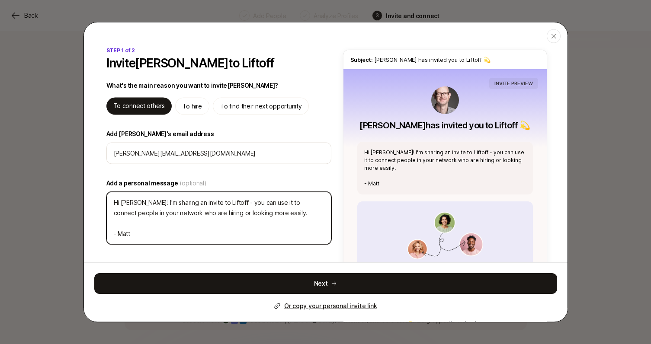
click at [143, 225] on textarea "Hi Susan! I'm sharing an invite to Liftoff - you can use it to connect people i…" at bounding box center [218, 218] width 225 height 53
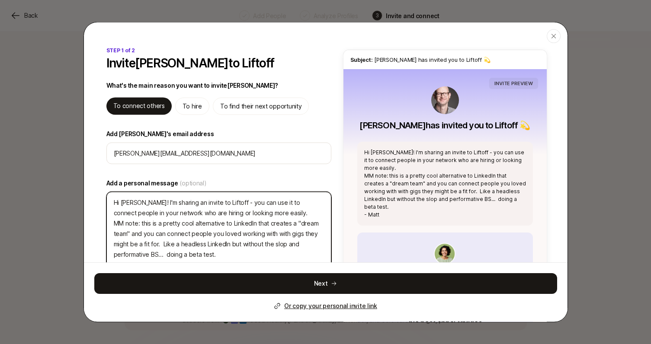
drag, startPoint x: 114, startPoint y: 224, endPoint x: 219, endPoint y: 254, distance: 109.8
click at [219, 254] on textarea "Hi Susan! I'm sharing an invite to Liftoff - you can use it to connect people i…" at bounding box center [218, 234] width 225 height 84
click at [239, 244] on textarea "Hi Susan! I'm sharing an invite to Liftoff - you can use it to connect people i…" at bounding box center [218, 234] width 225 height 84
click at [216, 254] on textarea "Hi Susan! I'm sharing an invite to Liftoff - you can use it to connect people i…" at bounding box center [218, 234] width 225 height 84
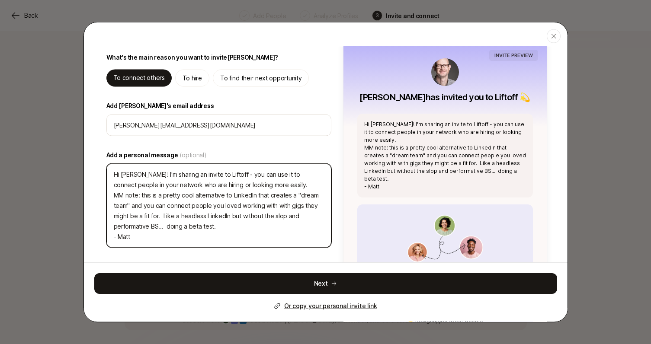
scroll to position [39, 0]
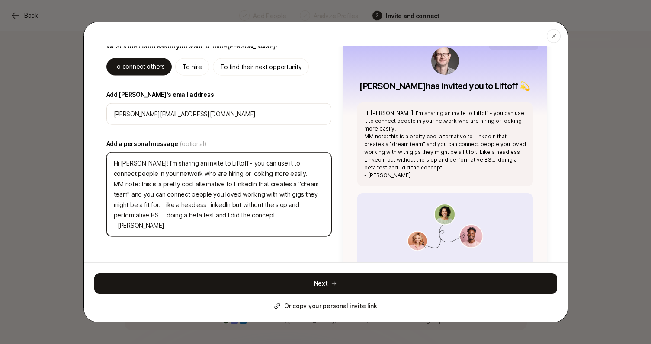
drag, startPoint x: 278, startPoint y: 216, endPoint x: 99, endPoint y: 184, distance: 181.0
click at [99, 184] on div "STEP 1 of 2 Invite Susan Curtis to Liftoff What's the main reason you want to i…" at bounding box center [325, 196] width 483 height 379
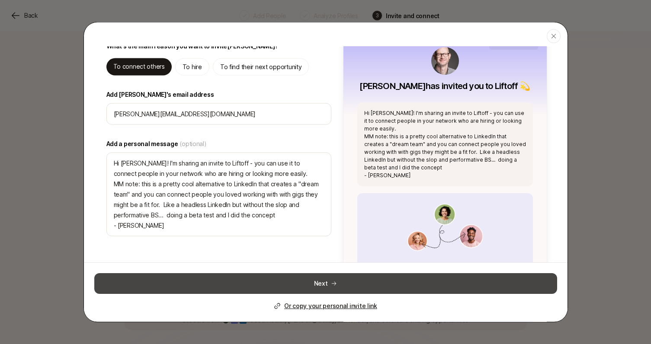
click at [323, 281] on button "Next" at bounding box center [325, 283] width 463 height 21
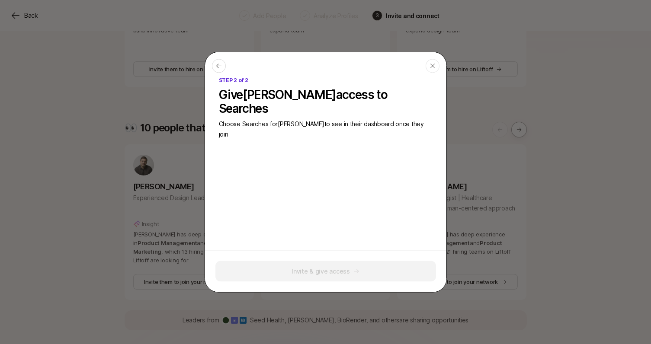
scroll to position [0, 0]
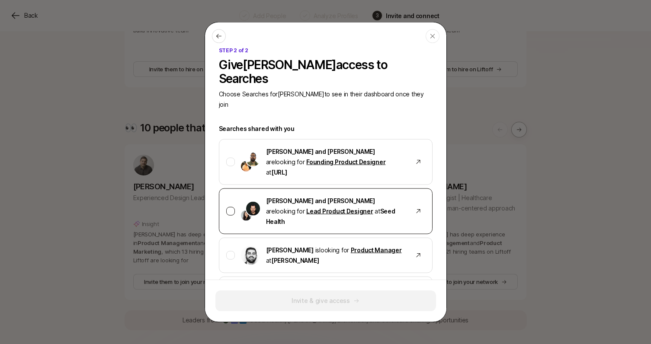
click at [233, 207] on div at bounding box center [230, 211] width 9 height 9
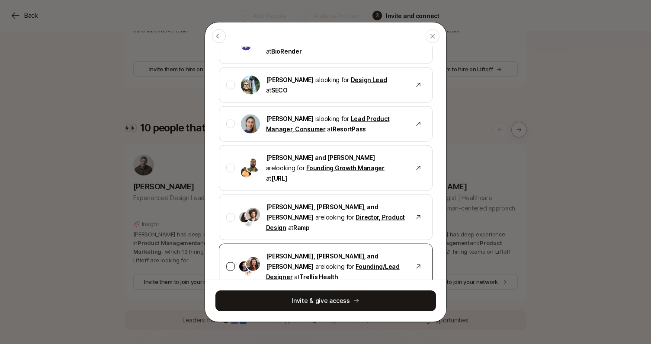
scroll to position [341, 0]
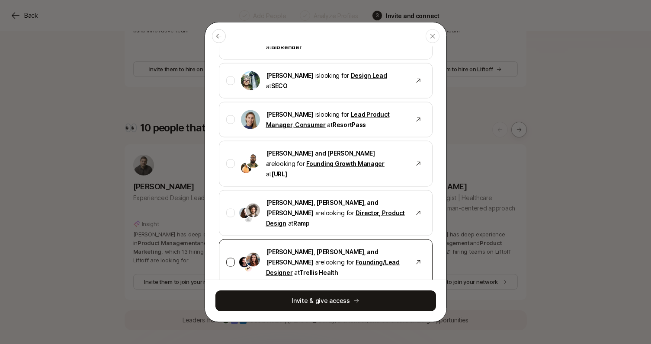
click at [232, 258] on div at bounding box center [230, 262] width 9 height 9
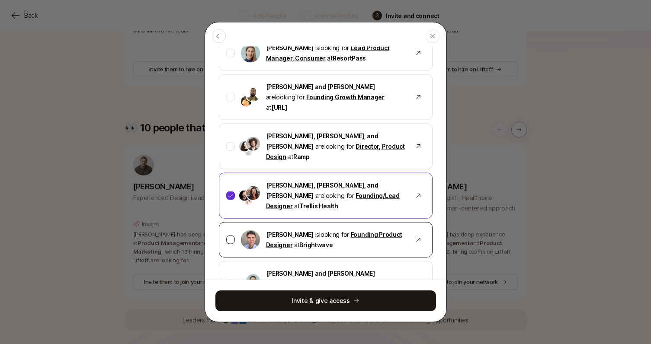
scroll to position [419, 0]
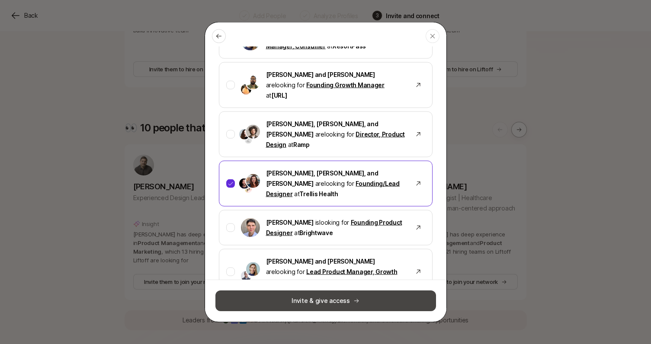
click at [331, 303] on button "Invite & give access" at bounding box center [325, 301] width 221 height 21
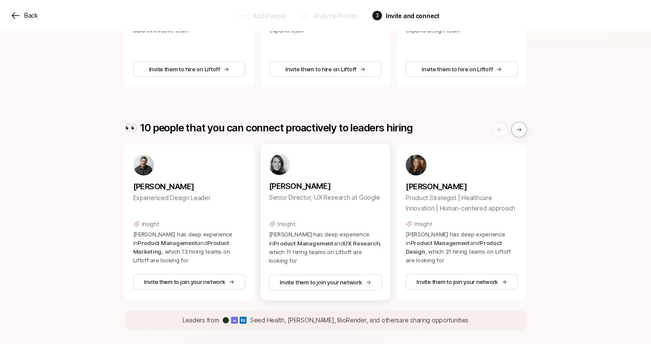
scroll to position [300, 0]
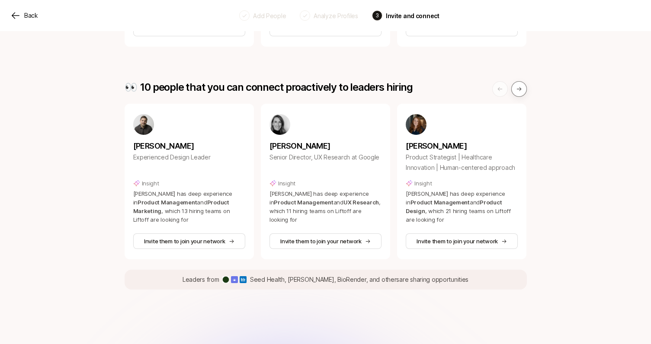
click at [517, 86] on icon at bounding box center [519, 89] width 6 height 6
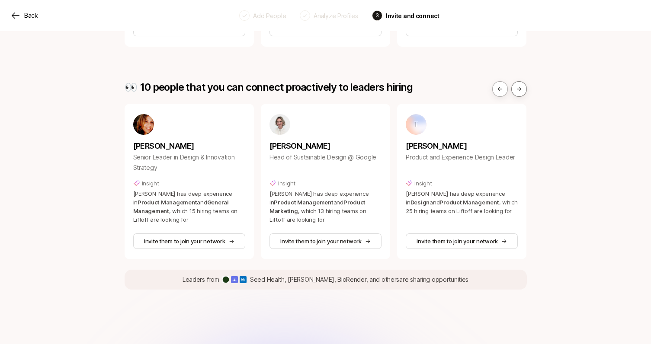
click at [517, 86] on icon at bounding box center [519, 89] width 6 height 6
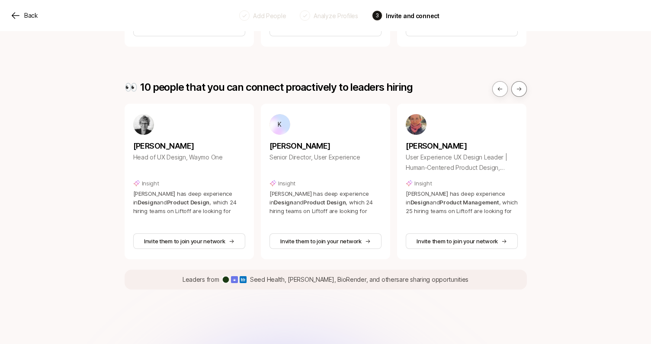
click at [517, 86] on icon at bounding box center [519, 89] width 6 height 6
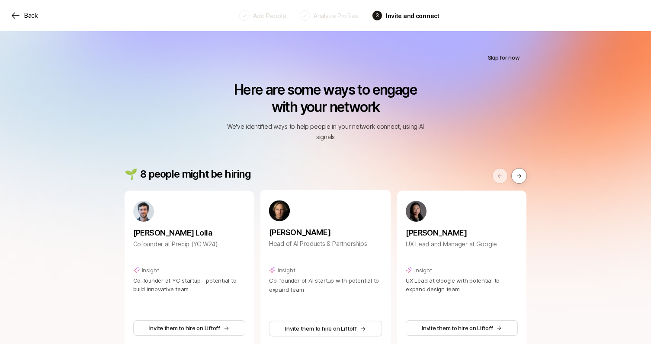
scroll to position [0, 0]
click at [506, 55] on button "Skip for now" at bounding box center [504, 58] width 46 height 16
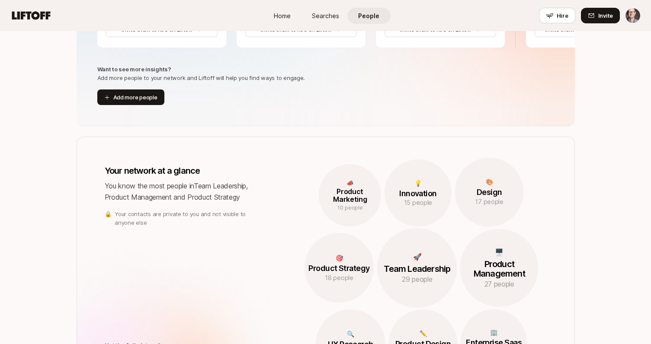
scroll to position [412, 0]
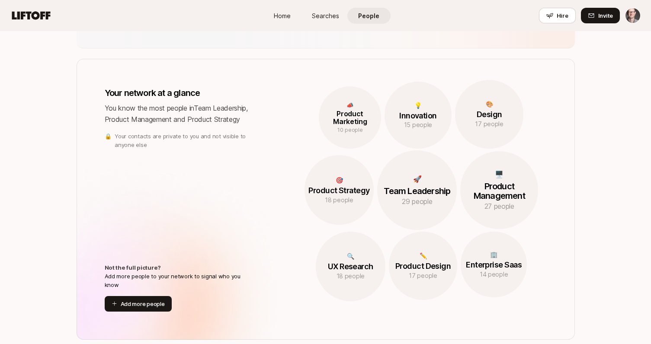
click at [494, 113] on p "Design" at bounding box center [489, 114] width 69 height 9
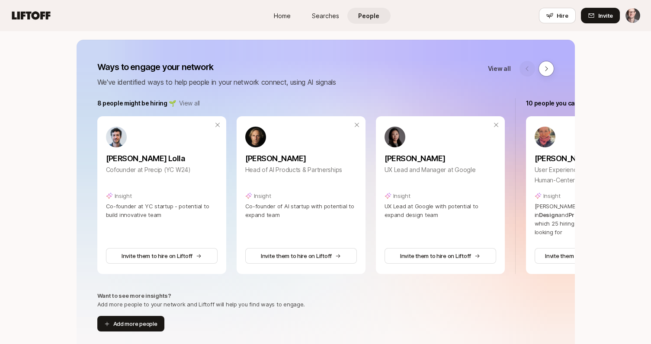
scroll to position [108, 0]
click at [543, 69] on icon at bounding box center [546, 67] width 7 height 7
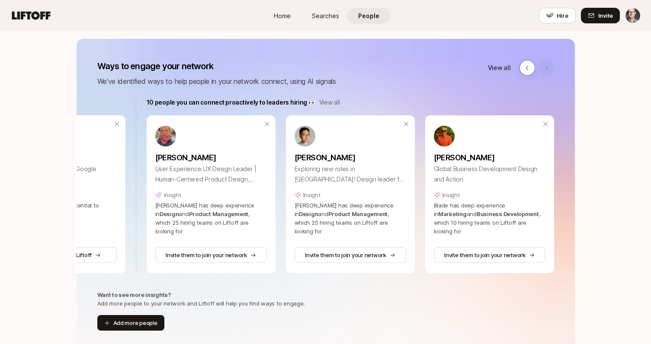
click at [328, 101] on p "View all" at bounding box center [329, 102] width 21 height 10
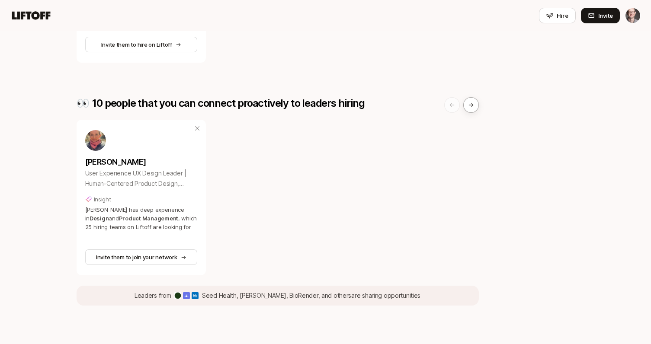
scroll to position [294, 0]
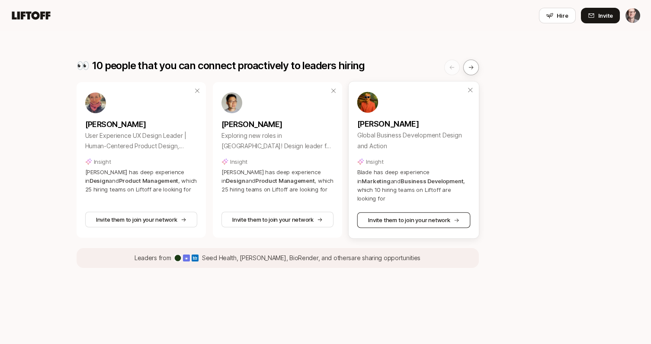
click at [437, 219] on button "Invite them to join your network" at bounding box center [413, 220] width 113 height 16
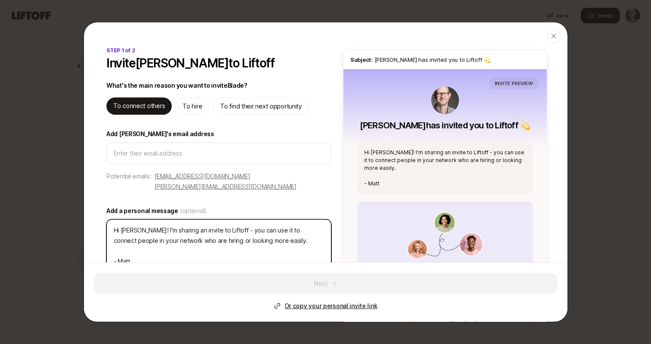
click at [257, 228] on textarea "Hi Blade! I'm sharing an invite to Liftoff - you can use it to connect people i…" at bounding box center [218, 246] width 225 height 53
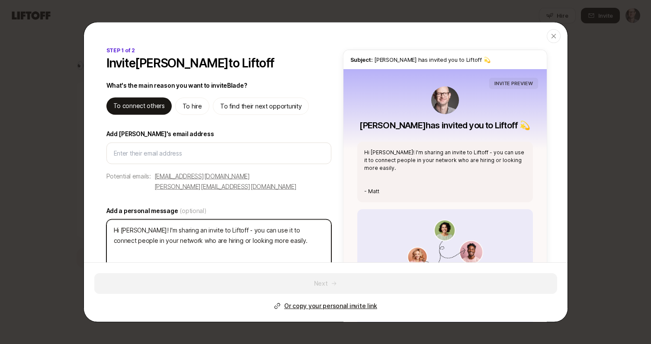
paste textarea "MM note: this is a pretty cool alternative to LinkedIn that creates a "dream te…"
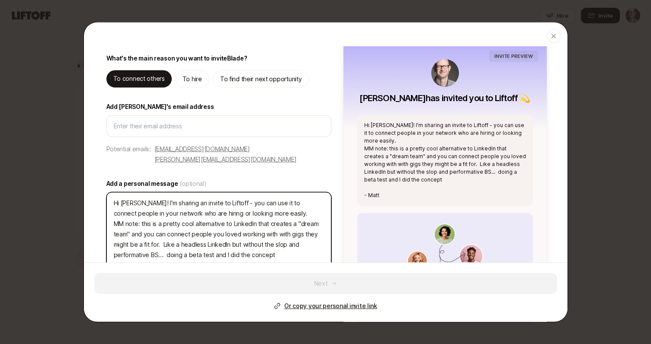
scroll to position [28, 0]
click at [223, 212] on textarea "Hi Blade! I'm sharing an invite to Liftoff - you can use it to connect people i…" at bounding box center [218, 239] width 225 height 94
drag, startPoint x: 243, startPoint y: 233, endPoint x: 307, endPoint y: 233, distance: 64.0
click at [307, 233] on textarea "Hi Blade! I'm sharing an invite to Liftoff - you can use it to connect people i…" at bounding box center [218, 239] width 225 height 94
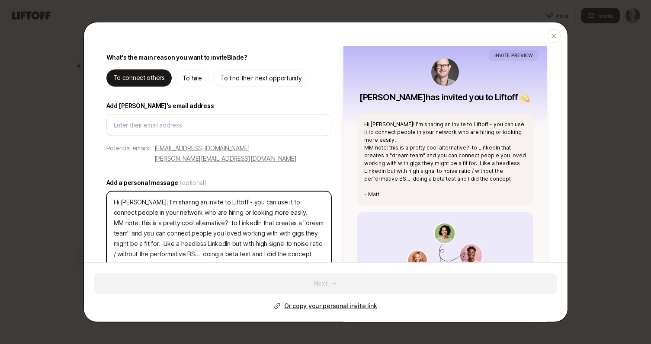
click at [189, 243] on textarea "Hi Blade! I'm sharing an invite to Liftoff - you can use it to connect people i…" at bounding box center [218, 239] width 225 height 94
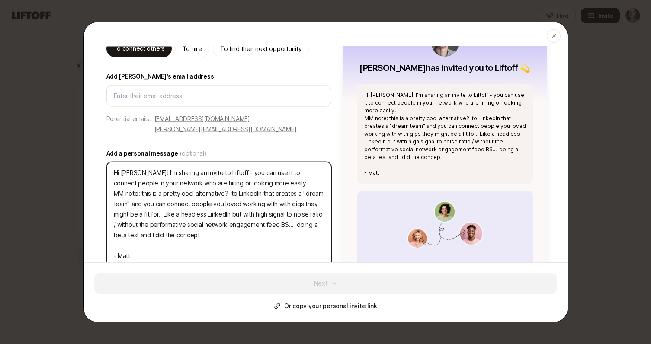
scroll to position [58, 0]
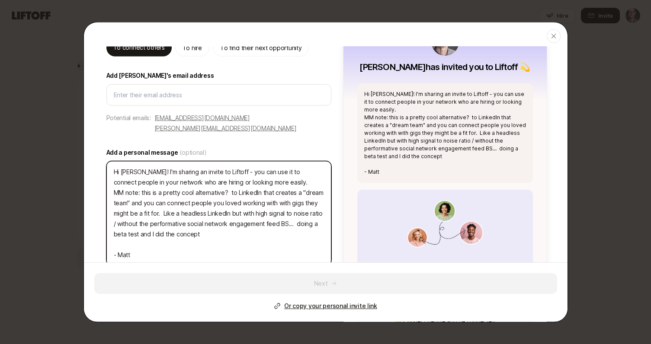
click at [162, 223] on textarea "Hi Blade! I'm sharing an invite to Liftoff - you can use it to connect people i…" at bounding box center [218, 213] width 225 height 105
click at [201, 225] on textarea "Hi Blade! I'm sharing an invite to Liftoff - you can use it to connect people i…" at bounding box center [218, 213] width 225 height 105
drag, startPoint x: 114, startPoint y: 180, endPoint x: 288, endPoint y: 230, distance: 181.9
click at [288, 230] on textarea "Hi Blade! I'm sharing an invite to Liftoff - you can use it to connect people i…" at bounding box center [218, 213] width 225 height 105
click at [253, 195] on textarea "Hi Blade! I'm sharing an invite to Liftoff - you can use it to connect people i…" at bounding box center [218, 213] width 225 height 105
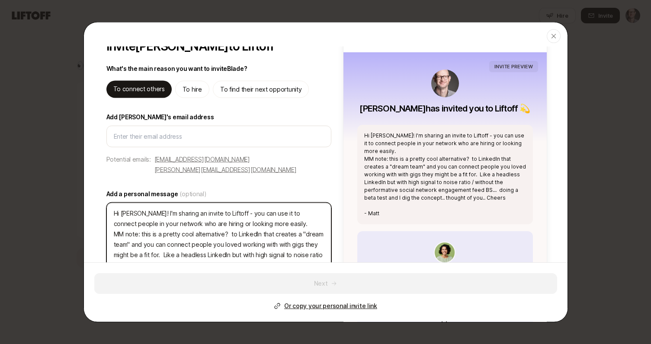
scroll to position [6, 0]
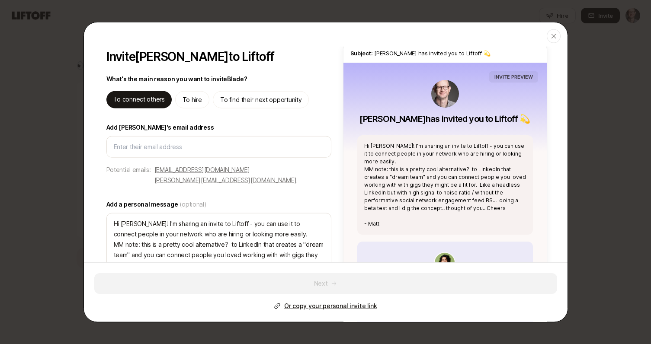
drag, startPoint x: 234, startPoint y: 170, endPoint x: 182, endPoint y: 174, distance: 52.0
click at [182, 174] on p "danielbladeolson@gmail.com" at bounding box center [202, 170] width 96 height 10
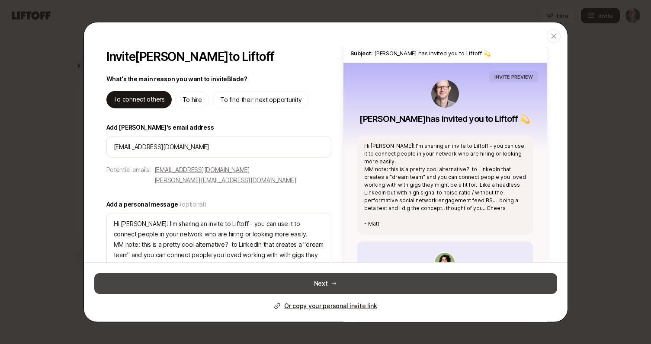
click at [326, 281] on button "Next" at bounding box center [325, 283] width 463 height 21
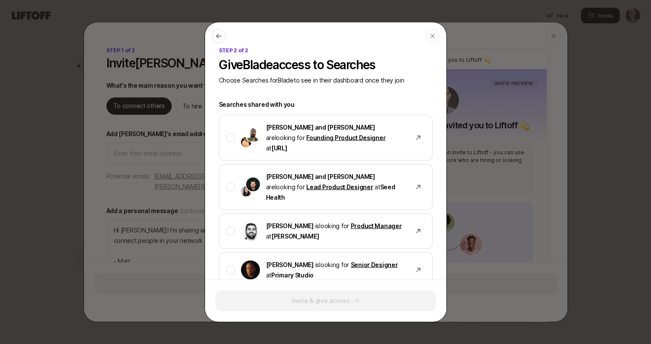
scroll to position [0, 0]
click at [416, 184] on icon at bounding box center [418, 187] width 7 height 7
click at [433, 33] on icon "button" at bounding box center [432, 36] width 7 height 7
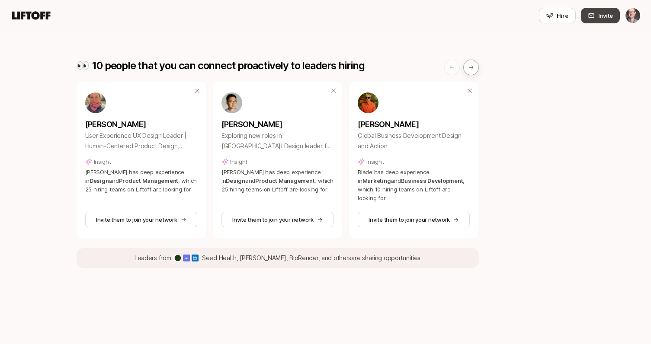
click at [598, 15] on button "Invite" at bounding box center [600, 16] width 39 height 16
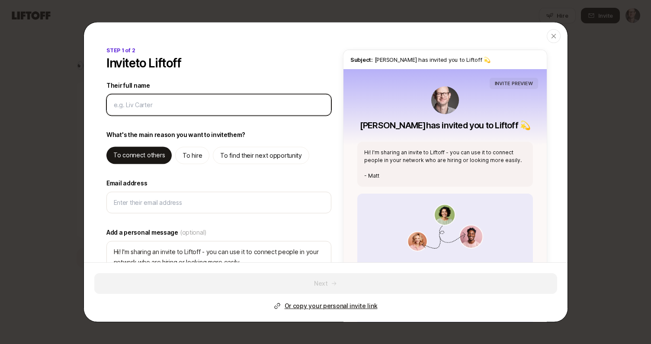
click at [151, 108] on input "Their full name" at bounding box center [219, 105] width 210 height 10
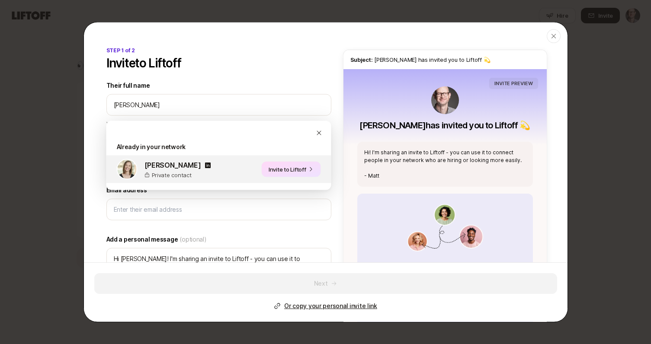
click at [287, 168] on button "Invite to Liftoff" at bounding box center [291, 170] width 59 height 16
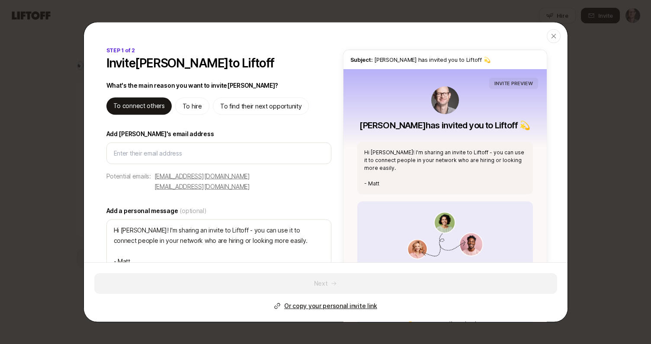
click at [307, 174] on div "STEP 1 of 2 Invite Lori Lundy to Liftoff What's the main reason you want to inv…" at bounding box center [219, 221] width 228 height 348
drag, startPoint x: 305, startPoint y: 178, endPoint x: 217, endPoint y: 185, distance: 88.5
click at [217, 185] on div "STEP 1 of 2 Invite Lori Lundy to Liftoff What's the main reason you want to inv…" at bounding box center [219, 221] width 228 height 348
click at [98, 190] on div "STEP 1 of 2 Invite Lori Lundy to Liftoff What's the main reason you want to inv…" at bounding box center [325, 221] width 483 height 348
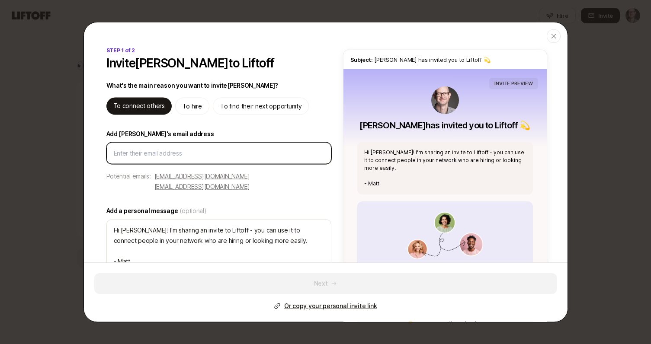
click at [180, 151] on input "Email address" at bounding box center [219, 153] width 210 height 10
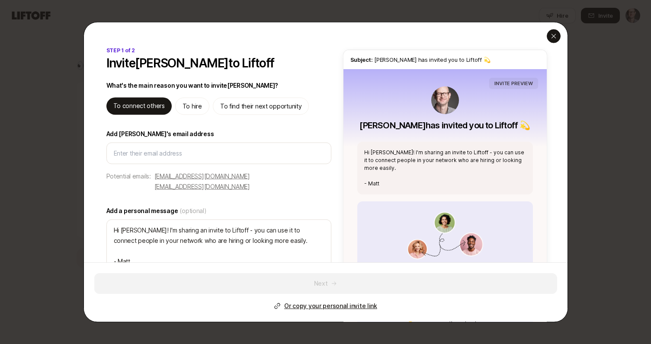
click at [550, 35] on icon "button" at bounding box center [553, 36] width 7 height 7
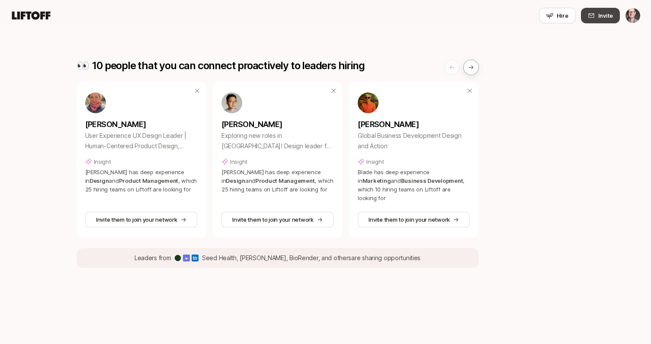
click at [611, 12] on span "Invite" at bounding box center [605, 15] width 15 height 9
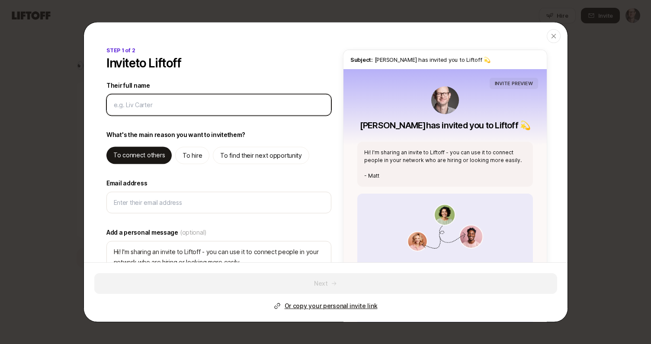
click at [151, 106] on input "Their full name" at bounding box center [219, 105] width 210 height 10
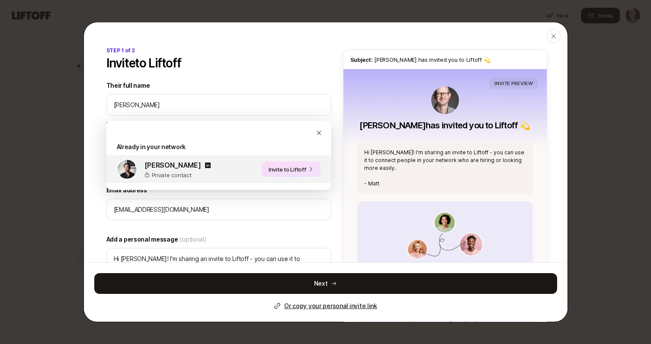
click at [304, 168] on button "Invite to Liftoff" at bounding box center [291, 170] width 59 height 16
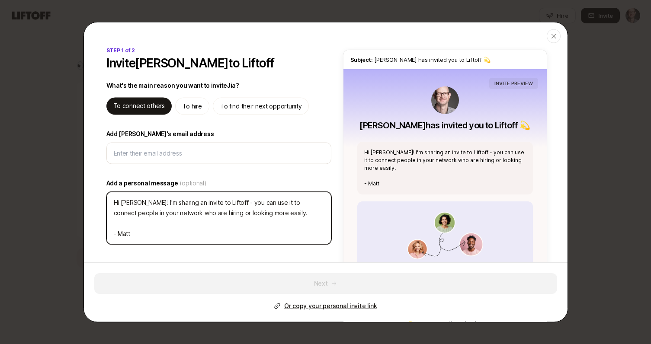
click at [238, 220] on textarea "Hi Jia! I'm sharing an invite to Liftoff - you can use it to connect people in …" at bounding box center [218, 218] width 225 height 53
paste textarea "MM note: this is a pretty cool alternative? to LinkedIn that creates a "dream t…"
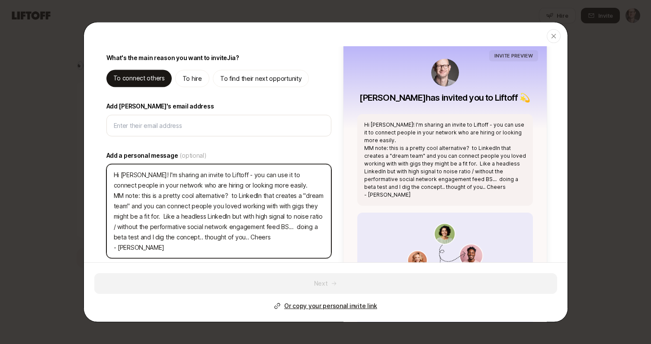
scroll to position [30, 0]
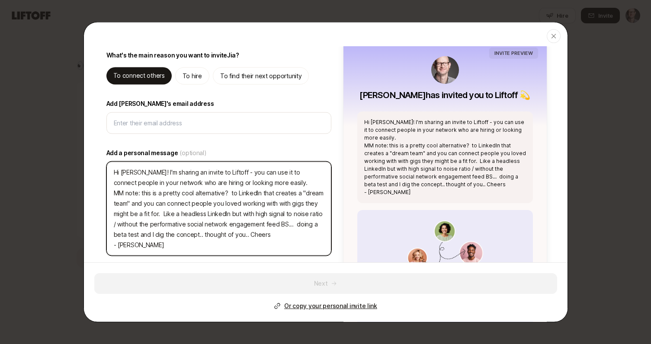
click at [267, 214] on textarea "Hi Jia! I'm sharing an invite to Liftoff - you can use it to connect people in …" at bounding box center [218, 209] width 225 height 94
drag, startPoint x: 276, startPoint y: 237, endPoint x: 106, endPoint y: 192, distance: 176.1
click at [106, 192] on div "STEP 1 of 2 Invite Jia Liu to Liftoff What's the main reason you want to invite…" at bounding box center [219, 209] width 228 height 387
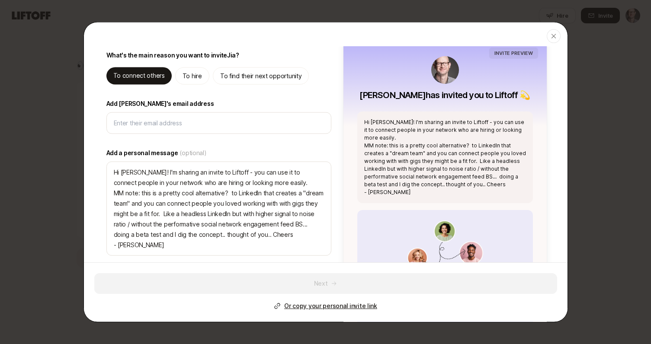
click at [106, 138] on div "STEP 1 of 2 Invite Jia Liu to Liftoff What's the main reason you want to invite…" at bounding box center [219, 209] width 228 height 387
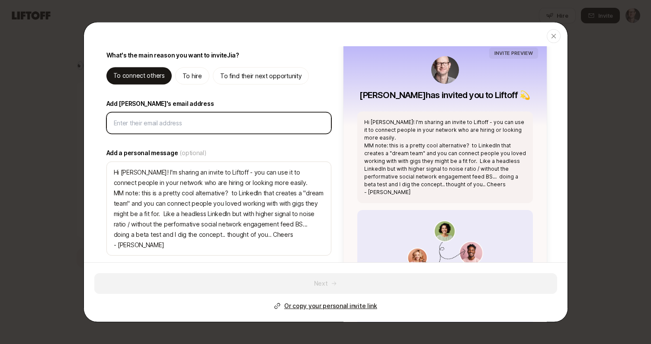
click at [169, 125] on input "Email address" at bounding box center [219, 123] width 210 height 10
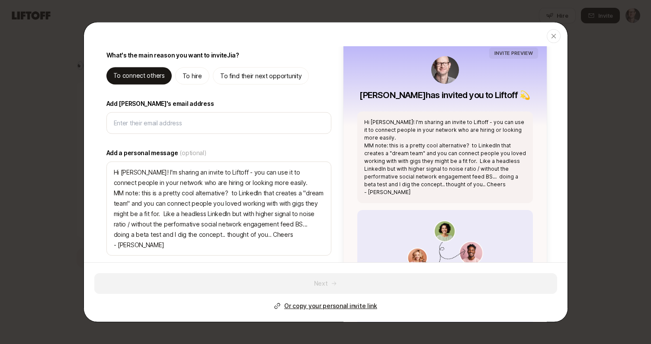
click at [163, 147] on div "STEP 1 of 2 Invite Jia Liu to Liftoff What's the main reason you want to invite…" at bounding box center [219, 209] width 228 height 387
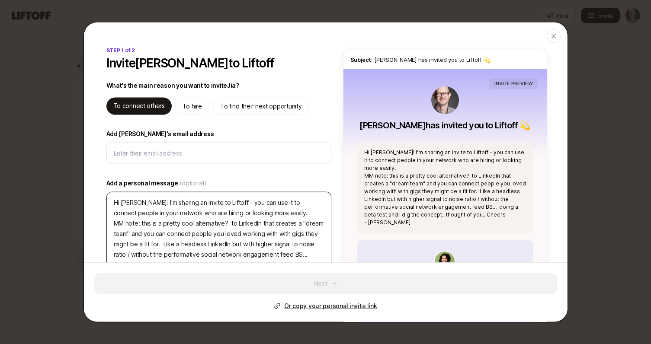
scroll to position [0, 0]
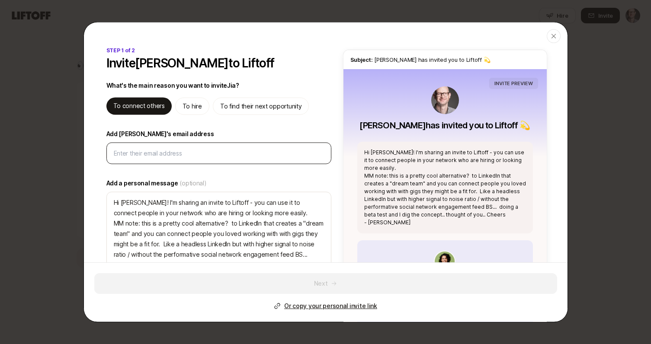
click at [218, 164] on div at bounding box center [218, 154] width 225 height 22
click at [223, 153] on input "Email address" at bounding box center [219, 153] width 210 height 10
click at [261, 105] on p "To find their next opportunity" at bounding box center [261, 106] width 82 height 10
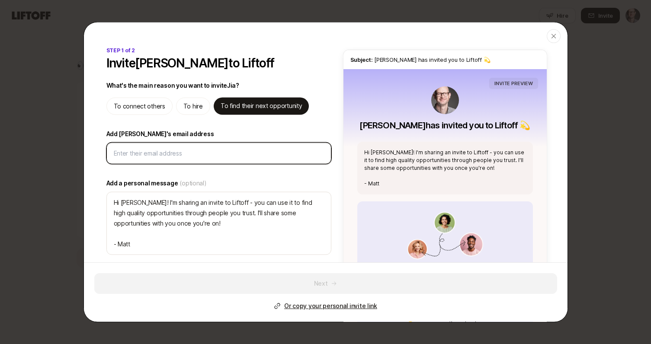
click at [173, 154] on input "Email address" at bounding box center [219, 153] width 210 height 10
click at [172, 152] on input "Email address" at bounding box center [219, 153] width 210 height 10
paste input "Jia.eq.liu@gmail.com"
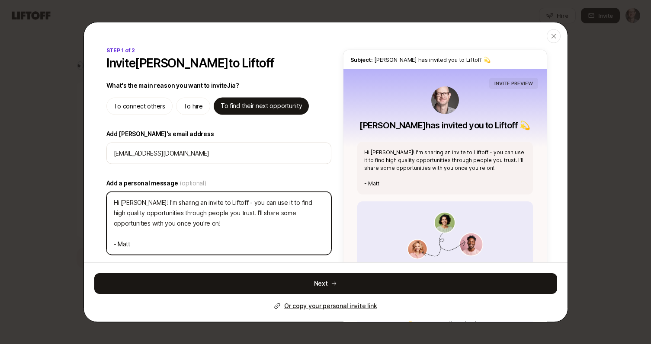
click at [165, 234] on textarea "Hi Jia! I'm sharing an invite to Liftoff - you can use it to find high quality …" at bounding box center [218, 223] width 225 height 63
click at [177, 220] on textarea "Hi Jia! I'm sharing an invite to Liftoff - you can use it to find high quality …" at bounding box center [218, 223] width 225 height 63
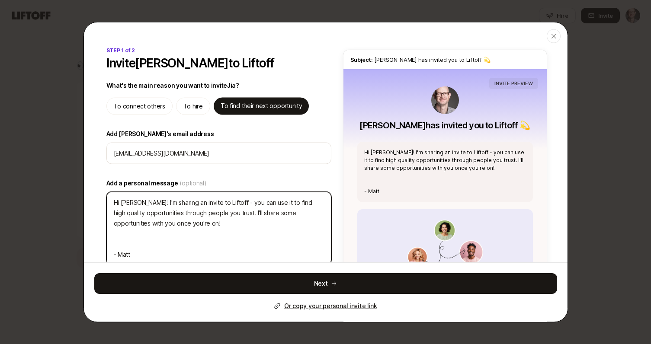
paste textarea "MM note: this is a pretty cool startup that creates a "dream team" and you can …"
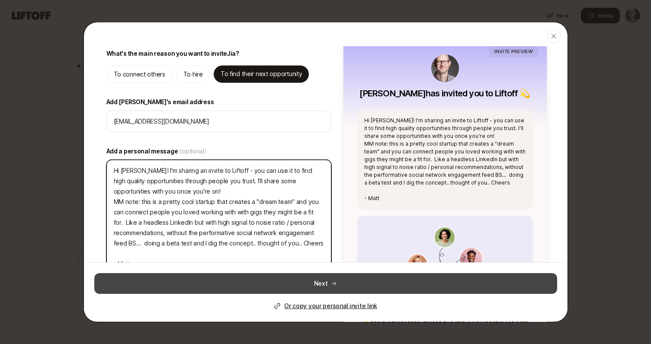
scroll to position [38, 0]
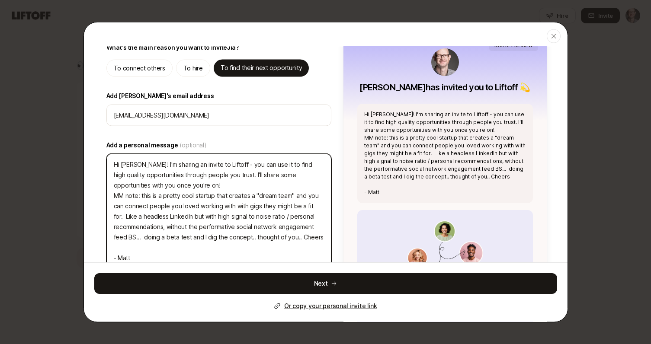
click at [201, 186] on textarea "Hi Jia! I'm sharing an invite to Liftoff - you can use it to find high quality …" at bounding box center [218, 211] width 225 height 115
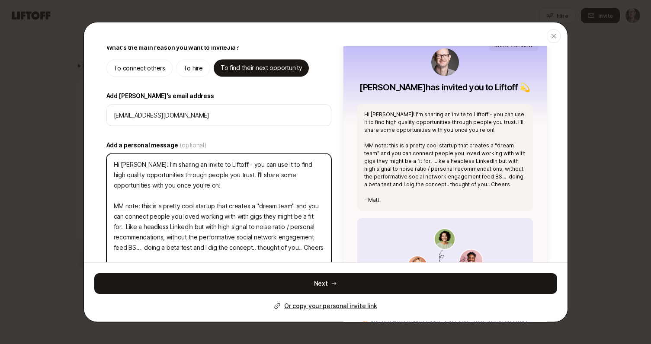
click at [205, 205] on textarea "Hi Jia! I'm sharing an invite to Liftoff - you can use it to find high quality …" at bounding box center [218, 216] width 225 height 125
click at [263, 223] on textarea "Hi Jia! I'm sharing an invite to Liftoff - you can use it to find high quality …" at bounding box center [218, 216] width 225 height 125
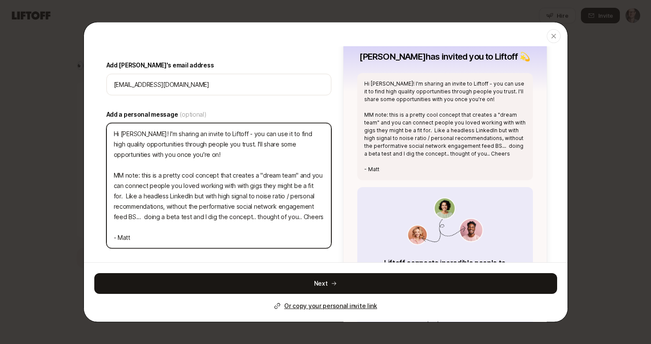
scroll to position [79, 0]
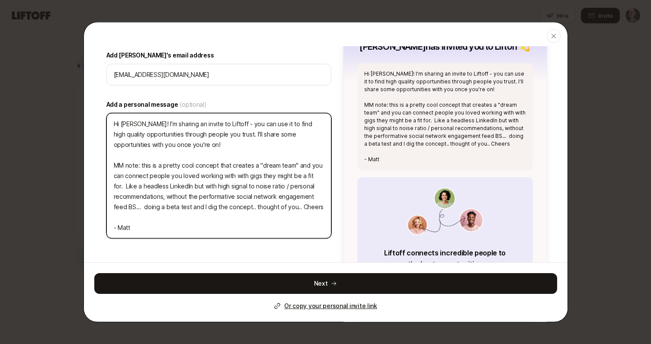
drag, startPoint x: 112, startPoint y: 164, endPoint x: 344, endPoint y: 211, distance: 236.3
click at [344, 211] on div "STEP 1 of 2 Invite Jia Liu to Liftoff What's the main reason you want to invite…" at bounding box center [325, 169] width 483 height 402
click at [243, 181] on textarea "Hi Jia! I'm sharing an invite to Liftoff - you can use it to find high quality …" at bounding box center [218, 175] width 225 height 125
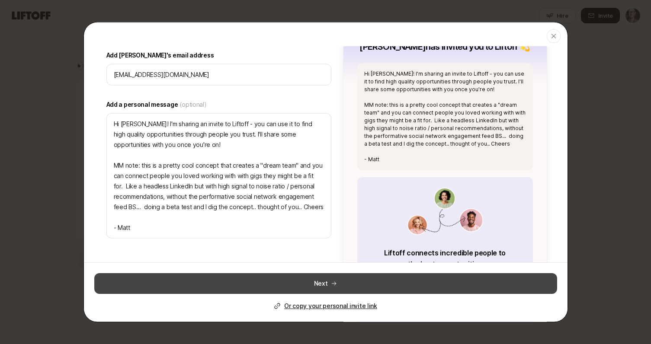
click at [323, 288] on button "Next" at bounding box center [325, 283] width 463 height 21
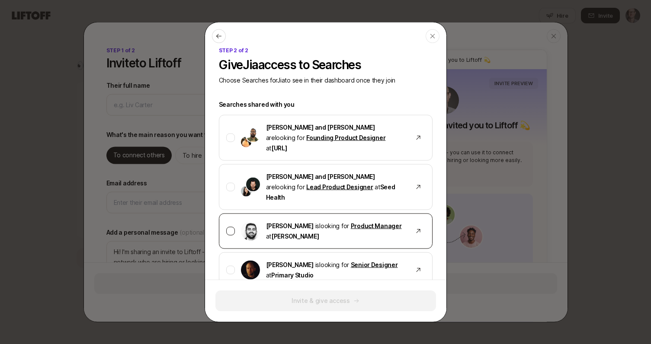
scroll to position [0, 0]
click at [230, 183] on div at bounding box center [230, 187] width 9 height 9
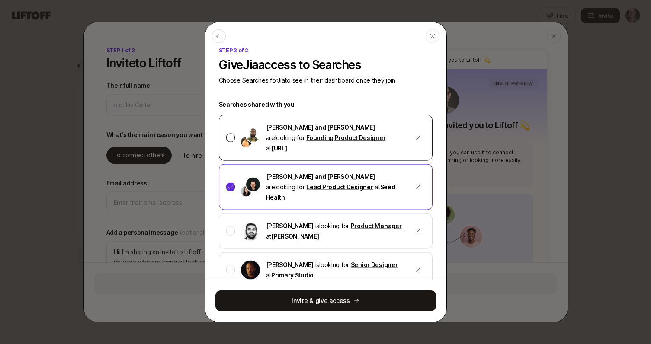
click at [228, 134] on div at bounding box center [230, 138] width 9 height 9
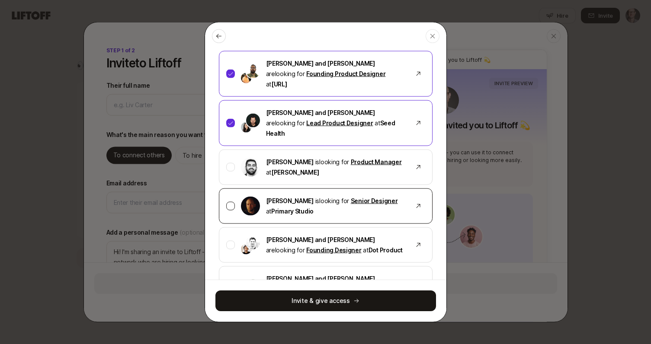
scroll to position [64, 0]
click at [233, 201] on div at bounding box center [230, 205] width 9 height 9
click at [232, 203] on icon at bounding box center [230, 206] width 6 height 6
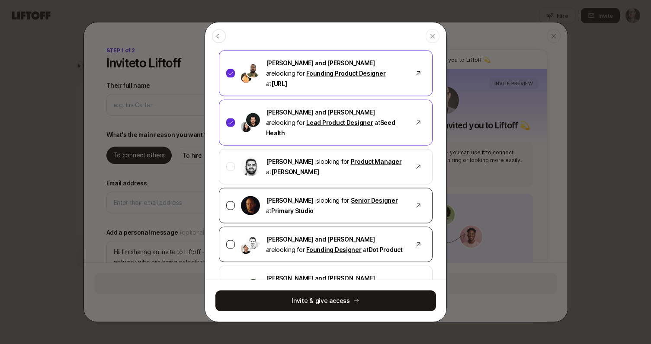
click at [232, 240] on div at bounding box center [230, 244] width 9 height 9
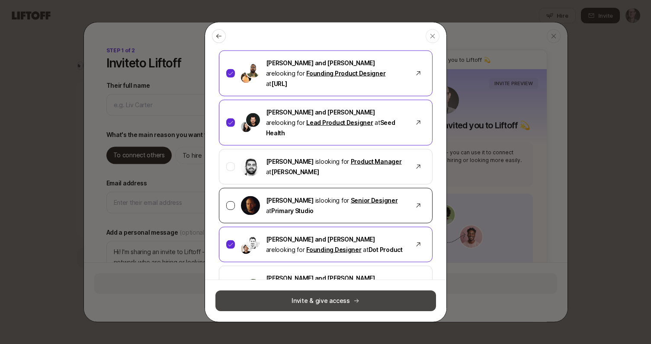
click at [337, 298] on button "Invite & give access" at bounding box center [325, 301] width 221 height 21
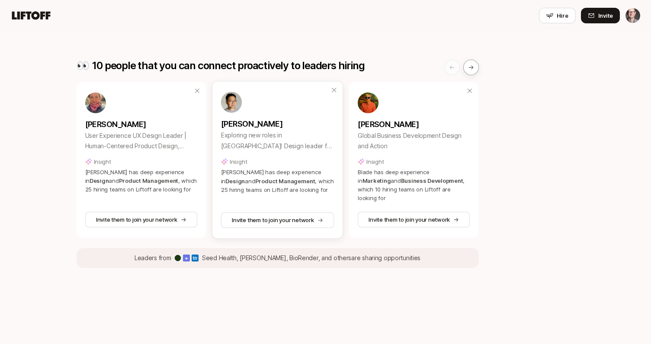
scroll to position [294, 0]
click at [600, 16] on span "Invite" at bounding box center [605, 15] width 15 height 9
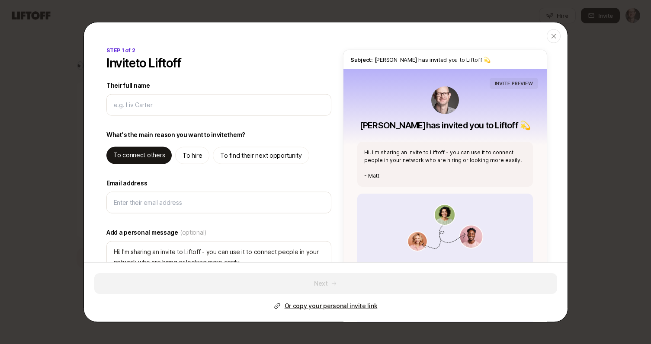
click at [256, 157] on p "To find their next opportunity" at bounding box center [261, 155] width 82 height 10
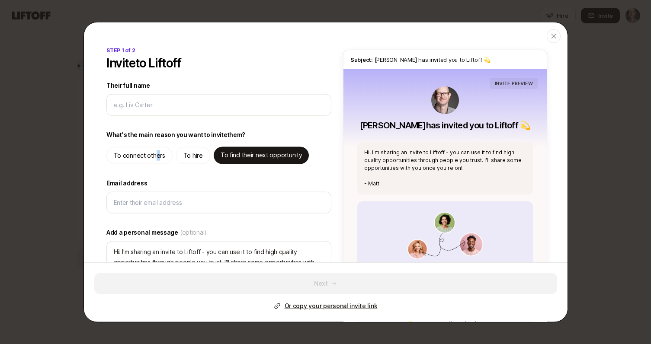
click at [157, 155] on p "To connect others" at bounding box center [139, 155] width 51 height 10
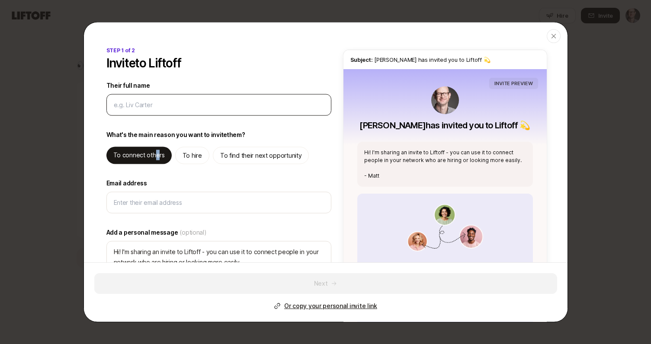
scroll to position [0, 0]
click at [150, 103] on input "Their full name" at bounding box center [219, 105] width 210 height 10
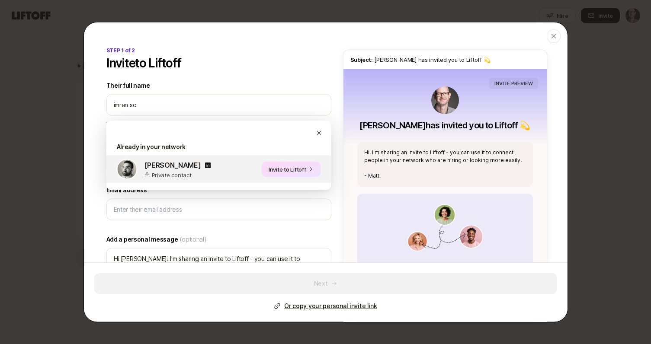
click at [288, 171] on button "Invite to Liftoff" at bounding box center [291, 170] width 59 height 16
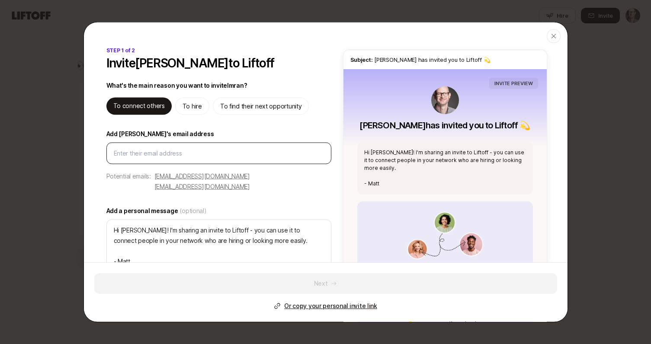
click at [166, 147] on div at bounding box center [218, 154] width 225 height 22
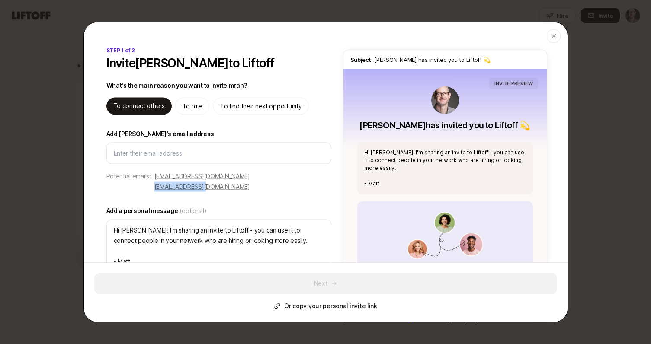
drag, startPoint x: 272, startPoint y: 177, endPoint x: 214, endPoint y: 179, distance: 58.0
click at [214, 179] on div "STEP 1 of 2 Invite Imran Sobh to Liftoff What's the main reason you want to inv…" at bounding box center [219, 221] width 228 height 348
copy p "imsobe@gmail.com"
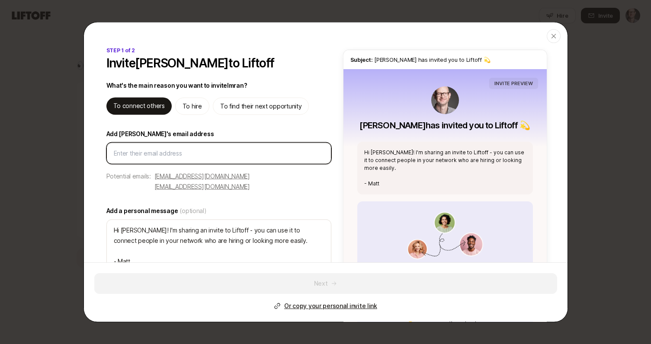
click at [160, 150] on input "Email address" at bounding box center [219, 153] width 210 height 10
paste input "imsobe@gmail.com"
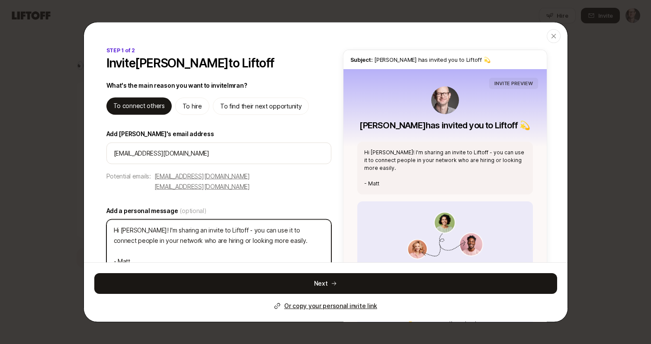
click at [238, 221] on textarea "Hi imran! I'm sharing an invite to Liftoff - you can use it to connect people i…" at bounding box center [218, 246] width 225 height 53
click at [265, 233] on textarea "Hi imran! I'm sharing an invite to Liftoff - you can use it to connect people i…" at bounding box center [218, 246] width 225 height 53
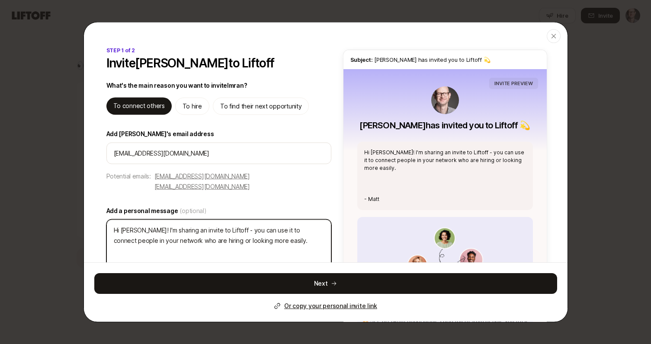
paste textarea "MM note: this is a pretty cool startup that creates a "dream team" and you can …"
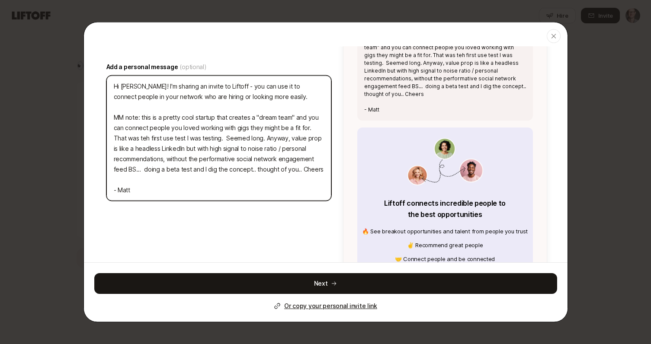
scroll to position [141, 0]
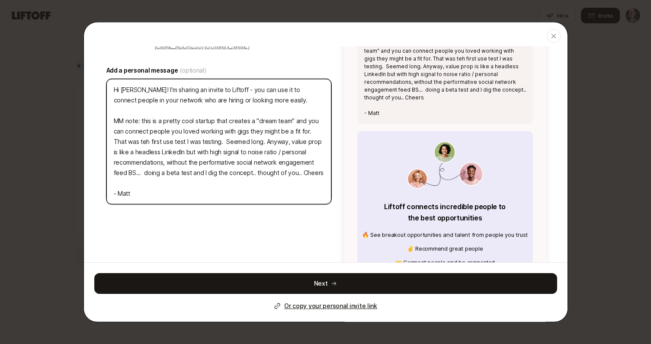
click at [228, 110] on textarea "Hi imran! I'm sharing an invite to Liftoff - you can use it to connect people i…" at bounding box center [218, 141] width 225 height 125
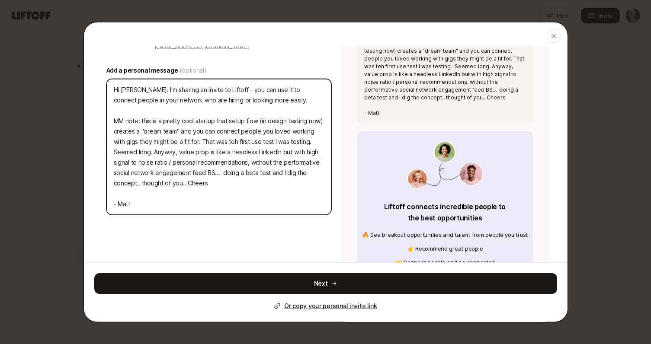
click at [203, 110] on textarea "Hi imran! I'm sharing an invite to Liftoff - you can use it to connect people i…" at bounding box center [218, 147] width 225 height 136
click at [222, 110] on textarea "Hi imran! I'm sharing an invite to Liftoff - you can use it to connect people i…" at bounding box center [218, 147] width 225 height 136
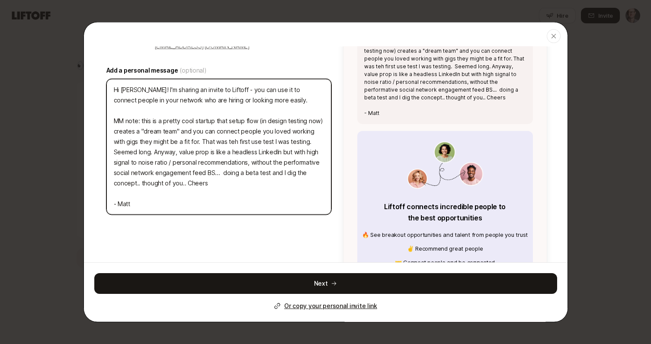
drag, startPoint x: 228, startPoint y: 111, endPoint x: 158, endPoint y: 113, distance: 69.7
click at [158, 112] on textarea "Hi imran! I'm sharing an invite to Liftoff - you can use it to connect people i…" at bounding box center [218, 147] width 225 height 136
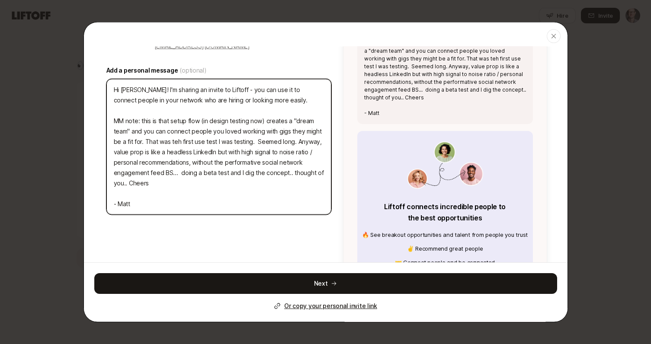
drag, startPoint x: 189, startPoint y: 144, endPoint x: 191, endPoint y: 160, distance: 16.6
click at [191, 160] on textarea "Hi imran! I'm sharing an invite to Liftoff - you can use it to connect people i…" at bounding box center [218, 147] width 225 height 136
drag, startPoint x: 168, startPoint y: 180, endPoint x: 106, endPoint y: 109, distance: 93.8
click at [106, 109] on textarea "Hi imran! I'm sharing an invite to Liftoff - you can use it to connect people i…" at bounding box center [218, 147] width 225 height 136
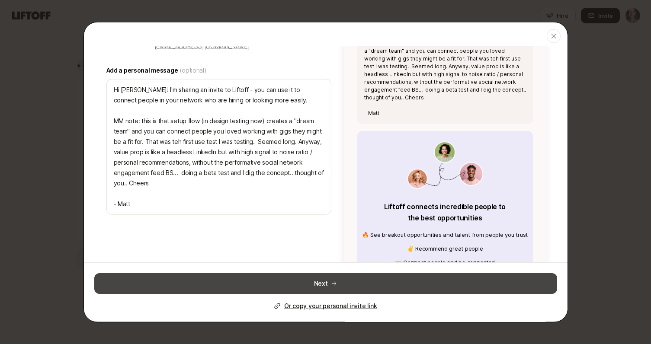
click at [307, 281] on button "Next" at bounding box center [325, 283] width 463 height 21
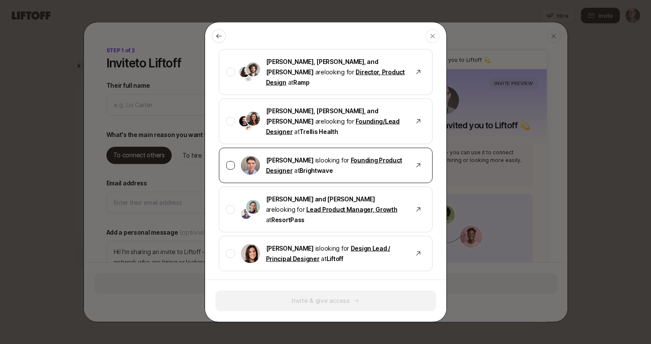
scroll to position [435, 0]
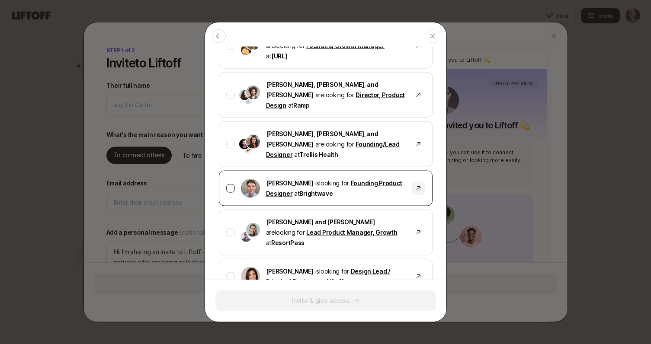
click at [417, 186] on icon at bounding box center [418, 188] width 4 height 4
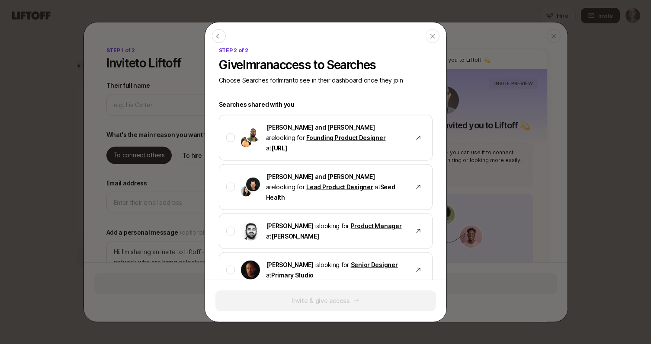
scroll to position [0, 0]
click at [435, 34] on icon "button" at bounding box center [432, 36] width 7 height 7
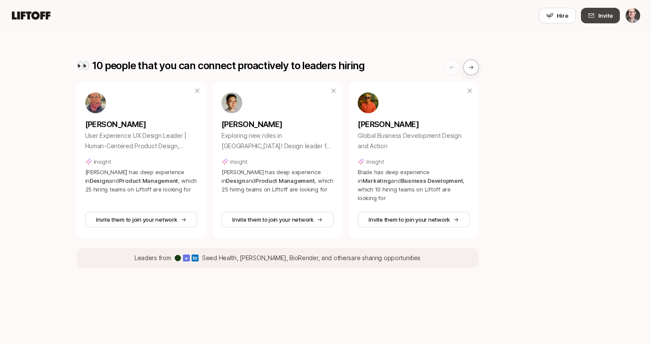
click at [603, 16] on span "Invite" at bounding box center [605, 15] width 15 height 9
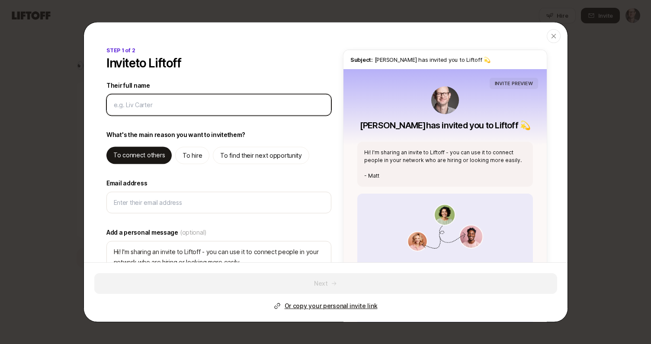
click at [161, 107] on input "Their full name" at bounding box center [219, 105] width 210 height 10
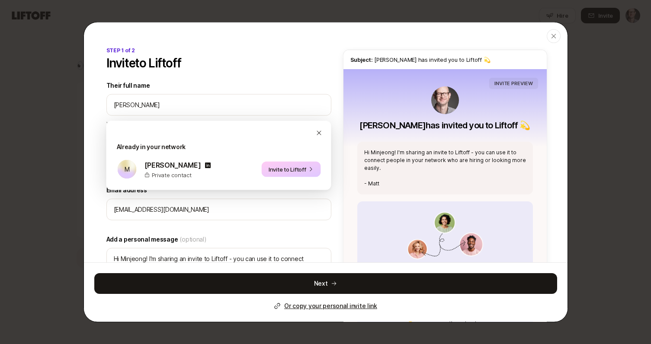
click at [94, 194] on div "STEP 1 of 2 Invite to Liftoff Their full name We'll use Minjeong as their prefe…" at bounding box center [325, 221] width 483 height 348
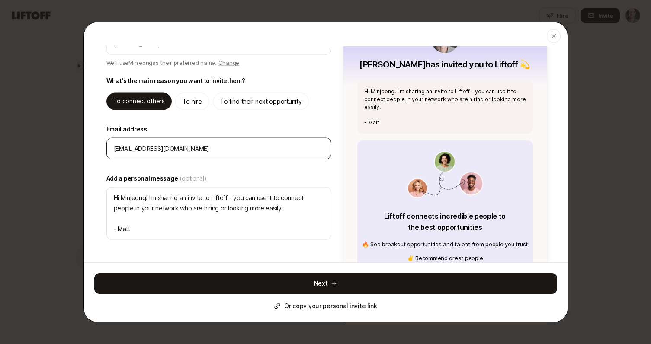
scroll to position [65, 0]
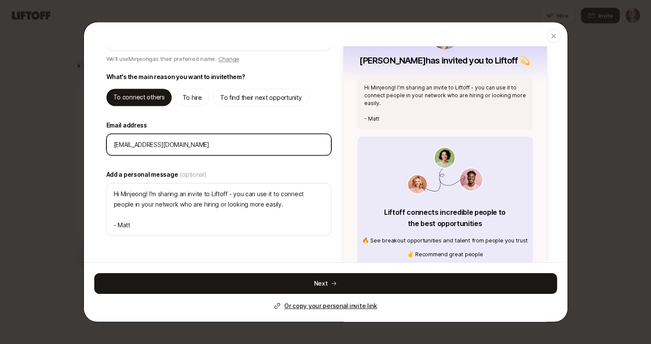
click at [148, 146] on input "_mj@coursera.org" at bounding box center [219, 145] width 210 height 10
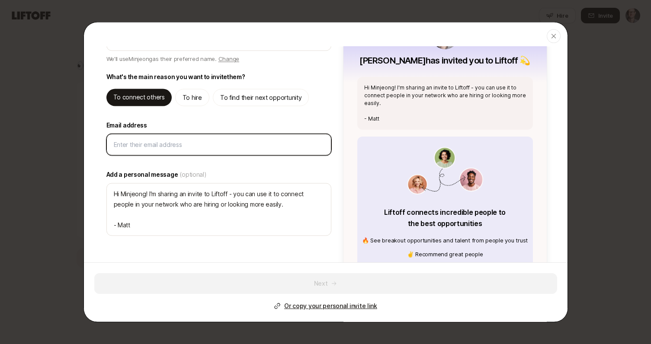
paste input "imsobe@gmail.com"
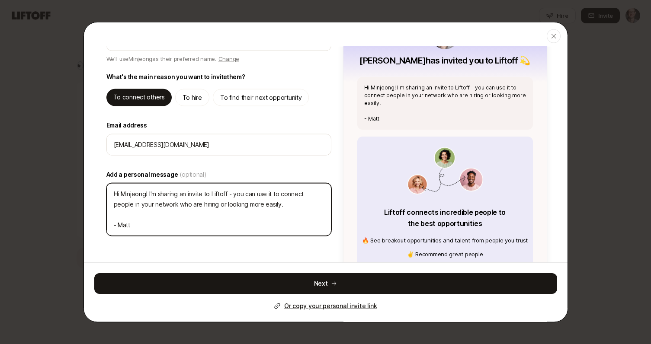
click at [158, 216] on textarea "Hi Minjeong! I'm sharing an invite to Liftoff - you can use it to connect peopl…" at bounding box center [218, 209] width 225 height 53
drag, startPoint x: 148, startPoint y: 195, endPoint x: 91, endPoint y: 192, distance: 57.5
click at [91, 192] on div "STEP 1 of 2 Invite to Liftoff Their full name We'll use Minjeong as their prefe…" at bounding box center [325, 156] width 483 height 348
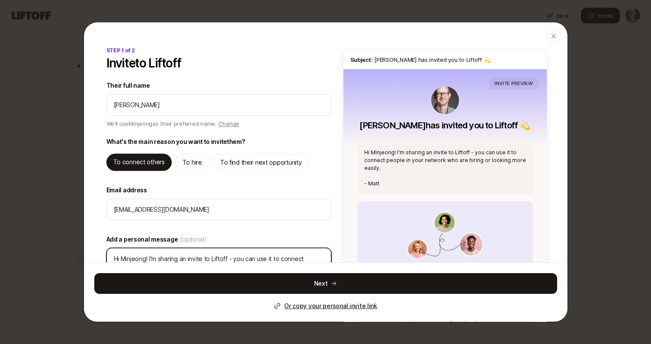
scroll to position [9, 0]
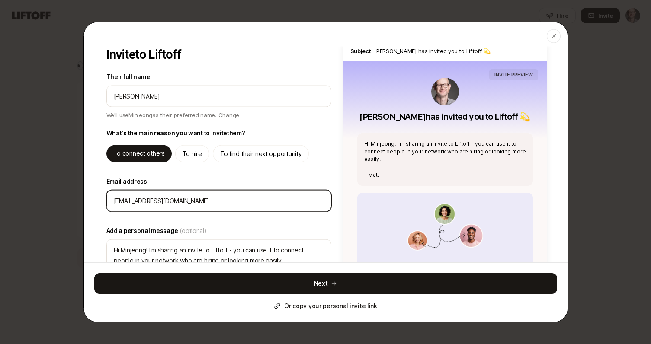
drag, startPoint x: 172, startPoint y: 204, endPoint x: 98, endPoint y: 204, distance: 73.9
click at [98, 204] on div "STEP 1 of 2 Invite to Liftoff Their full name We'll use Minjeong as their prefe…" at bounding box center [325, 212] width 483 height 348
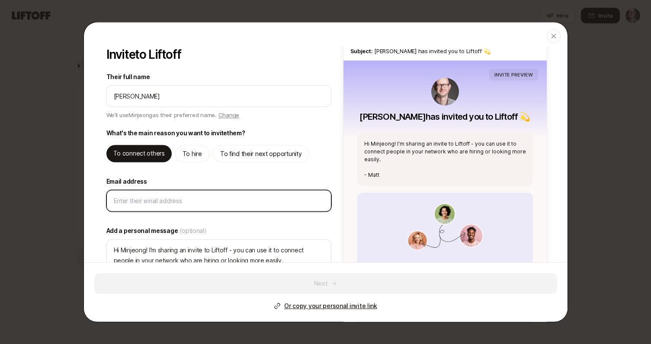
click at [141, 198] on input "Email address" at bounding box center [219, 201] width 210 height 10
paste input "emjaykim@gmail.com"
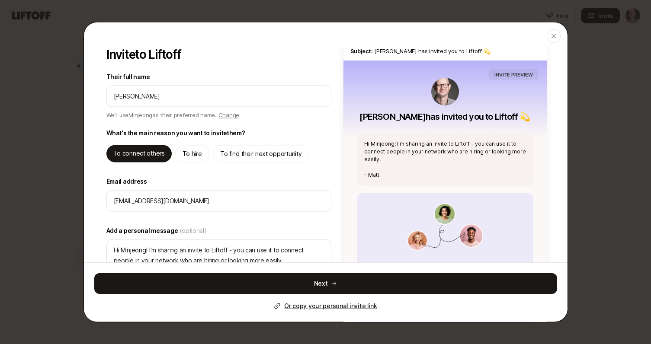
click at [98, 193] on div "STEP 1 of 2 Invite to Liftoff Their full name We'll use Minjeong as their prefe…" at bounding box center [325, 212] width 483 height 348
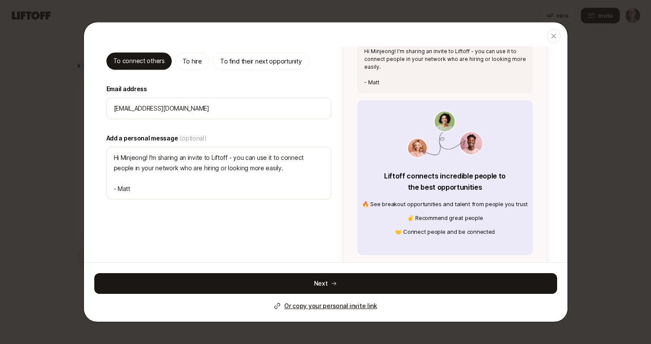
scroll to position [111, 0]
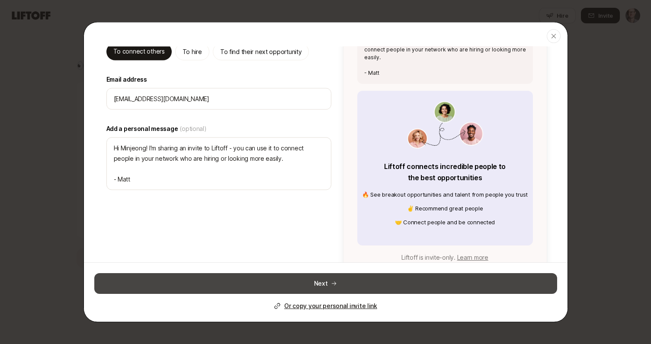
click at [324, 282] on button "Next" at bounding box center [325, 283] width 463 height 21
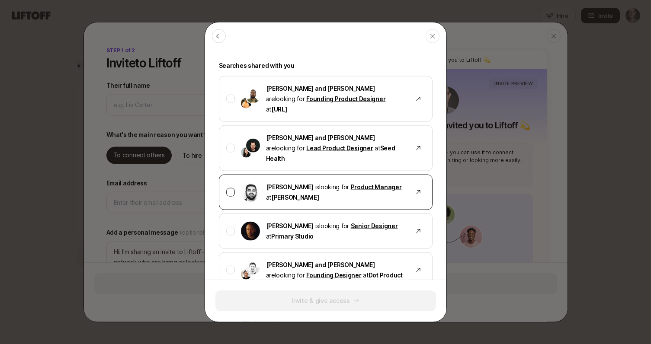
scroll to position [41, 0]
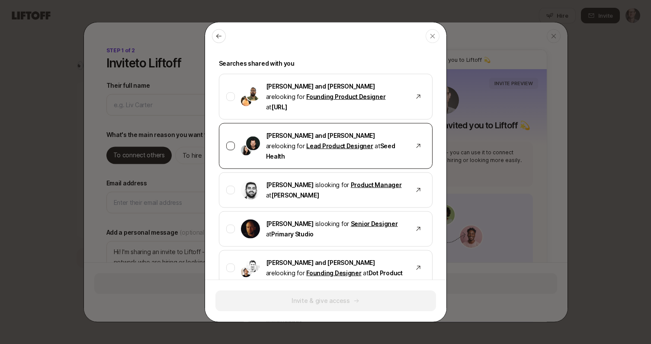
click at [230, 142] on div at bounding box center [230, 146] width 9 height 9
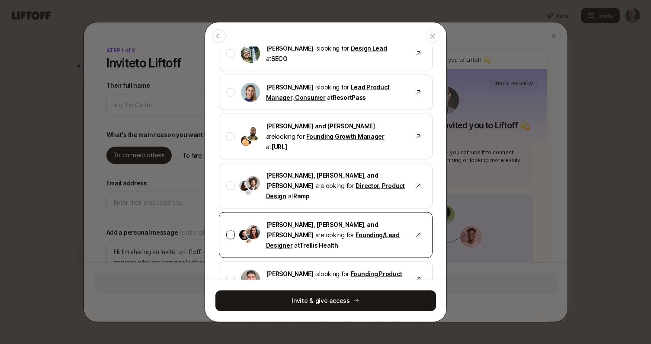
scroll to position [332, 0]
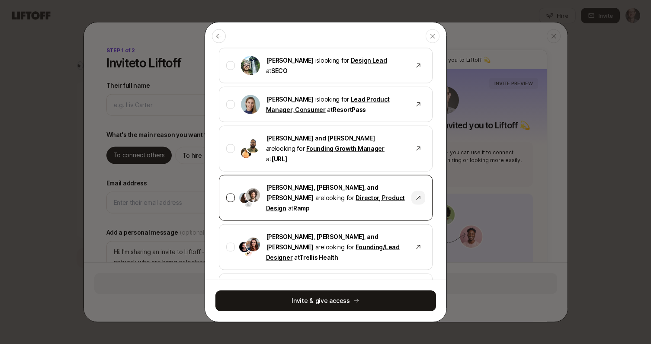
click at [417, 195] on icon at bounding box center [418, 198] width 7 height 7
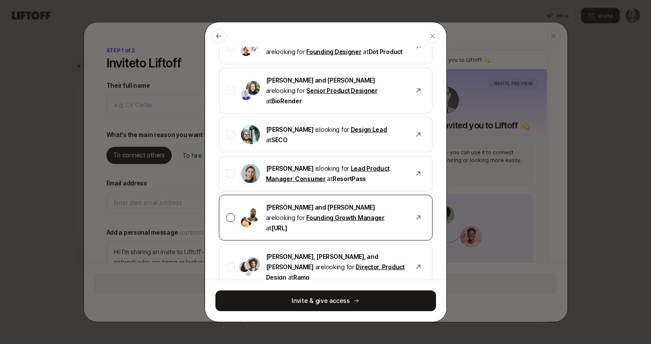
scroll to position [252, 0]
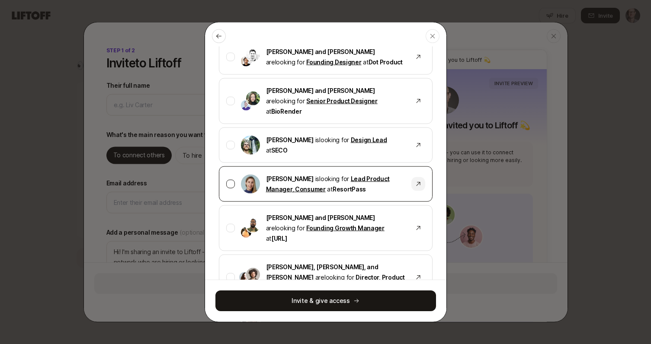
click at [417, 181] on icon at bounding box center [418, 184] width 7 height 7
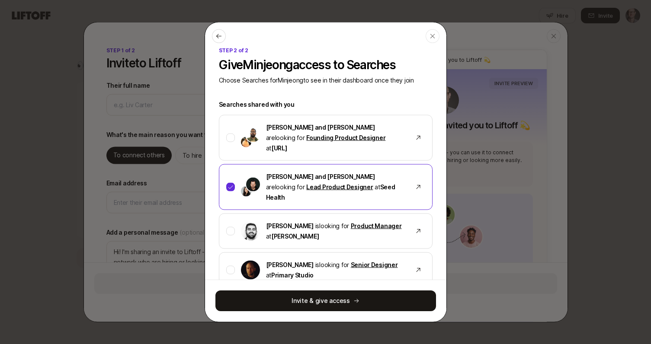
scroll to position [0, 0]
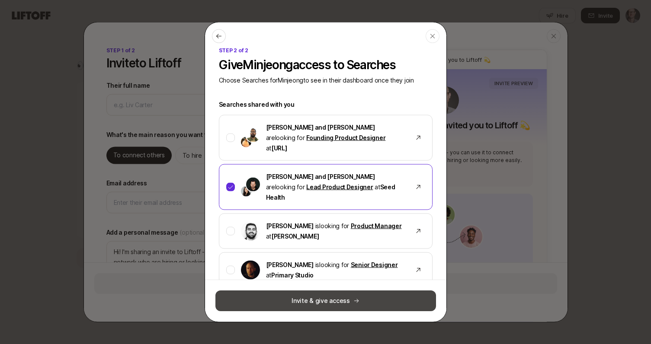
click at [313, 306] on button "Invite & give access" at bounding box center [325, 301] width 221 height 21
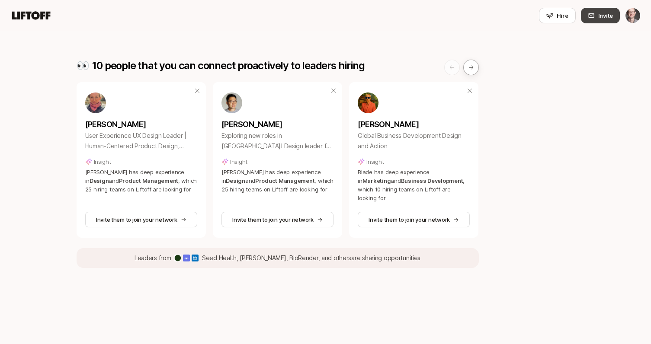
click at [601, 16] on span "Invite" at bounding box center [605, 15] width 15 height 9
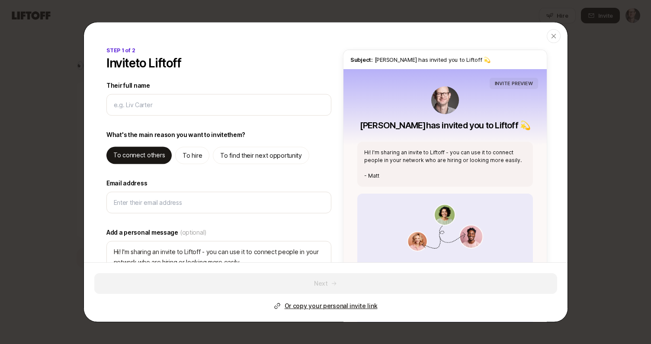
click at [356, 307] on p "Or copy your personal invite link" at bounding box center [330, 306] width 93 height 10
click at [360, 304] on p "Or copy your personal invite link" at bounding box center [330, 306] width 93 height 10
click at [553, 37] on icon "button" at bounding box center [553, 36] width 7 height 7
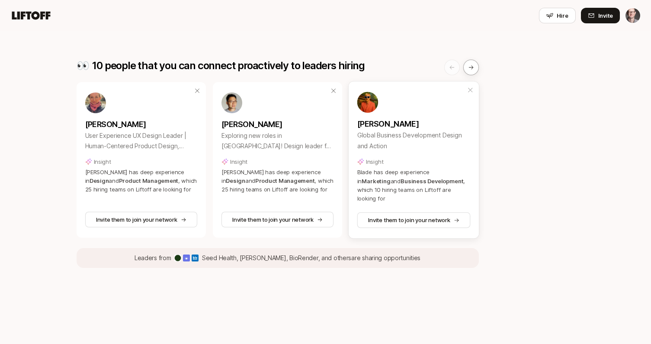
click at [471, 90] on icon at bounding box center [470, 89] width 7 height 7
click at [593, 18] on icon at bounding box center [591, 15] width 6 height 4
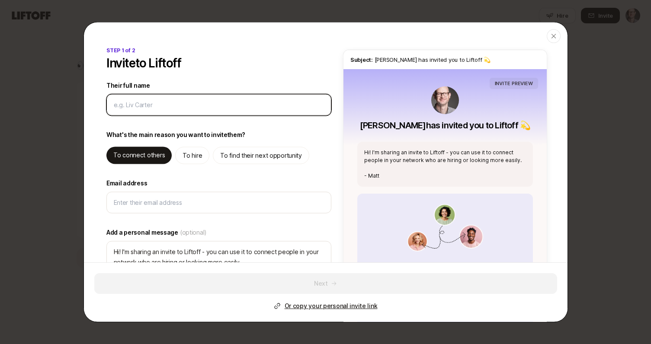
click at [179, 107] on input "Their full name" at bounding box center [219, 105] width 210 height 10
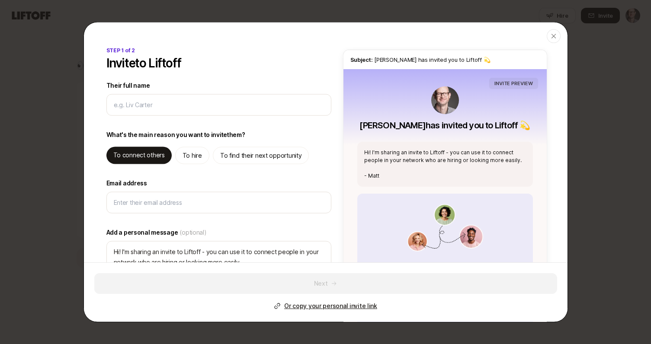
click at [327, 307] on p "Or copy your personal invite link" at bounding box center [330, 306] width 93 height 10
click at [338, 305] on p "Or copy your personal invite link" at bounding box center [330, 306] width 93 height 10
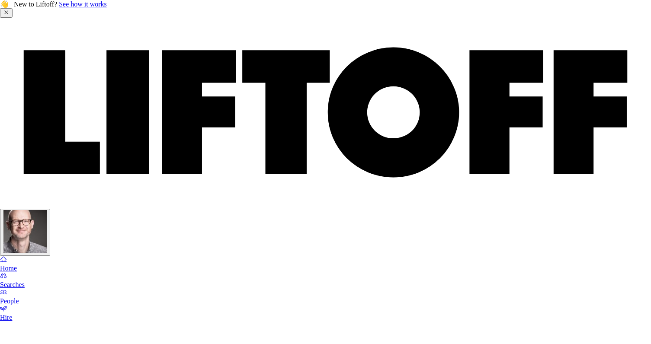
scroll to position [58, 0]
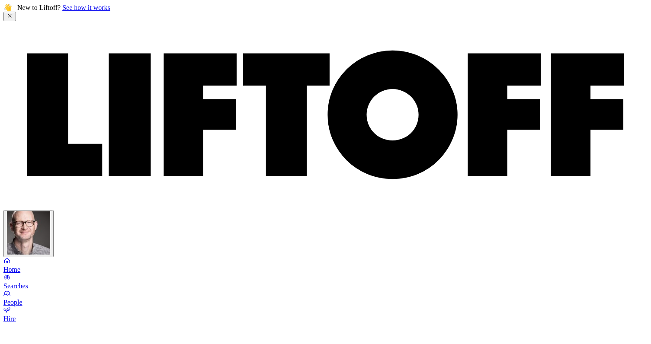
scroll to position [0, 0]
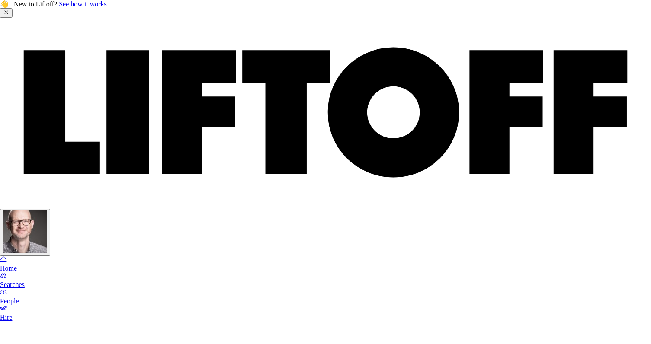
type textarea "x"
type input "j"
type textarea "x"
type input "ji"
type textarea "x"
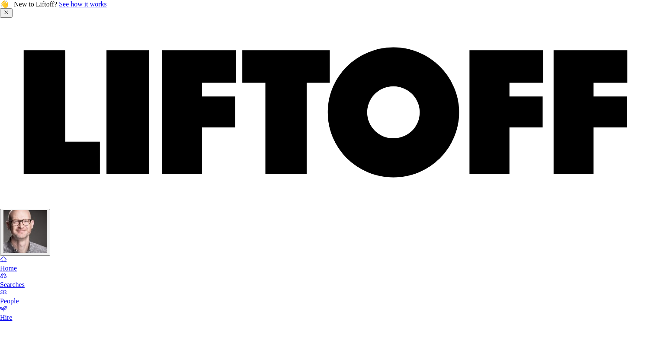
type input "jia"
type textarea "x"
type input "Jia Liu"
type textarea "x"
type input "jia.eq.liu@gmail.com"
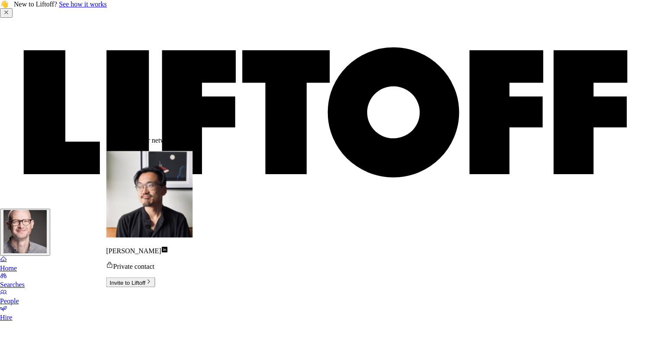
type textarea "x"
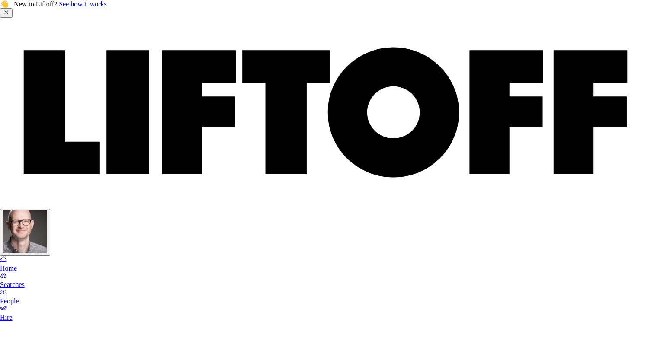
paste input "lorilundy711@gmail.com"
type textarea "x"
type input "lorilundy711@gmail.com"
drag, startPoint x: 189, startPoint y: 108, endPoint x: 107, endPoint y: 99, distance: 82.7
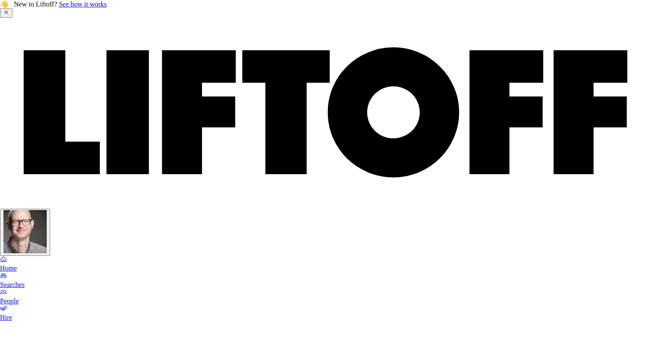
type textarea "x"
type input "L"
type textarea "x"
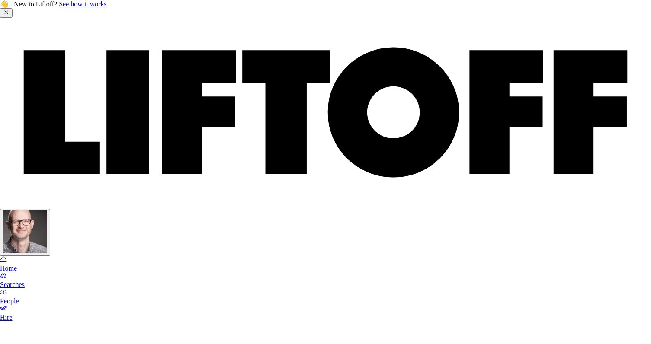
type input "Lo"
type textarea "x"
type input "Lor"
type textarea "x"
type input "Lori"
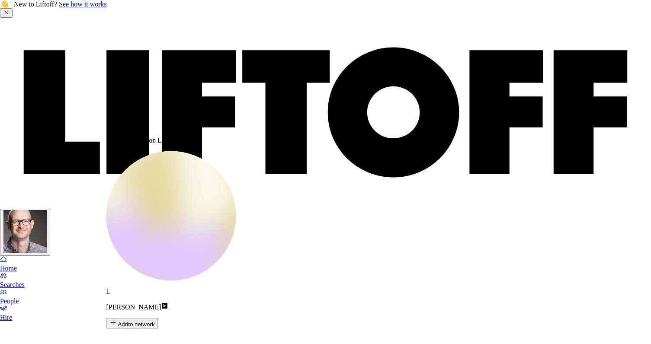
type textarea "x"
type input "Lori"
type textarea "x"
type input "Lori L"
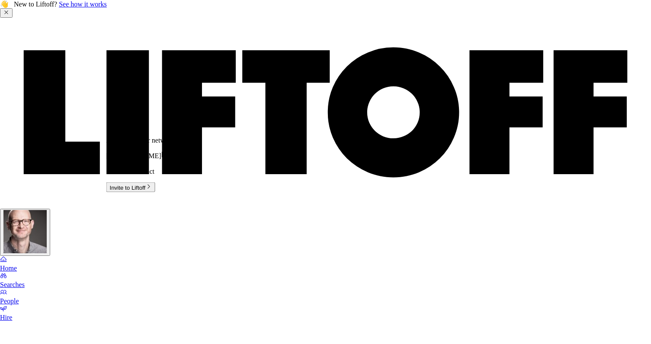
type textarea "x"
type input "Lori Lu"
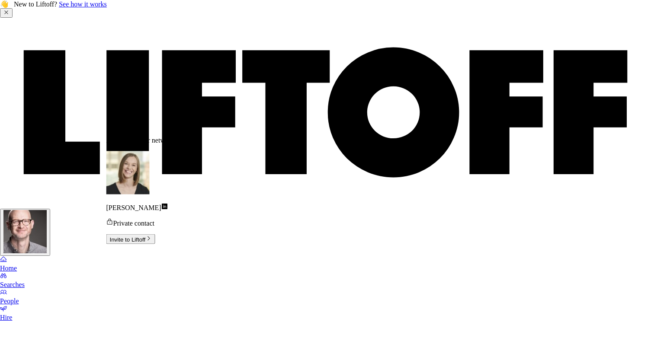
type textarea "x"
type input "Lori Lun"
type textarea "x"
type textarea "Hi Lori! I'm sharing an invite to Liftoff - you can use it to connect people in…"
click at [155, 234] on button "Invite to Liftoff" at bounding box center [130, 239] width 49 height 10
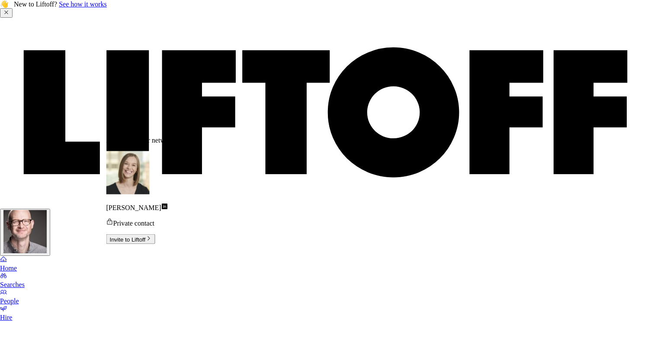
type textarea "x"
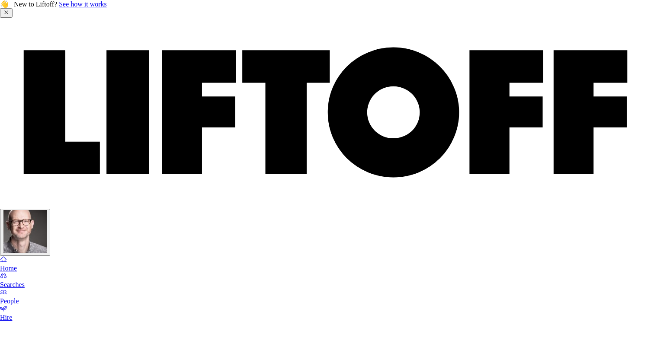
paste input "lorilundy711@gmail.com"
type textarea "x"
type input "lorilundy711@gmail.com"
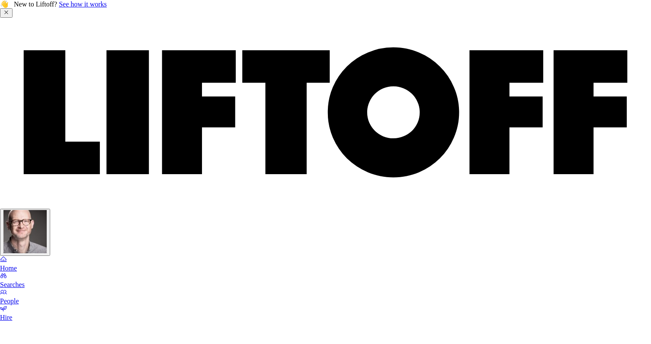
paste textarea "MM note: this is a pretty cool startup that creates a "dream team" and you can …"
type textarea "x"
type textarea "Hi Lori! I'm sharing an invite to Liftoff - you can use it to connect people in…"
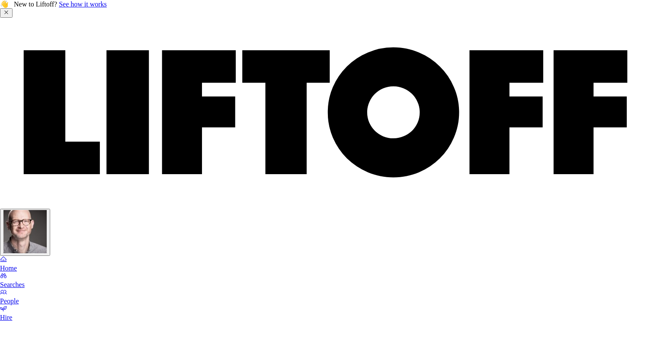
type textarea "x"
type textarea "Hi Lori! I'm sharing an invite to Liftoff - you can use it to connect people in…"
type textarea "x"
type textarea "Hi Lori! I'm sharing an invite to Liftoff - you can use it to connect people in…"
type textarea "x"
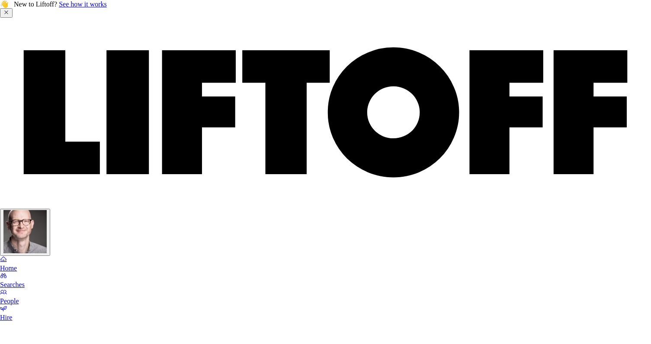
type textarea "Hi Lori! I'm sharing an invite to Liftoff - you can use it to connect people in…"
type textarea "x"
type textarea "Hi Lori! I'm sharing an invite to Liftoff - you can use it to connect people in…"
type textarea "x"
type textarea "Hi Lori! I'm sharing an invite to Liftoff - you can use it to connect people in…"
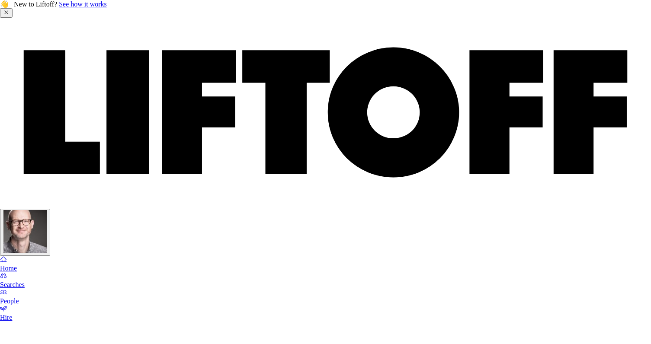
type textarea "x"
type textarea "Hi Lori! I'm sharing an invite to Liftoff - you can use it to connect people in…"
type textarea "x"
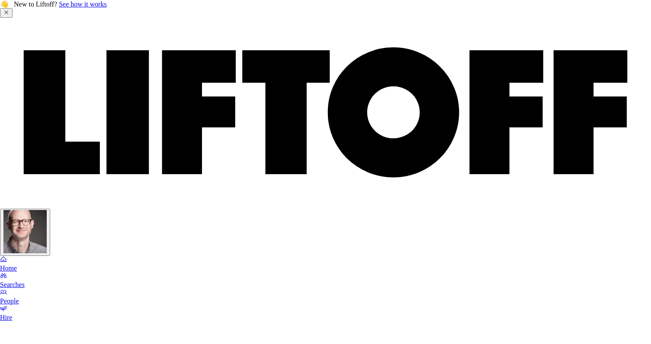
type textarea "Hi Lori! I'm sharing an invite to Liftoff - you can use it to connect people in…"
type textarea "x"
type textarea "Hi Lori! I'm sharing an invite to Liftoff - you can use it to connect people in…"
type textarea "x"
type textarea "Hi Lori! I'm sharing an invite to Liftoff - you can use it to connect people in…"
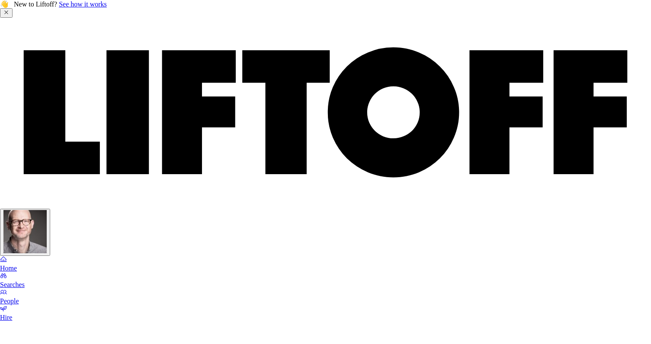
type textarea "x"
type textarea "Hi Lori! I'm sharing an invite to Liftoff - you can use it to connect people in…"
type textarea "x"
type textarea "Hi Lori! I'm sharing an invite to Liftoff - you can use it to connect people in…"
type textarea "x"
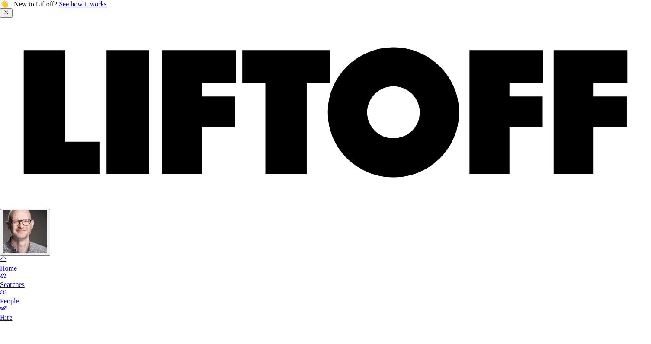
type textarea "Hi Lori! I'm sharing an invite to Liftoff - you can use it to connect people in…"
type textarea "x"
type textarea "Hi Lori! I'm sharing an invite to Liftoff - you can use it to connect people in…"
type textarea "x"
type textarea "Hi Lori! I'm sharing an invite to Liftoff - you can use it to connect people in…"
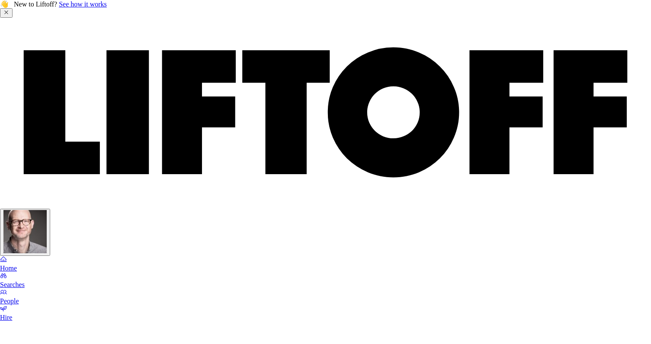
type textarea "x"
type textarea "Hi Lori! I'm sharing an invite to Liftoff - you can use it to connect people in…"
type textarea "x"
type textarea "Hi Lori! I'm sharing an invite to Liftoff - you can use it to connect people in…"
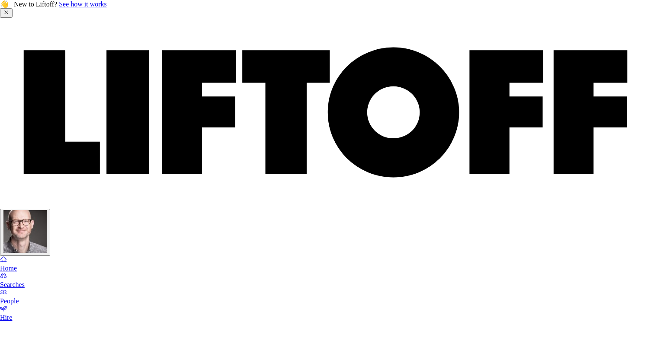
scroll to position [61, 0]
drag, startPoint x: 114, startPoint y: 178, endPoint x: 195, endPoint y: 278, distance: 128.5
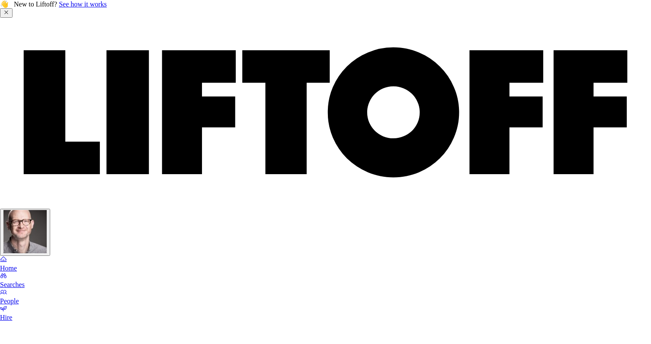
type textarea "x"
type textarea "Hi Lori! I'm sharing an invite to Liftoff - you can use it to connect people in…"
drag, startPoint x: 112, startPoint y: 189, endPoint x: 323, endPoint y: 235, distance: 216.0
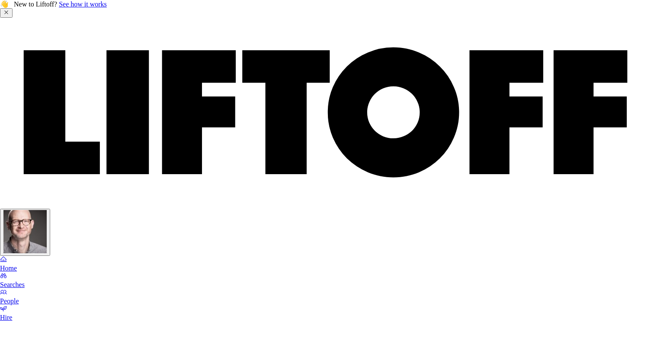
type textarea "x"
type textarea "Hi Lori! I'm sharing an invite to Liftoff - you can use it to connect people in…"
type textarea "x"
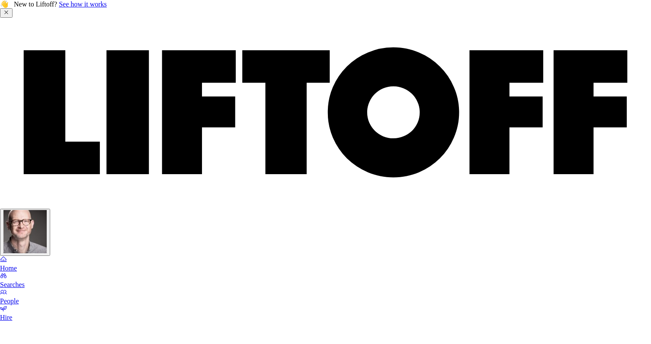
type textarea "Hi Lori! I'm sharing an invite to Liftoff - you can use it to connect people in…"
type textarea "x"
type textarea "Hi Lori! I'm sharing an invite to Liftoff - you can use it to connect people in…"
type textarea "x"
type textarea "Hi Lori! I'm sharing an invite to Liftoff - you can use it to connect people in…"
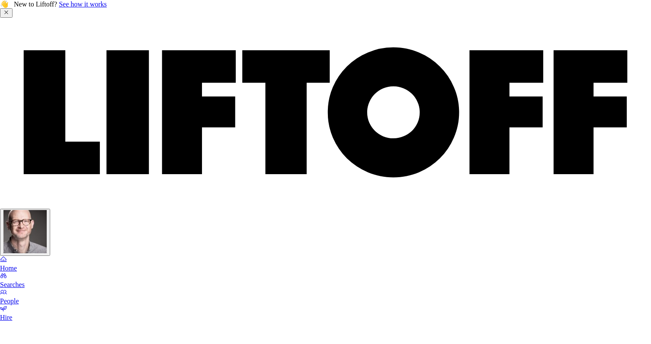
type textarea "x"
type textarea "Hi Lori! I'm sharing an invite to Liftoff - you can use it to connect people in…"
type textarea "x"
type textarea "Hi Lori! I'm sharing an invite to Liftoff - you can use it to connect people in…"
type textarea "x"
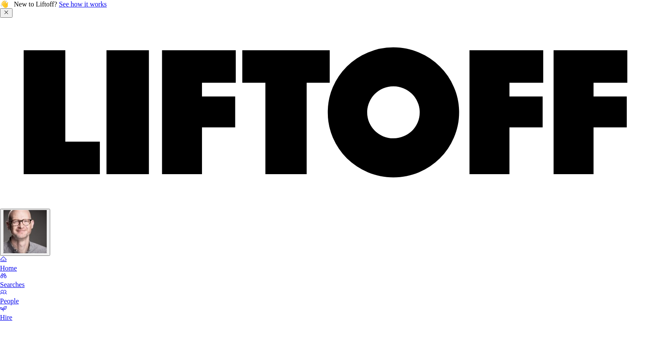
type textarea "Hi Lori! I'm sharing an invite to Liftoff - you can use it to connect people in…"
type textarea "x"
type textarea "Hi Lori! I'm sharing an invite to Liftoff - you can use it to connect people in…"
type textarea "x"
type textarea "Hi Lori! I'm sharing an invite to Liftoff - you can use it to connect people in…"
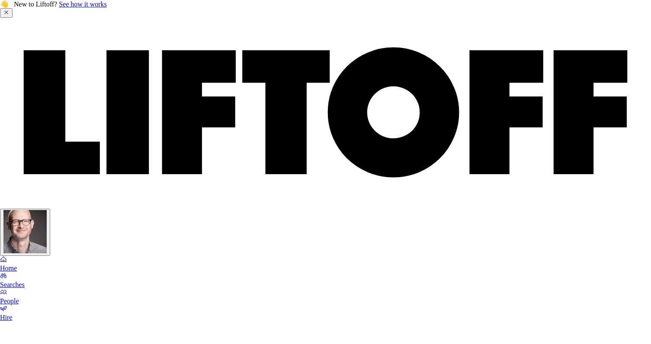
type textarea "x"
type textarea "Hi Lori! I'm sharing an invite to Liftoff - you can use it to connect people in…"
type textarea "x"
type textarea "Hi Lori! I'm sharing an invite to Liftoff - you can use it to connect people in…"
type textarea "x"
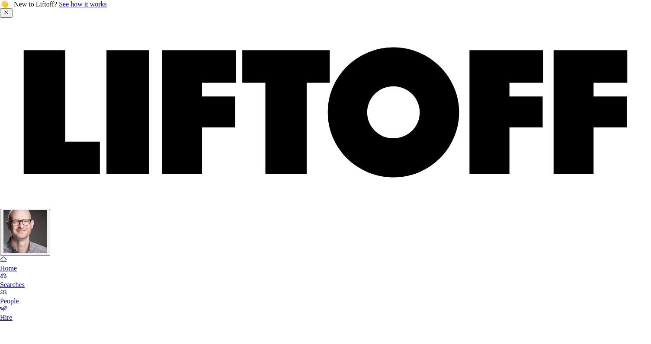
type textarea "Hi Lori! I'm sharing an invite to Liftoff - you can use it to connect people in…"
type textarea "x"
type textarea "Hi Lori! I'm sharing an invite to Liftoff - you can use it to connect people in…"
type textarea "x"
type textarea "Hi Lori! I'm sharing an invite to Liftoff - you can use it to connect people in…"
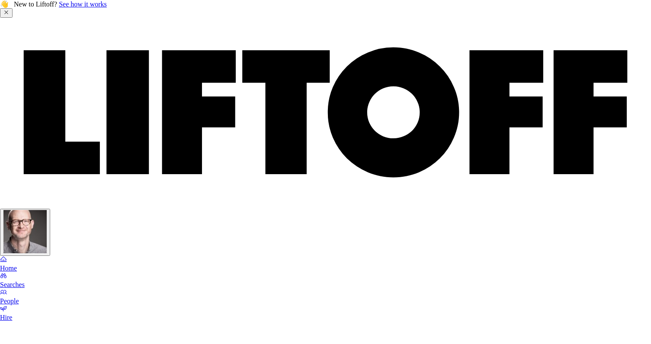
type textarea "x"
type textarea "Hi Lori! I'm sharing an invite to Liftoff - you can use it to connect people in…"
type textarea "x"
type textarea "Hi Lori! I'm sharing an invite to Liftoff - you can use it to connect people in…"
type textarea "x"
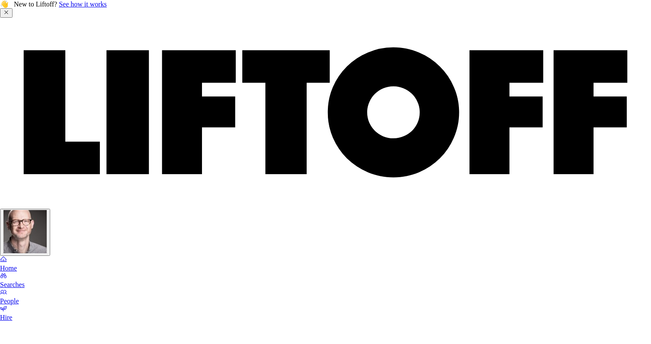
type textarea "Hi Lori! I'm sharing an invite to Liftoff - you can use it to connect people in…"
type textarea "x"
type textarea "Hi Lori! I'm sharing an invite to Liftoff - you can use it to connect people in…"
type textarea "x"
type textarea "Hi Lori! I'm sharing an invite to Liftoff - you can use it to connect people in…"
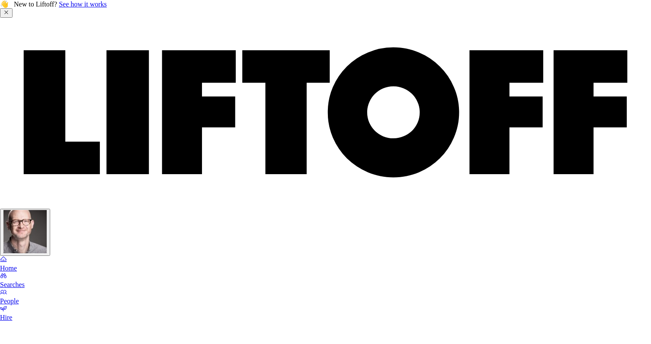
type textarea "x"
type textarea "Hi Lori! I'm sharing an invite to Liftoff - you can use it to connect people in…"
type textarea "x"
type textarea "Hi Lori! I'm sharing an invite to Liftoff - you can use it to connect people in…"
type textarea "x"
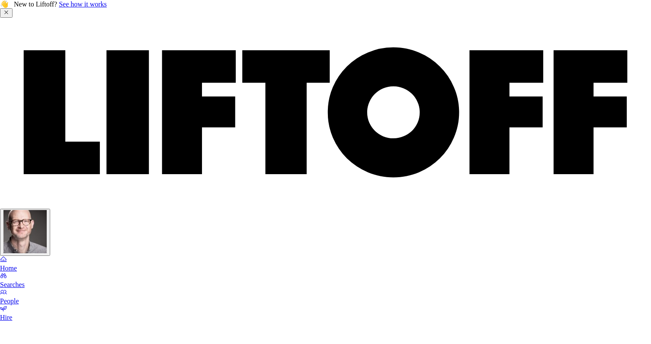
type textarea "Hi Lori! I'm sharing an invite to Liftoff - you can use it to connect people in…"
type textarea "x"
type textarea "Hi Lori! I'm sharing an invite to Liftoff - you can use it to connect people in…"
type textarea "x"
type textarea "Hi Lori! I'm sharing an invite to Liftoff - you can use it to connect people in…"
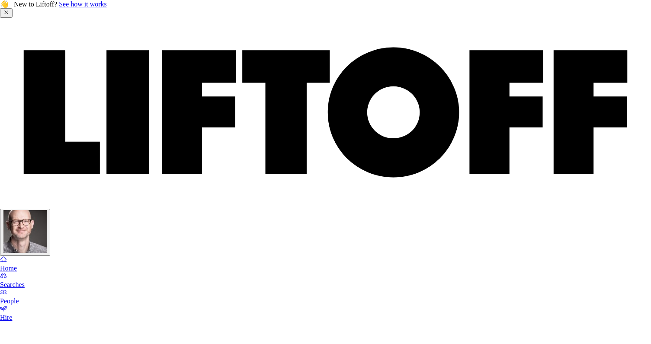
type textarea "x"
type textarea "Hi Lori! I'm sharing an invite to Liftoff - you can use it to connect people in…"
type textarea "x"
type textarea "Hi Lori! I'm sharing an invite to Liftoff - you can use it to connect people in…"
type textarea "x"
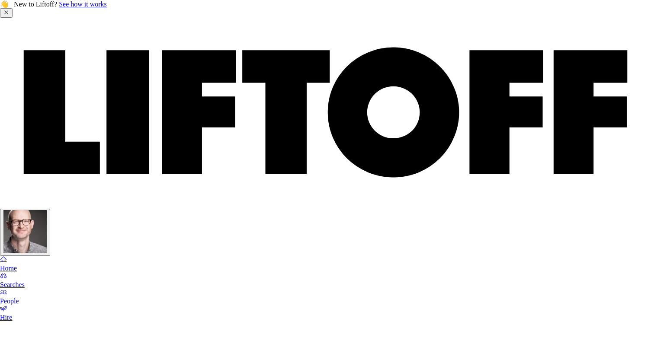
type textarea "Hi Lori! I'm sharing an invite to Liftoff - you can use it to connect people in…"
type textarea "x"
type textarea "Hi Lori! I'm sharing an invite to Liftoff - you can use it to connect people in…"
type textarea "x"
type textarea "Hi Lori! I'm sharing an invite to Liftoff - you can use it to connect people in…"
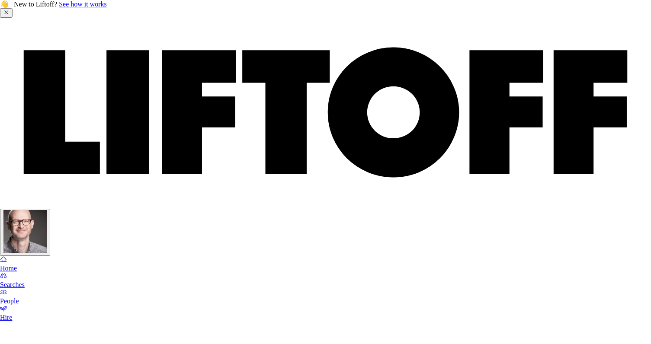
type textarea "x"
type textarea "Hi Lori! I'm sharing an invite to Liftoff - you can use it to connect people in…"
type textarea "x"
type textarea "Hi Lori! I'm sharing an invite to Liftoff - you can use it to connect people in…"
type textarea "x"
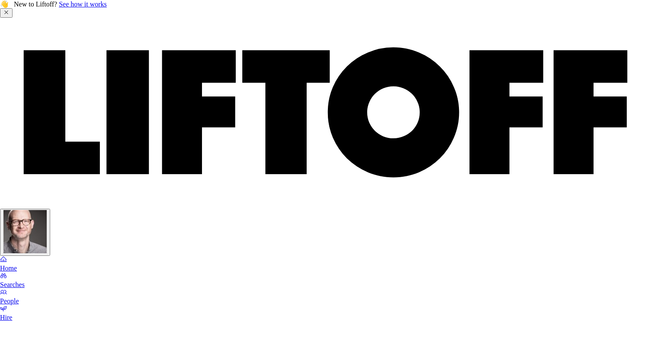
type textarea "Hi Lori! I'm sharing an invite to Liftoff - you can use it to connect people in…"
type textarea "x"
type textarea "Hi Lori! I'm sharing an invite to Liftoff - you can use it to connect people in…"
type textarea "x"
type textarea "Hi Lori! I'm sharing an invite to Liftoff - you can use it to connect people in…"
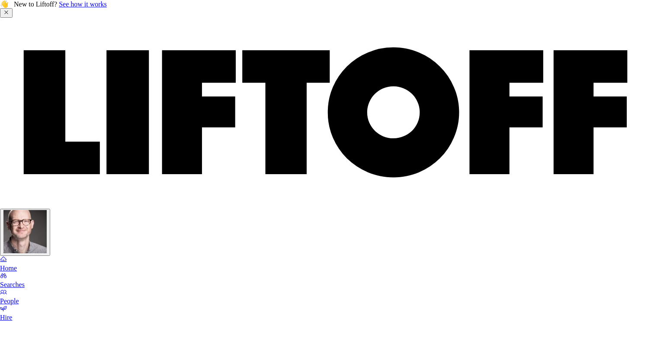
type textarea "x"
type textarea "Hi Lori! I'm sharing an invite to Liftoff - you can use it to connect people in…"
type textarea "x"
type textarea "Hi Lori! I'm sharing an invite to Liftoff - you can use it to connect people in…"
type textarea "x"
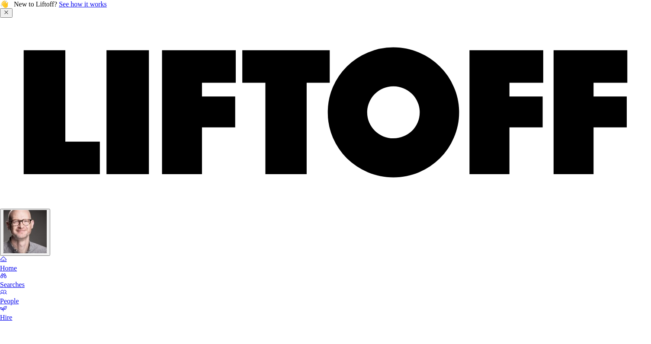
type textarea "Hi Lori! I'm sharing an invite to Liftoff - you can use it to connect people in…"
type textarea "x"
type textarea "Hi Lori! I'm sharing an invite to Liftoff - you can use it to connect people in…"
type textarea "x"
type textarea "Hi Lori! I'm sharing an invite to Liftoff - you can use it to connect people in…"
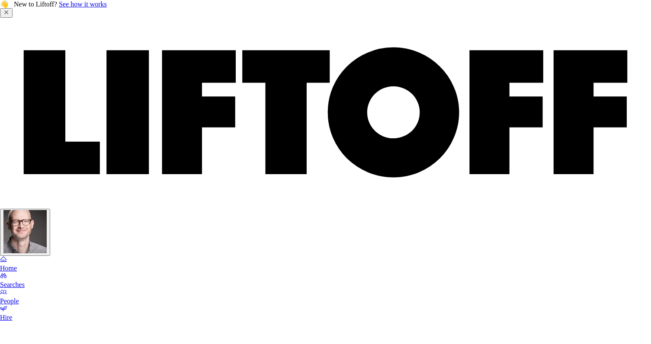
type textarea "x"
type textarea "Hi Lori! I'm sharing an invite to Liftoff - you can use it to connect people in…"
type textarea "x"
type textarea "Hi Lori! I'm sharing an invite to Liftoff - you can use it to connect people in…"
type textarea "x"
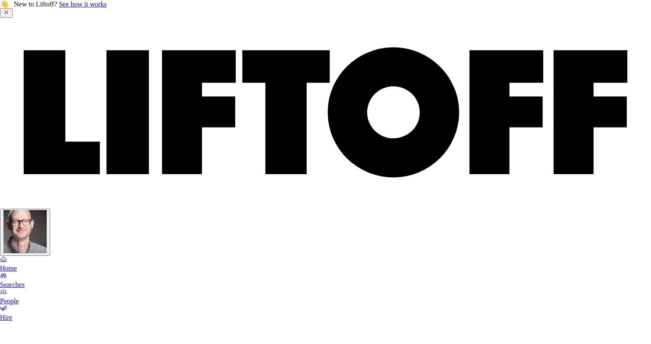
type textarea "Hi Lori! I'm sharing an invite to Liftoff - you can use it to connect people in…"
type textarea "x"
type textarea "Hi Lori! I'm sharing an invite to Liftoff - you can use it to connect people in…"
type textarea "x"
type textarea "Hi Lori! I'm sharing an invite to Liftoff - you can use it to connect people in…"
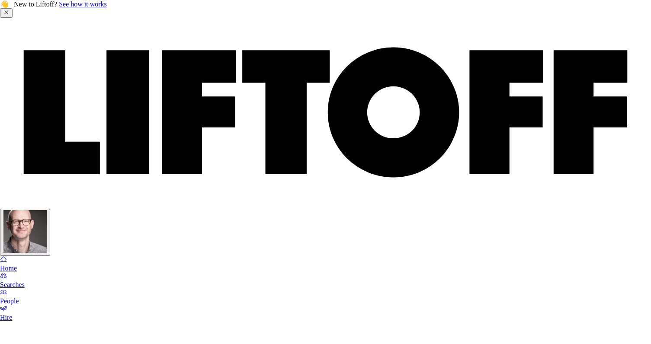
type textarea "x"
type textarea "Hi Lori! I'm sharing an invite to Liftoff - you can use it to connect people in…"
type textarea "x"
type textarea "Hi Lori! I'm sharing an invite to Liftoff - you can use it to connect people in…"
type textarea "x"
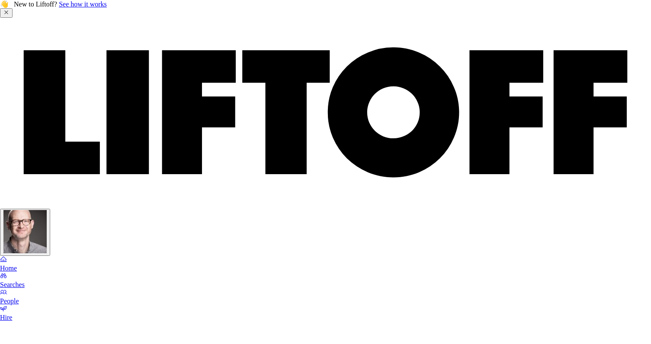
type textarea "Hi Lori! I'm sharing an invite to Liftoff - you can use it to connect people in…"
type textarea "x"
type textarea "Hi Lori! I'm sharing an invite to Liftoff - you can use it to connect people in…"
type textarea "x"
type textarea "Hi Lori! I'm sharing an invite to Liftoff - you can use it to connect people in…"
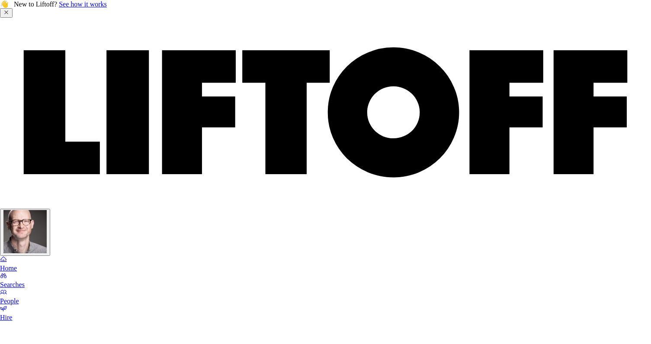
type textarea "x"
type textarea "Hi Lori! I'm sharing an invite to Liftoff - you can use it to connect people in…"
type textarea "x"
type textarea "Hi Lori! I'm sharing an invite to Liftoff - you can use it to connect people in…"
type textarea "x"
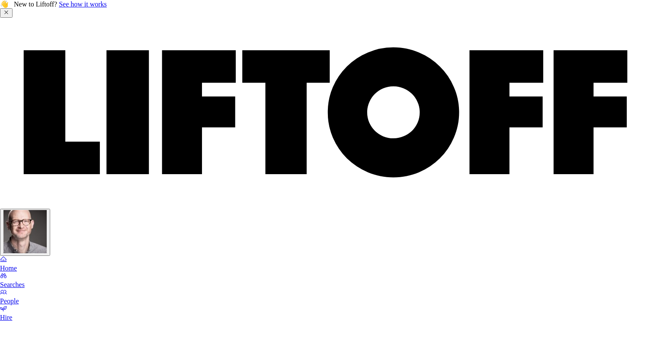
type textarea "Hi Lori! I'm sharing an invite to Liftoff - you can use it to connect people in…"
type textarea "x"
type textarea "Hi Lori! I'm sharing an invite to Liftoff - you can use it to connect people in…"
type textarea "x"
type textarea "Hi Lori! I'm sharing an invite to Liftoff - you can use it to connect people in…"
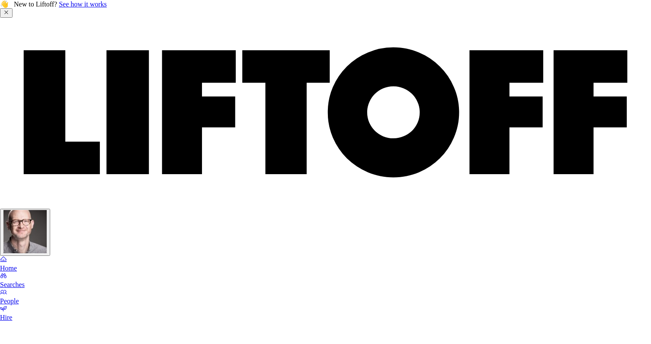
type textarea "x"
type textarea "Hi Lori! I'm sharing an invite to Liftoff - you can use it to connect people in…"
drag, startPoint x: 245, startPoint y: 246, endPoint x: 112, endPoint y: 185, distance: 146.9
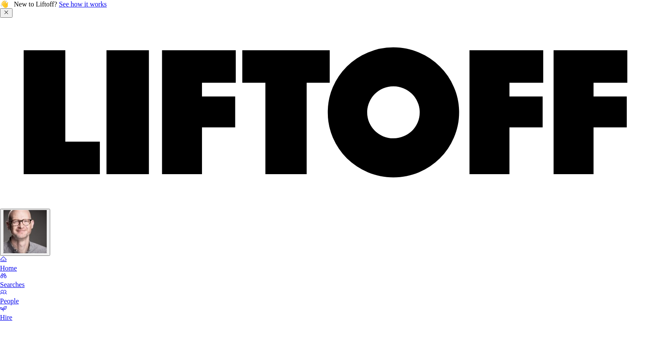
type textarea "x"
type textarea "Hi Lori! I'm sharing an invite to Liftoff - you can use it to connect people in…"
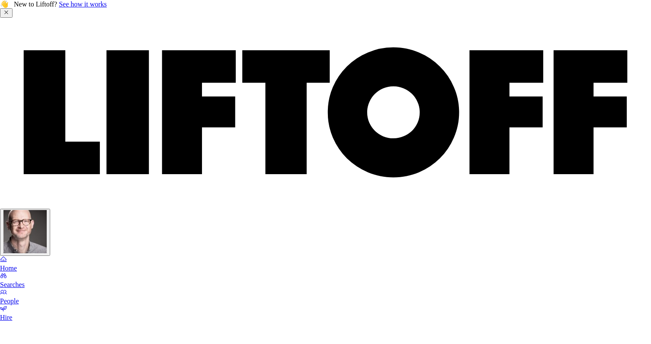
type textarea "x"
type textarea "Hi Lori! I'm sharing an invite to Liftoff - you can use it to connect people in…"
type textarea "x"
type textarea "Hi Lori! I'm sharing an invite to Liftoff - you can use it to connect people in…"
type textarea "x"
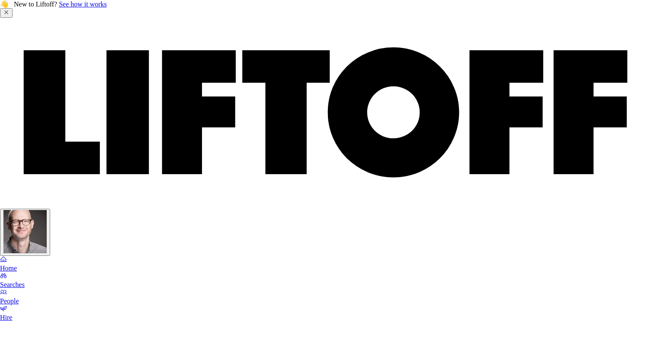
type textarea "Hi Lori! I'm sharing an invite to Liftoff - you can use it to connect people in…"
type textarea "x"
type textarea "Hi Lori! I'm sharing an invite to Liftoff - you can use it to connect people in…"
type textarea "x"
type textarea "Hi Lori! I'm sharing an invite to Liftoff - you can use it to connect people in…"
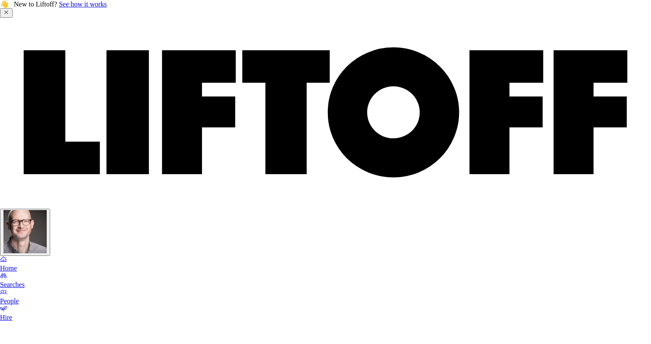
type textarea "x"
type textarea "Hi Lori! I'm sharing an invite to Liftoff - you can use it to connect people in…"
type textarea "x"
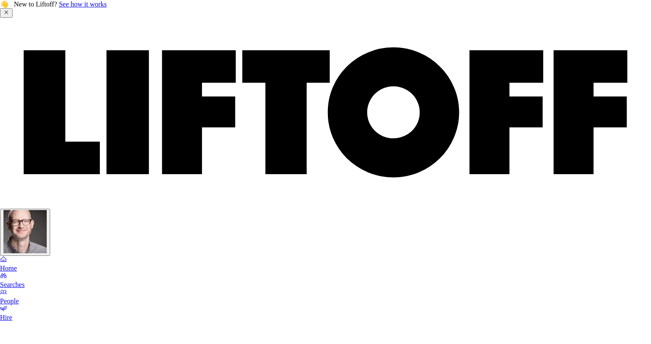
drag, startPoint x: 112, startPoint y: 140, endPoint x: 199, endPoint y: 261, distance: 148.8
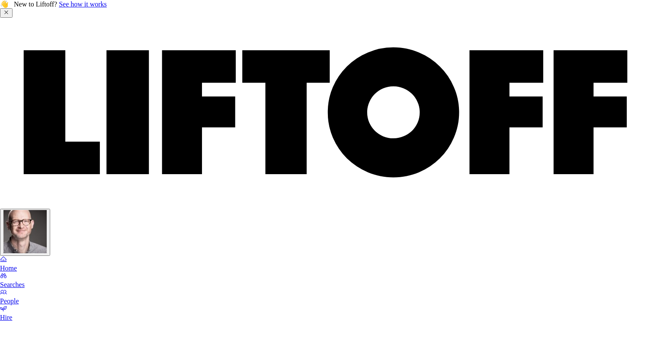
scroll to position [21, 0]
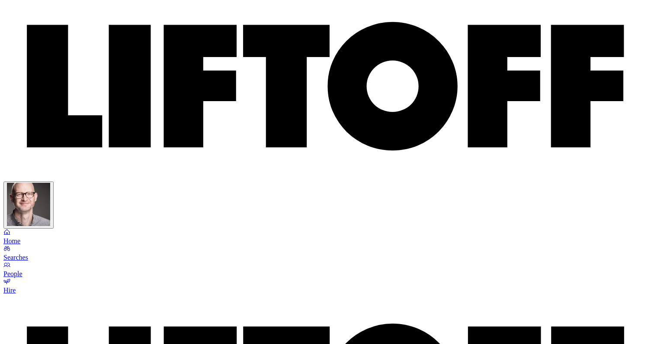
scroll to position [25, 0]
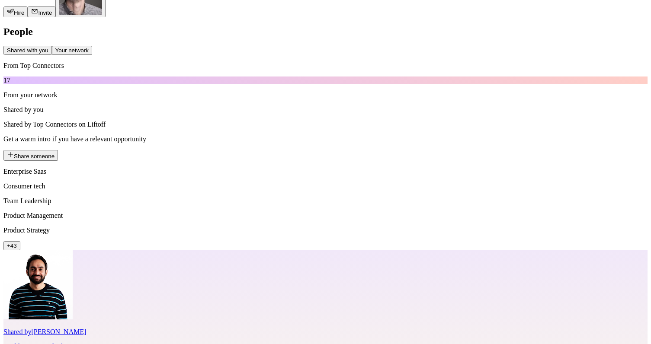
scroll to position [613, 0]
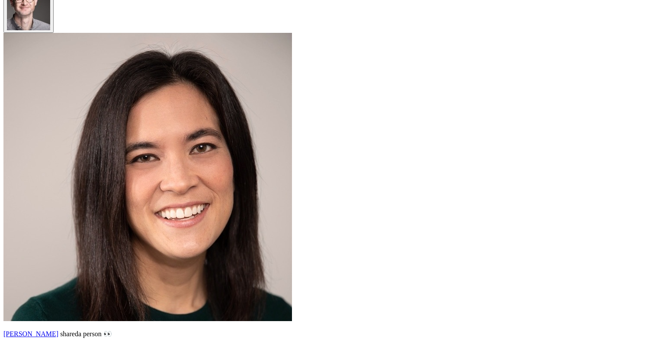
scroll to position [115, 0]
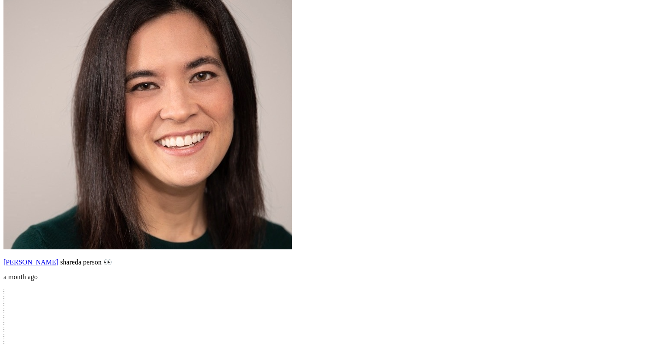
scroll to position [197, 0]
drag, startPoint x: 283, startPoint y: 90, endPoint x: 342, endPoint y: 177, distance: 105.7
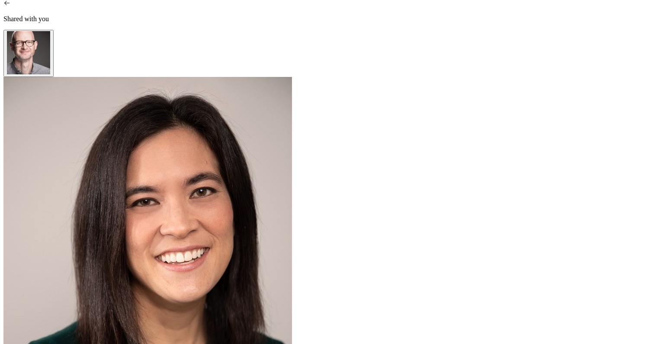
scroll to position [87, 0]
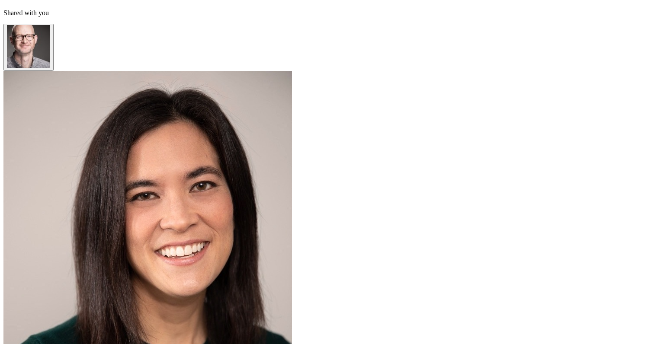
drag, startPoint x: 276, startPoint y: 209, endPoint x: 351, endPoint y: 288, distance: 108.6
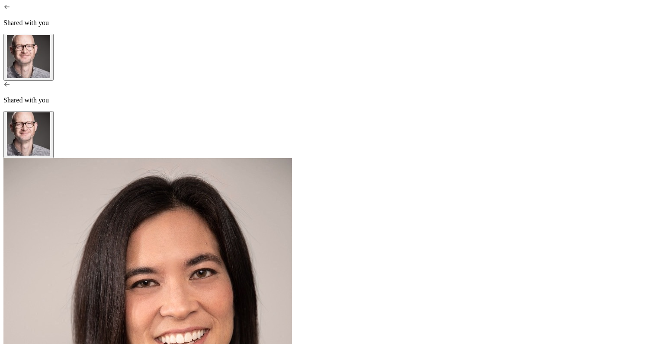
scroll to position [0, 0]
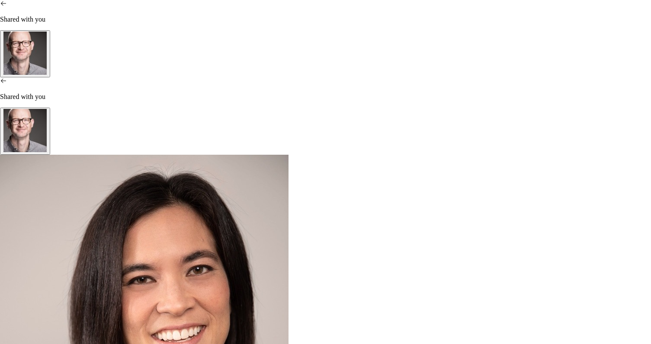
scroll to position [3, 0]
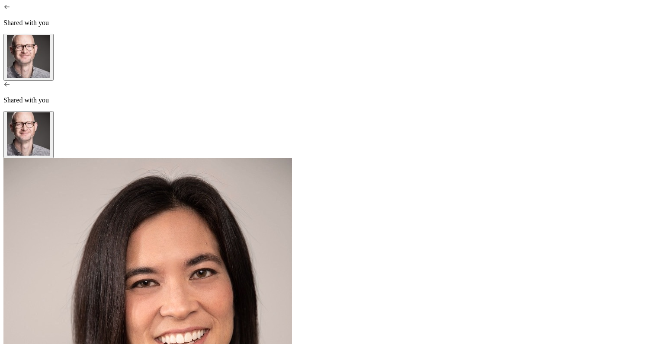
scroll to position [0, 0]
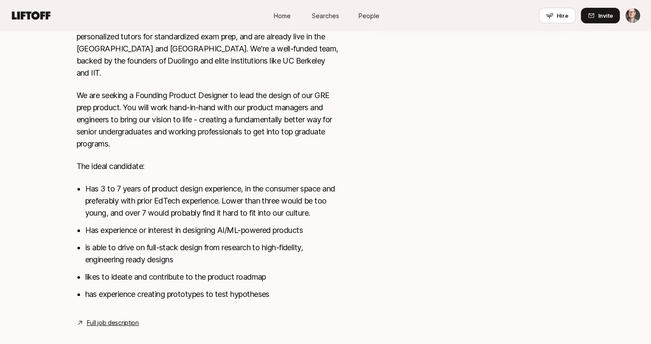
scroll to position [325, 0]
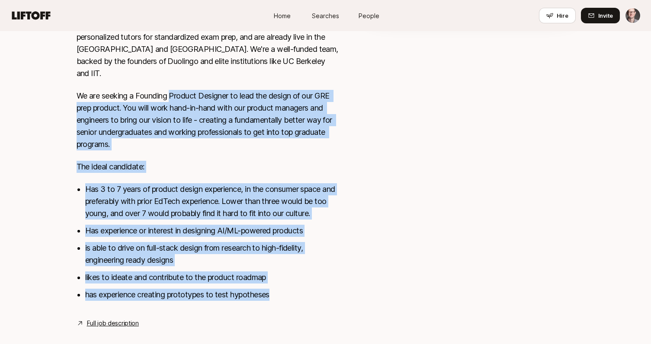
drag, startPoint x: 172, startPoint y: 83, endPoint x: 284, endPoint y: 293, distance: 237.9
click at [284, 293] on div "[URL] is a seed stage startup using GenAI to lower the cost of learning and dis…" at bounding box center [208, 159] width 263 height 304
click at [284, 272] on li "likes to ideate and contribute to the product roadmap" at bounding box center [212, 278] width 254 height 12
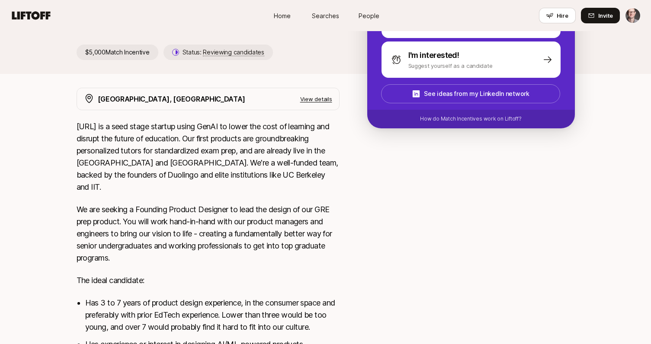
scroll to position [170, 0]
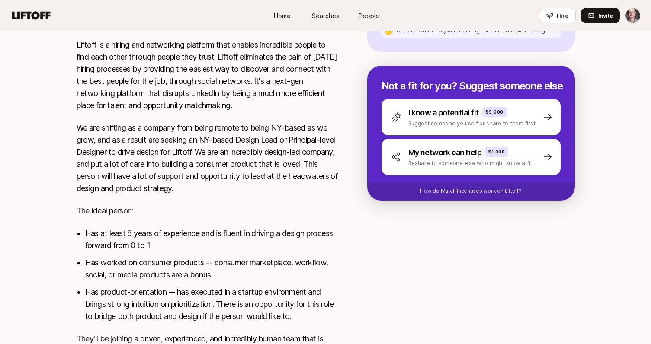
scroll to position [278, 0]
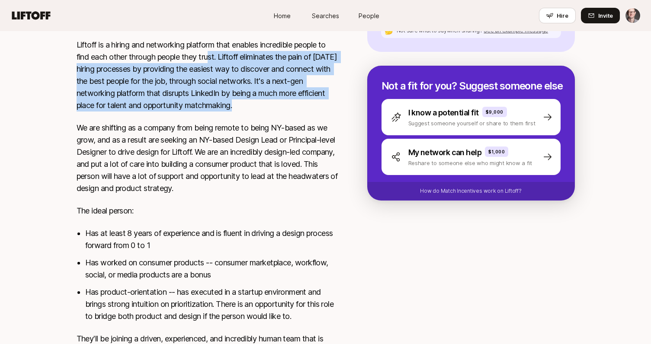
drag, startPoint x: 214, startPoint y: 57, endPoint x: 265, endPoint y: 102, distance: 67.4
click at [265, 102] on p "Liftoff is a hiring and networking platform that enables incredible people to f…" at bounding box center [208, 75] width 263 height 73
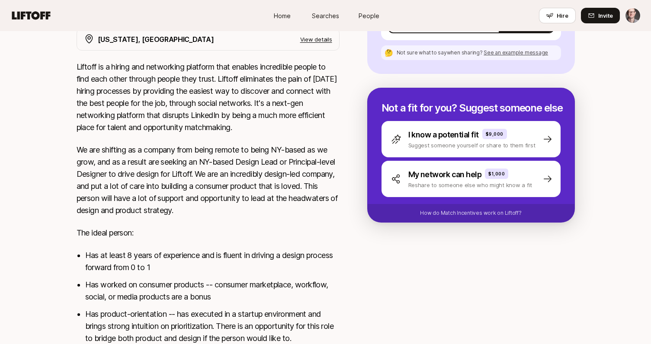
scroll to position [249, 0]
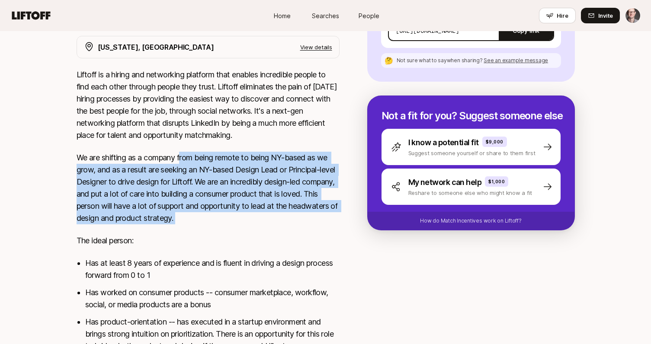
drag, startPoint x: 183, startPoint y: 160, endPoint x: 236, endPoint y: 231, distance: 88.4
click at [236, 231] on div "Liftoff is a hiring and networking platform that enables incredible people to f…" at bounding box center [208, 239] width 263 height 341
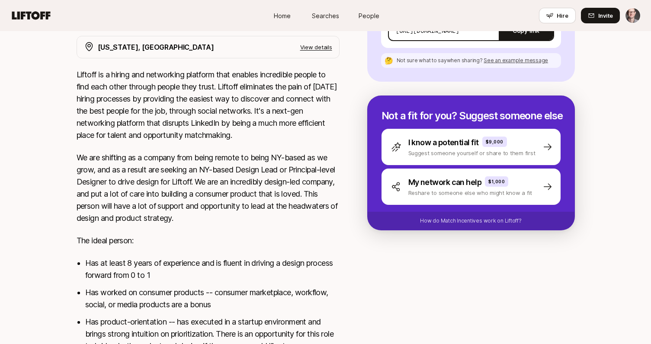
click at [236, 231] on div "Liftoff is a hiring and networking platform that enables incredible people to f…" at bounding box center [208, 239] width 263 height 341
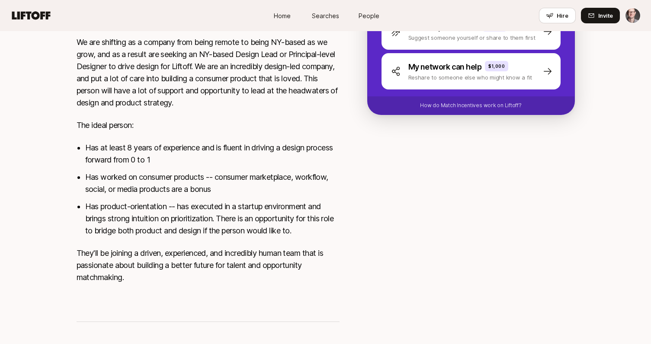
scroll to position [364, 0]
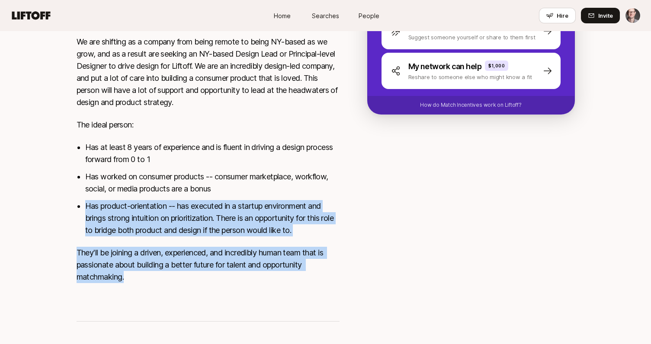
drag, startPoint x: 179, startPoint y: 197, endPoint x: 249, endPoint y: 281, distance: 109.6
click at [249, 281] on div "Liftoff is a hiring and networking platform that enables incredible people to f…" at bounding box center [208, 123] width 263 height 341
click at [249, 281] on p "They'll be joining a driven, experienced, and incredibly human team that is pas…" at bounding box center [208, 265] width 263 height 36
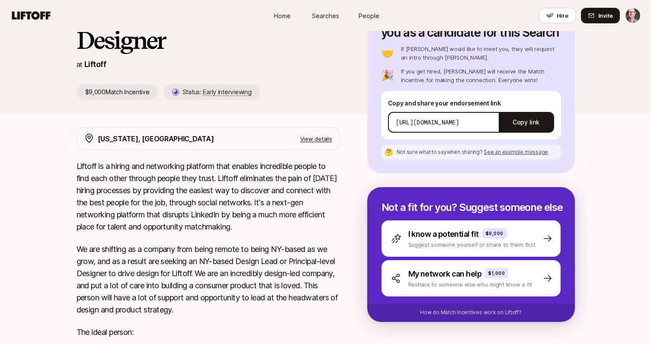
scroll to position [215, 0]
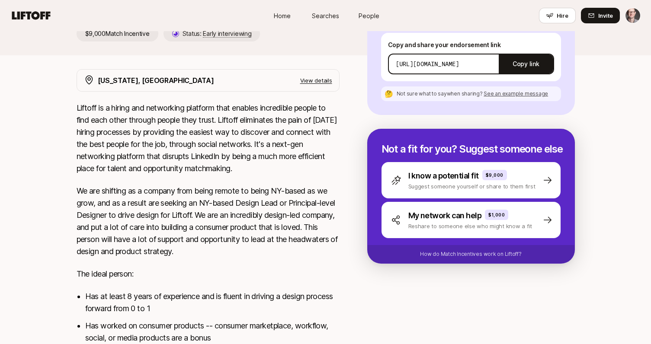
click at [320, 79] on p "View details" at bounding box center [316, 80] width 32 height 9
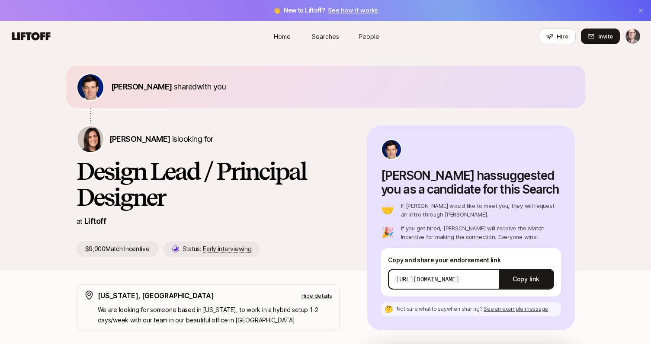
scroll to position [0, 0]
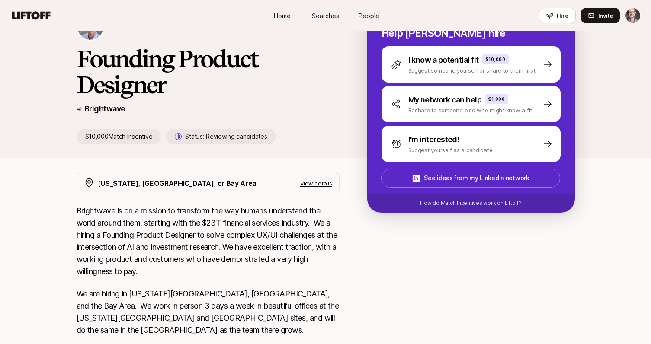
scroll to position [3, 0]
